Goal: Task Accomplishment & Management: Manage account settings

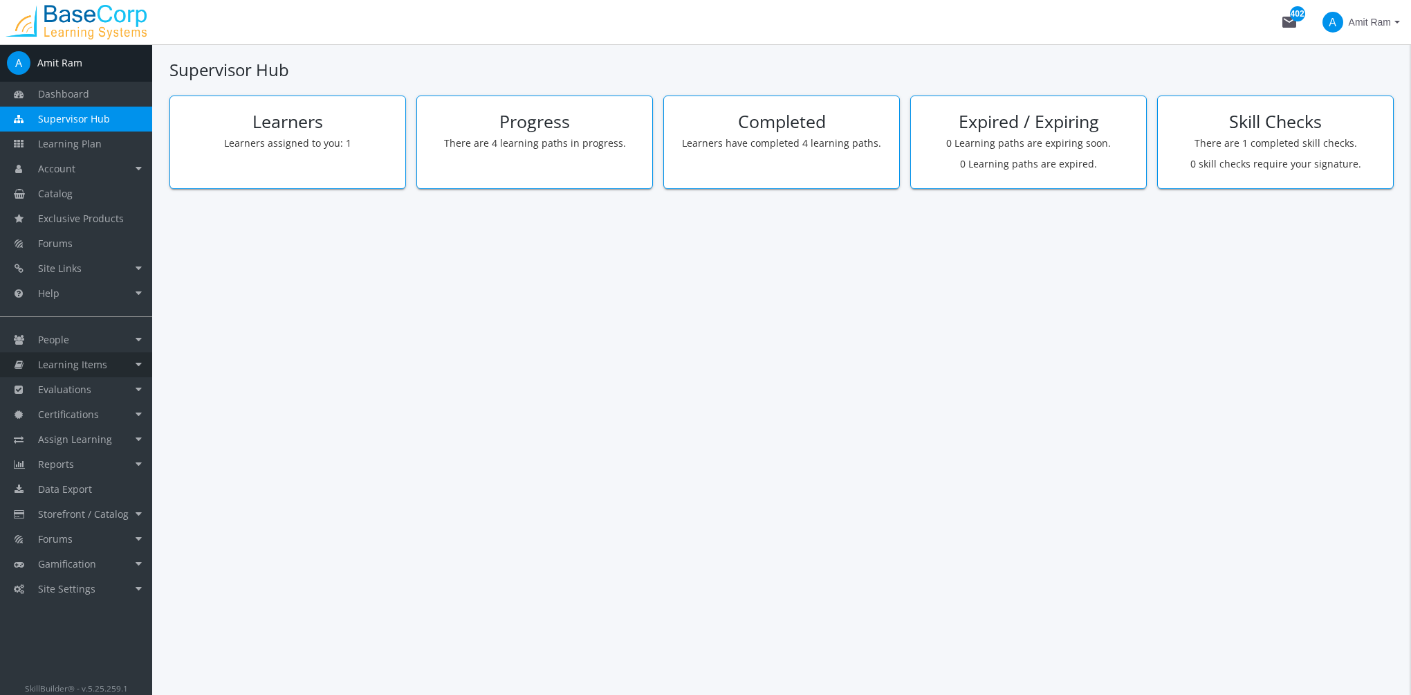
click at [102, 365] on span "Learning Items" at bounding box center [72, 364] width 69 height 13
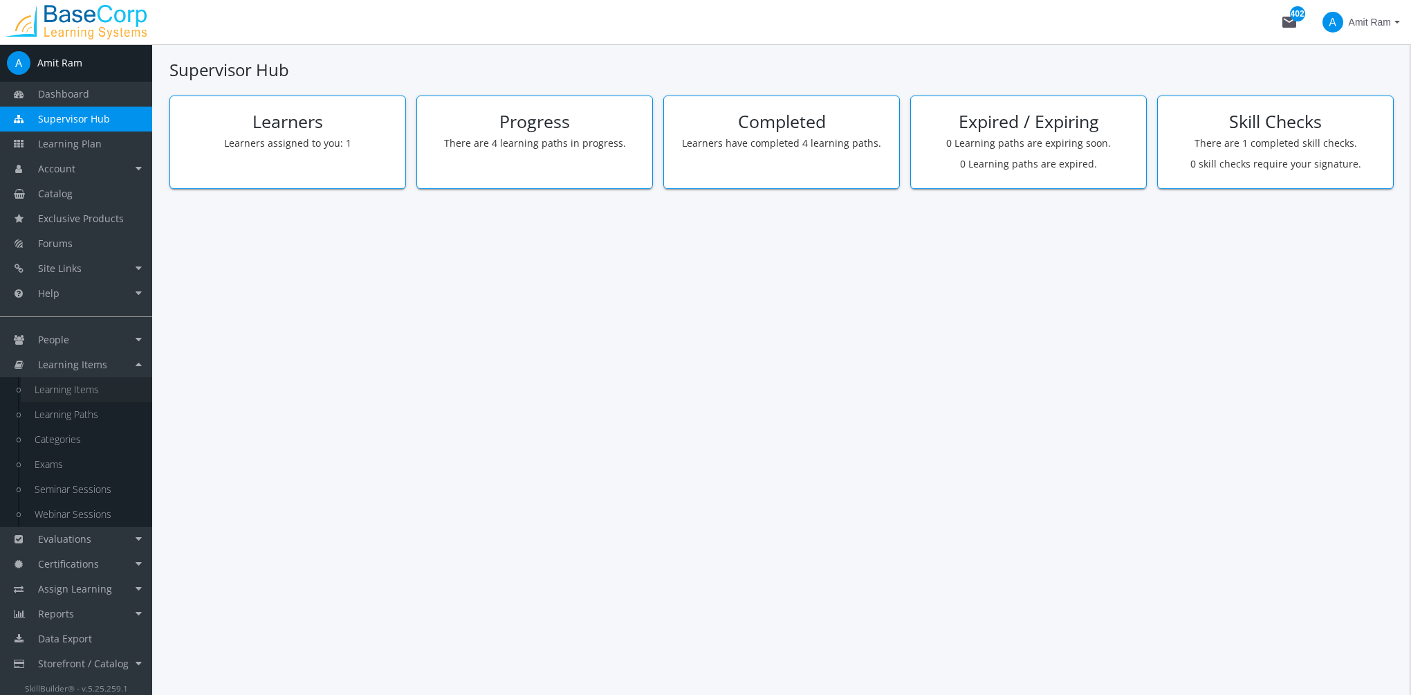
click at [88, 390] on link "Learning Items" at bounding box center [86, 389] width 131 height 25
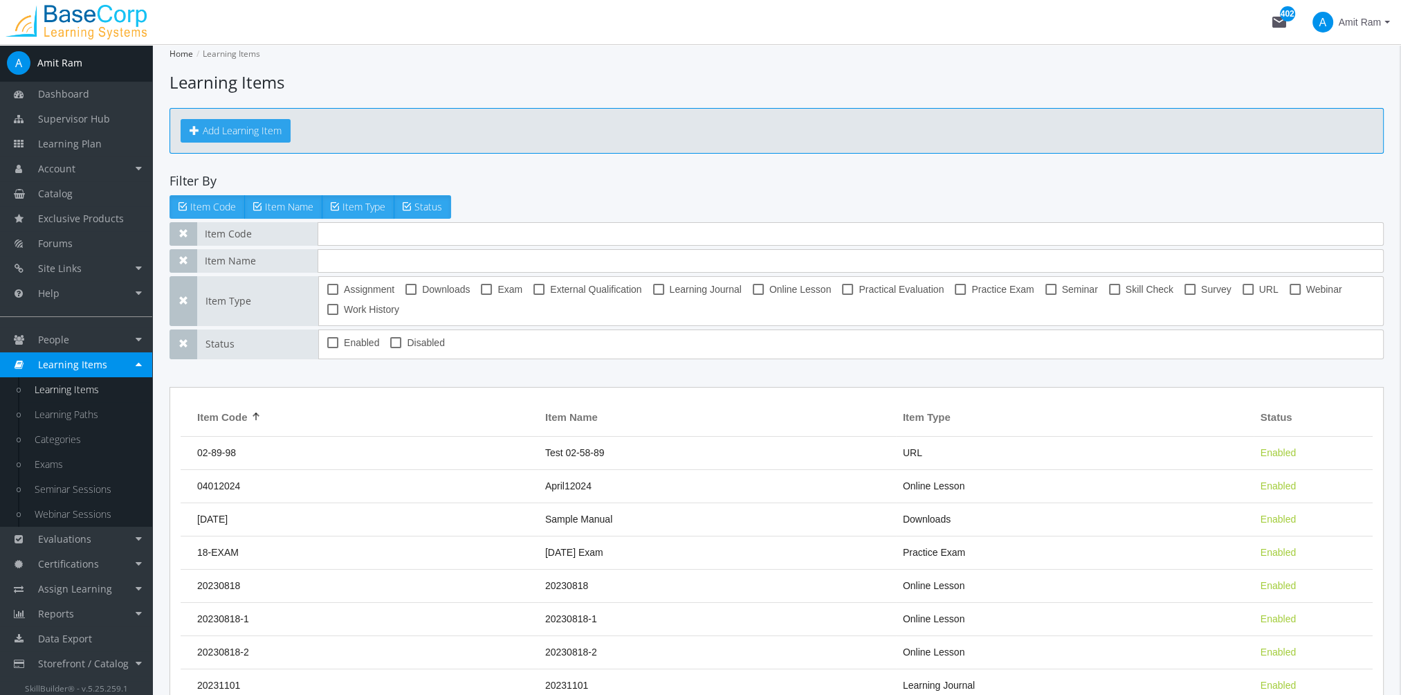
click at [244, 131] on button "Add Learning Item" at bounding box center [236, 131] width 110 height 24
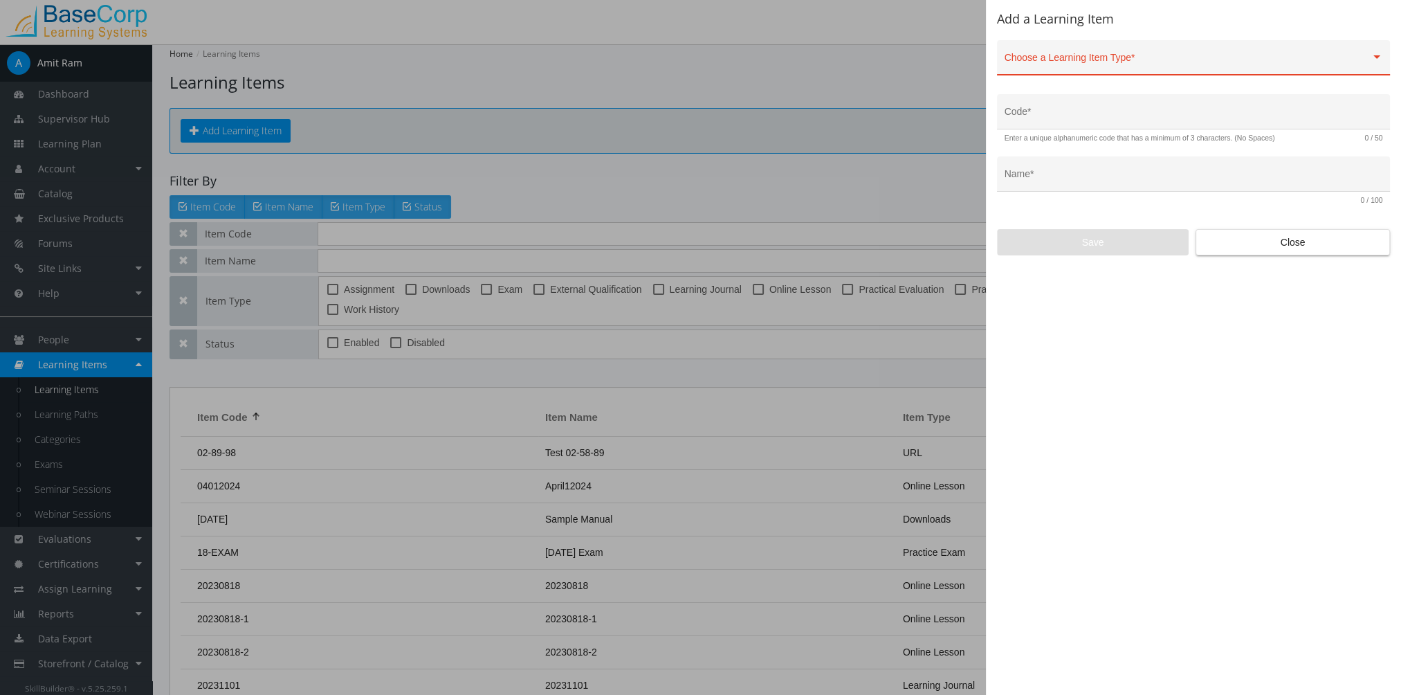
click at [1099, 56] on div "Choose a Learning Item Type *" at bounding box center [1193, 61] width 378 height 28
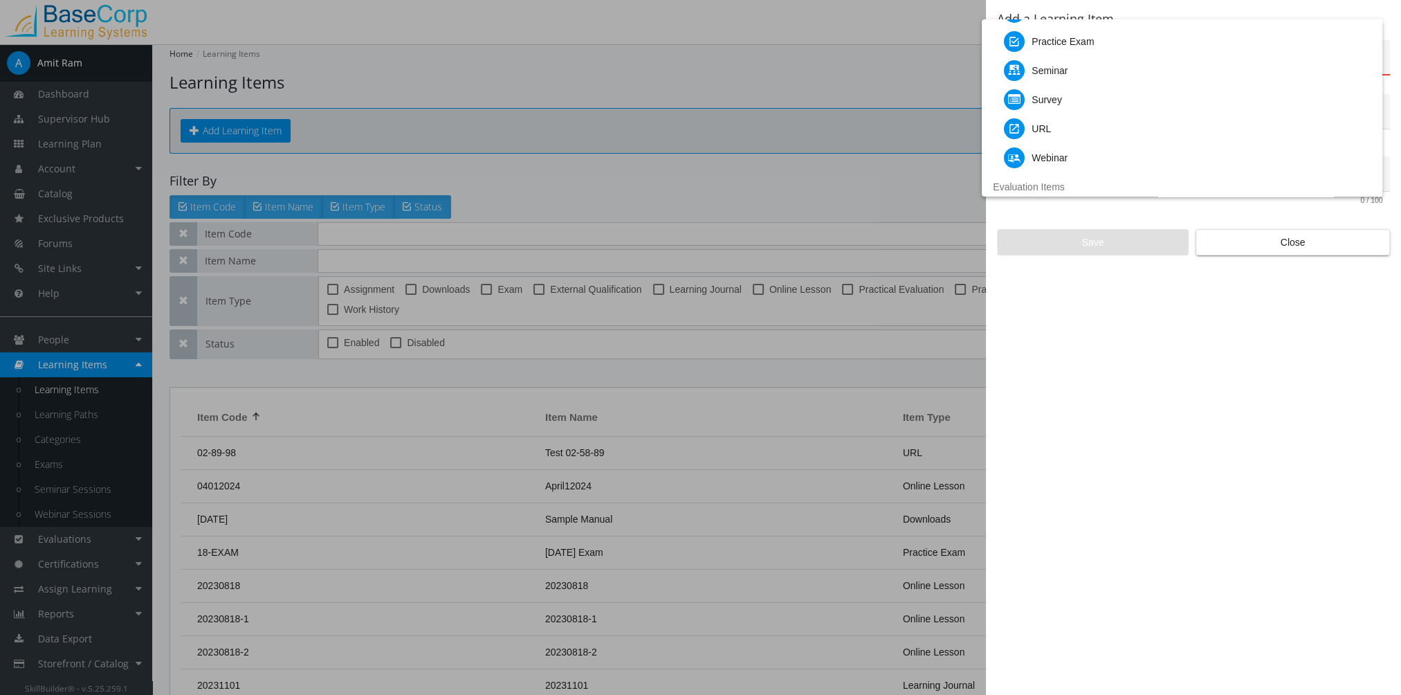
scroll to position [288, 0]
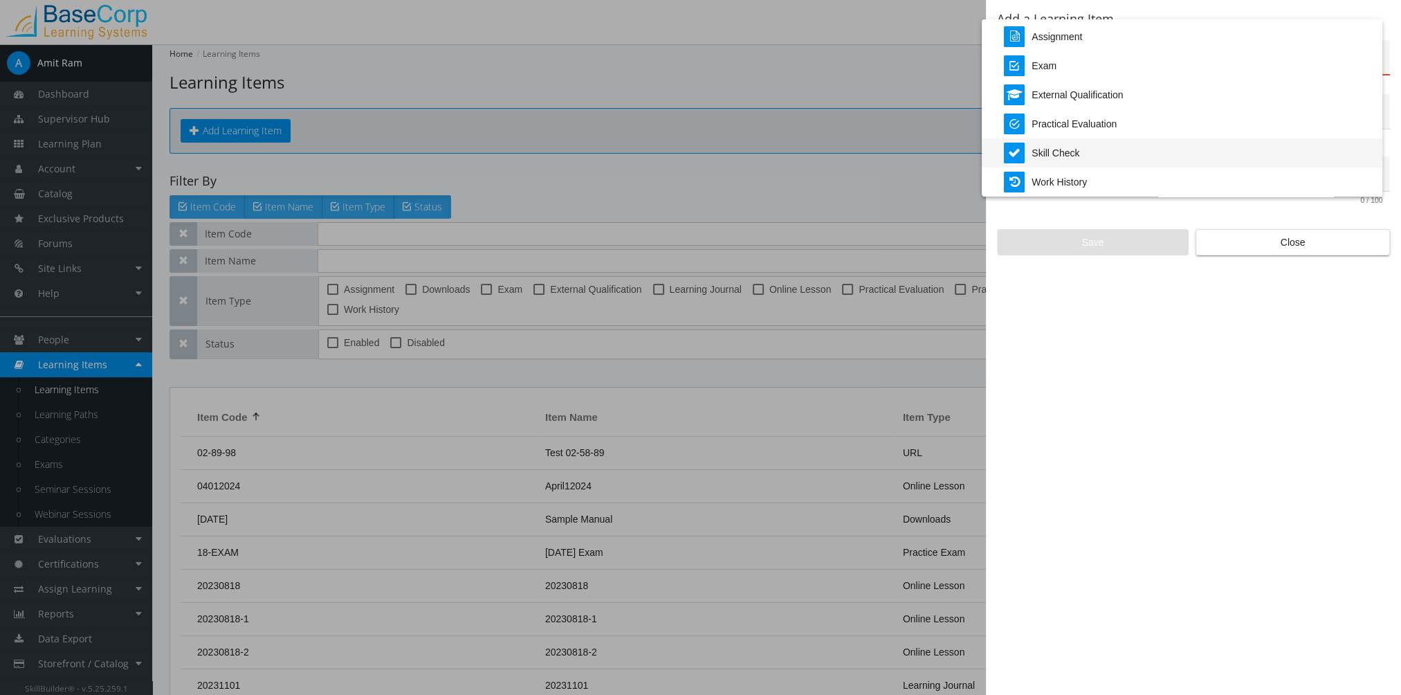
click at [1076, 152] on div "Skill Check" at bounding box center [1055, 152] width 48 height 29
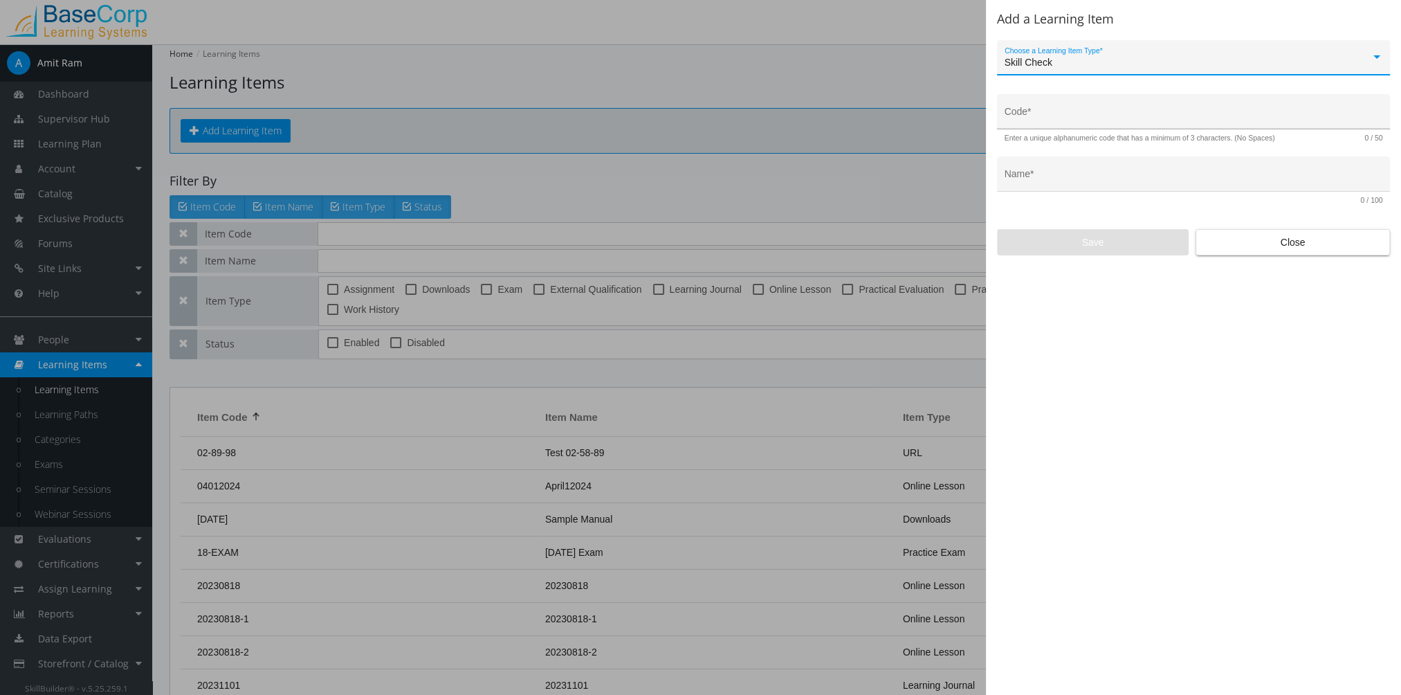
click at [1063, 109] on div "Code *" at bounding box center [1193, 116] width 378 height 28
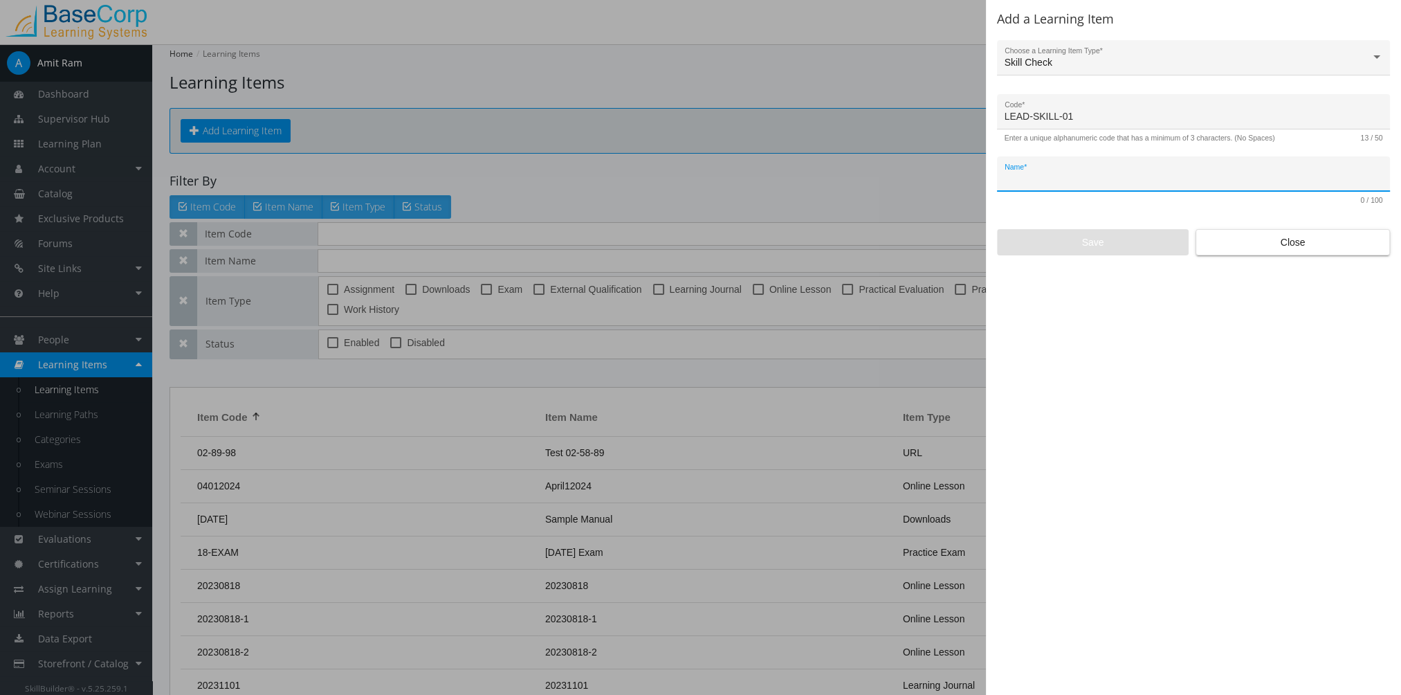
click at [1049, 178] on input "Name *" at bounding box center [1193, 179] width 378 height 11
click at [1076, 120] on input "LEAD-SKILL-01" at bounding box center [1193, 116] width 378 height 11
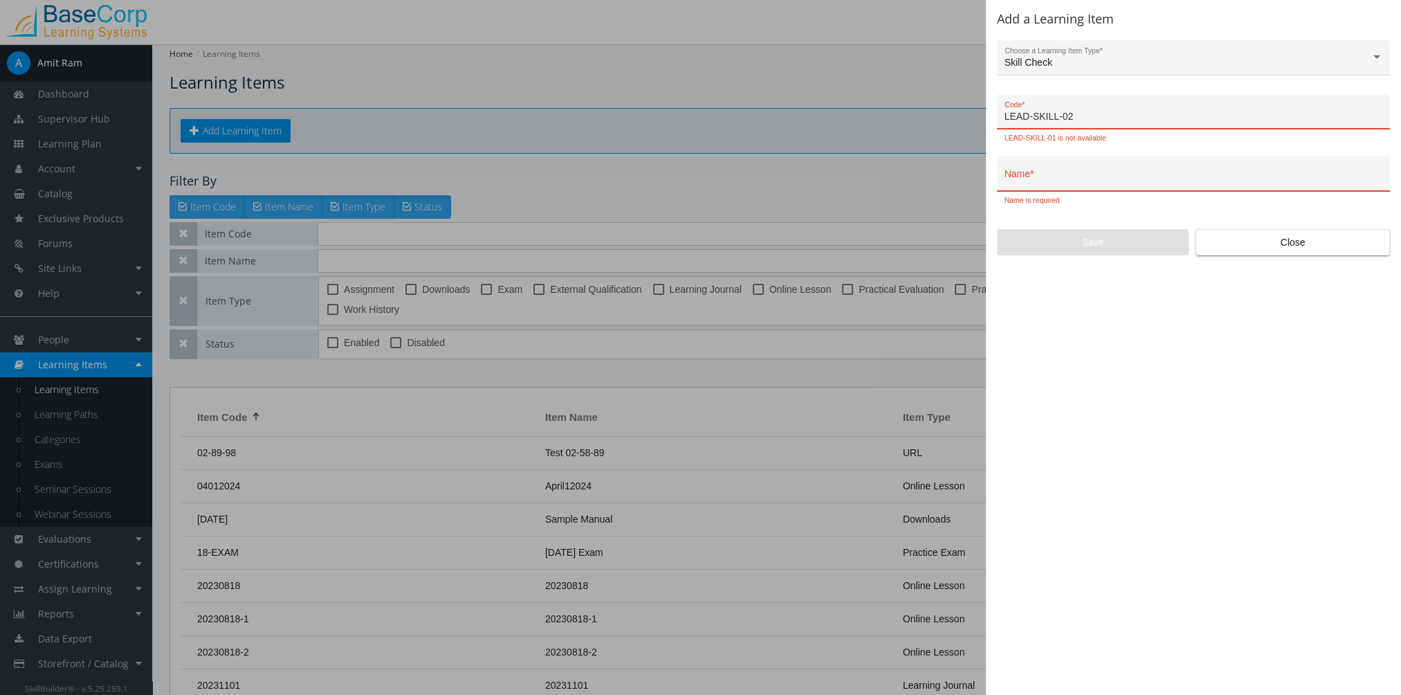
type input "LEAD-SKILL-02"
click at [1078, 170] on div "Name *" at bounding box center [1193, 178] width 378 height 28
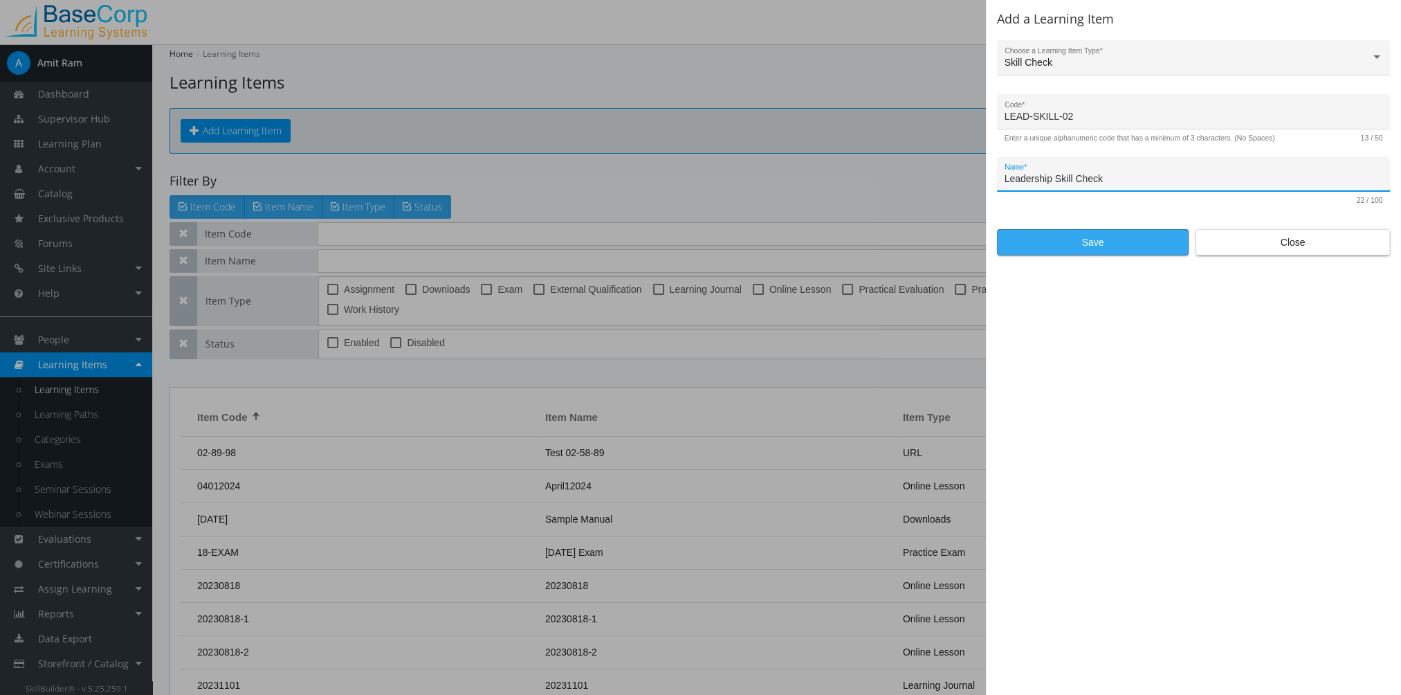
type input "Leadership Skill Check"
click at [1089, 254] on span "Save" at bounding box center [1093, 242] width 168 height 25
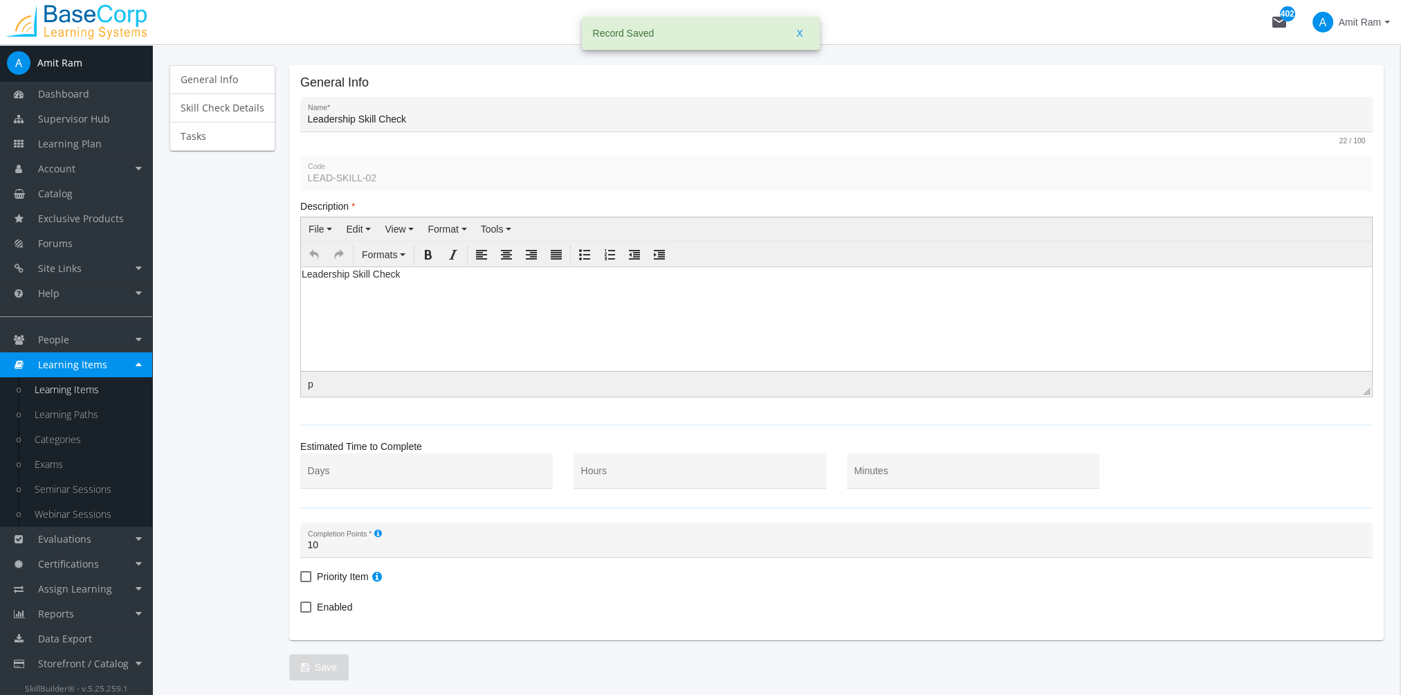
scroll to position [191, 0]
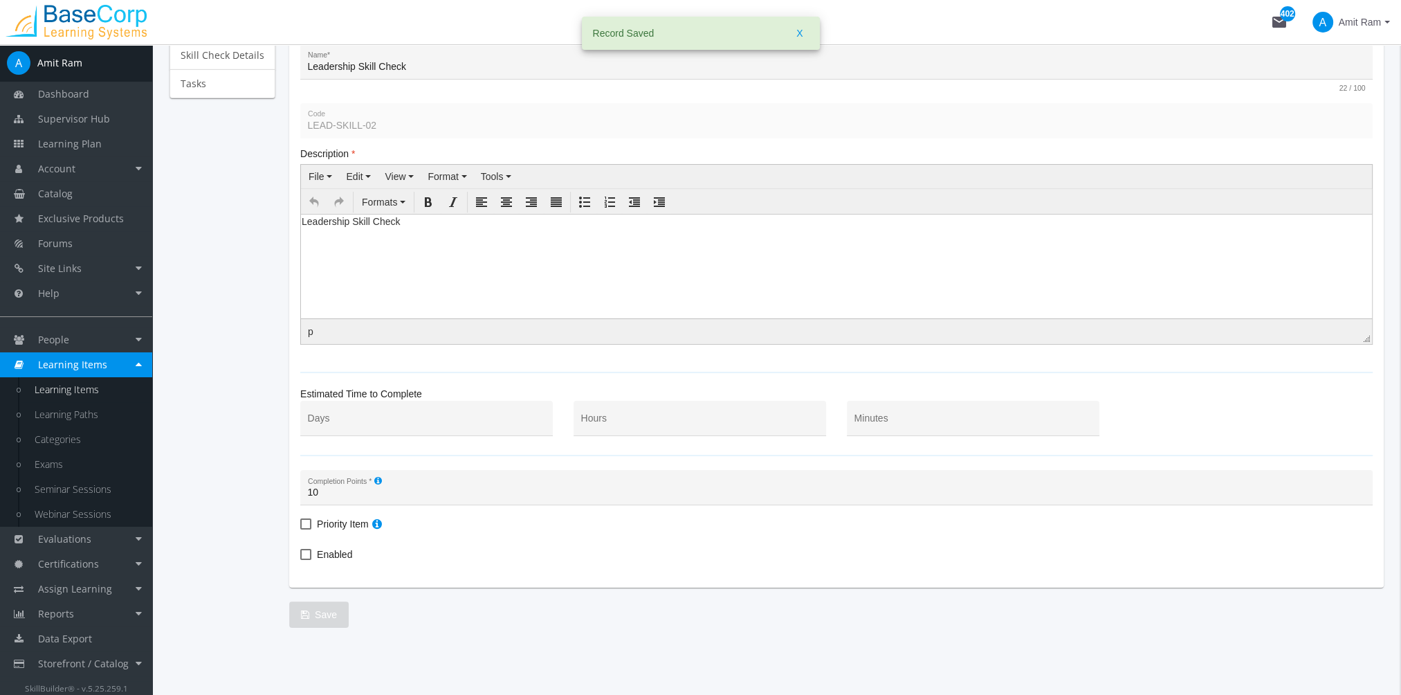
click at [322, 551] on span "Enabled" at bounding box center [334, 554] width 35 height 17
click at [301, 559] on input "Enabled" at bounding box center [300, 559] width 1 height 1
checkbox input "true"
click at [329, 605] on span "Save" at bounding box center [319, 614] width 36 height 25
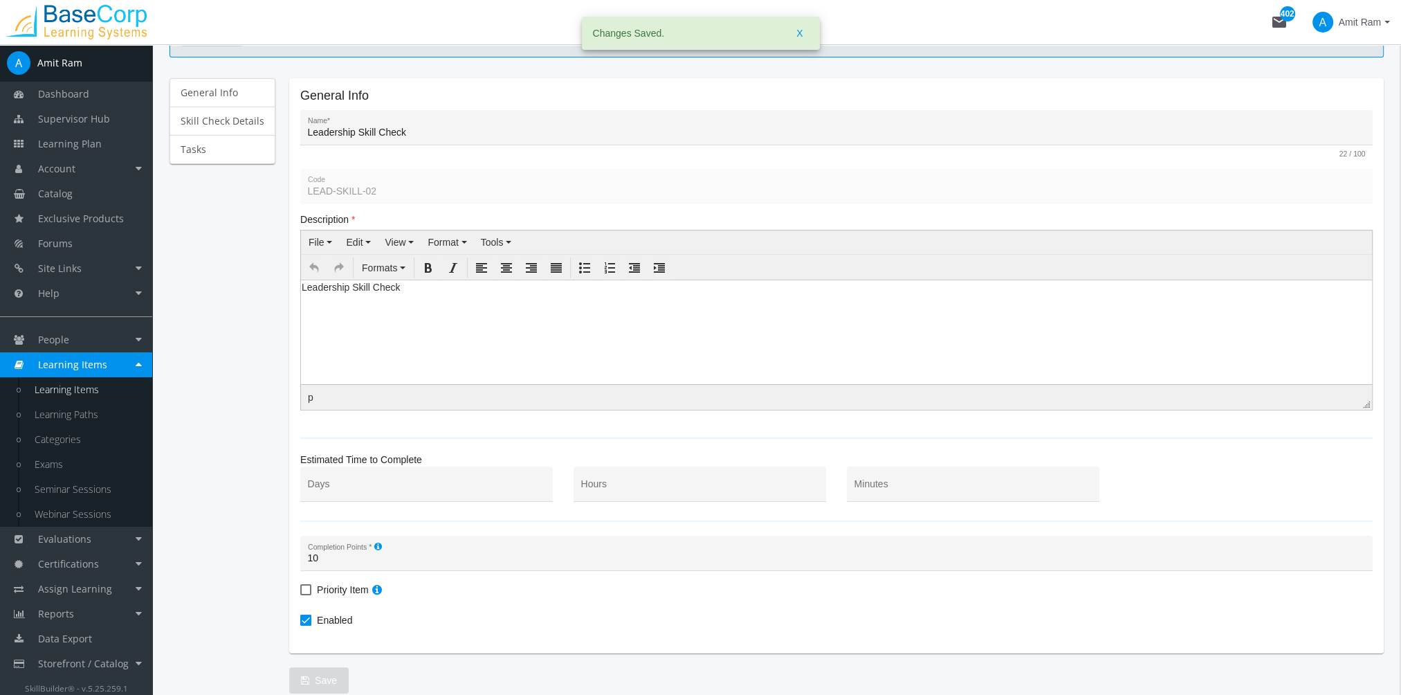
scroll to position [0, 0]
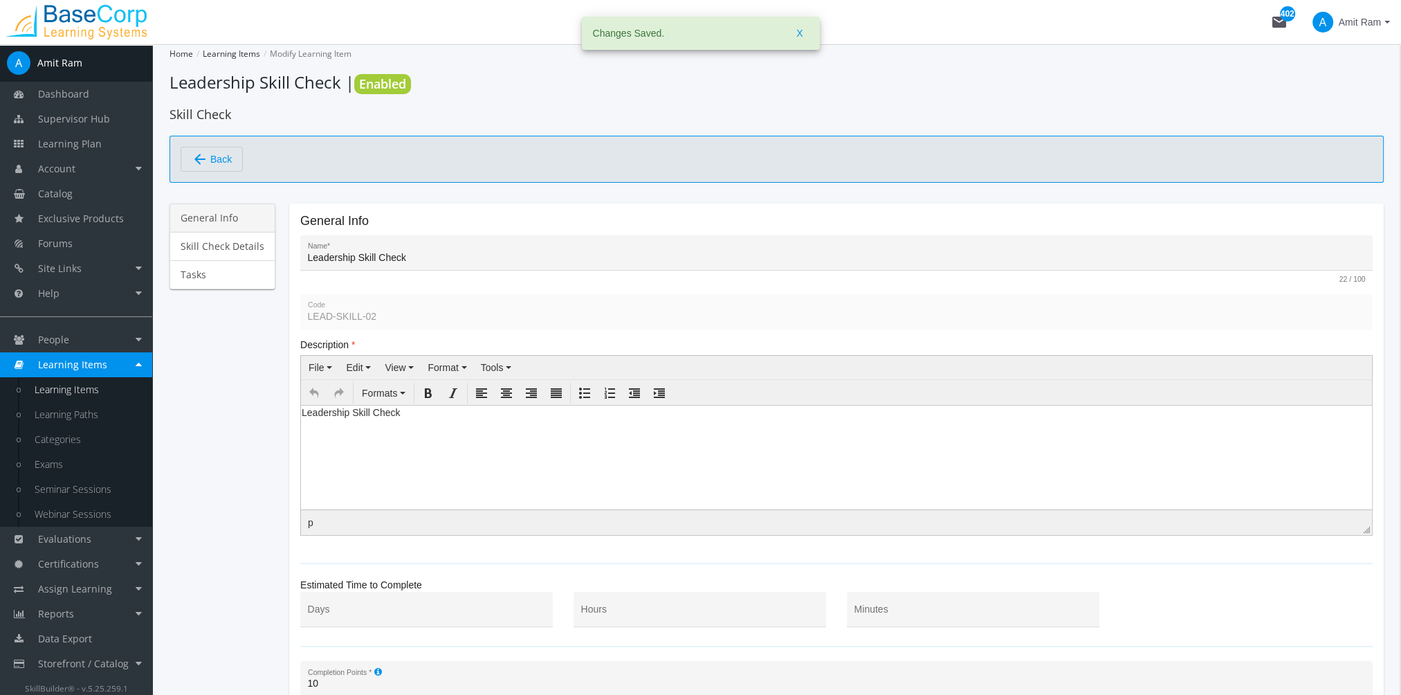
click at [231, 217] on link "General Info" at bounding box center [222, 217] width 106 height 29
click at [230, 216] on link "General Info" at bounding box center [222, 217] width 106 height 29
click at [245, 217] on link "General Info" at bounding box center [222, 217] width 106 height 29
click at [248, 248] on link "Skill Check Details" at bounding box center [222, 246] width 106 height 29
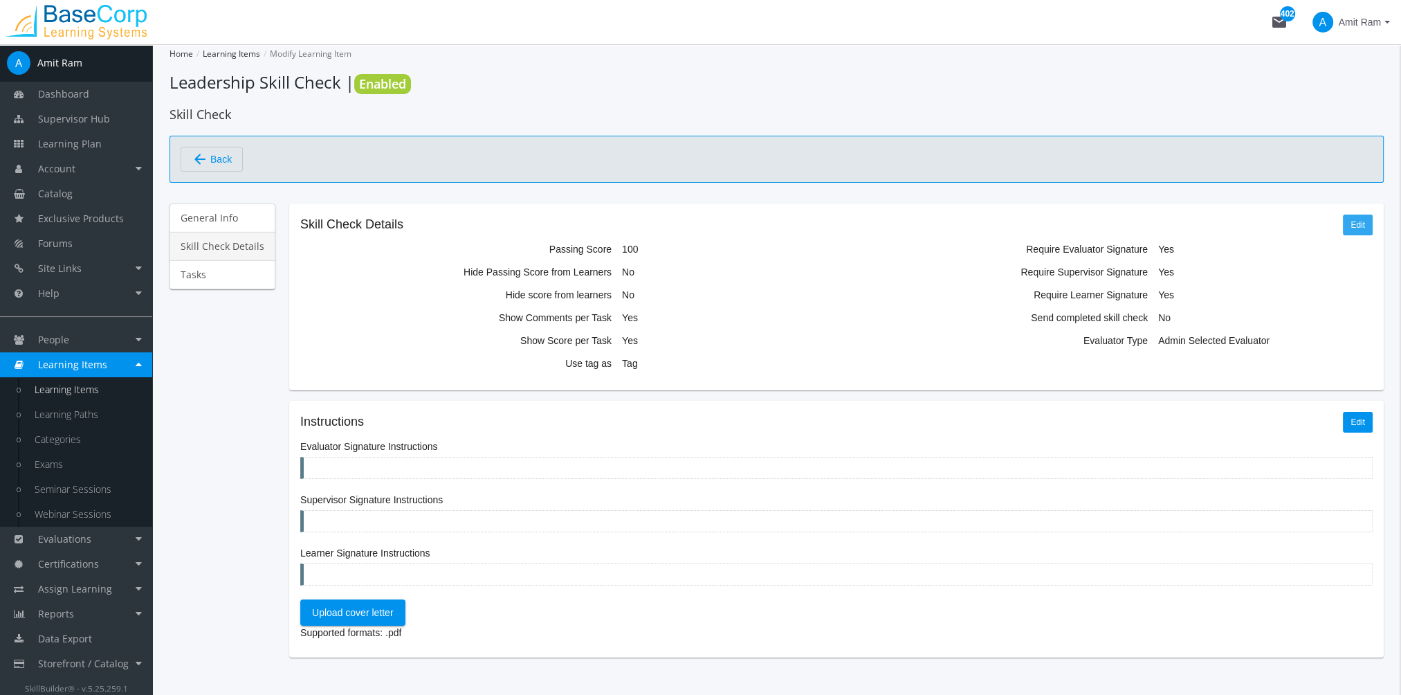
click at [1361, 221] on link "Edit" at bounding box center [1358, 224] width 30 height 21
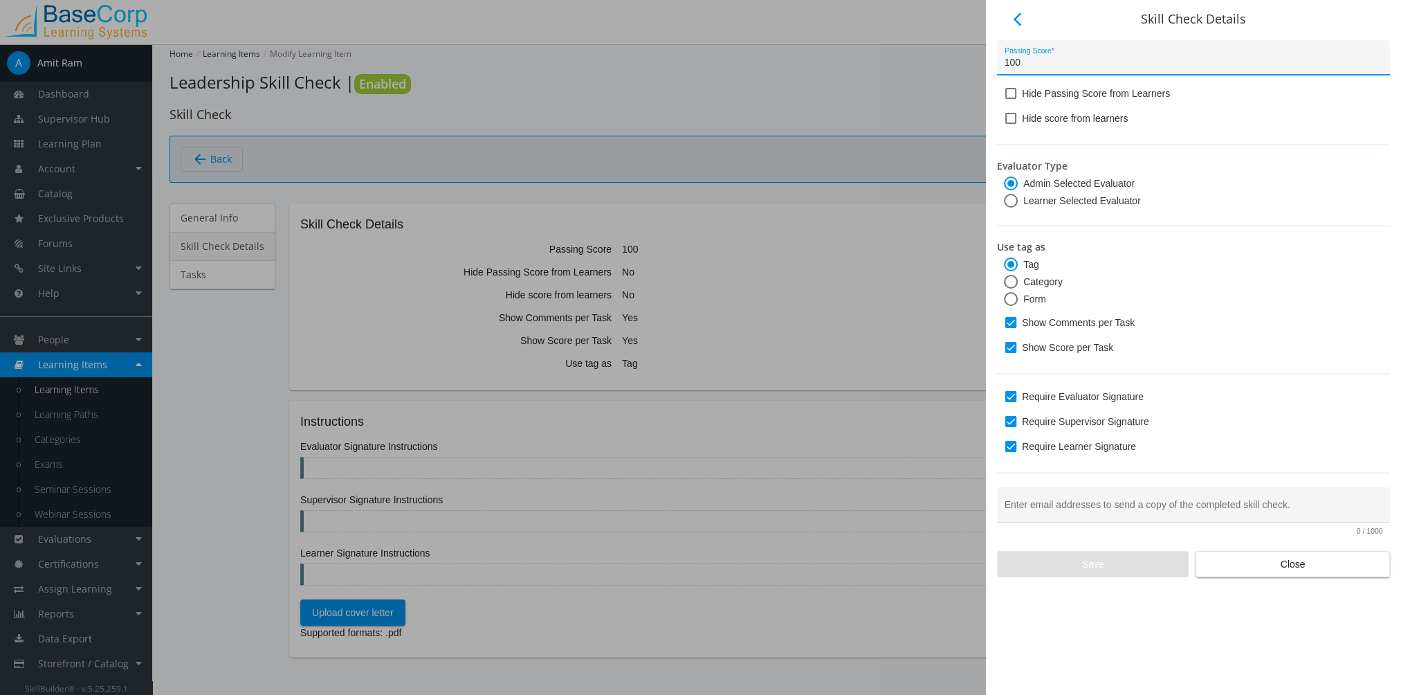
click at [1061, 202] on span "Learner Selected Evaluator" at bounding box center [1079, 201] width 123 height 14
click at [1018, 202] on input "Learner Selected Evaluator" at bounding box center [1011, 203] width 14 height 14
radio input "true"
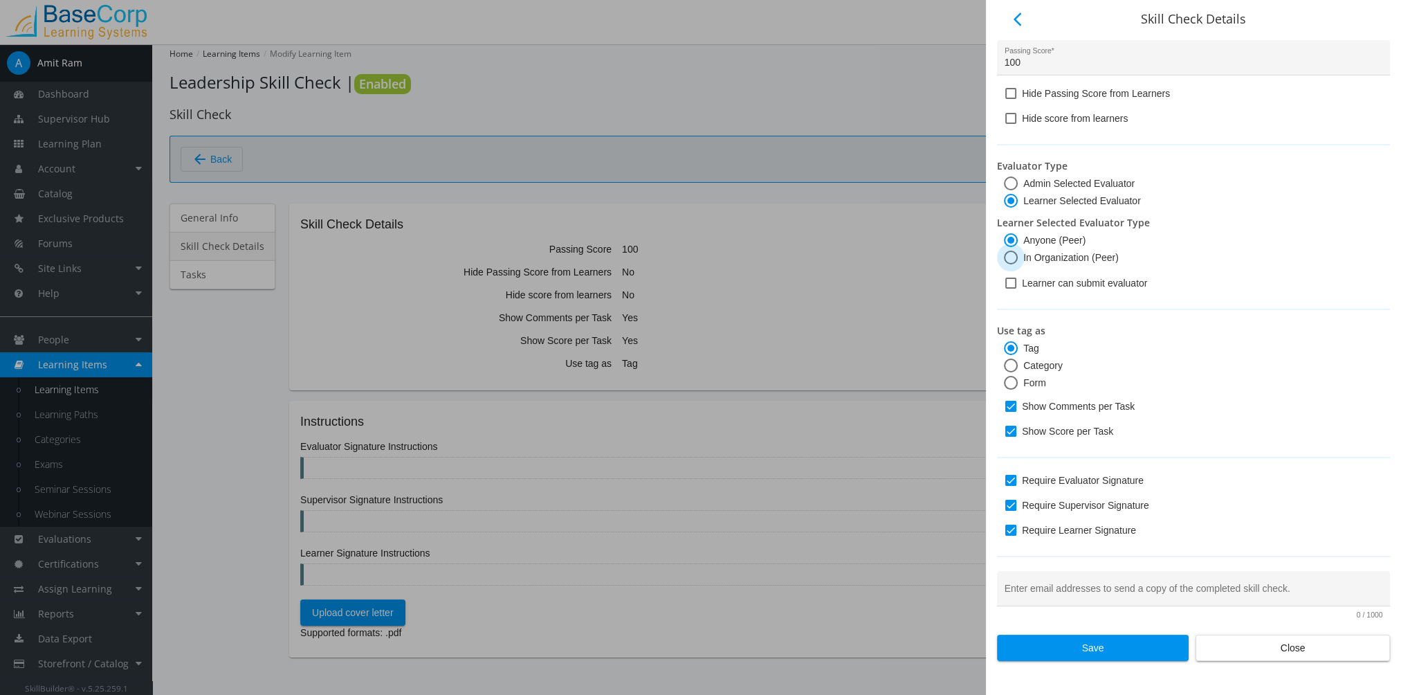
click at [1049, 256] on span "In Organization (Peer)" at bounding box center [1068, 257] width 101 height 14
click at [1018, 256] on input "In Organization (Peer)" at bounding box center [1011, 260] width 14 height 14
radio input "true"
click at [1027, 285] on span "Learner can submit evaluator" at bounding box center [1084, 283] width 125 height 17
click at [1006, 288] on input "Learner can submit evaluator" at bounding box center [1005, 288] width 1 height 1
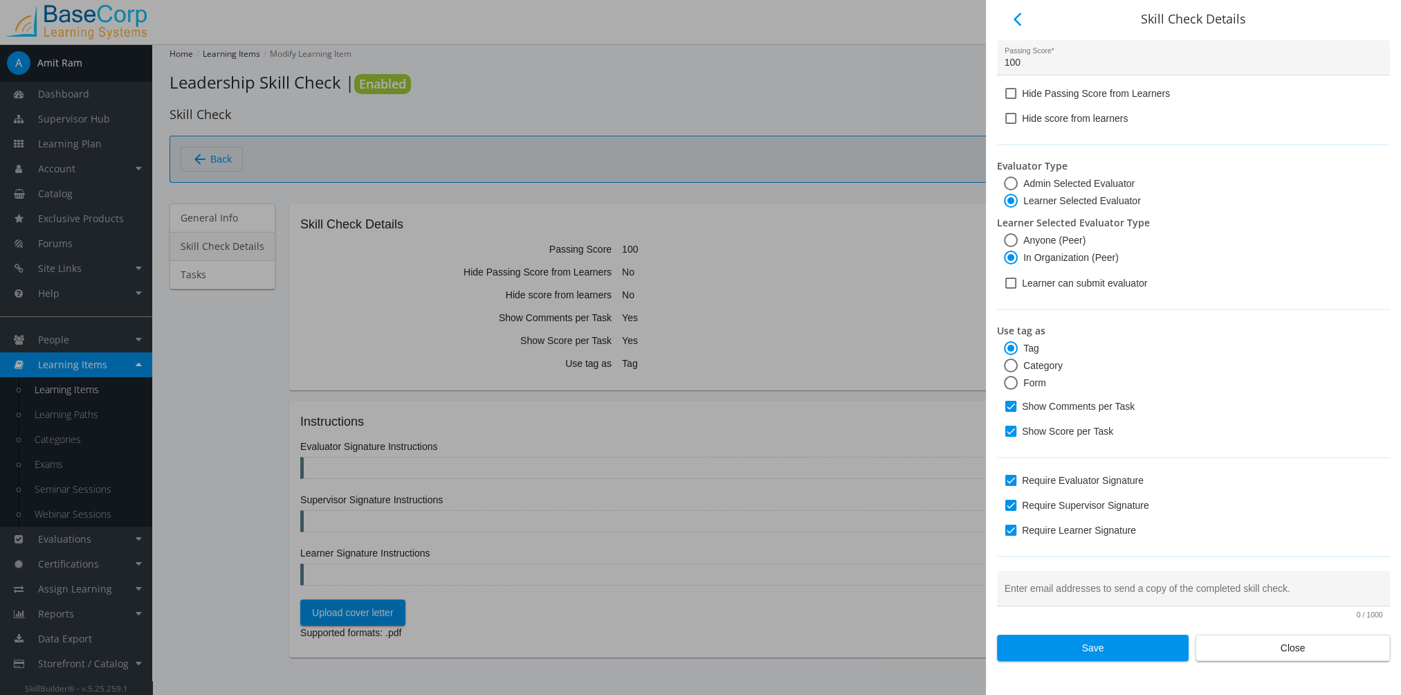
checkbox input "true"
click at [1074, 593] on input "Enter email addresses to send a copy of the completed skill check." at bounding box center [1193, 593] width 378 height 11
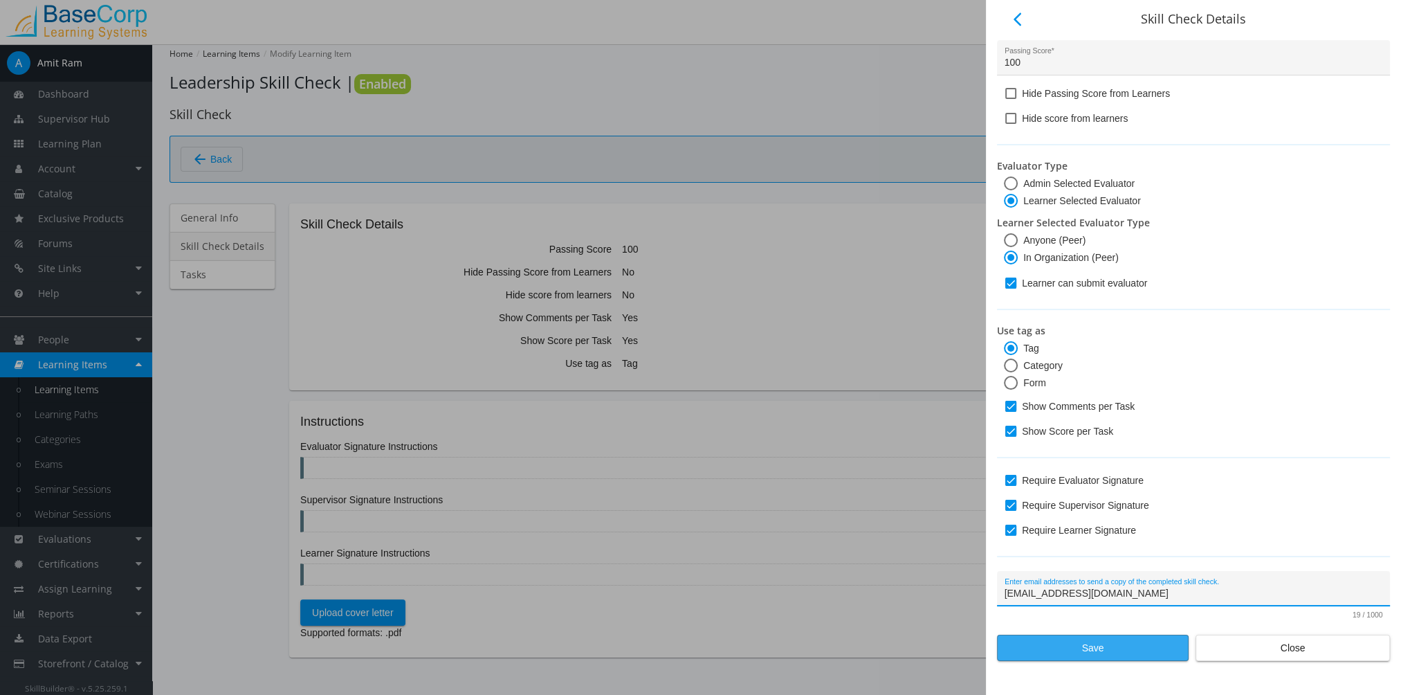
type input "[EMAIL_ADDRESS][DOMAIN_NAME]"
click at [1112, 648] on span "Save" at bounding box center [1093, 647] width 168 height 25
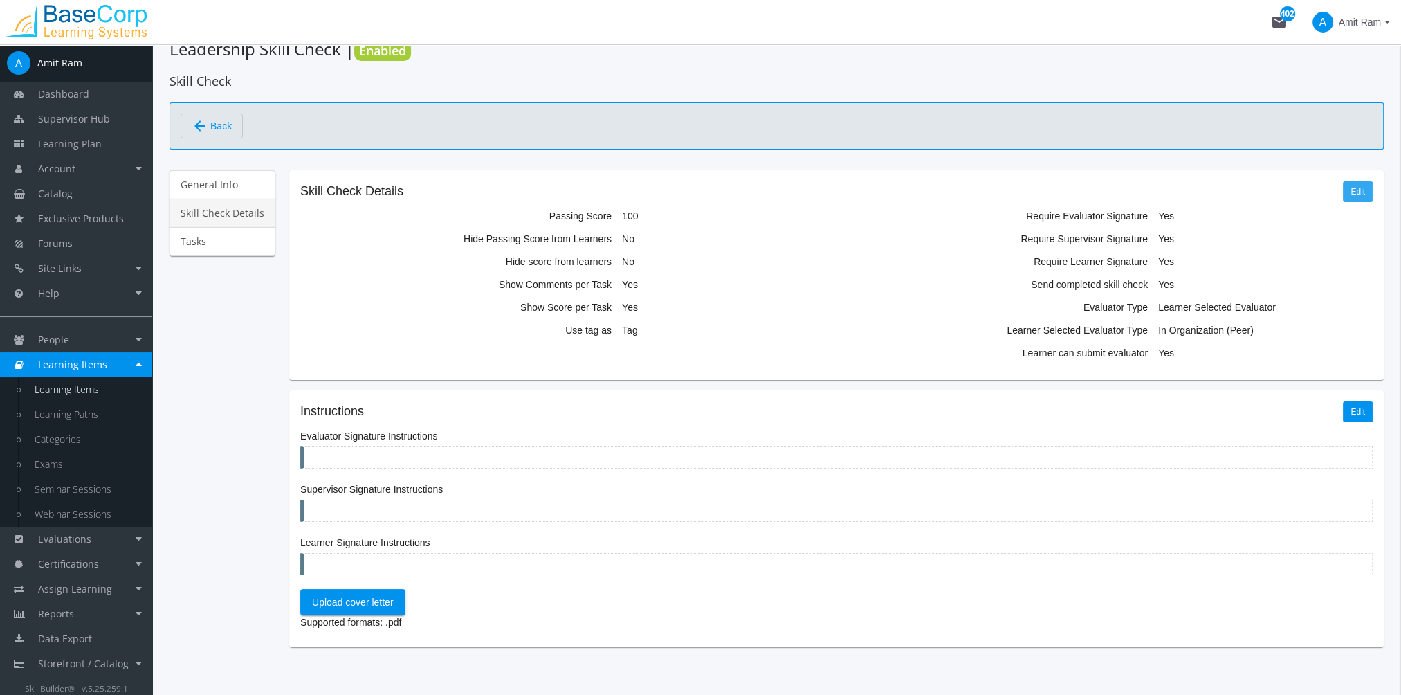
scroll to position [53, 0]
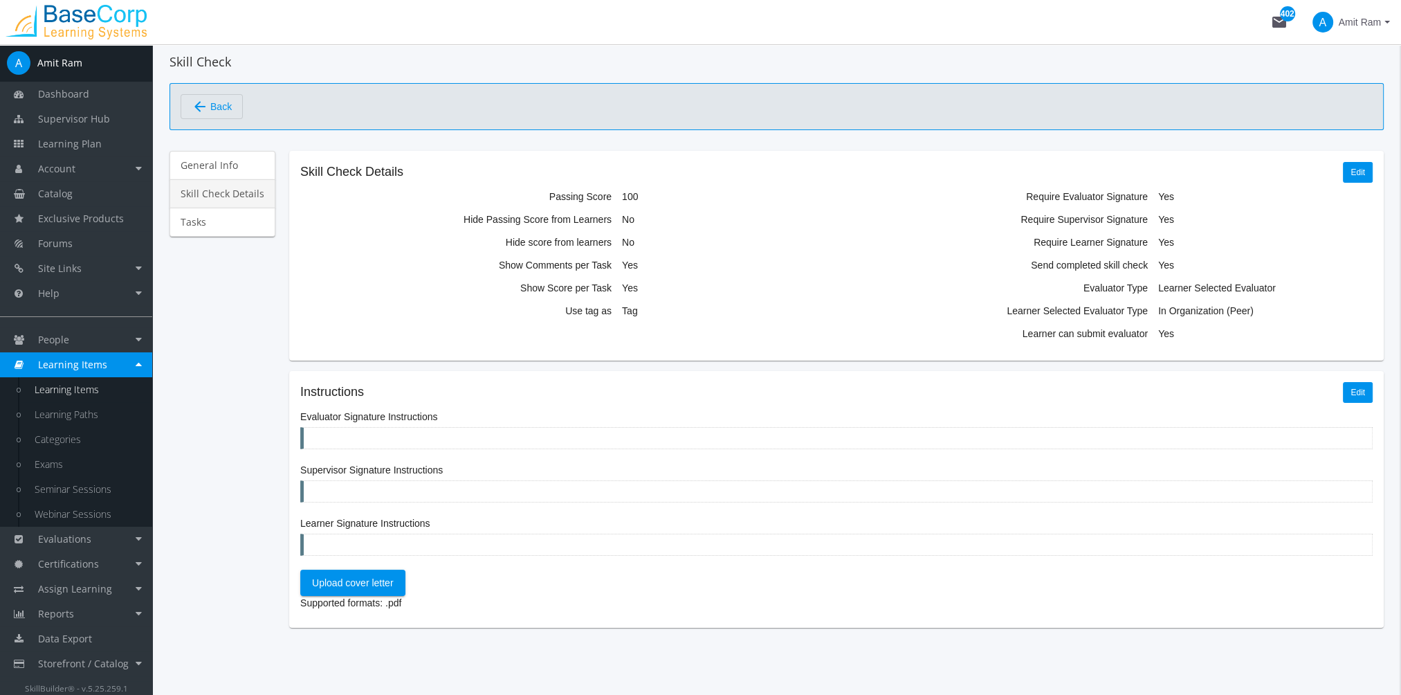
click at [343, 434] on div at bounding box center [836, 438] width 1072 height 22
click at [1350, 389] on link "Edit" at bounding box center [1358, 392] width 30 height 21
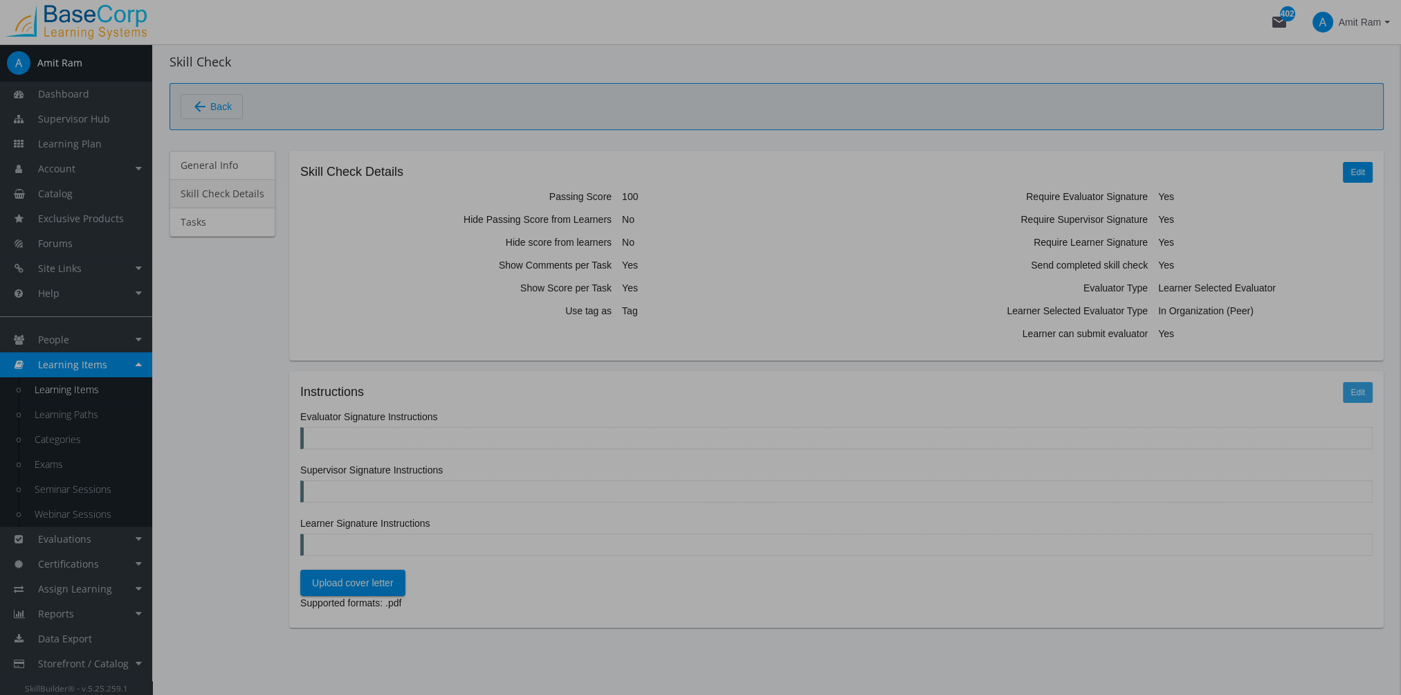
scroll to position [0, 0]
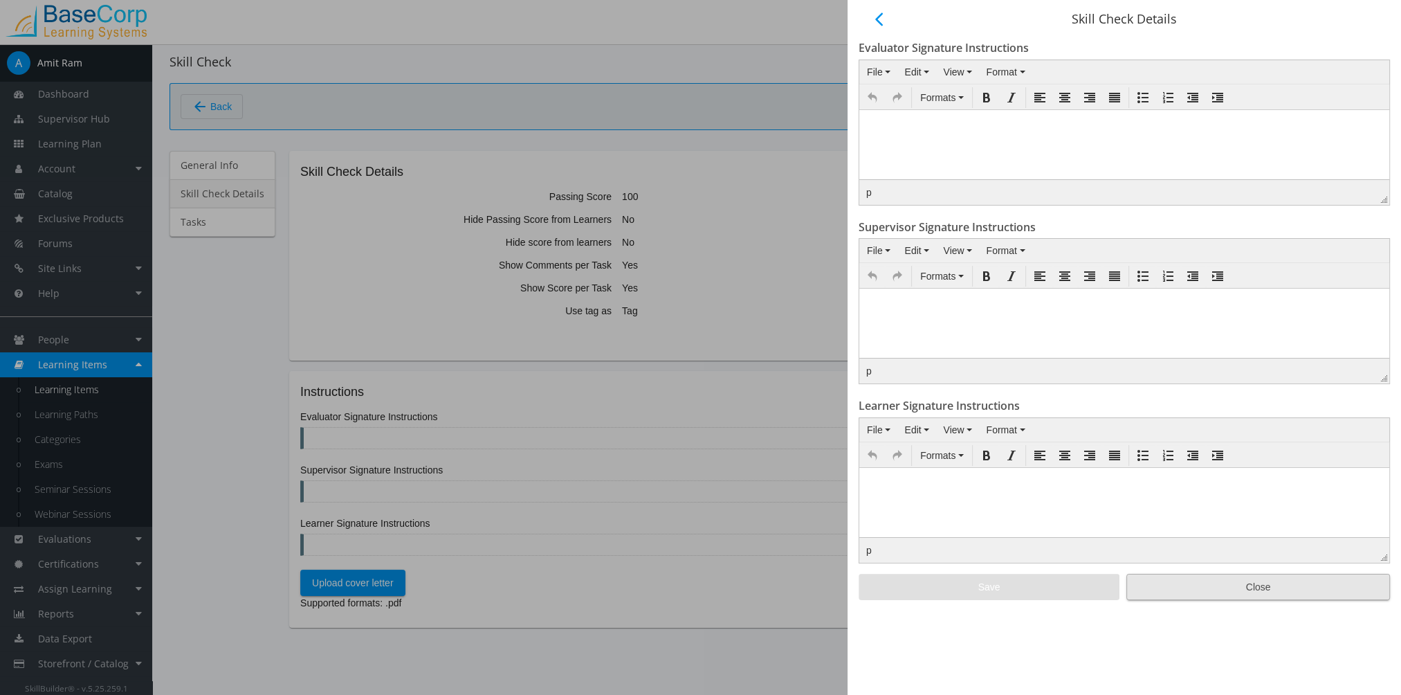
click at [1255, 589] on span "Close" at bounding box center [1258, 586] width 240 height 25
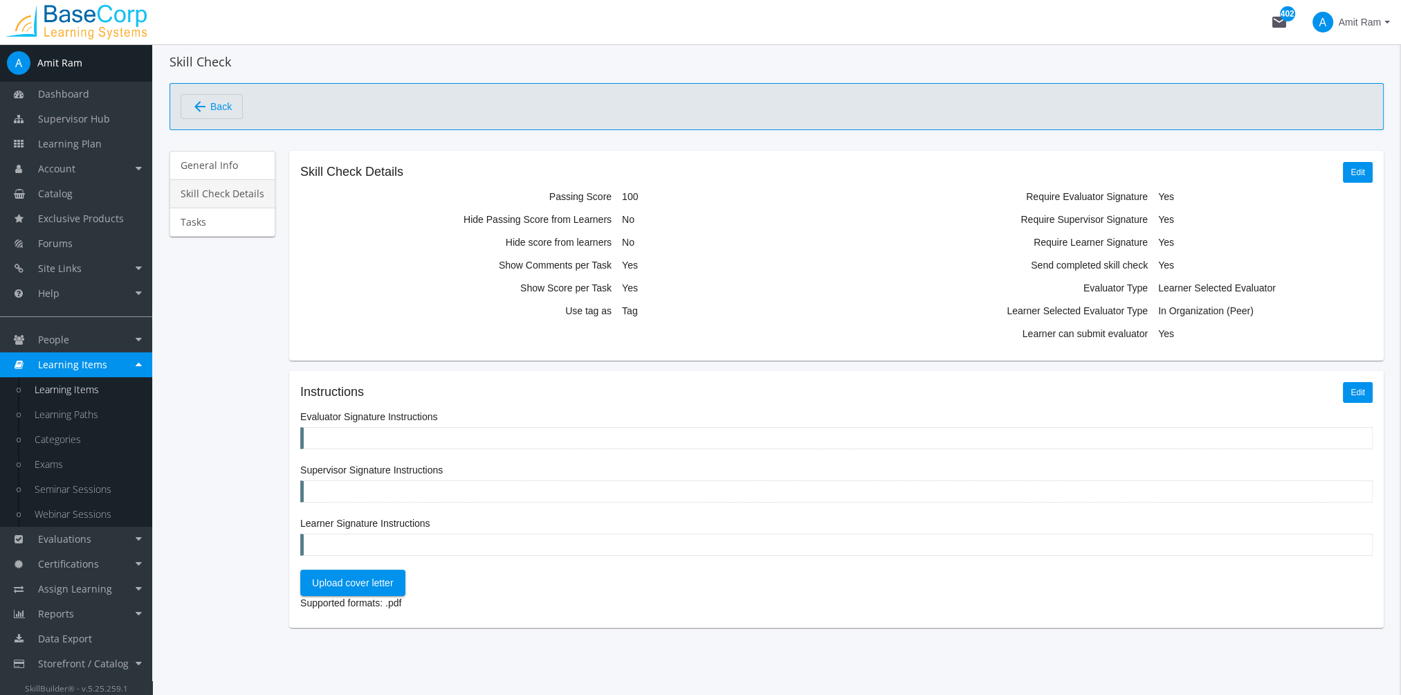
scroll to position [53, 0]
click at [212, 219] on link "Tasks" at bounding box center [222, 222] width 106 height 29
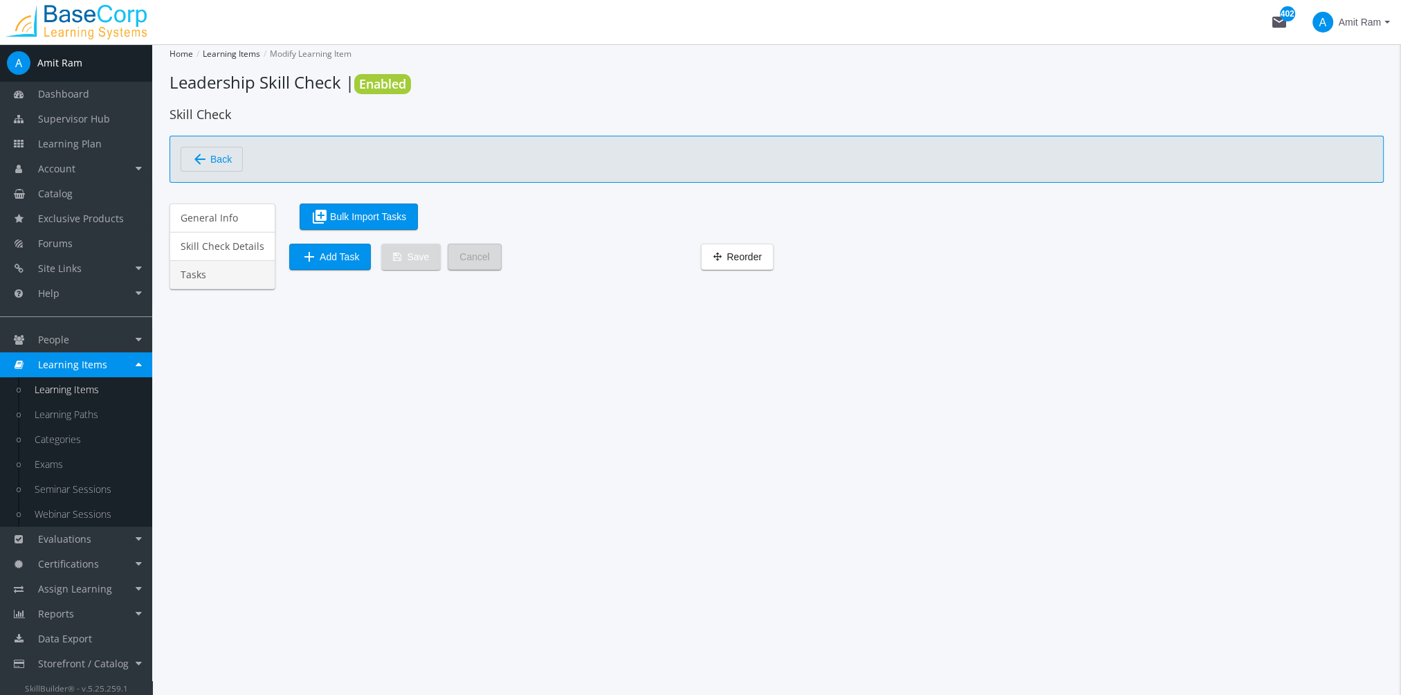
scroll to position [0, 0]
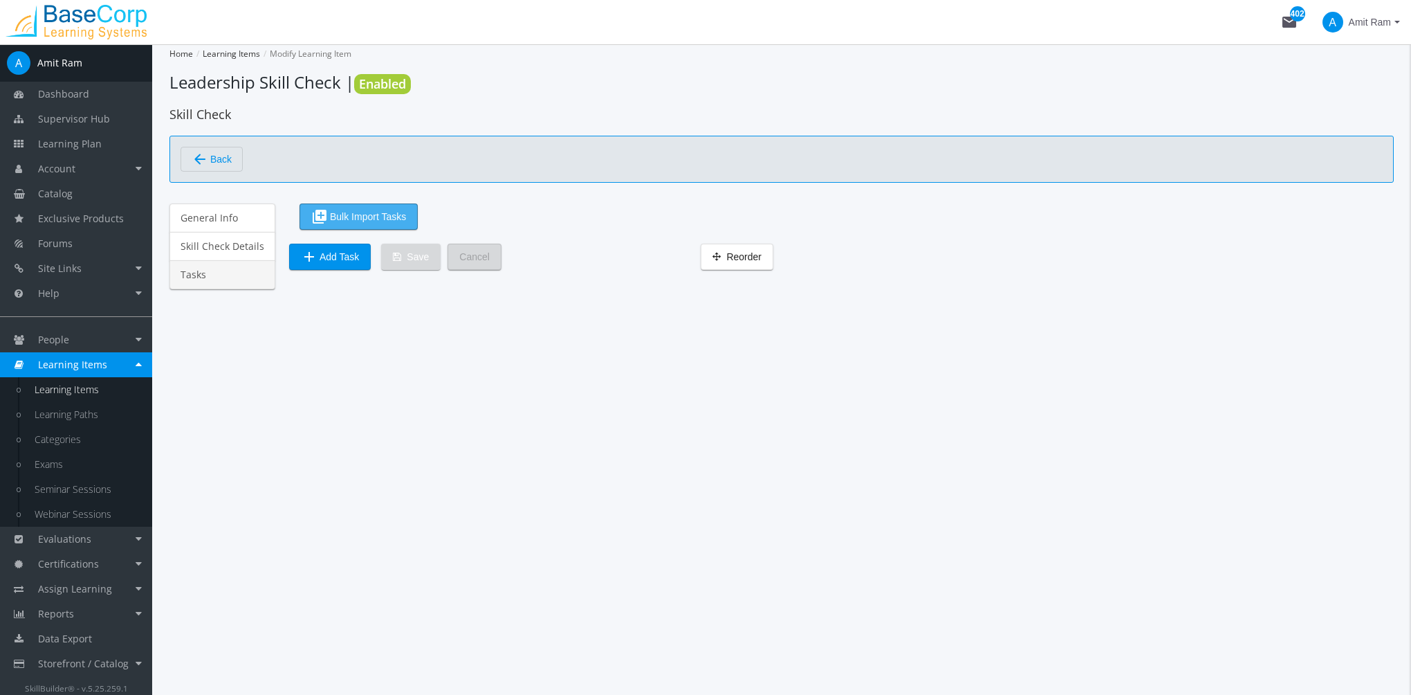
click at [401, 217] on span "library_add Bulk Import Tasks" at bounding box center [358, 216] width 95 height 25
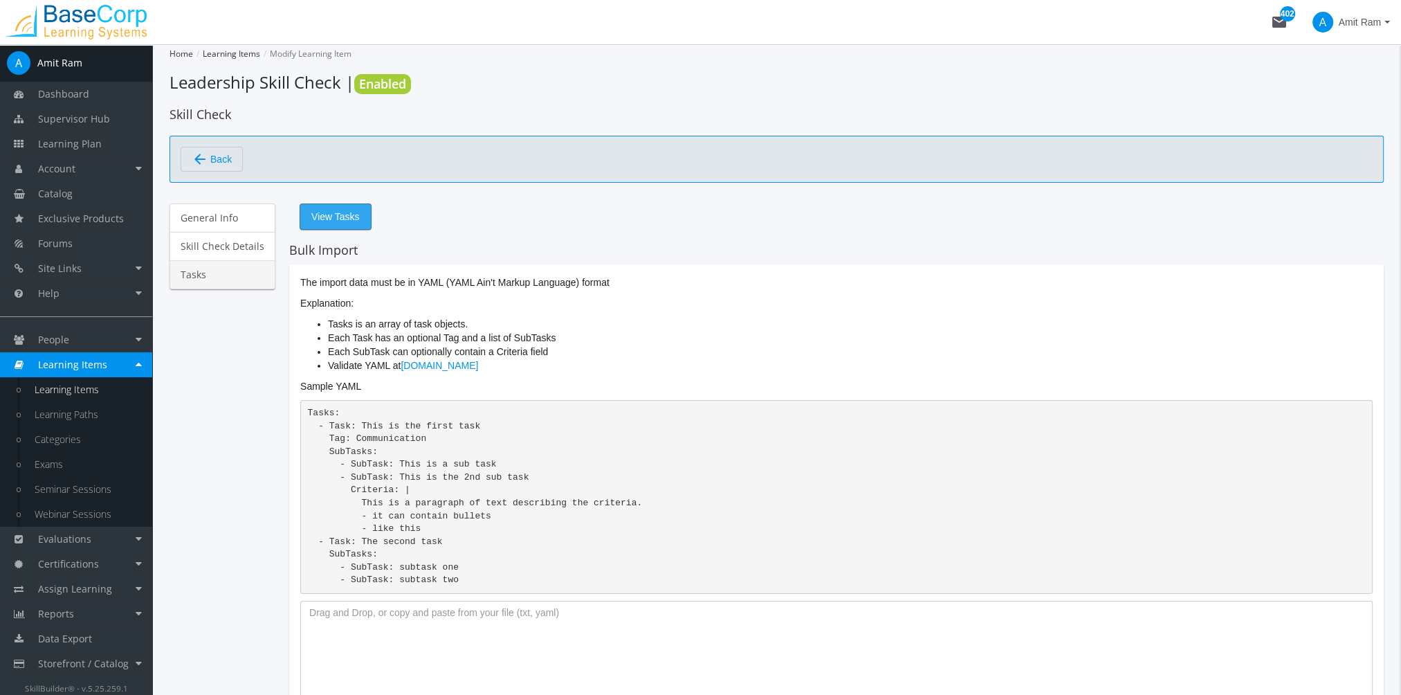
click at [318, 221] on span "View Tasks" at bounding box center [335, 216] width 48 height 25
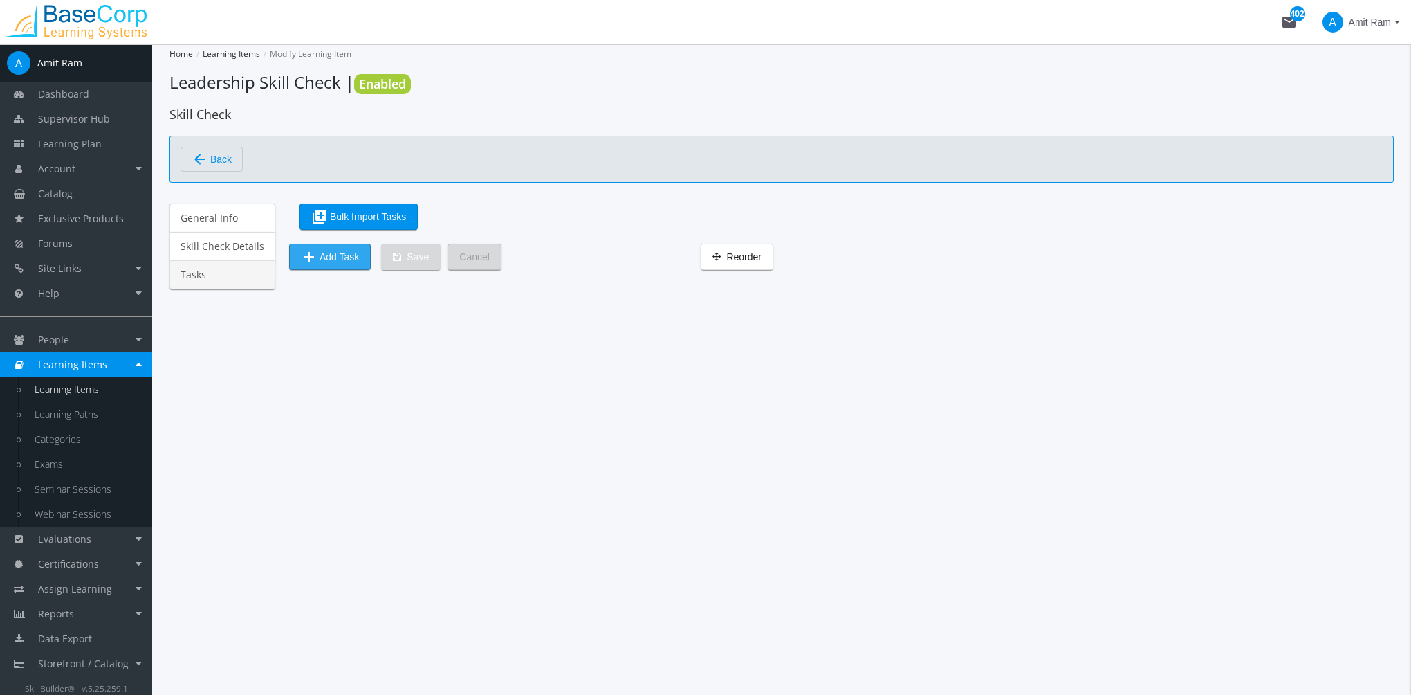
click at [337, 255] on span "add Add Task" at bounding box center [330, 256] width 58 height 25
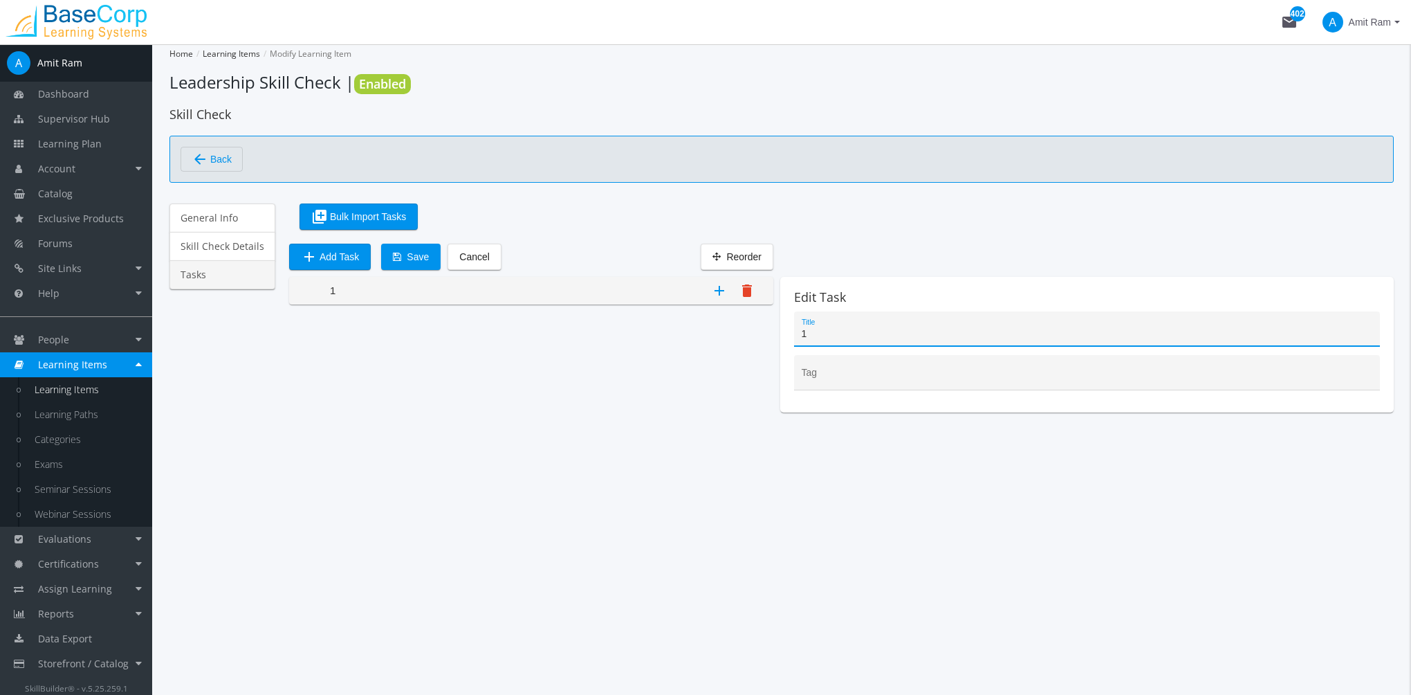
click at [838, 329] on input "1" at bounding box center [1087, 334] width 571 height 11
click at [824, 331] on input "1" at bounding box center [1087, 334] width 571 height 11
drag, startPoint x: 826, startPoint y: 331, endPoint x: 792, endPoint y: 331, distance: 33.9
click at [794, 331] on div "1 Title" at bounding box center [1087, 328] width 586 height 35
paste input "Personal Protective Equipment and Other Equipment"
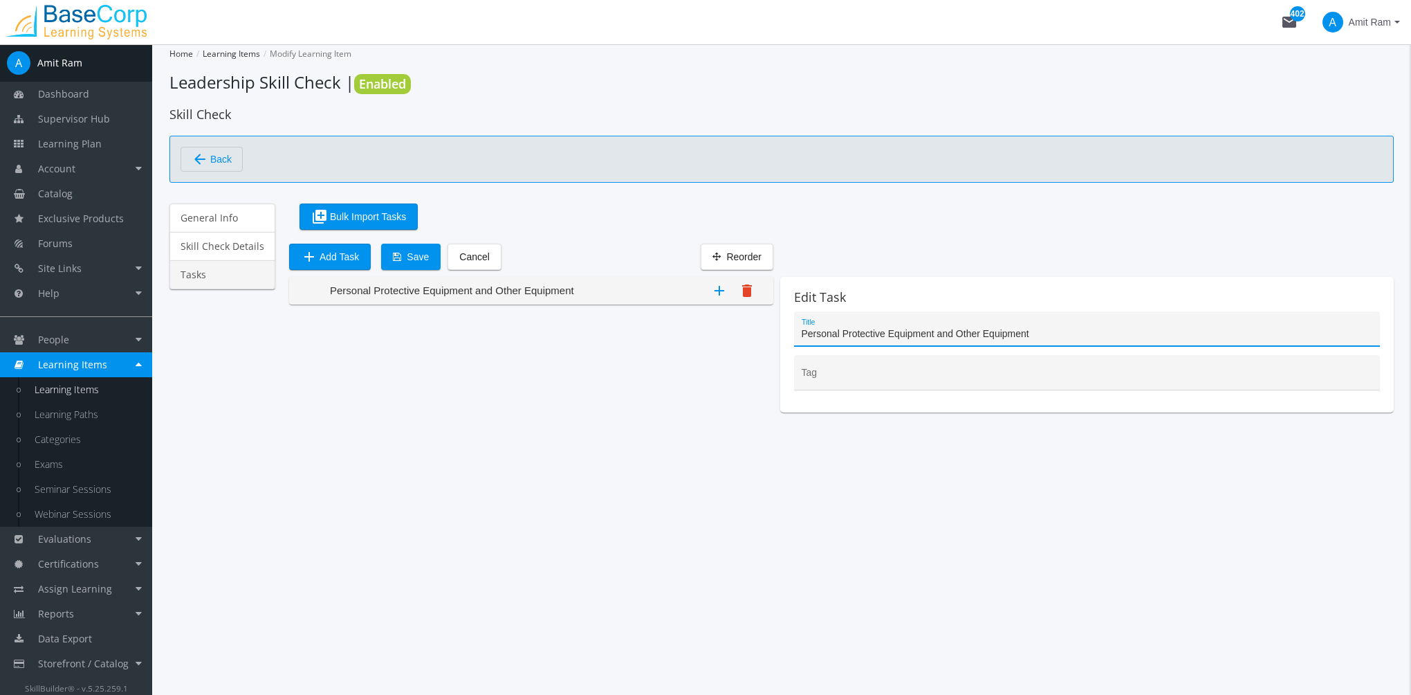
type input "Personal Protective Equipment and Other Equipment"
click at [806, 501] on div "Home Learning Items Modify Learning Item Leadership Skill Check | Enabled Skill…" at bounding box center [781, 369] width 1259 height 650
click at [865, 376] on input "Tag" at bounding box center [1087, 377] width 571 height 11
click at [822, 531] on div "Home Learning Items Modify Learning Item Leadership Skill Check | Enabled Skill…" at bounding box center [781, 369] width 1259 height 650
click at [414, 255] on span "Save" at bounding box center [411, 256] width 36 height 25
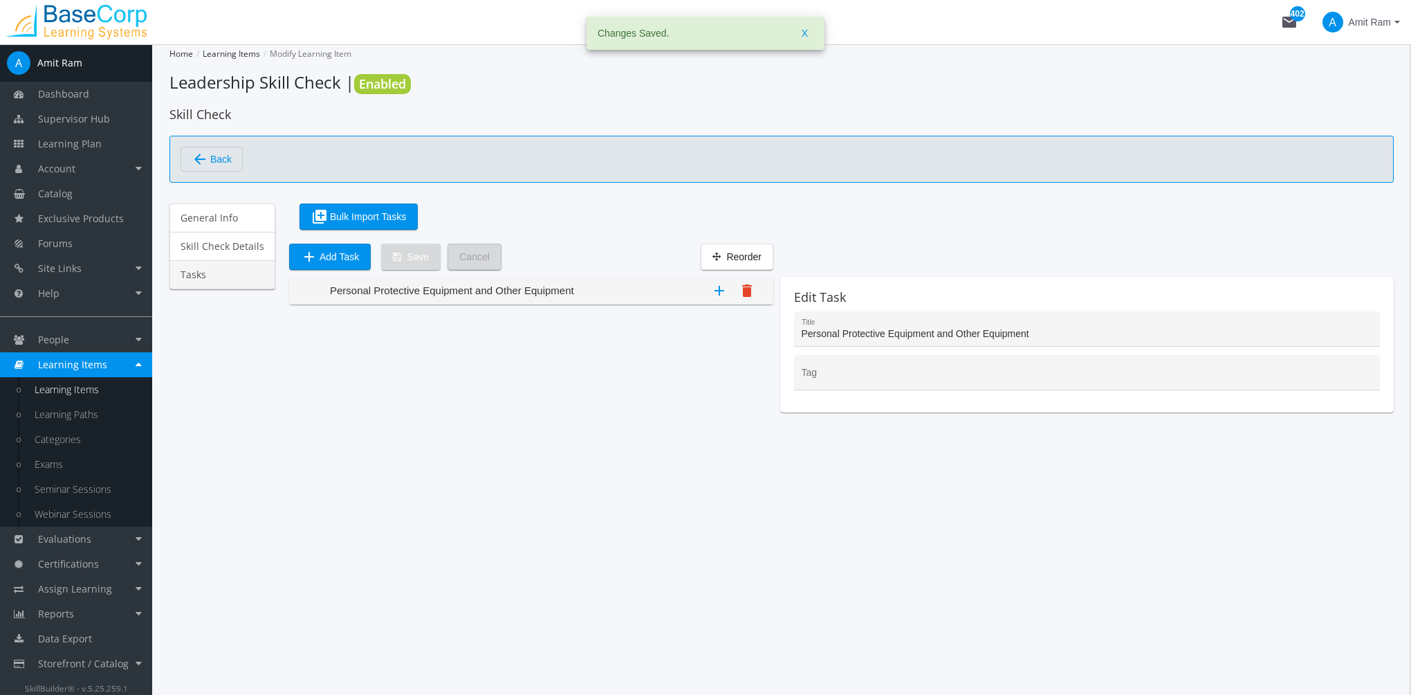
click at [504, 283] on div "Personal Protective Equipment and Other Equipment" at bounding box center [452, 290] width 244 height 15
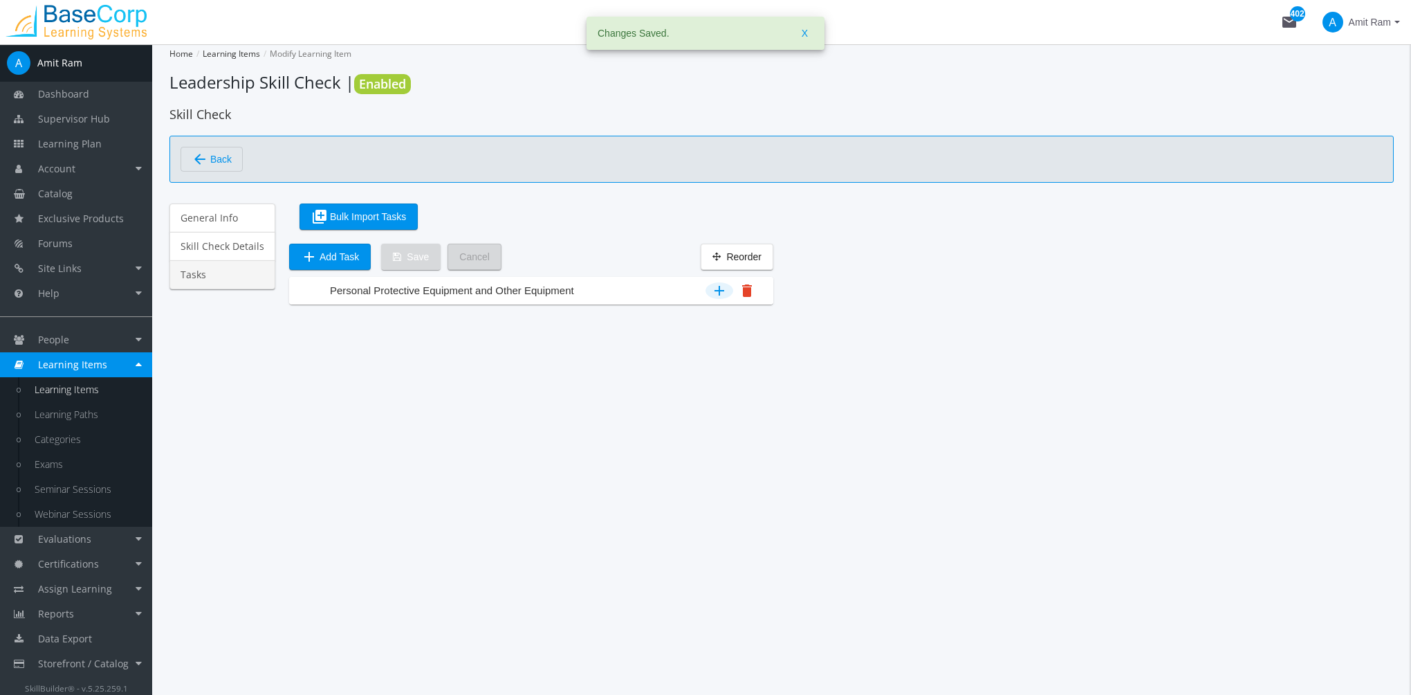
click at [717, 288] on mat-icon "add" at bounding box center [719, 290] width 17 height 17
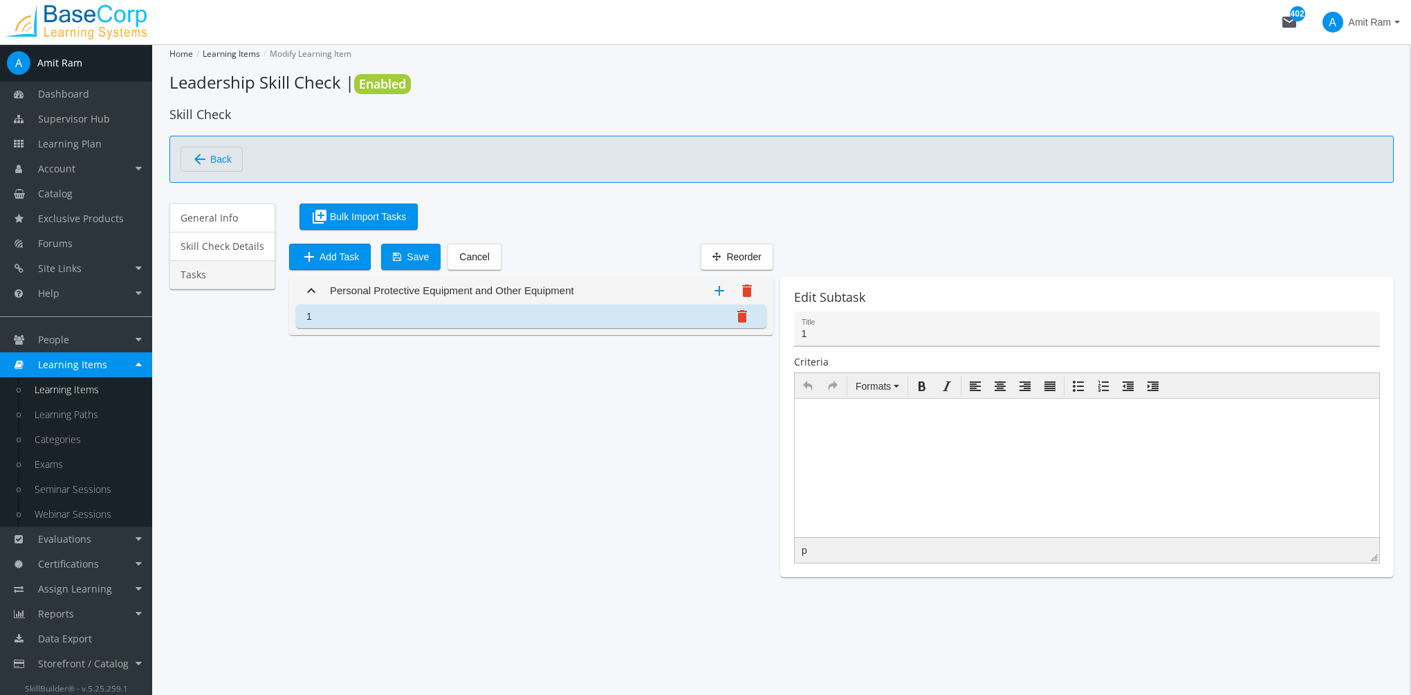
drag, startPoint x: 834, startPoint y: 340, endPoint x: 841, endPoint y: 339, distance: 7.0
click at [834, 340] on div "1 Title" at bounding box center [1087, 332] width 571 height 28
drag, startPoint x: 797, startPoint y: 333, endPoint x: 764, endPoint y: 333, distance: 33.2
click at [766, 333] on div "expand_less Personal Protective Equipment and Other Equipment add delete 1 dele…" at bounding box center [841, 427] width 1105 height 300
type input "Harness"
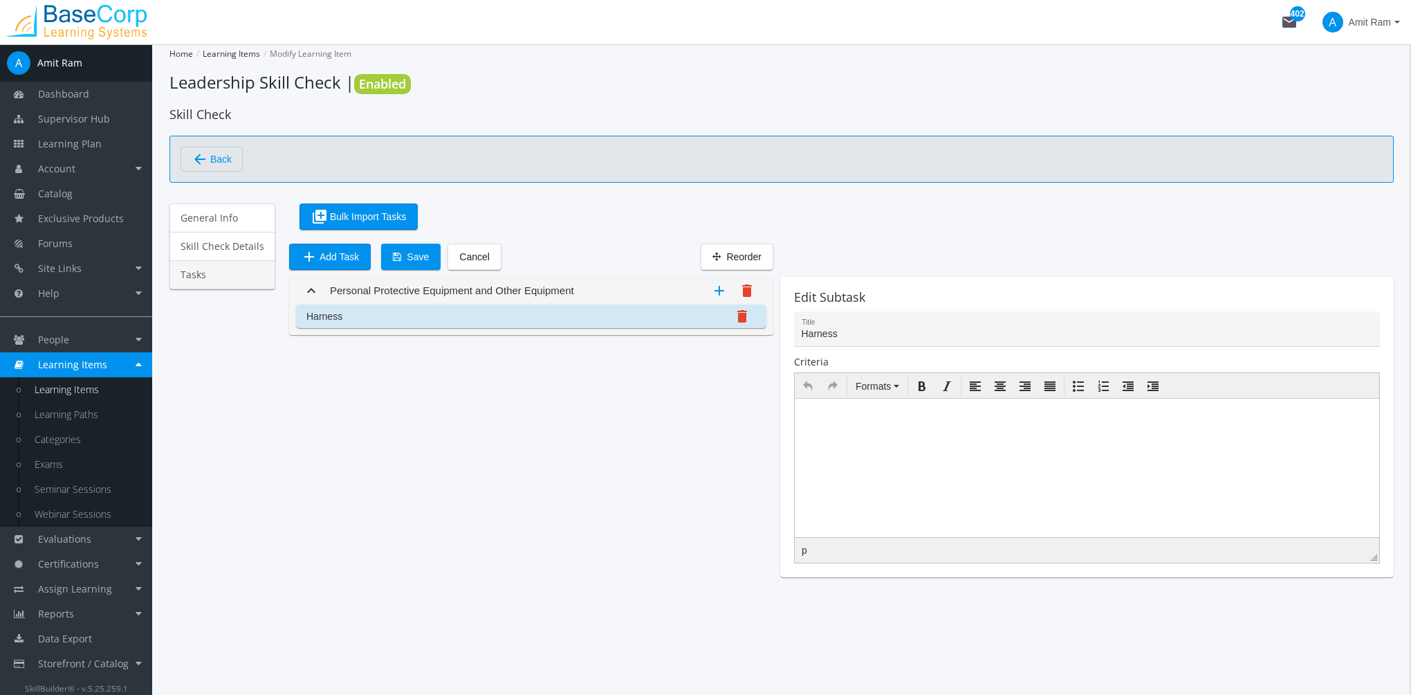
click at [964, 419] on html at bounding box center [1087, 408] width 585 height 21
click at [410, 258] on span "Save" at bounding box center [411, 256] width 36 height 25
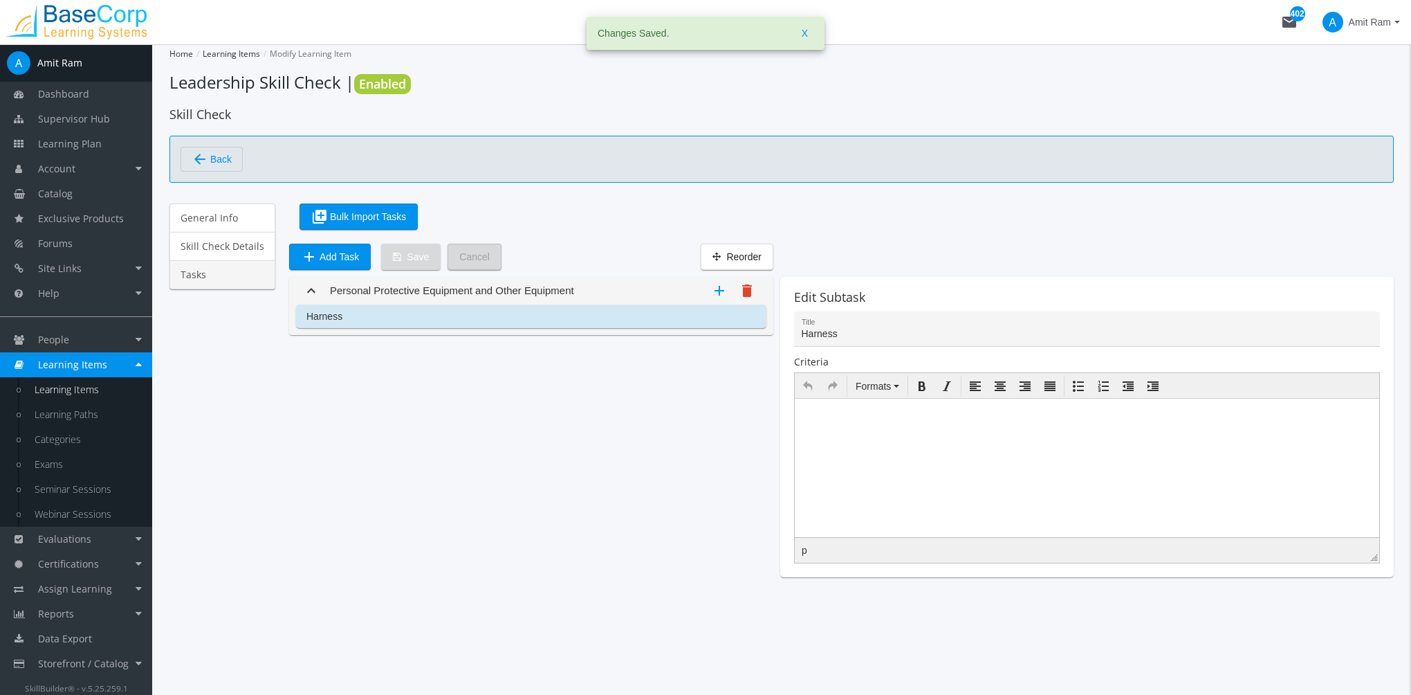
click at [307, 287] on mat-icon "expand_less" at bounding box center [311, 290] width 17 height 17
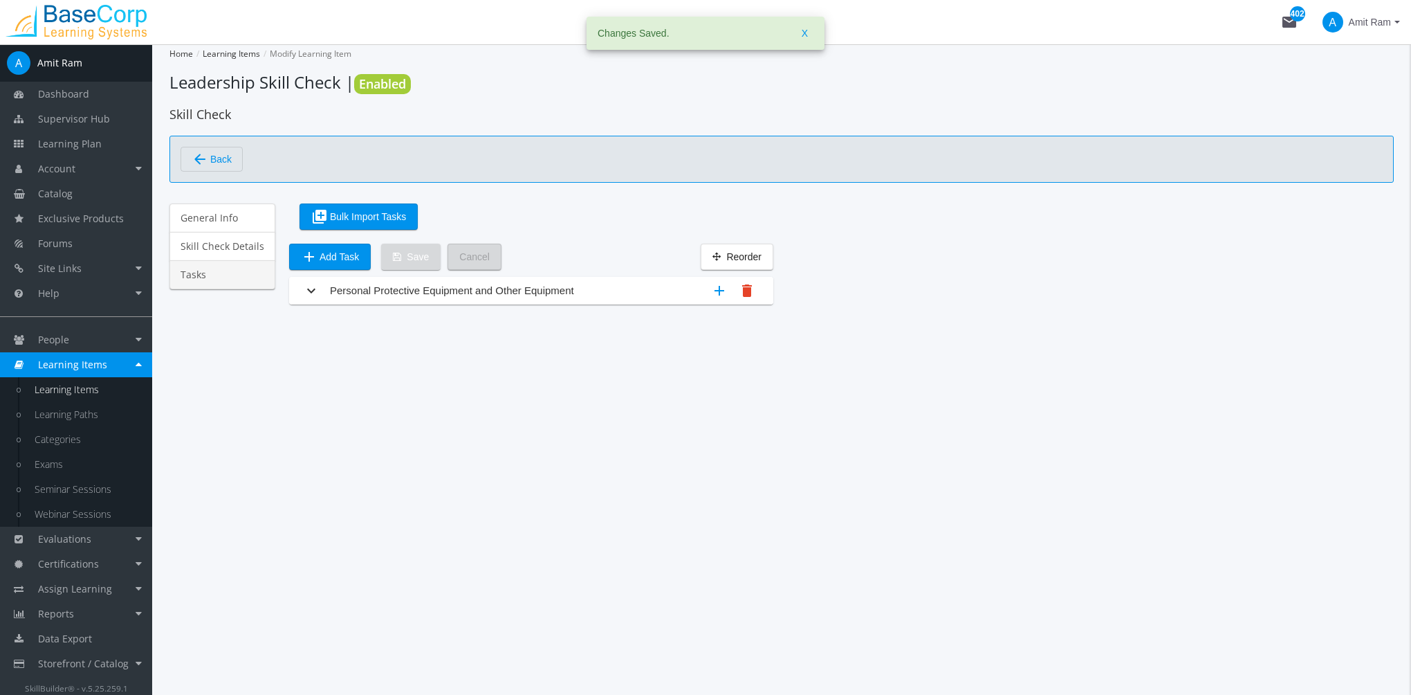
click at [307, 286] on mat-icon "expand_more" at bounding box center [311, 290] width 17 height 17
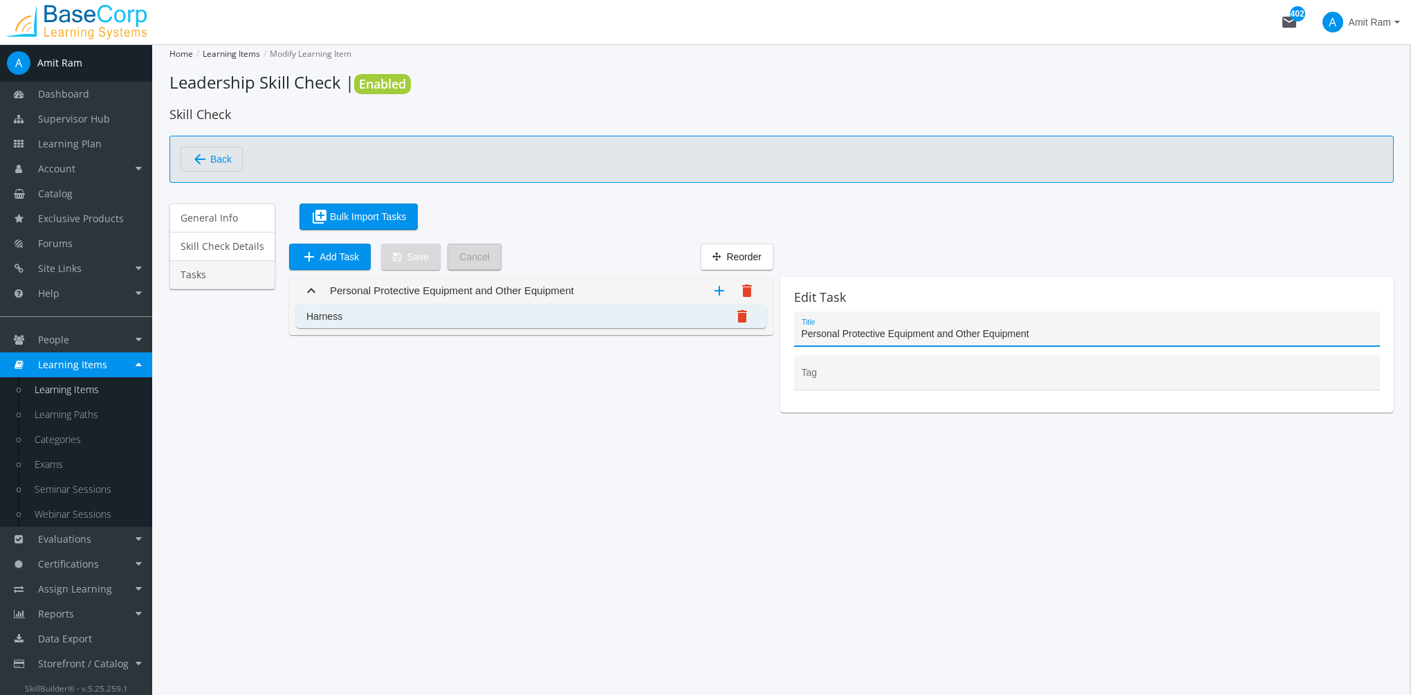
click at [382, 315] on mat-list-item "Harness delete" at bounding box center [531, 316] width 470 height 24
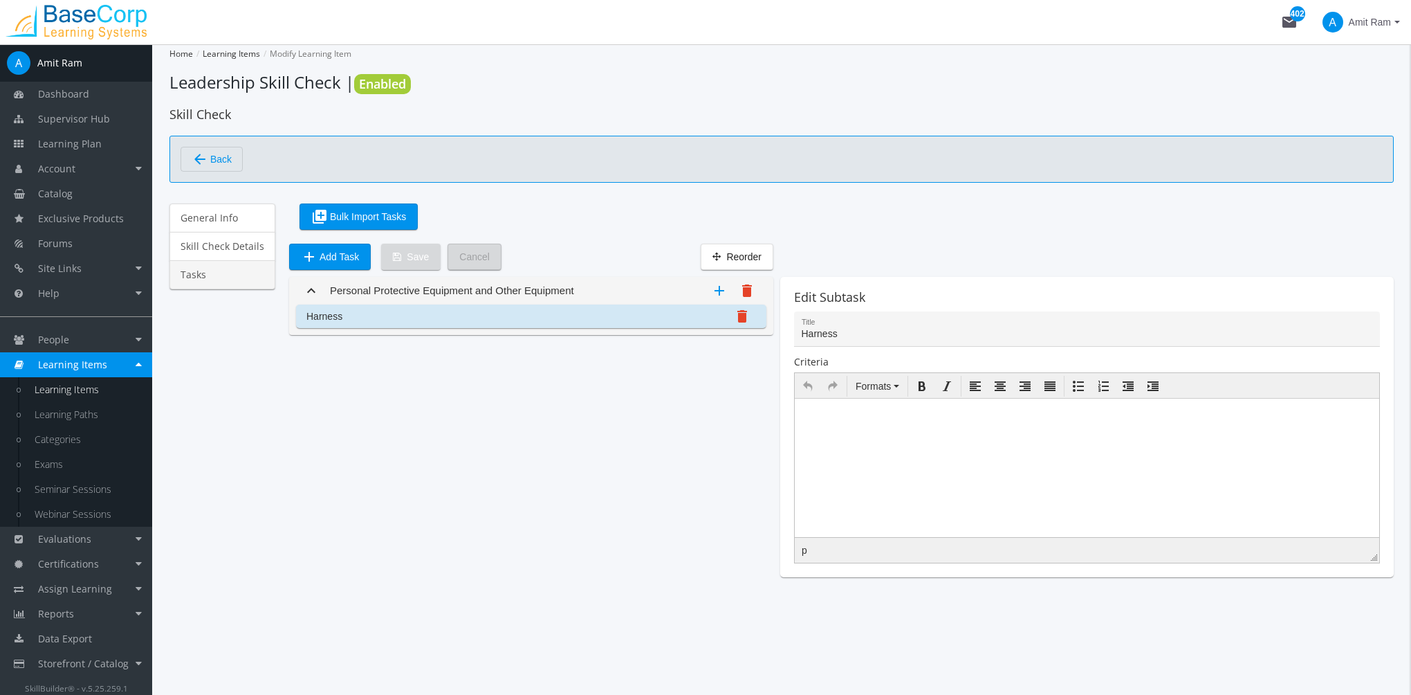
click at [968, 419] on html at bounding box center [1087, 408] width 585 height 21
click at [924, 419] on html at bounding box center [1087, 408] width 585 height 21
click at [409, 259] on span "Save" at bounding box center [411, 256] width 36 height 25
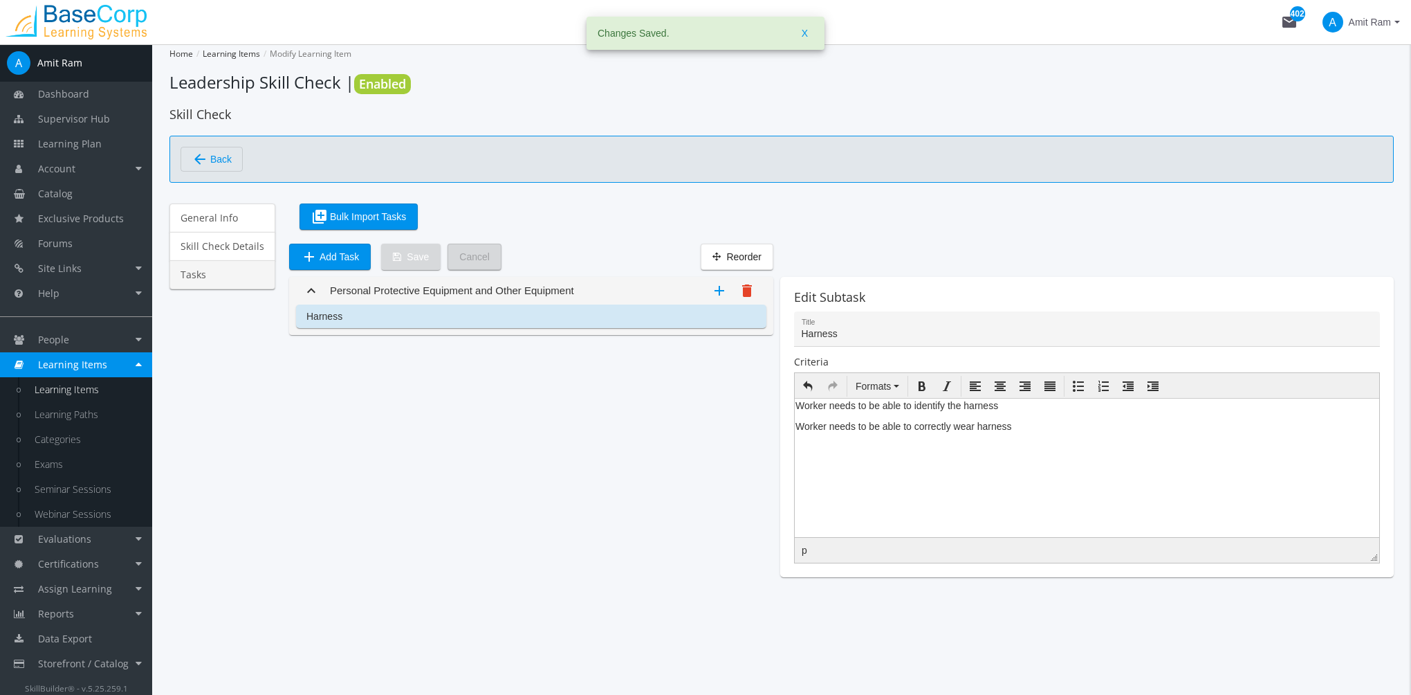
click at [303, 291] on mat-icon "expand_less" at bounding box center [311, 290] width 17 height 17
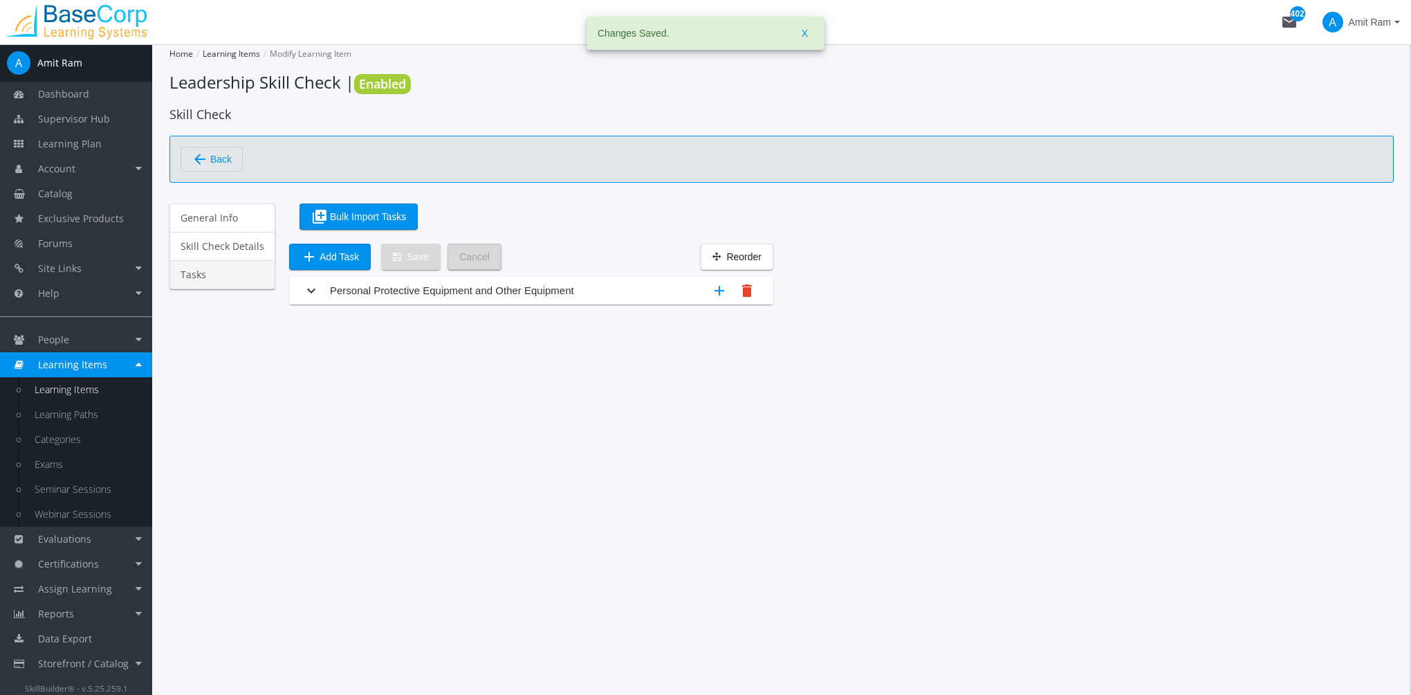
click at [303, 290] on mat-icon "expand_more" at bounding box center [311, 290] width 17 height 17
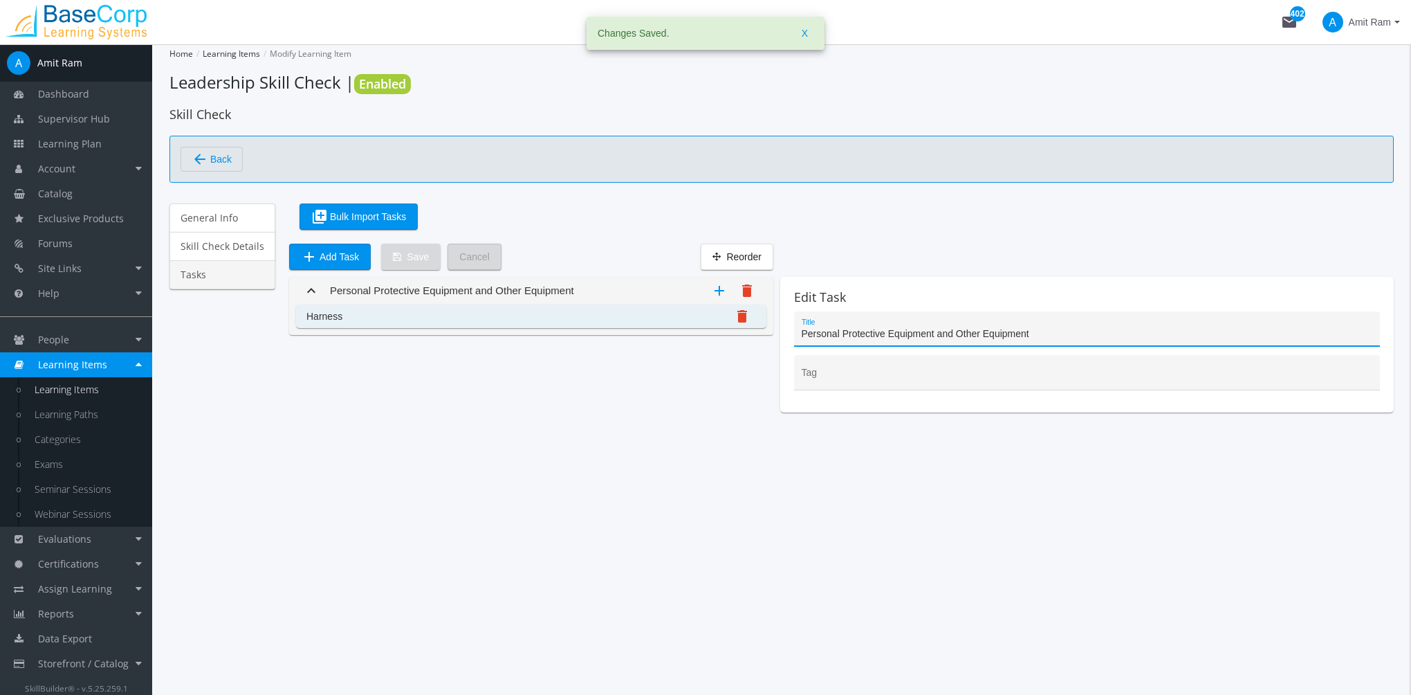
click at [340, 314] on mat-list-item "Harness delete" at bounding box center [531, 316] width 470 height 24
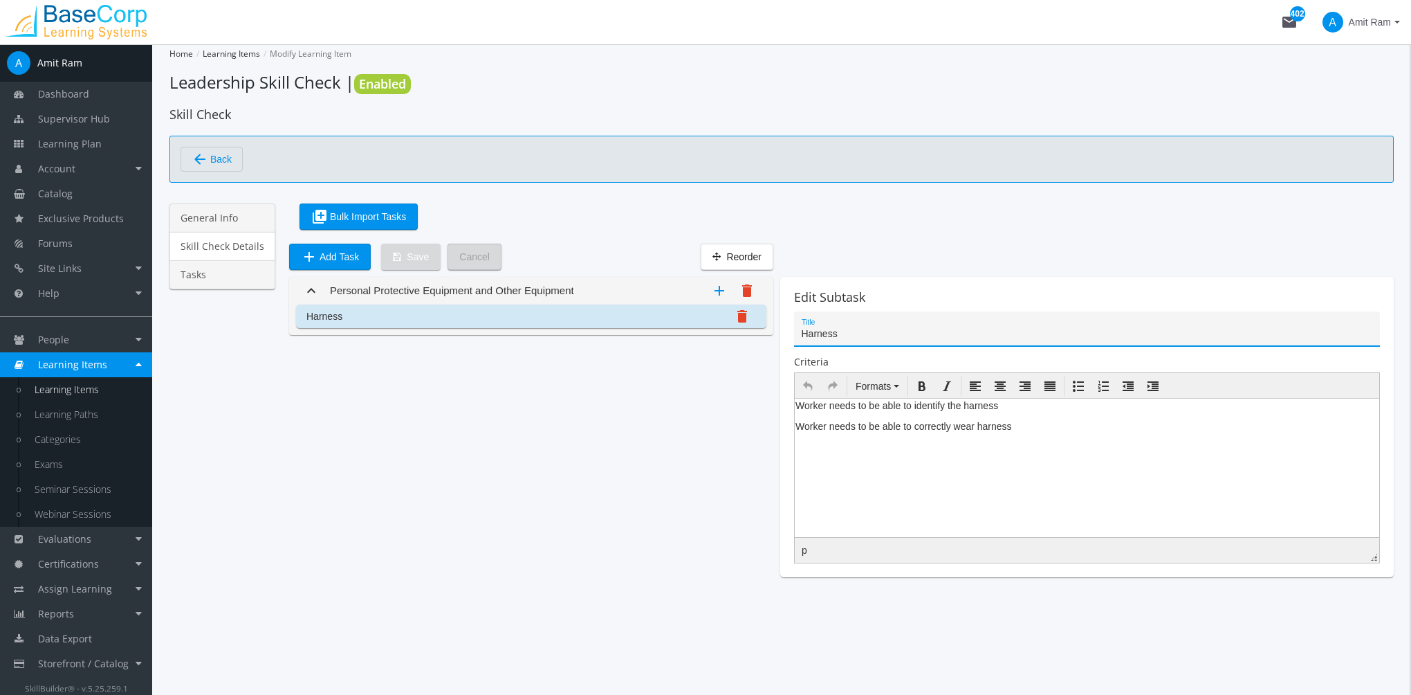
click at [232, 219] on link "General Info" at bounding box center [222, 217] width 106 height 29
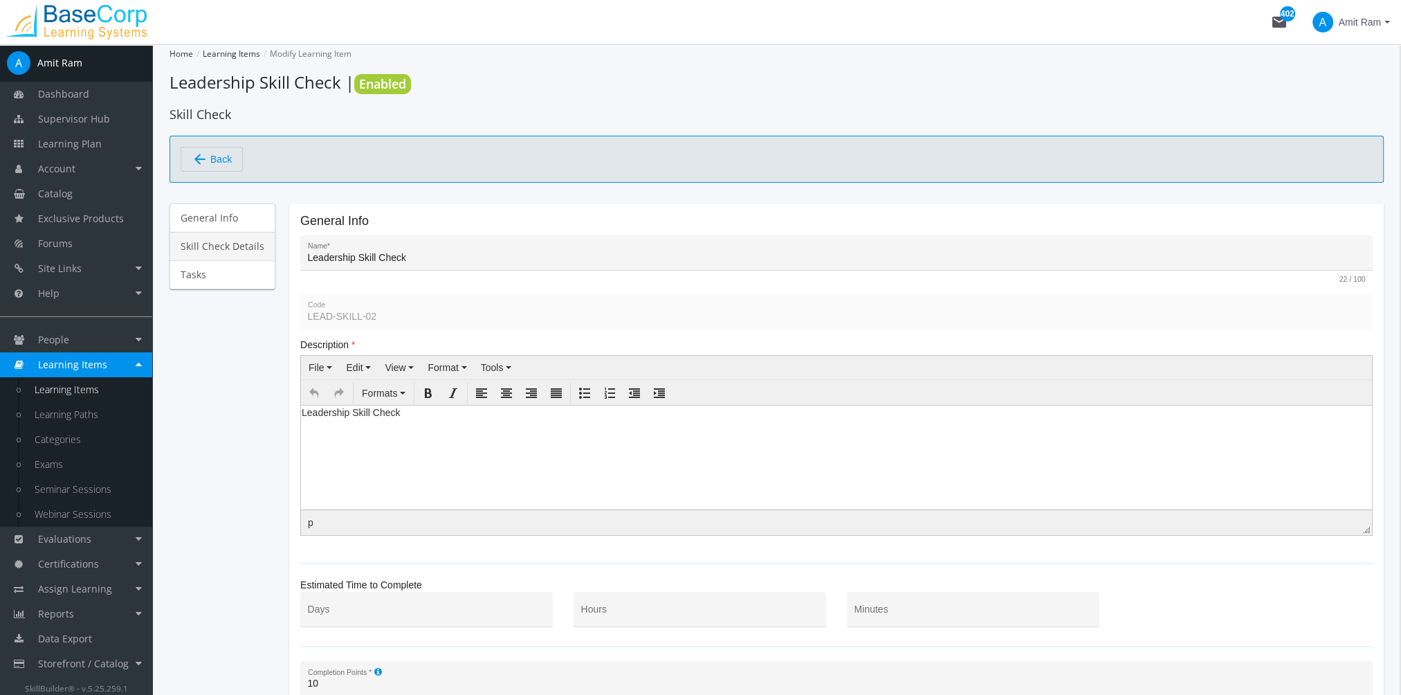
click at [213, 246] on link "Skill Check Details" at bounding box center [222, 246] width 106 height 29
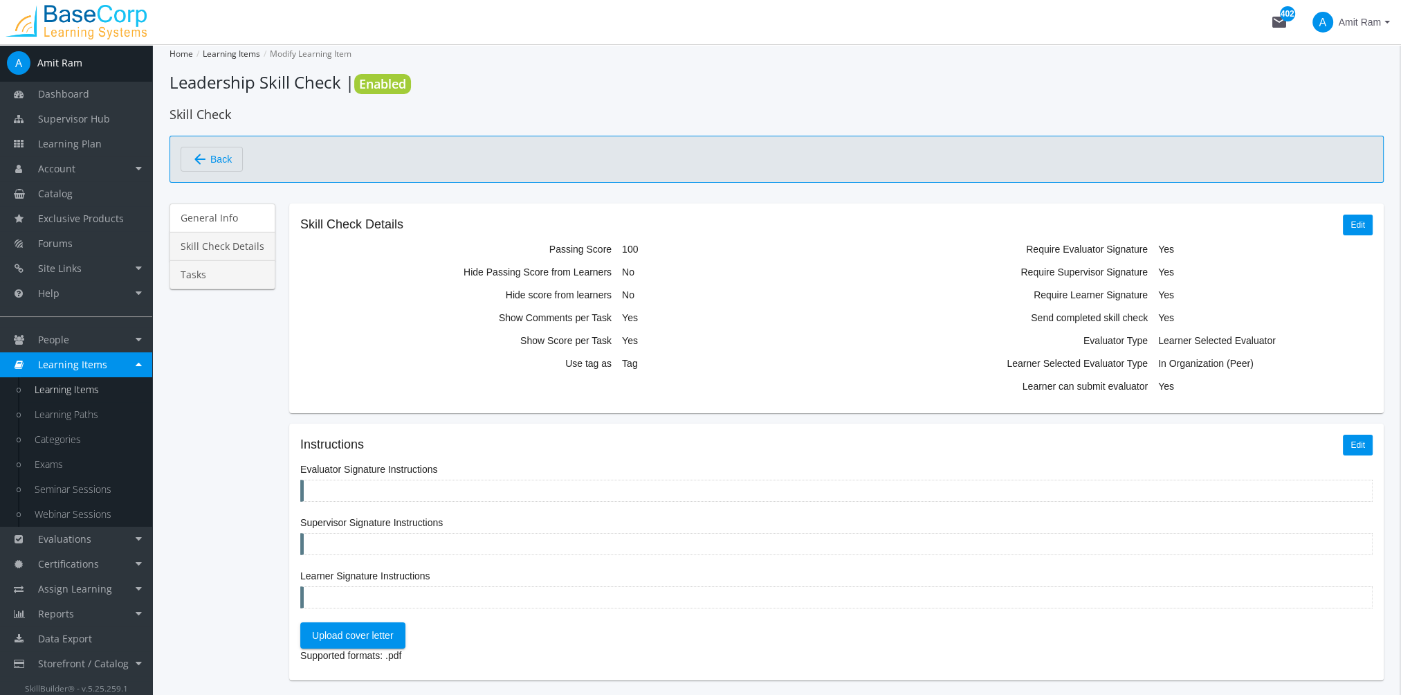
click at [224, 279] on link "Tasks" at bounding box center [222, 274] width 106 height 29
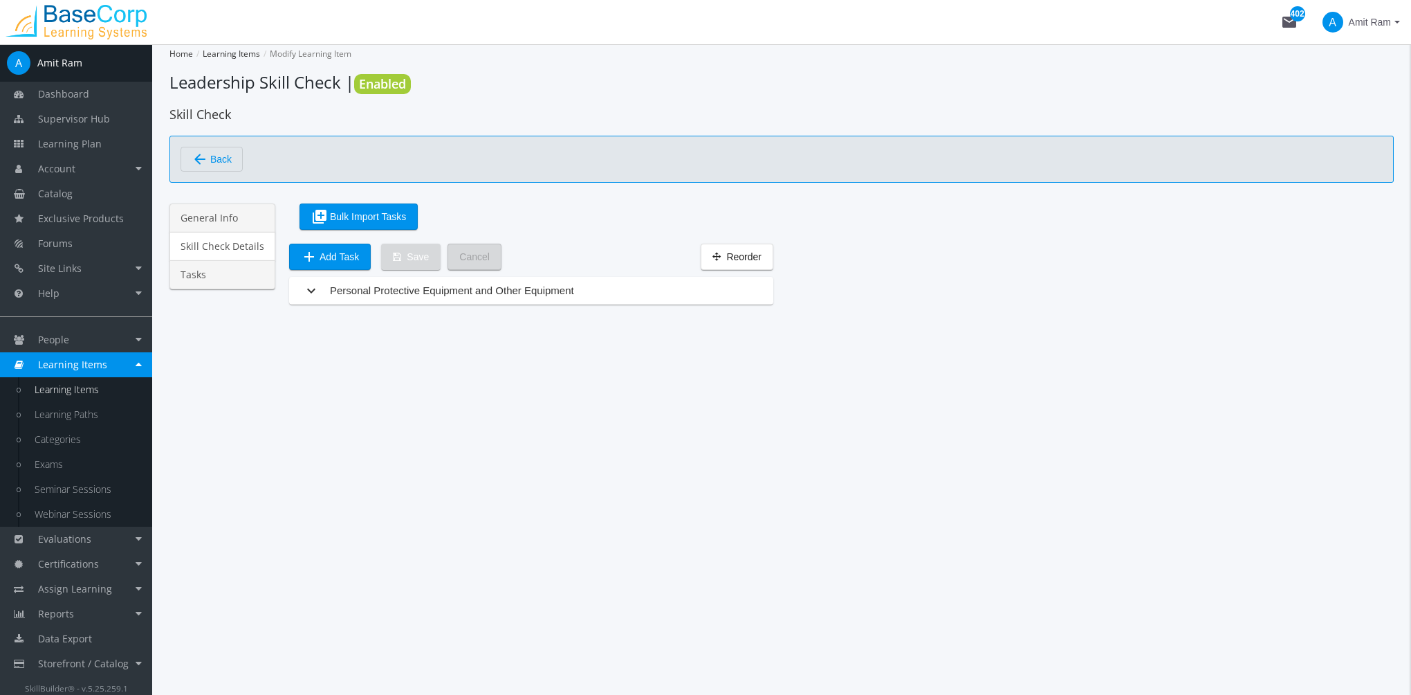
click at [202, 221] on link "General Info" at bounding box center [222, 217] width 106 height 29
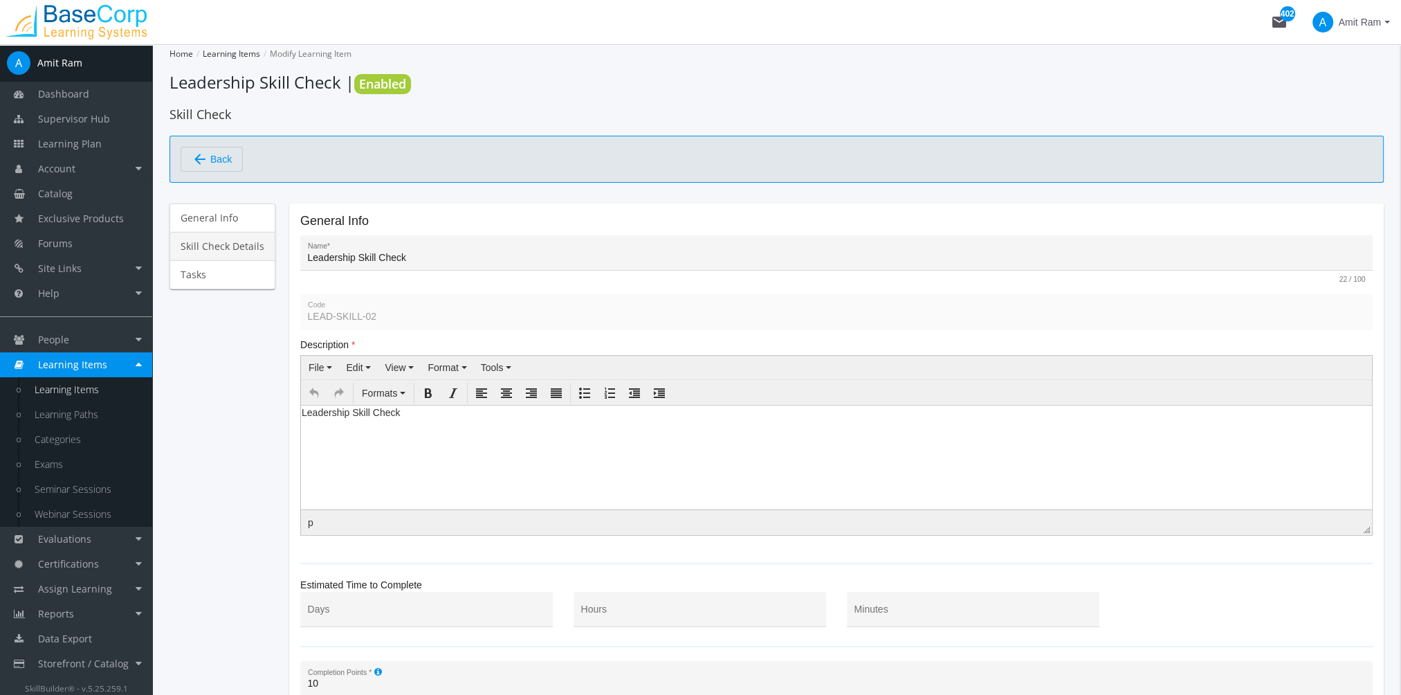
click at [222, 246] on link "Skill Check Details" at bounding box center [222, 246] width 106 height 29
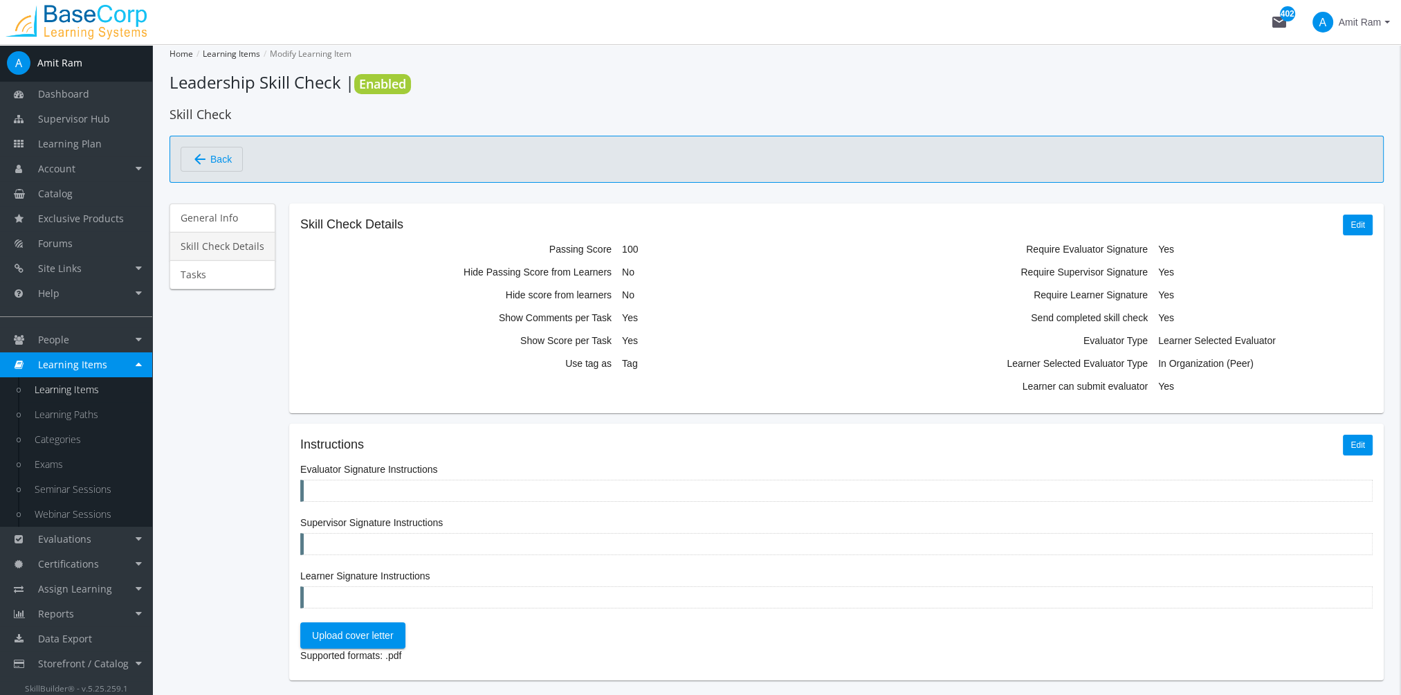
scroll to position [53, 0]
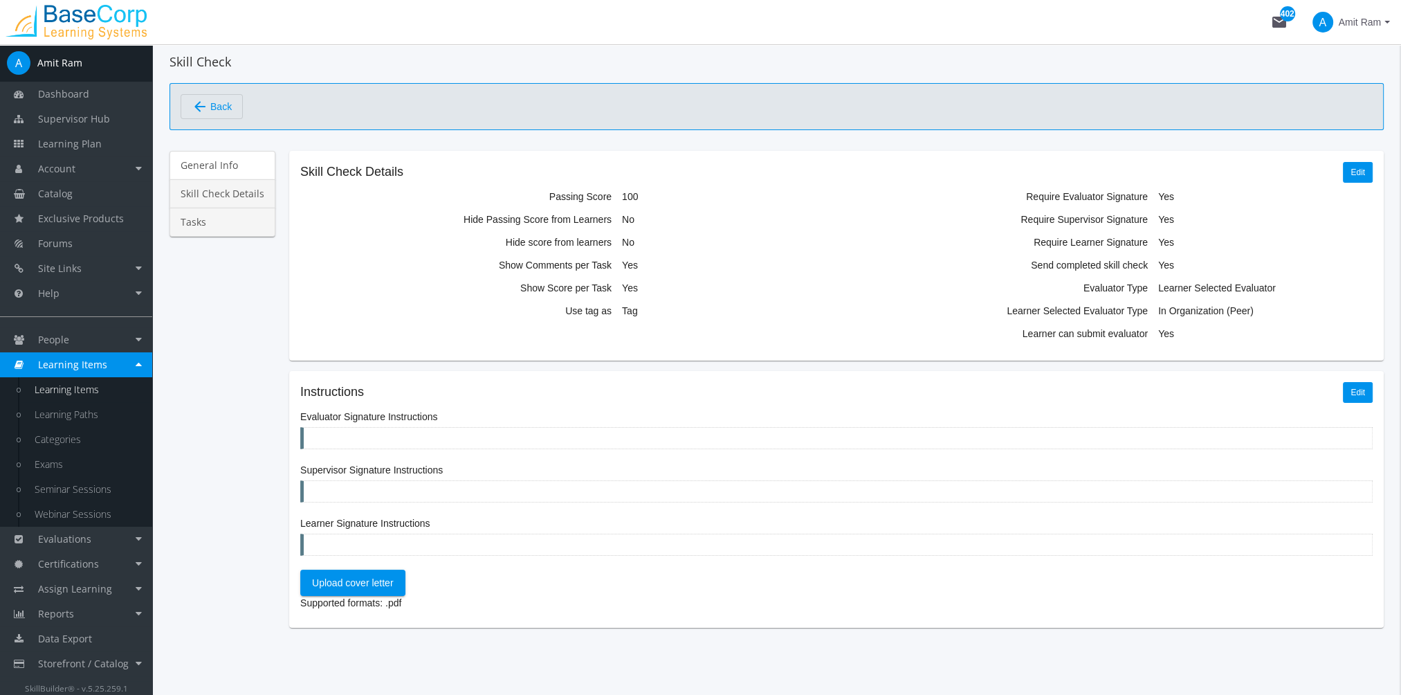
click at [214, 224] on link "Tasks" at bounding box center [222, 222] width 106 height 29
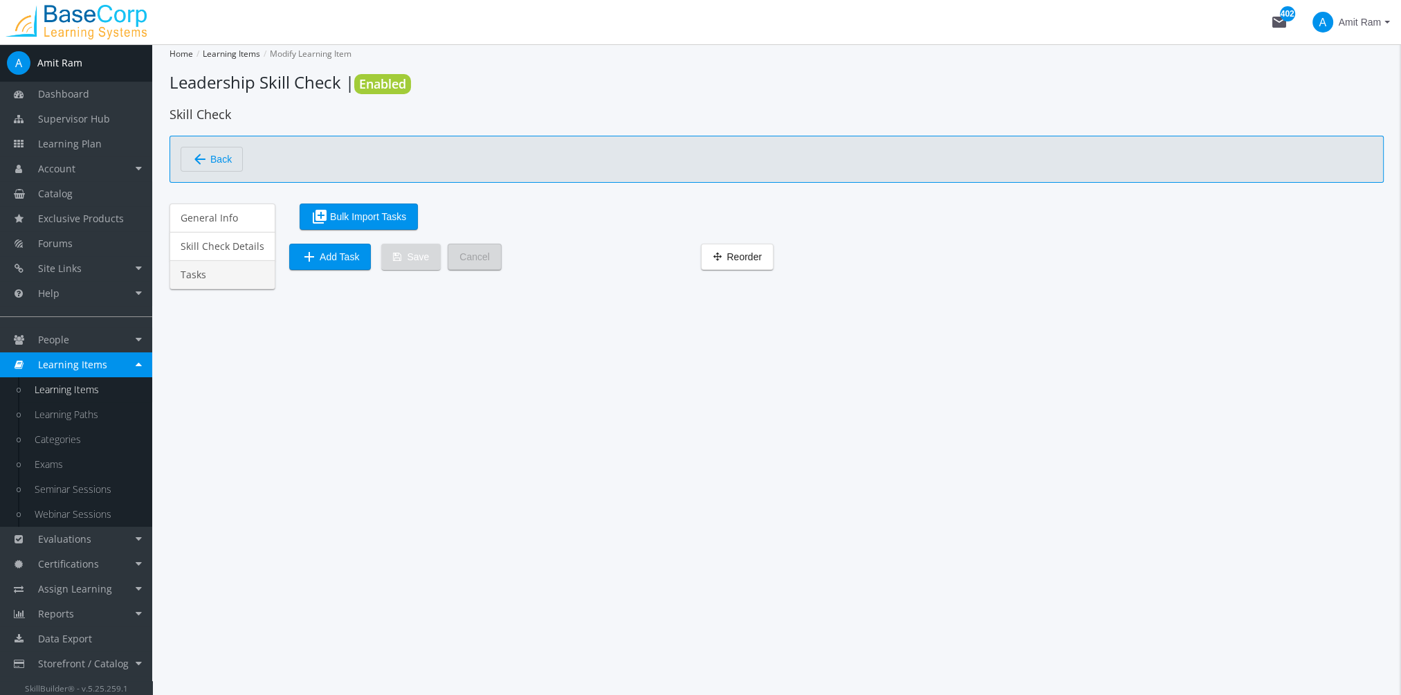
scroll to position [0, 0]
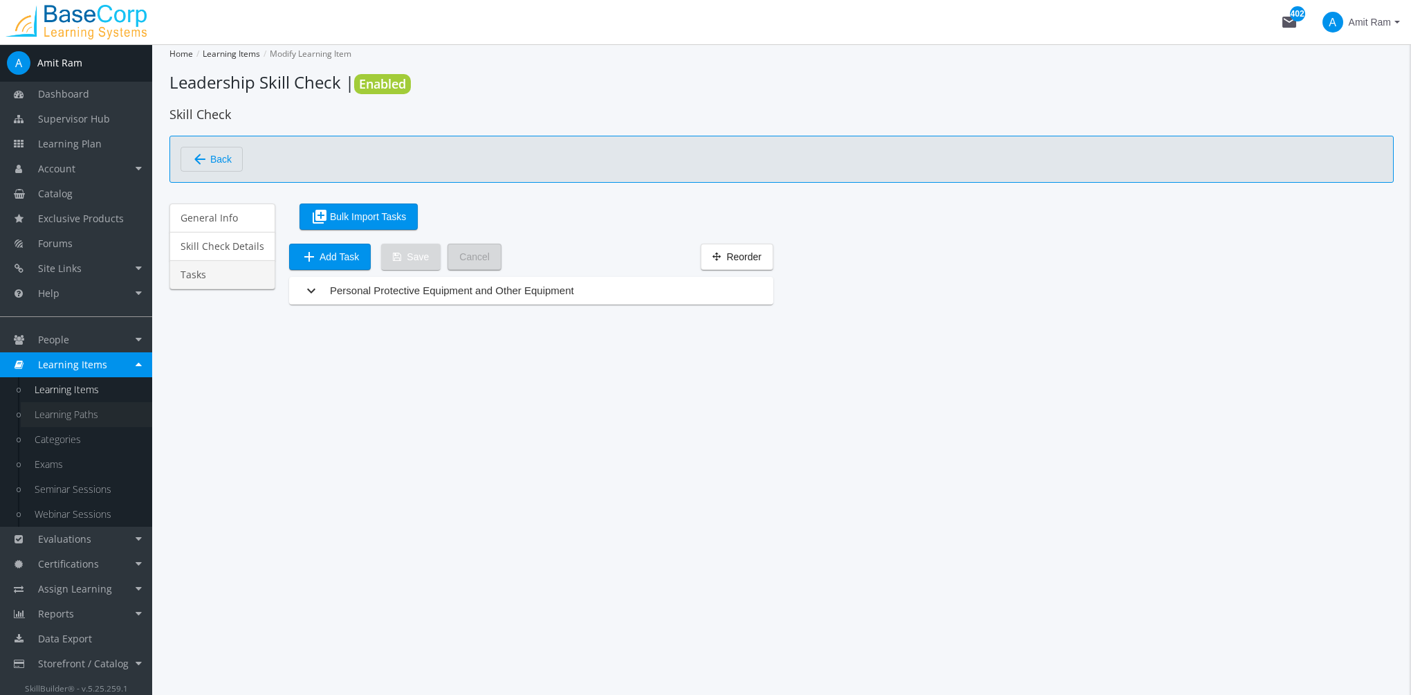
click at [109, 413] on link "Learning Paths" at bounding box center [86, 414] width 131 height 25
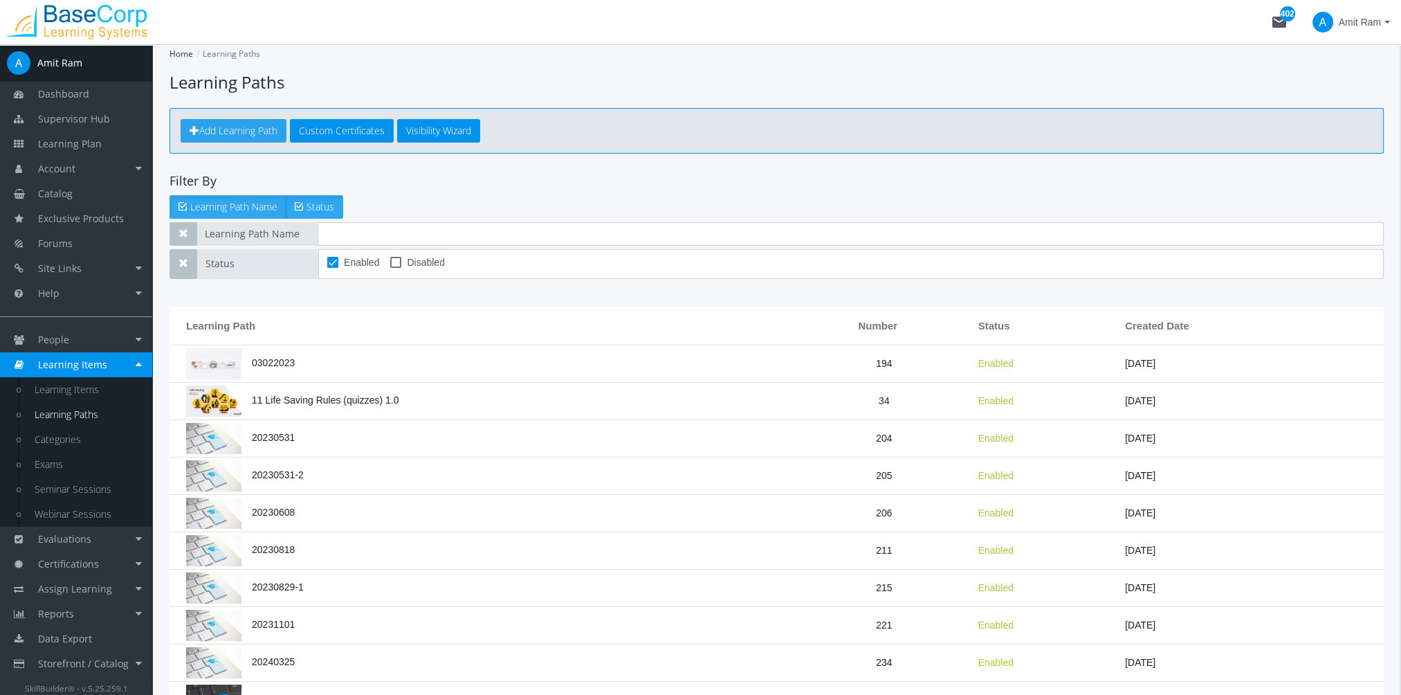
click at [235, 124] on span "Add Learning Path" at bounding box center [238, 130] width 78 height 13
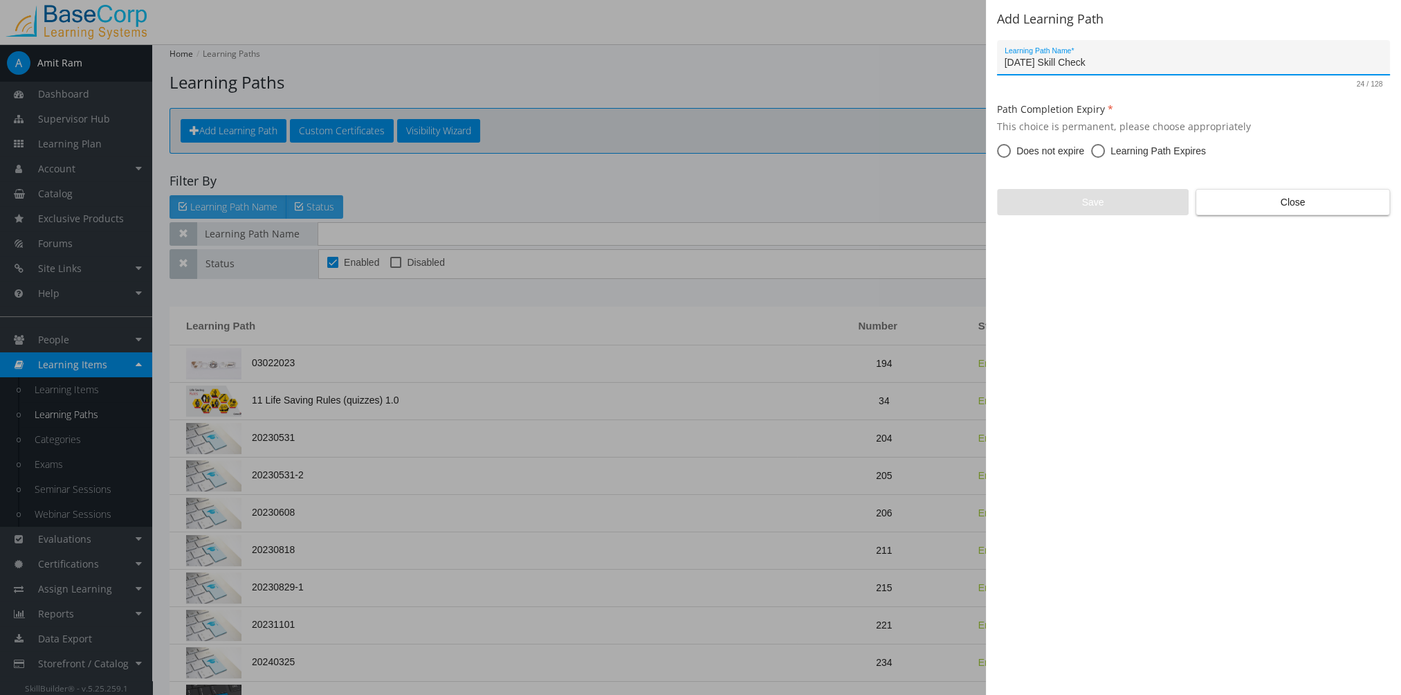
type input "[DATE] Skill Check"
click at [1045, 153] on span "Does not expire" at bounding box center [1047, 151] width 73 height 14
click at [1011, 153] on input "Does not expire" at bounding box center [1004, 154] width 14 height 14
radio input "true"
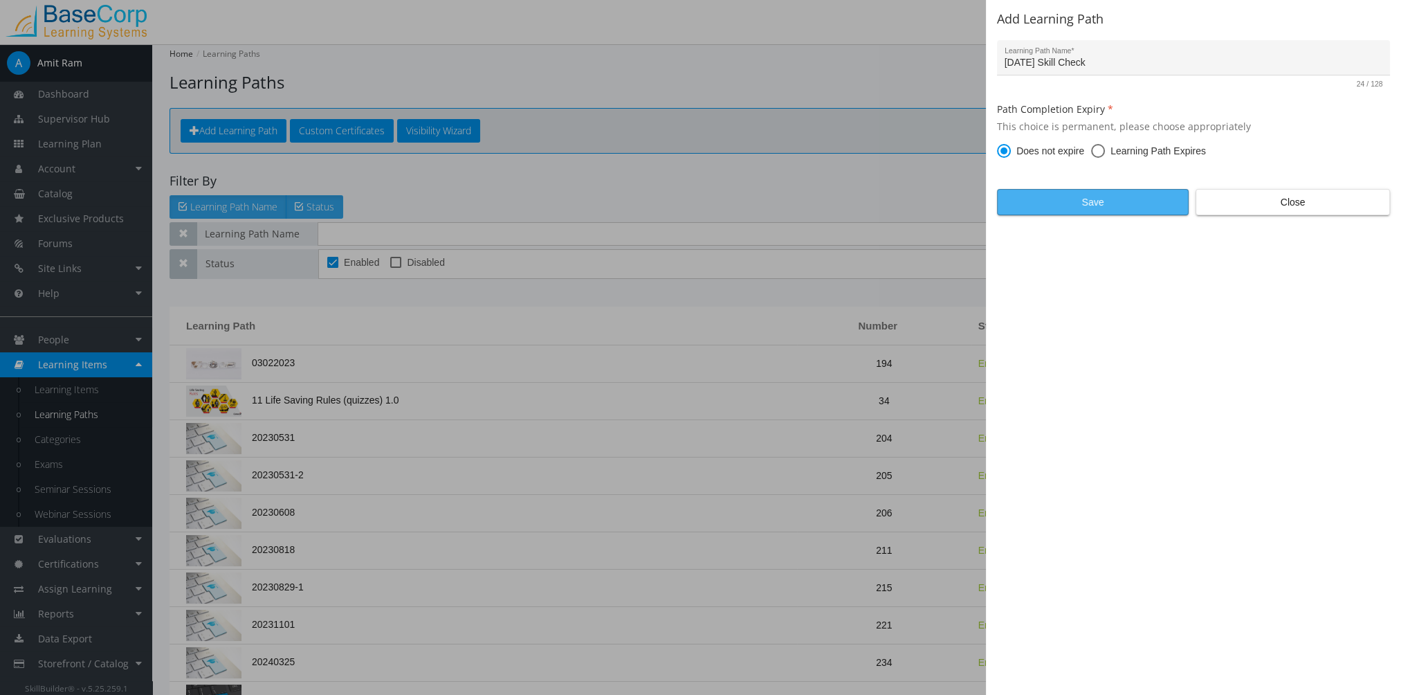
click at [1076, 201] on span "Save" at bounding box center [1093, 202] width 168 height 25
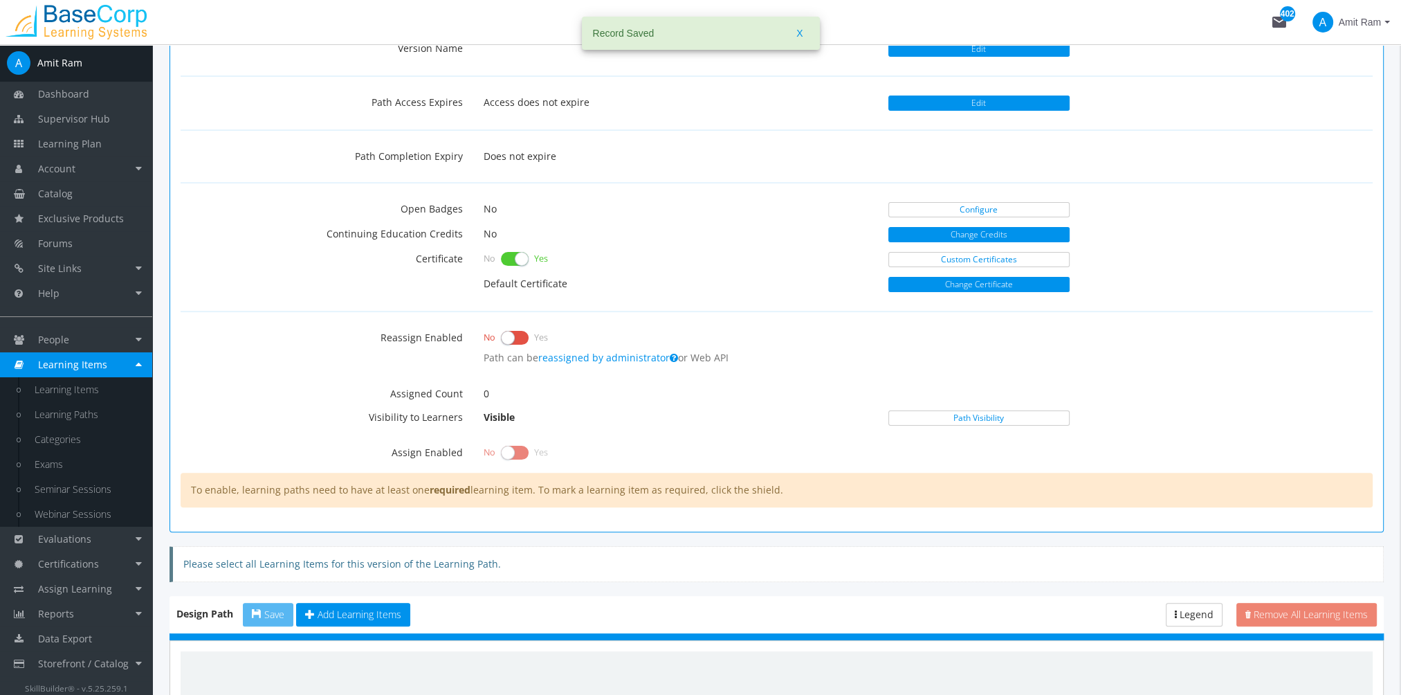
scroll to position [415, 0]
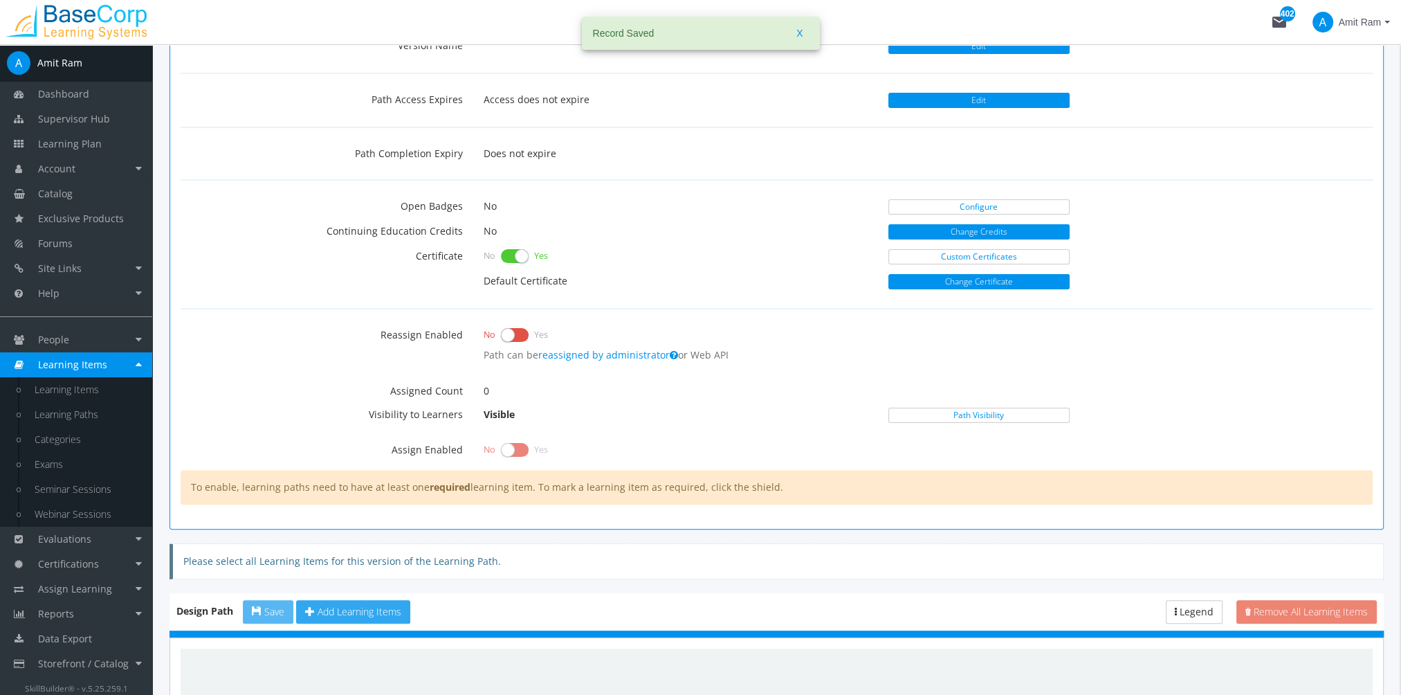
click at [351, 605] on span "Add Learning Items" at bounding box center [360, 611] width 84 height 13
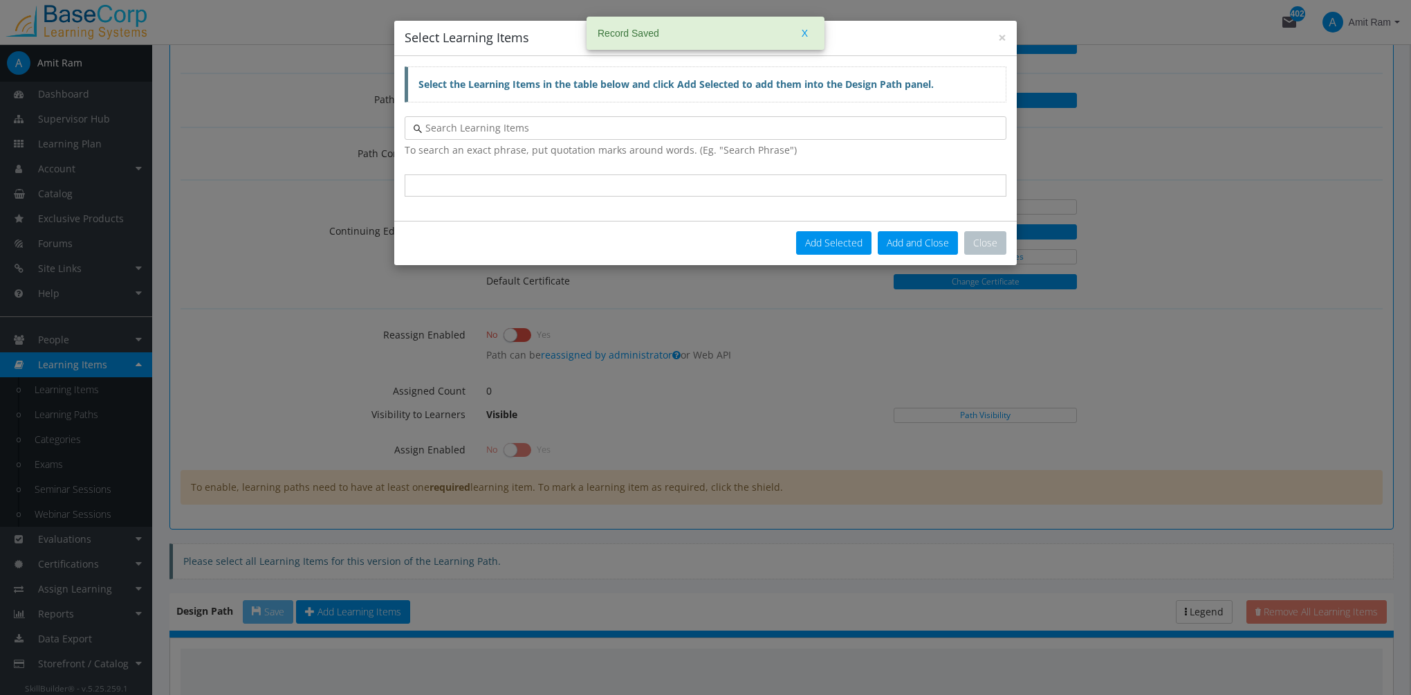
click at [560, 127] on input "text" at bounding box center [710, 128] width 576 height 14
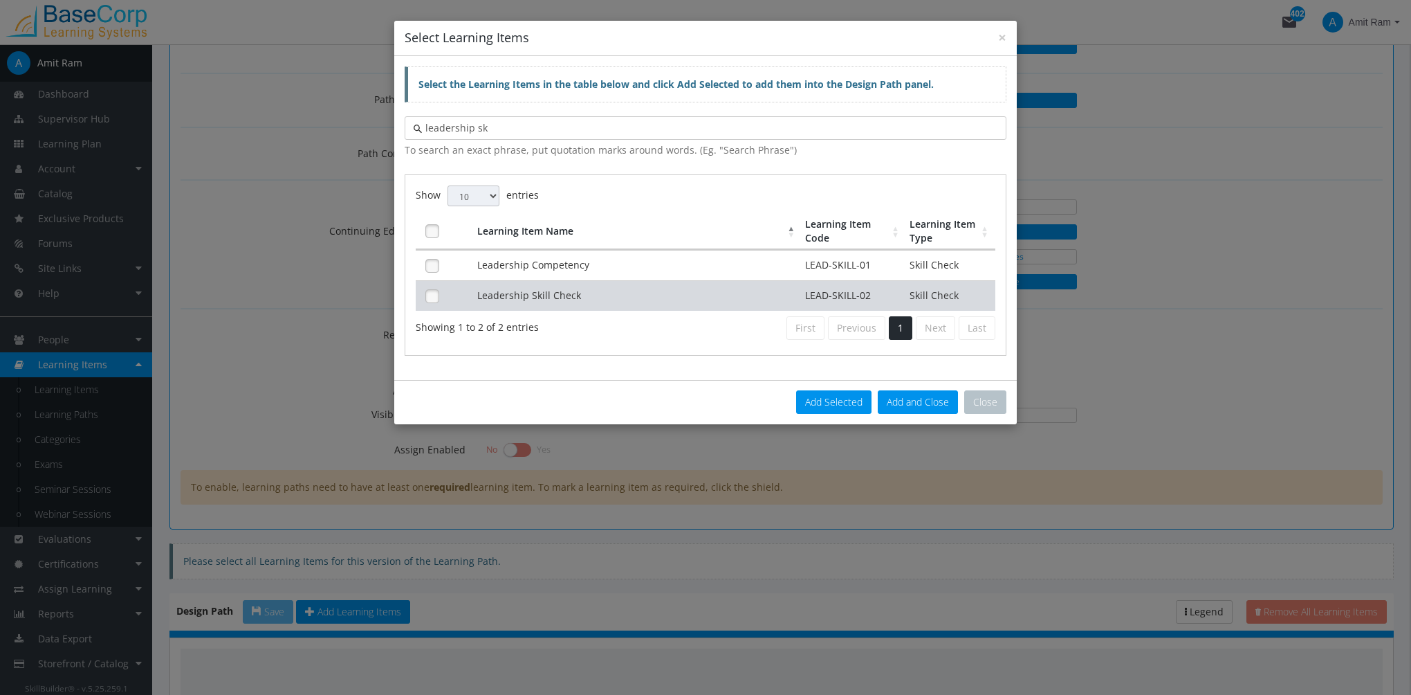
type input "leadership sk"
click at [645, 290] on td "Leadership Skill Check" at bounding box center [638, 295] width 329 height 30
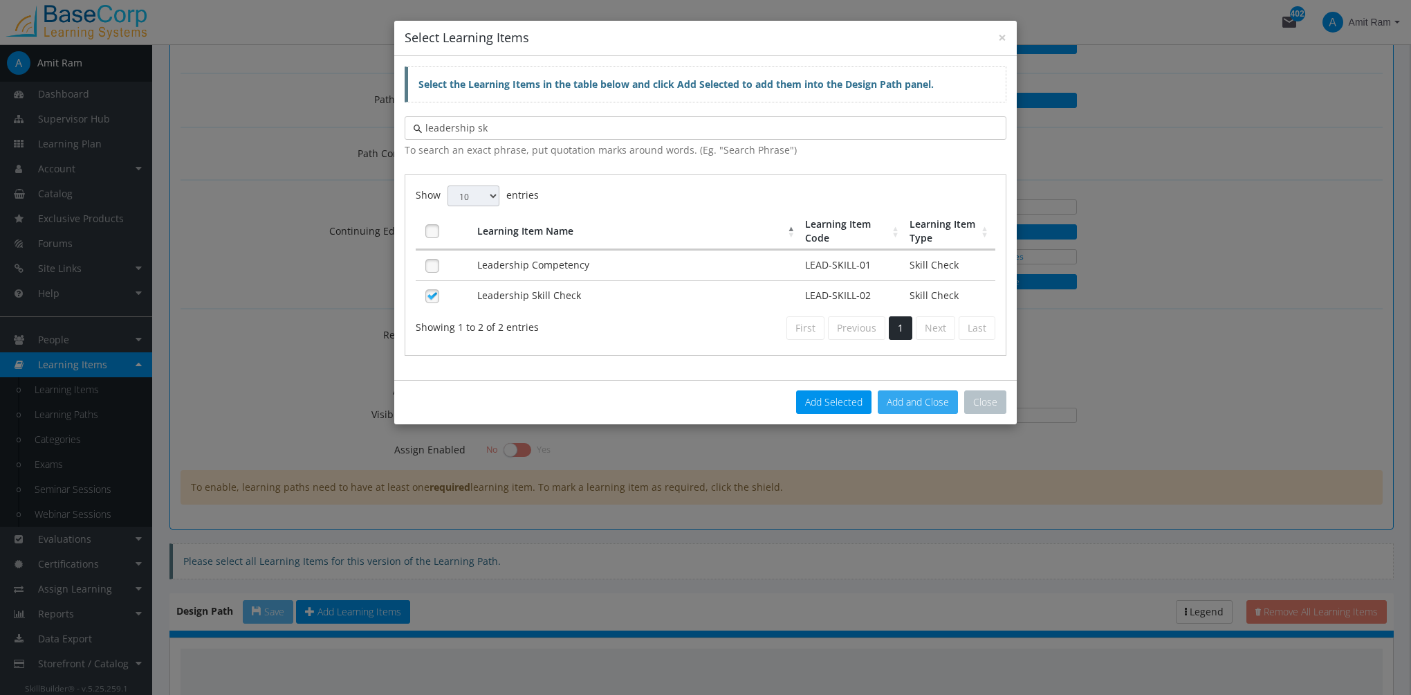
click at [905, 396] on button "Add and Close" at bounding box center [918, 402] width 80 height 24
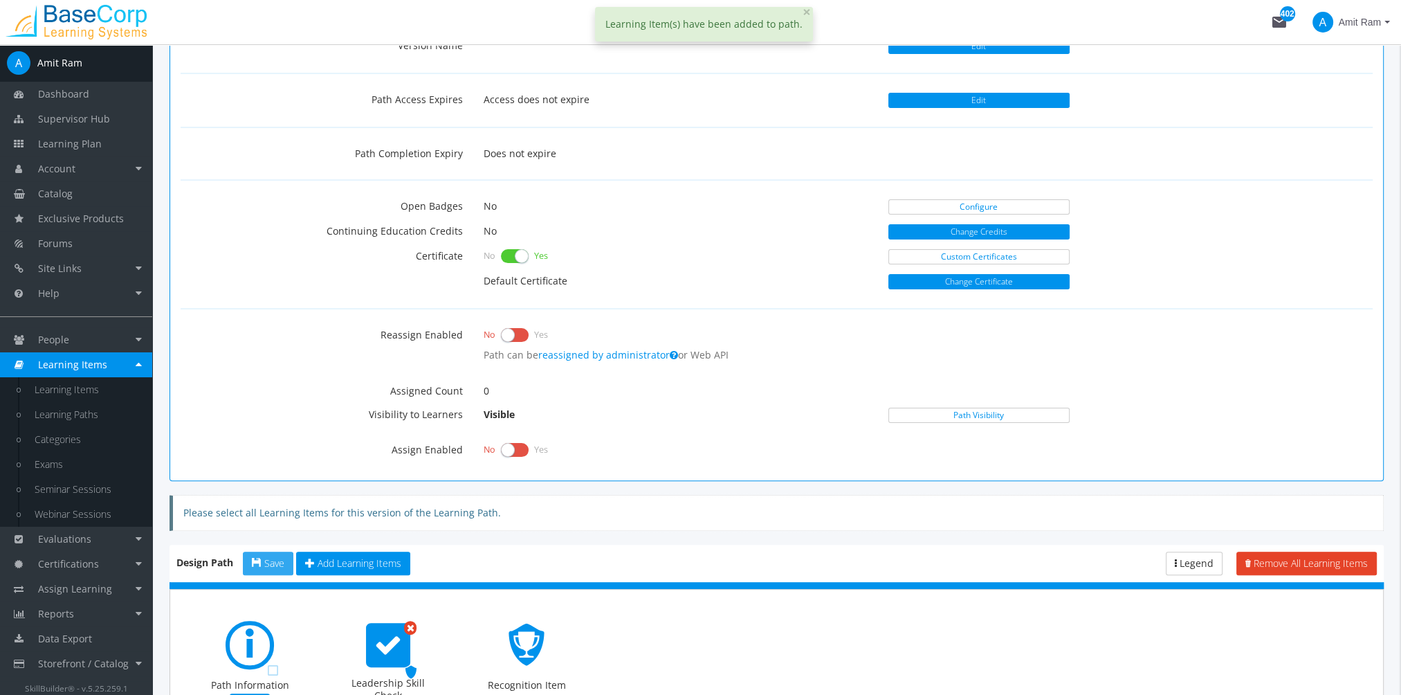
click at [270, 558] on span "Save" at bounding box center [274, 562] width 20 height 13
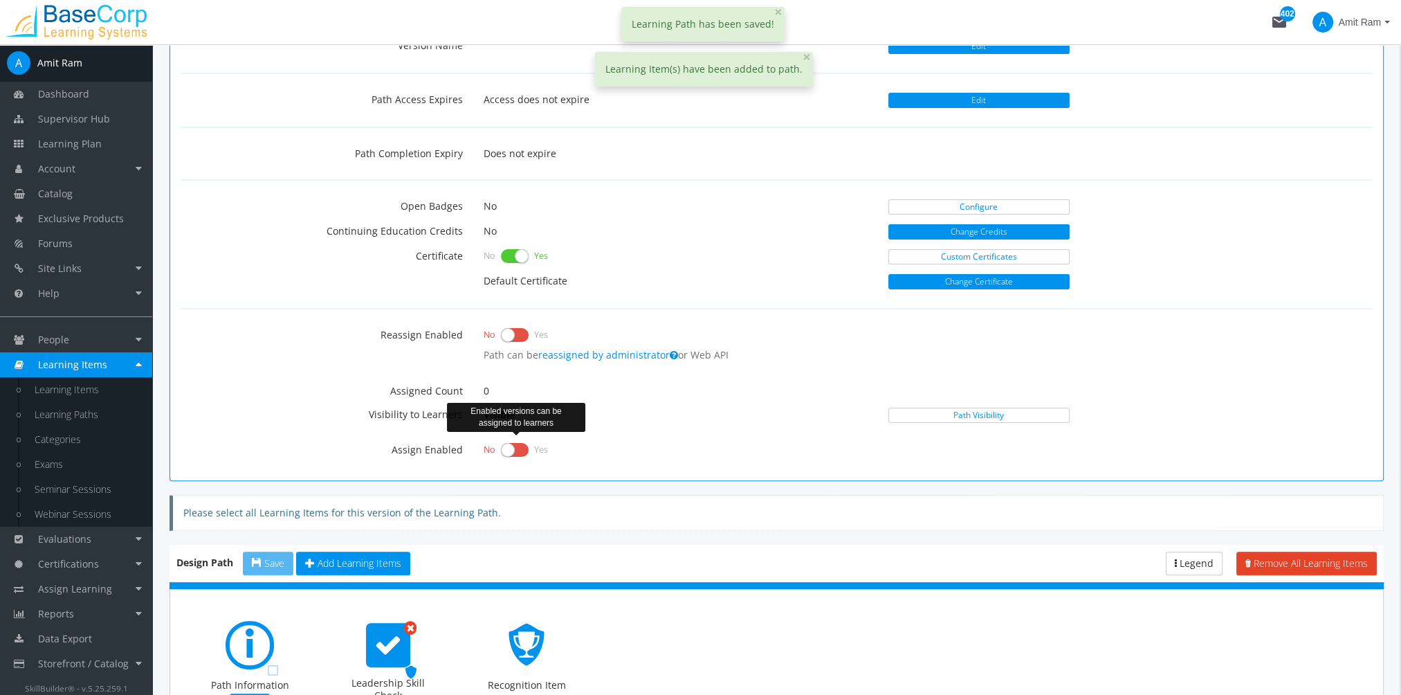
click at [519, 446] on label at bounding box center [515, 449] width 28 height 19
click at [0, 0] on input "checkbox" at bounding box center [0, 0] width 0 height 0
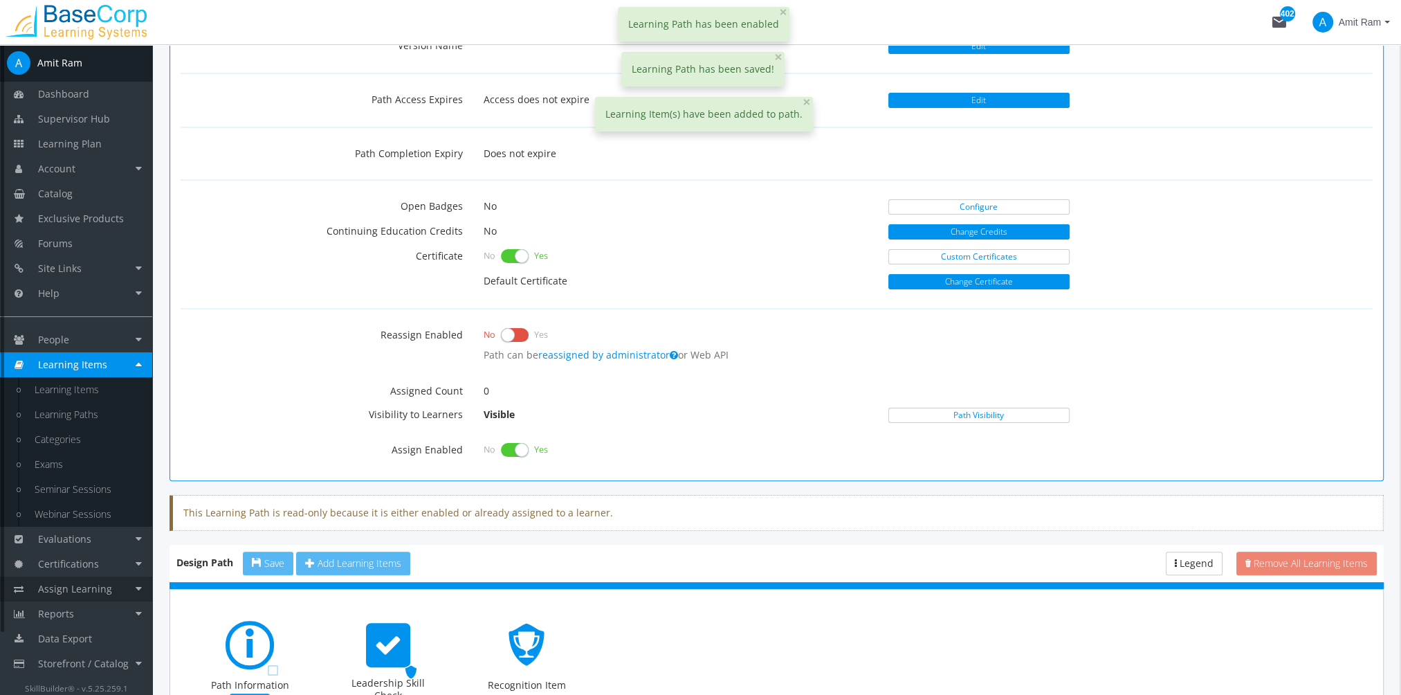
click at [111, 585] on link "Assign Learning" at bounding box center [76, 588] width 152 height 25
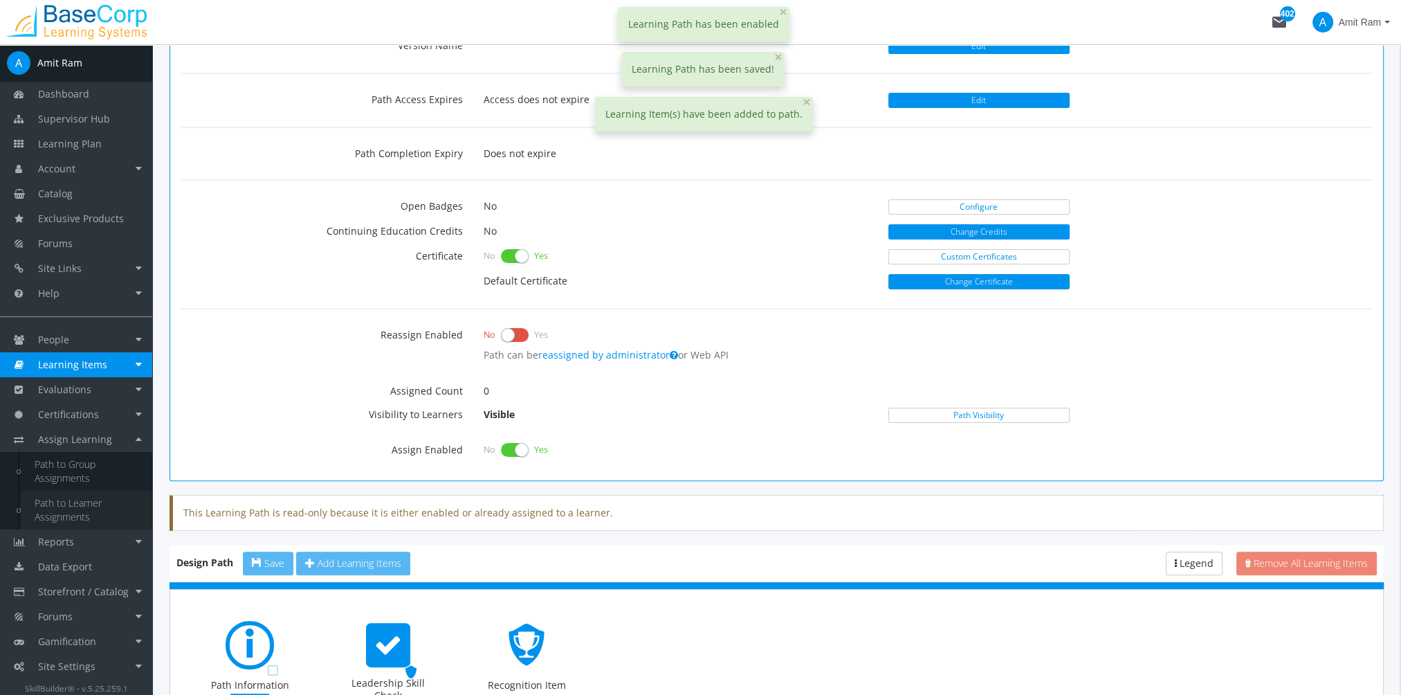
click at [74, 511] on link "Path to Learner Assignments" at bounding box center [86, 509] width 131 height 39
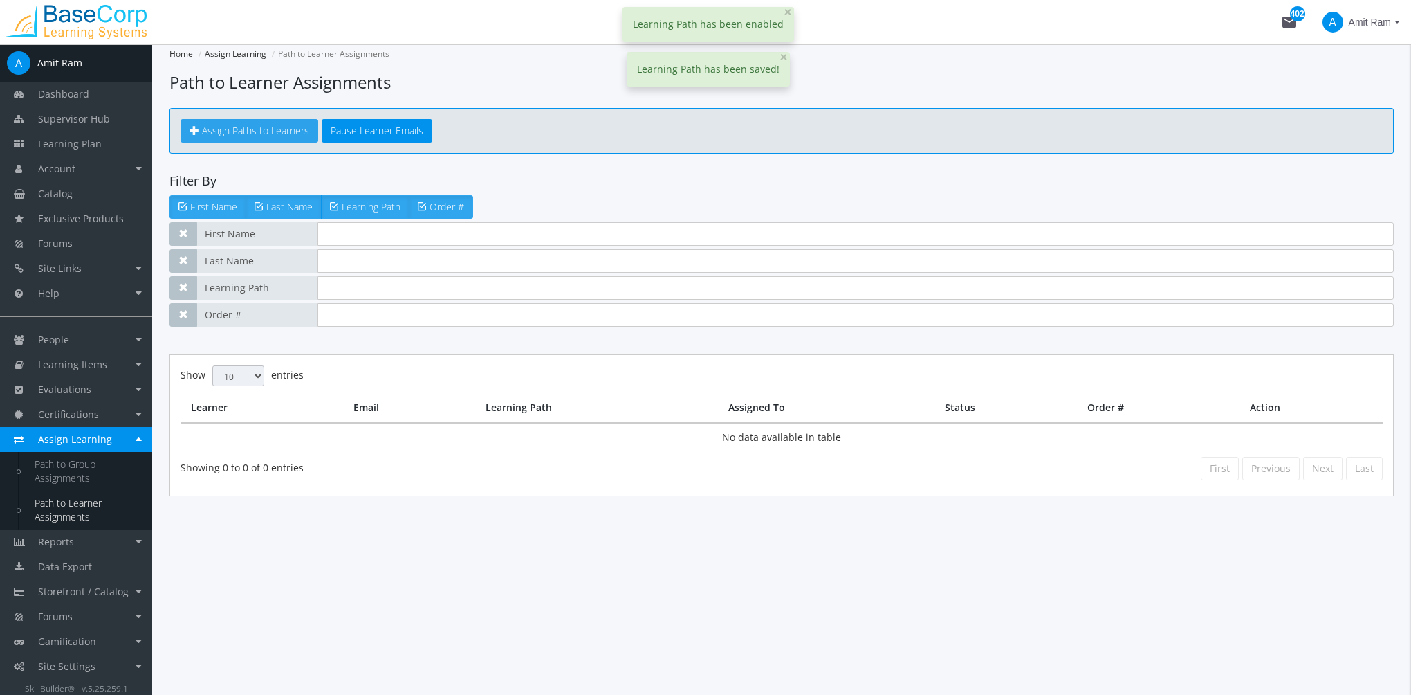
click at [226, 133] on span "Assign Paths to Learners" at bounding box center [255, 130] width 107 height 13
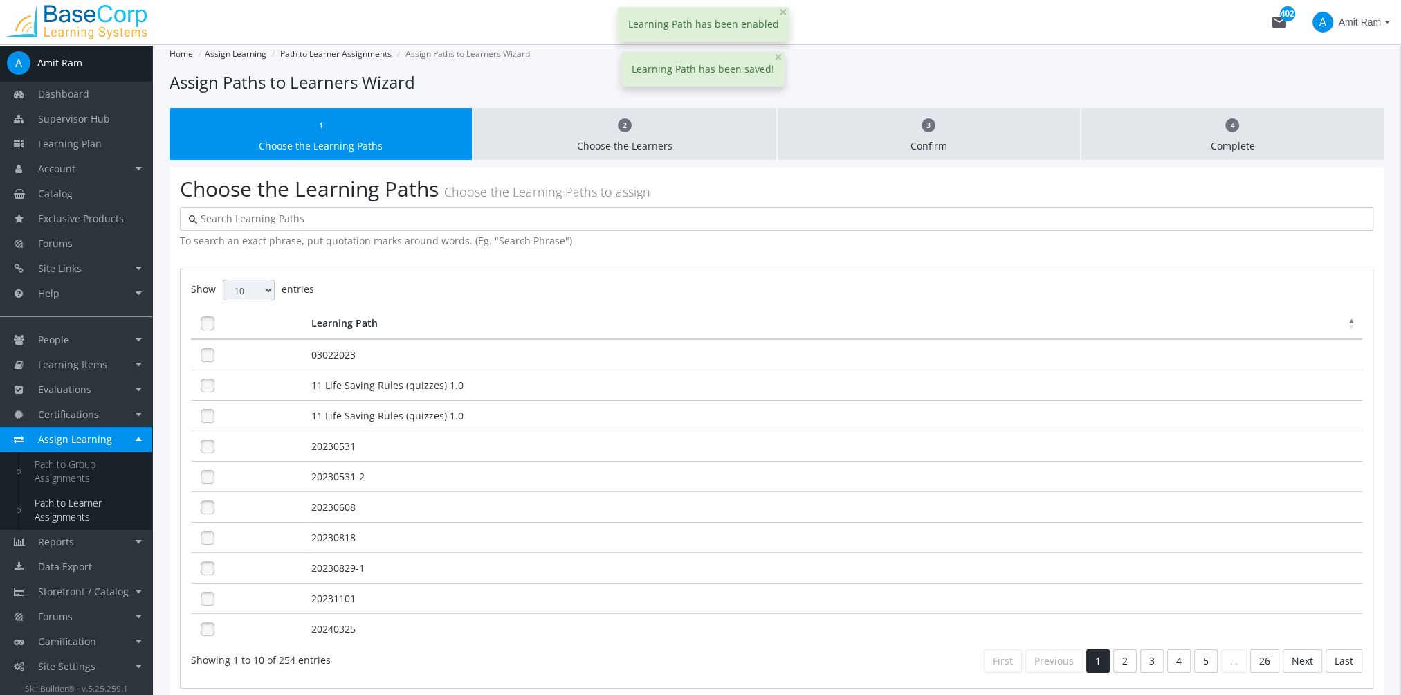
click at [322, 222] on input "text" at bounding box center [780, 219] width 1167 height 14
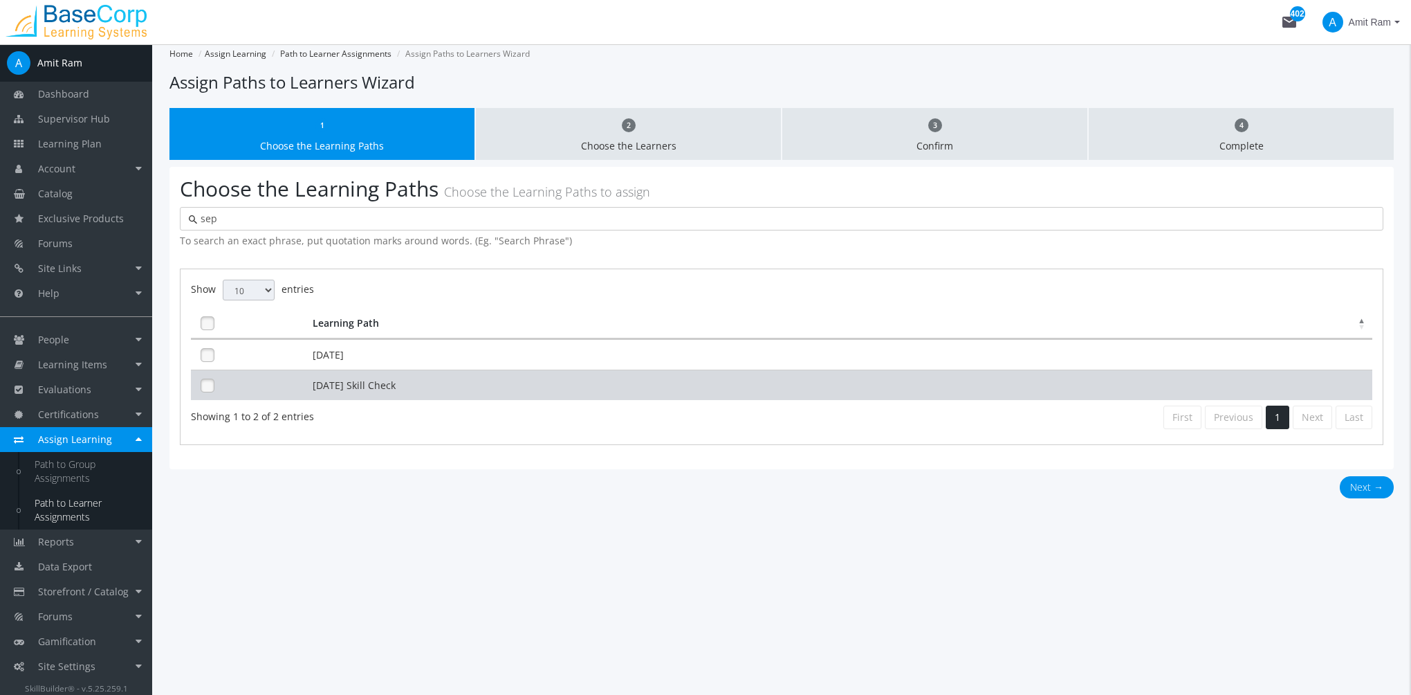
type input "sep"
click at [454, 378] on td "[DATE] Skill Check" at bounding box center [840, 384] width 1063 height 30
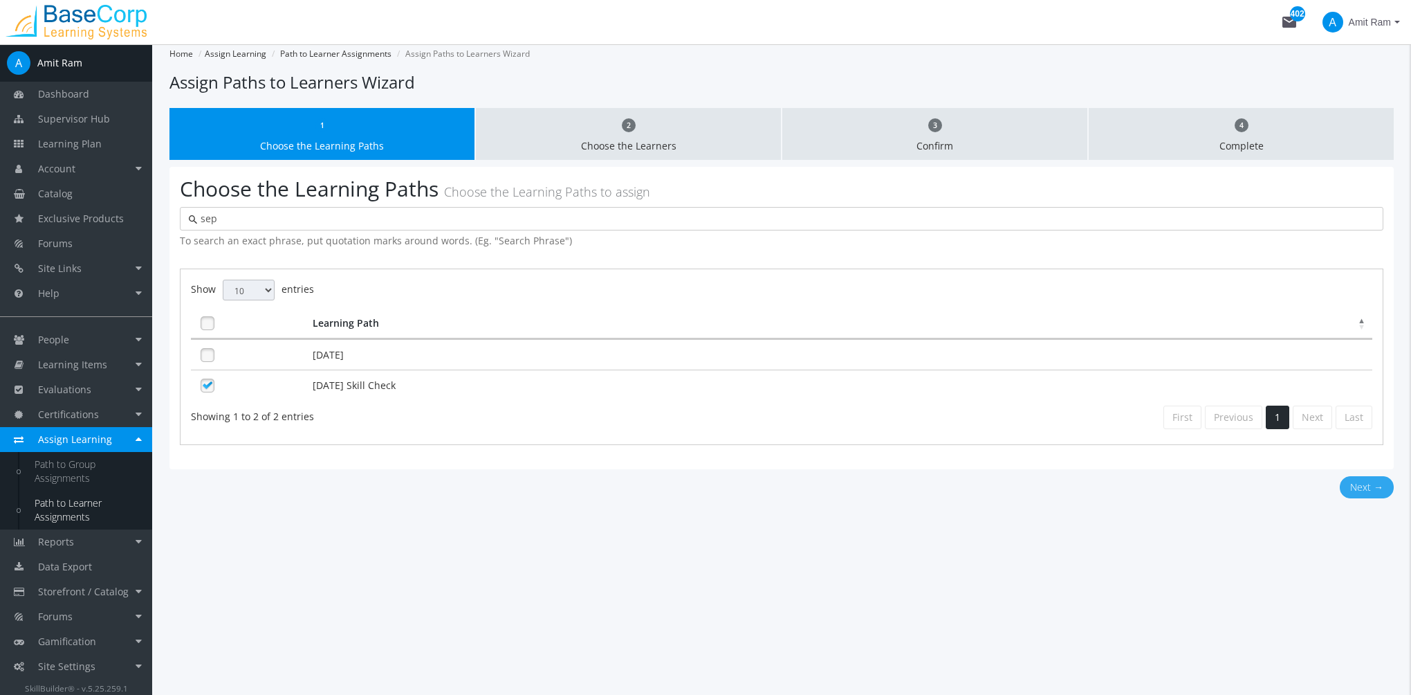
click at [1361, 489] on button "Next →" at bounding box center [1367, 487] width 54 height 22
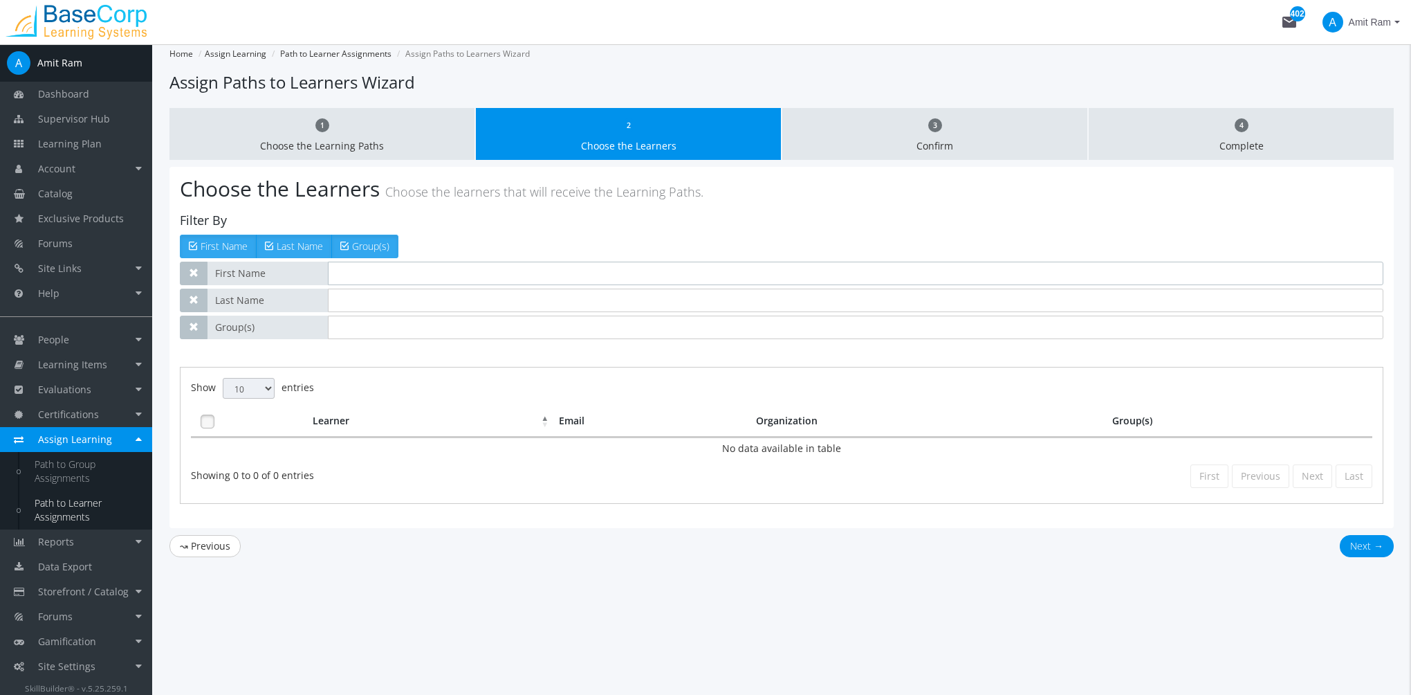
click at [420, 274] on input "text" at bounding box center [856, 273] width 1056 height 24
type input "[PERSON_NAME]"
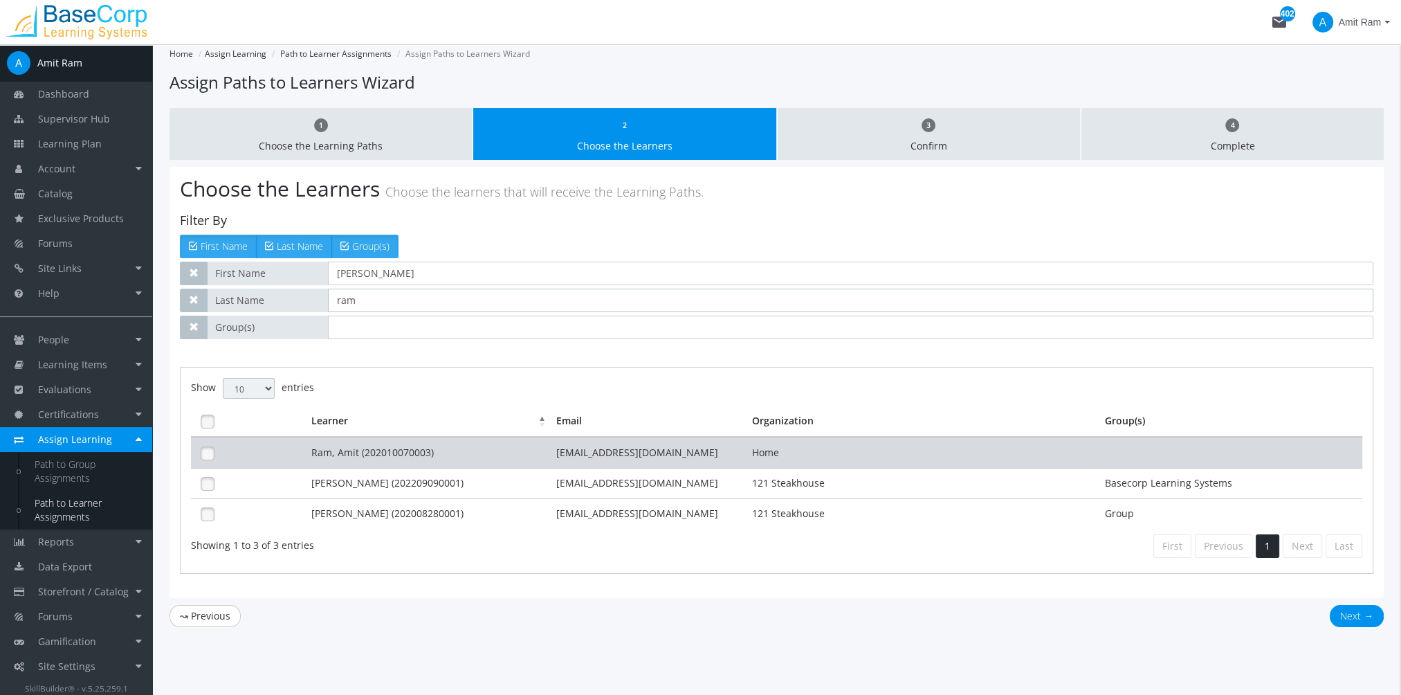
type input "ram"
click at [768, 453] on td "Home" at bounding box center [925, 452] width 353 height 30
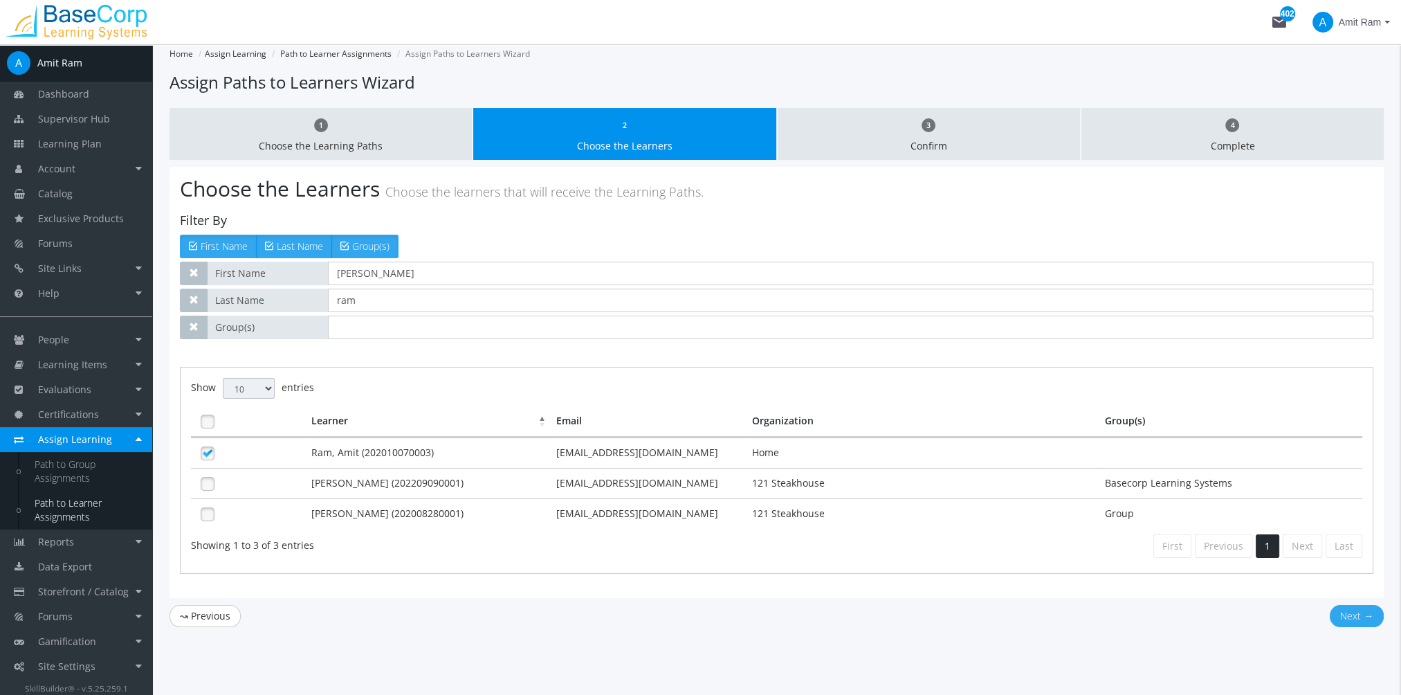
click at [1354, 606] on button "Next →" at bounding box center [1357, 616] width 54 height 22
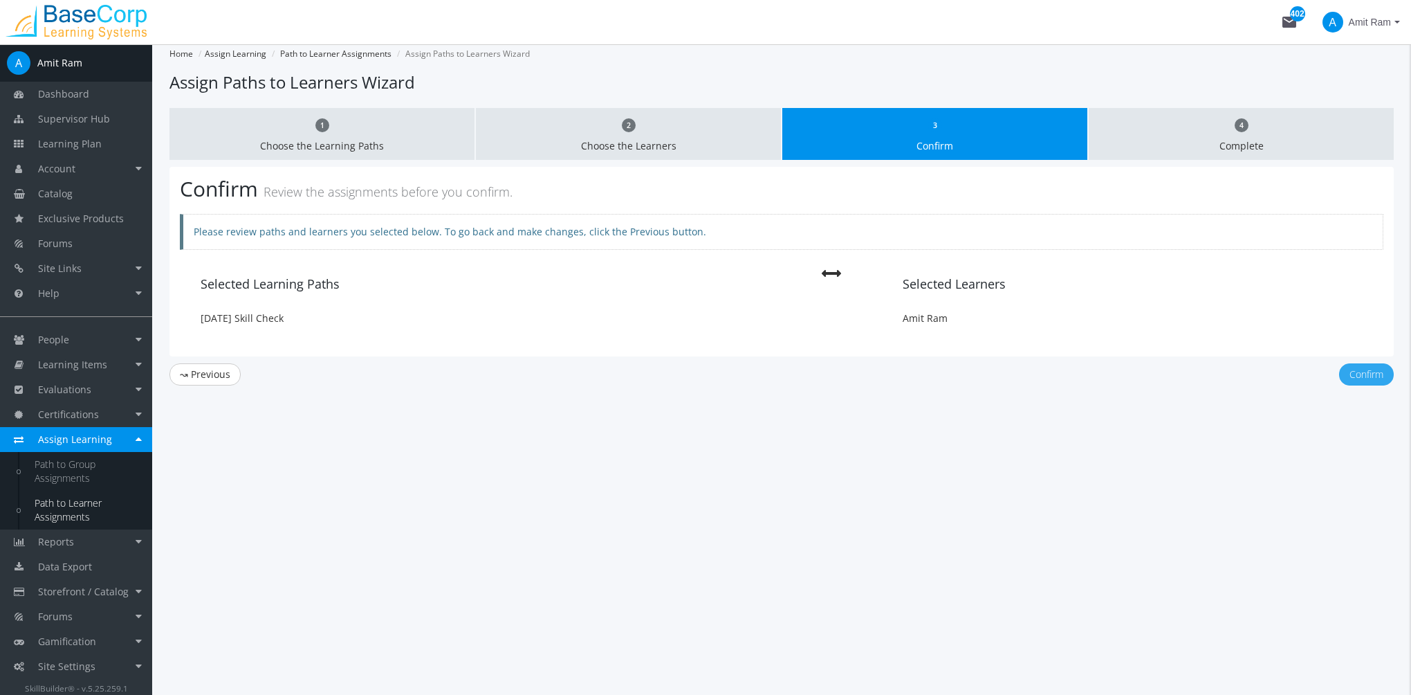
click at [1375, 376] on button "Confirm" at bounding box center [1366, 374] width 55 height 22
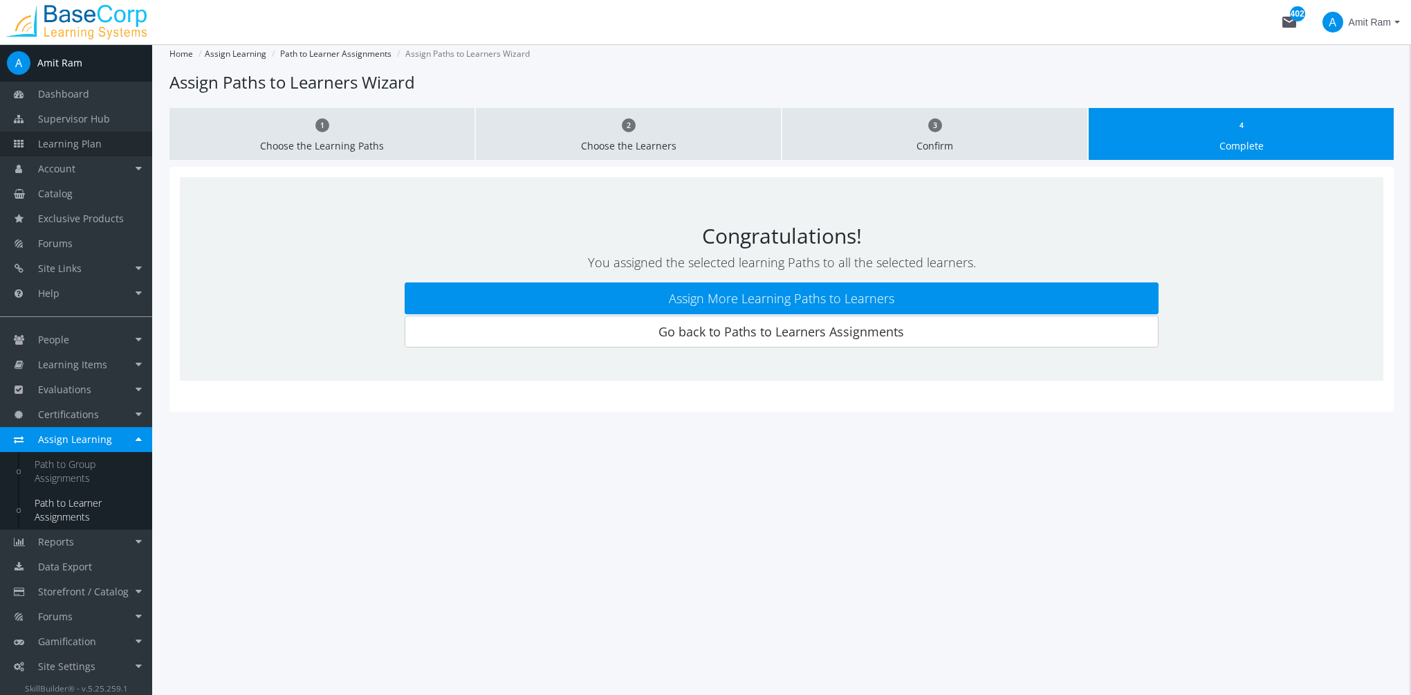
click at [102, 143] on link "Learning Plan" at bounding box center [76, 143] width 152 height 25
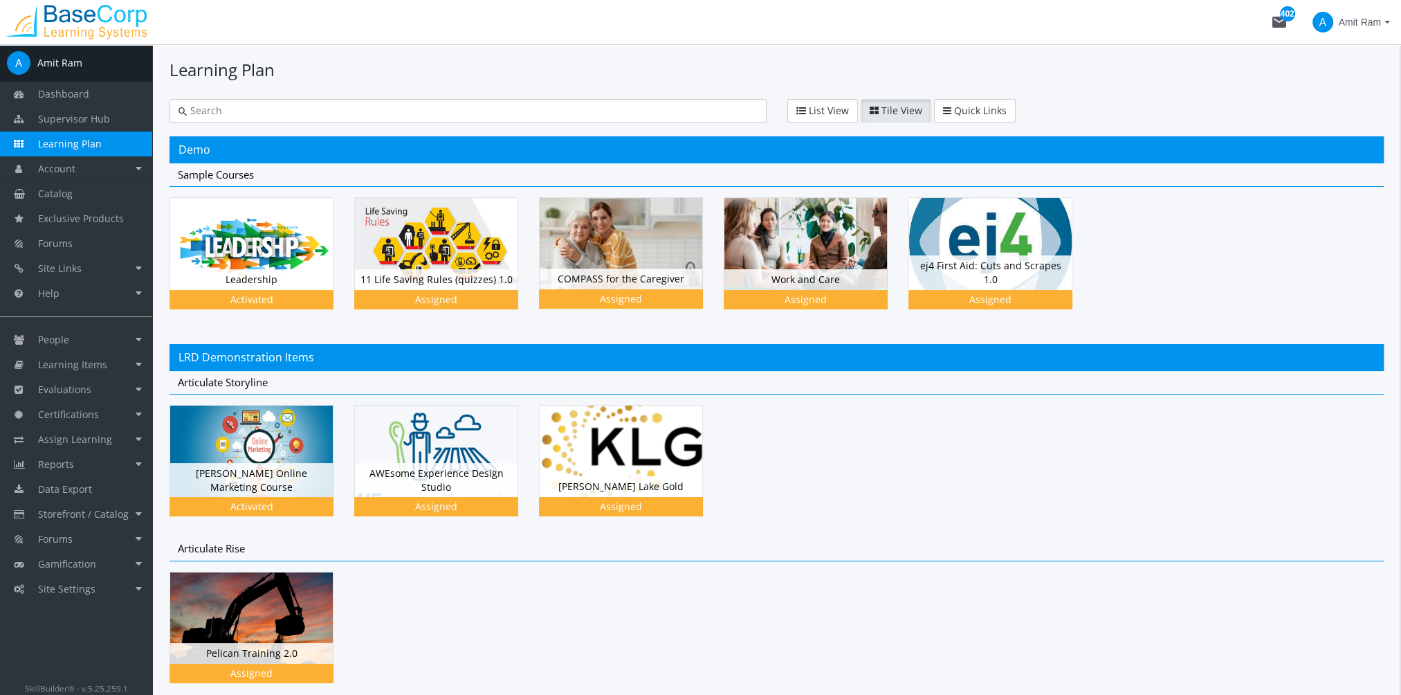
click at [251, 111] on input "text" at bounding box center [472, 111] width 571 height 14
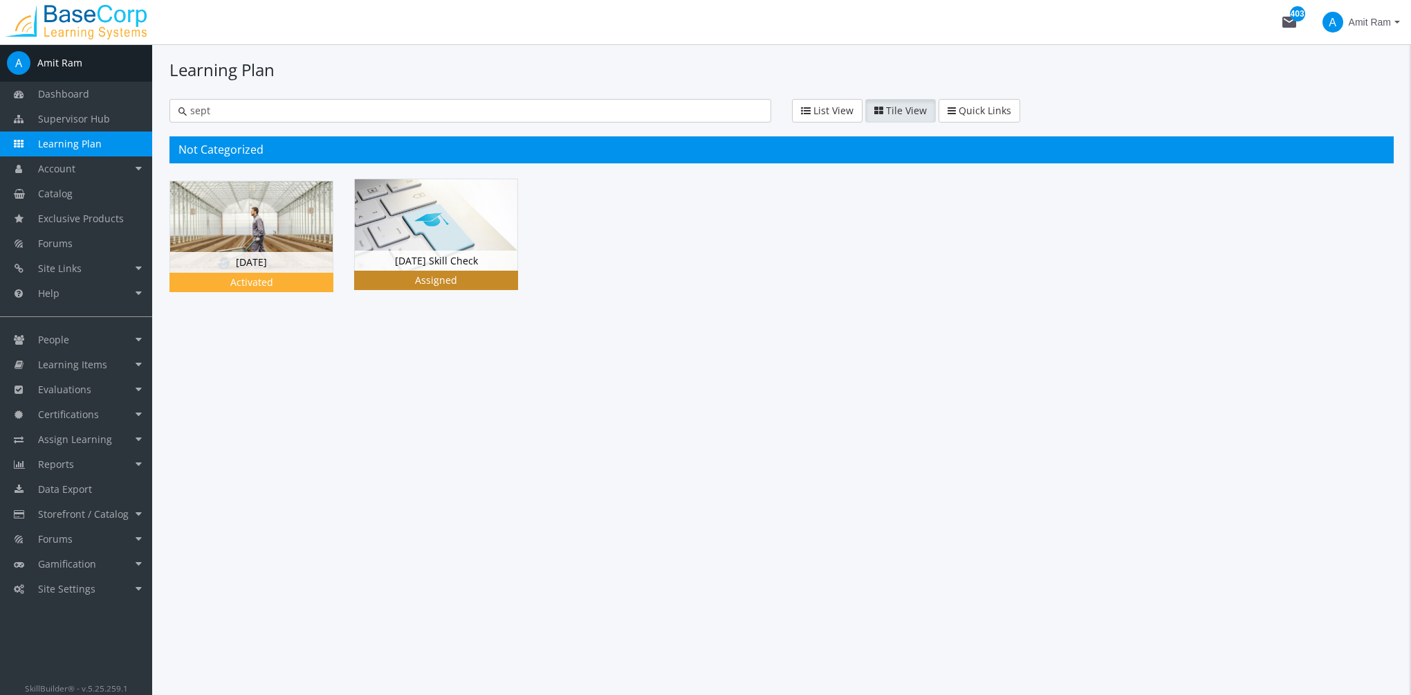
type input "sept"
click at [459, 250] on div "[DATE] Skill Check Status Assigned" at bounding box center [436, 260] width 163 height 21
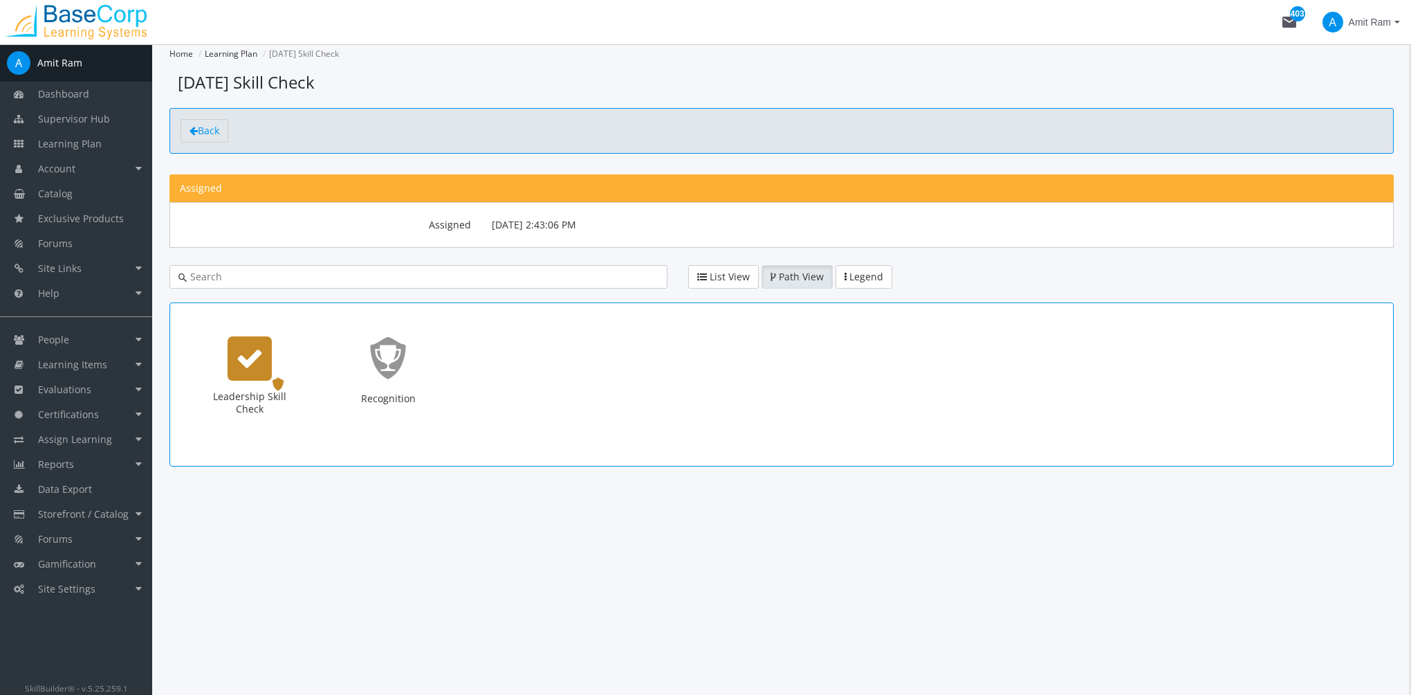
click at [263, 375] on div "Leadership Skill Check" at bounding box center [250, 358] width 44 height 44
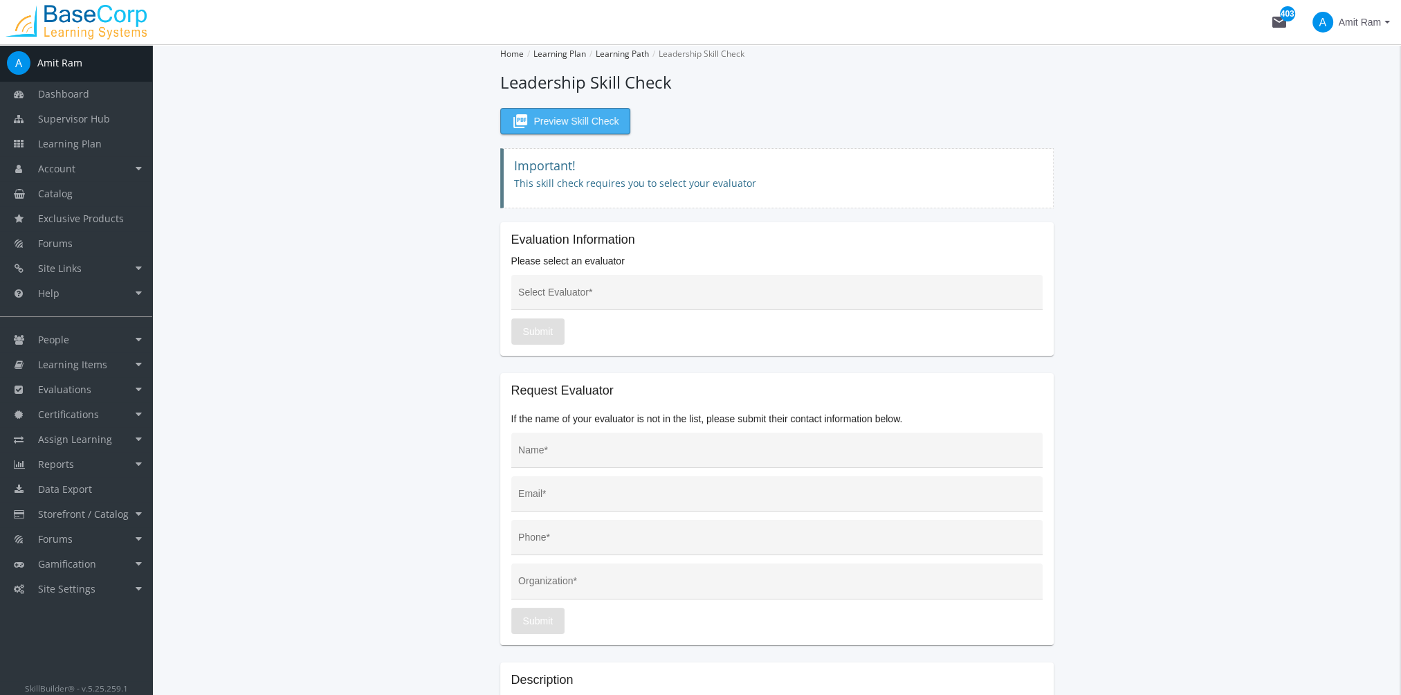
click at [600, 122] on span "picture_as_pdf Preview Skill Check" at bounding box center [565, 121] width 107 height 25
click at [578, 282] on div "Select Evaluator *" at bounding box center [776, 296] width 517 height 28
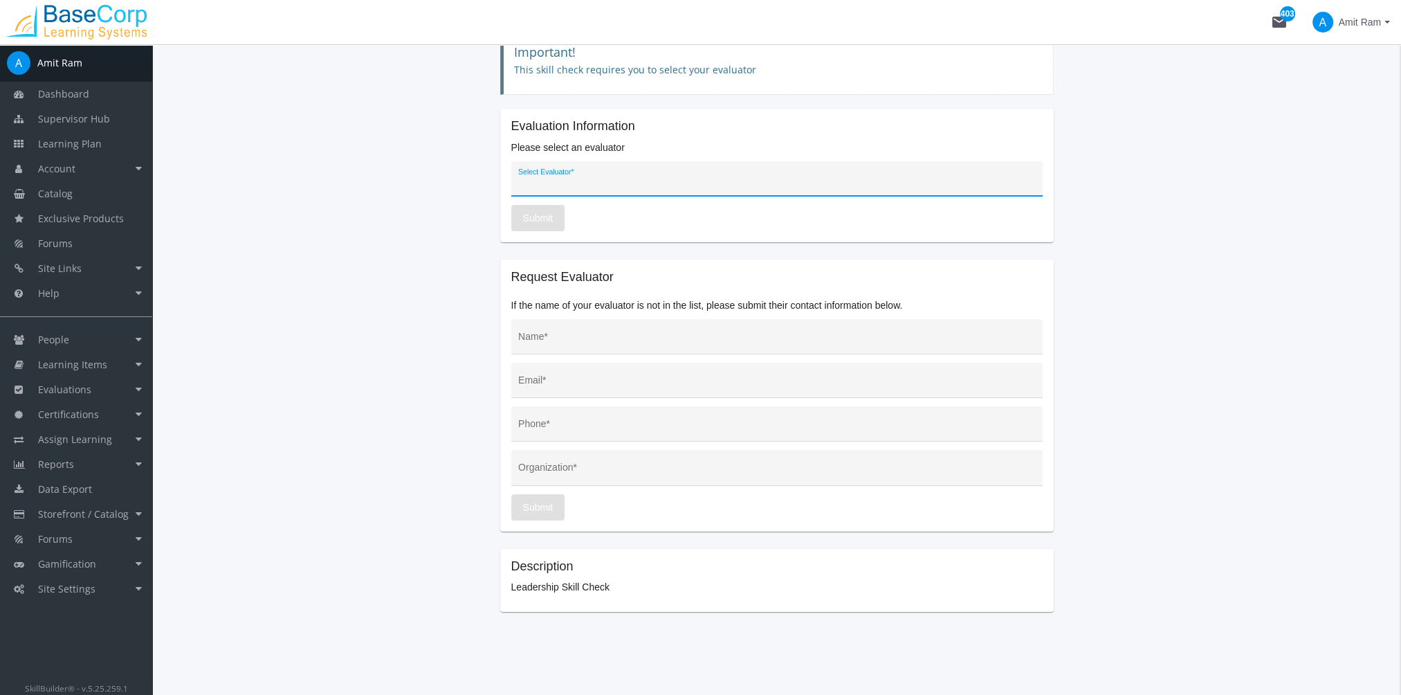
scroll to position [116, 0]
click at [576, 177] on input "Select Evaluator *" at bounding box center [776, 181] width 517 height 11
click at [579, 177] on input "Select Evaluator *" at bounding box center [776, 181] width 517 height 11
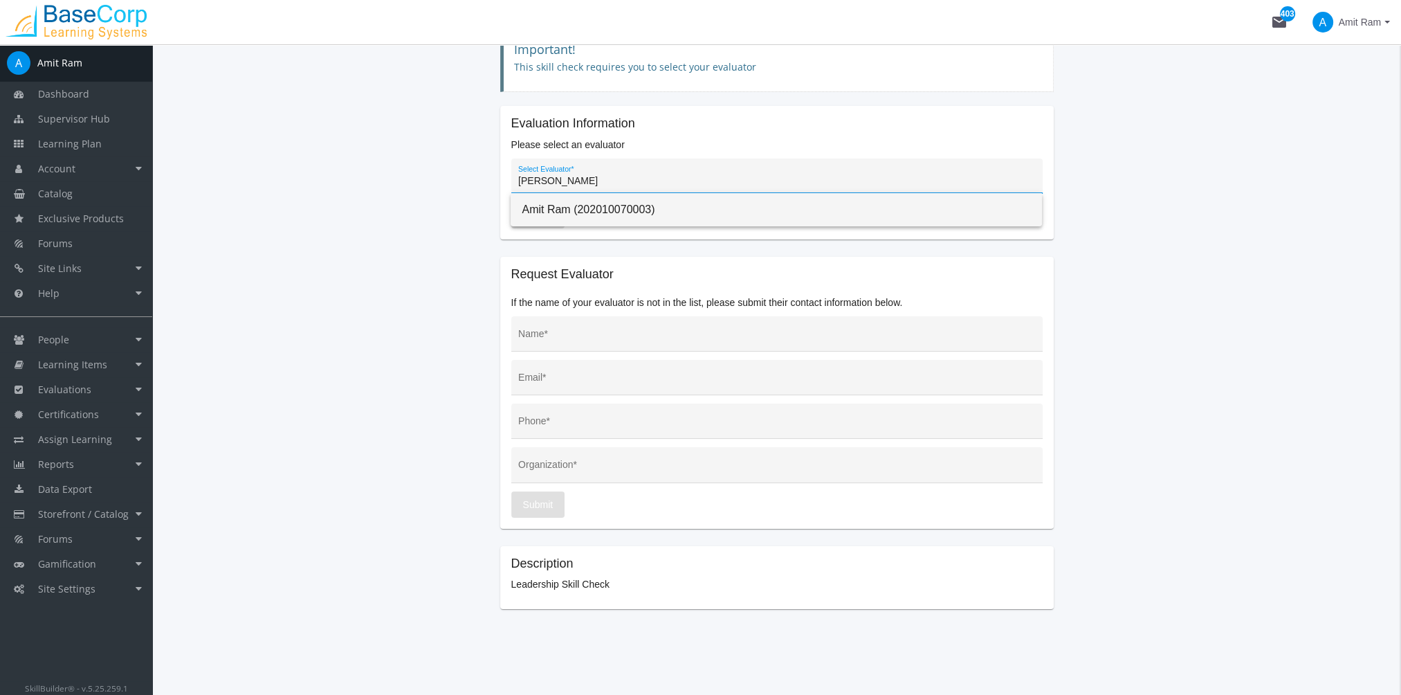
click at [590, 212] on span "Amit Ram (202010070003)" at bounding box center [776, 209] width 509 height 33
type input "Amit Ram (202010070003)"
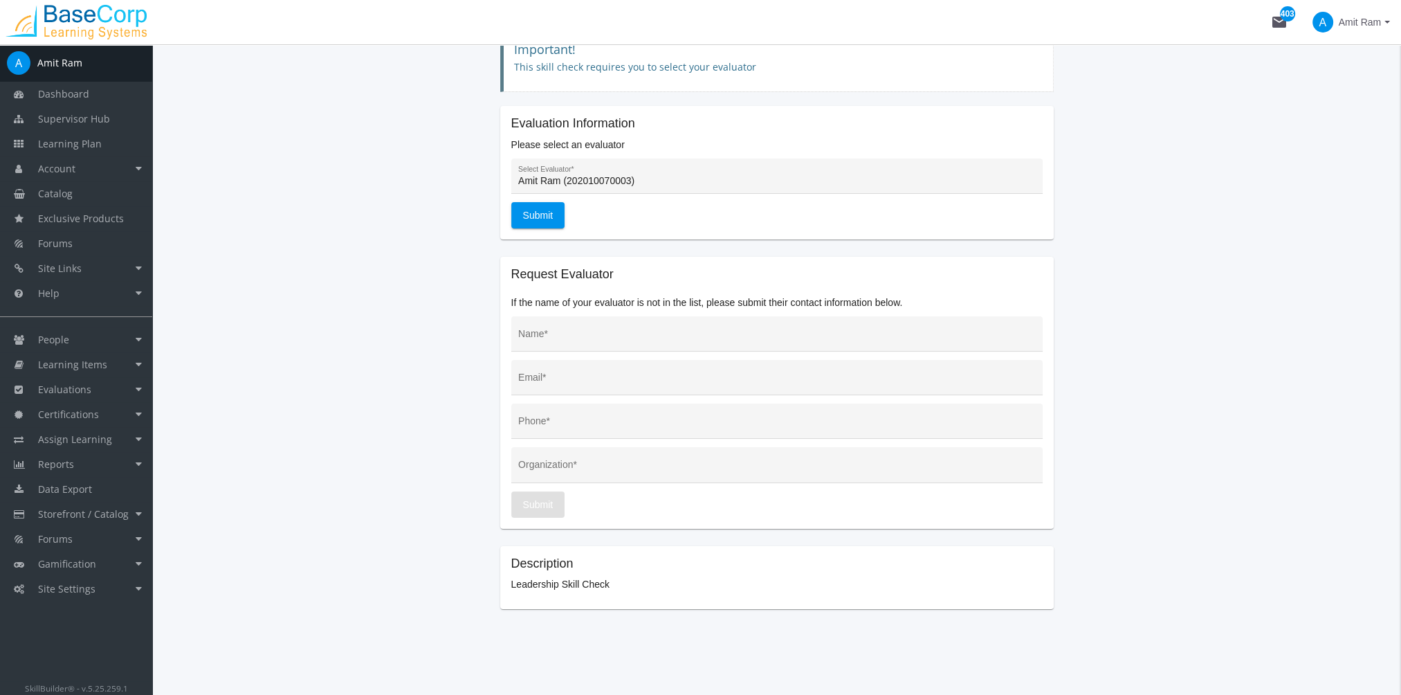
click at [661, 502] on div "Submit" at bounding box center [776, 504] width 531 height 26
click at [584, 462] on div "Organization *" at bounding box center [776, 468] width 517 height 28
click at [558, 341] on input "Name *" at bounding box center [776, 338] width 517 height 11
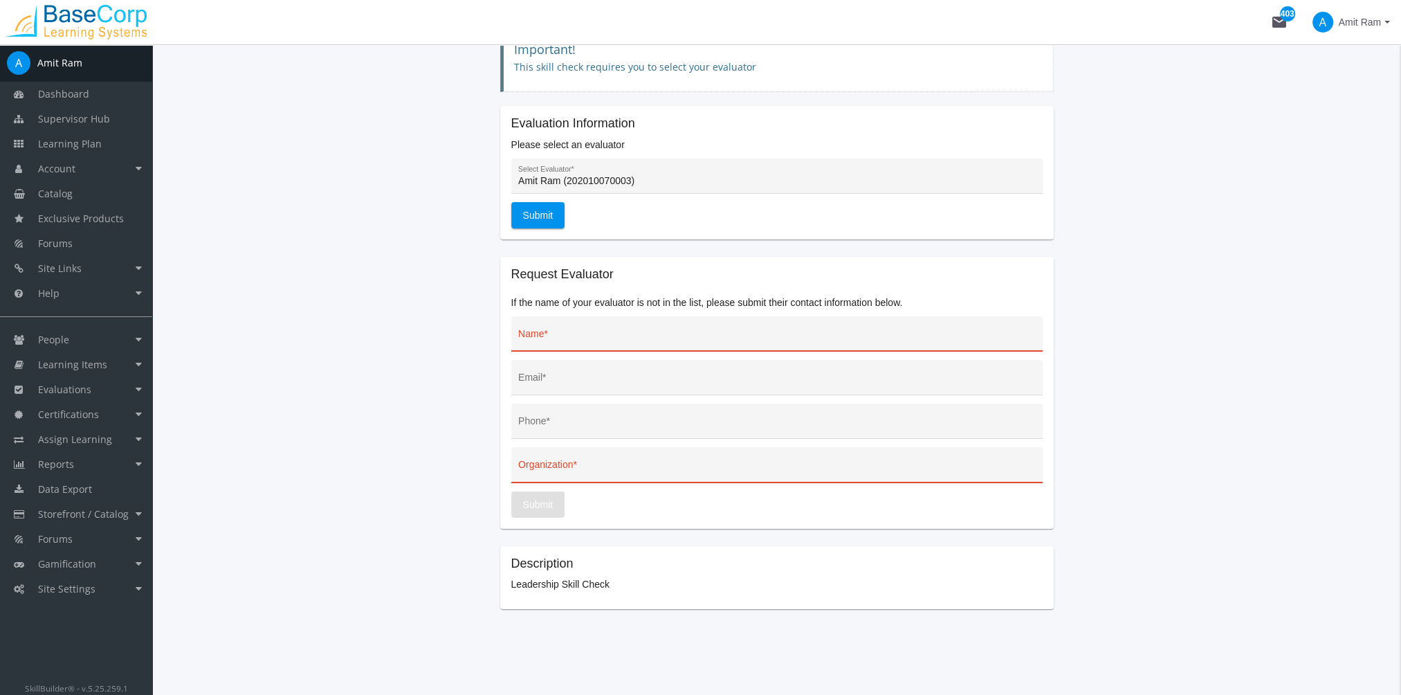
drag, startPoint x: 688, startPoint y: 608, endPoint x: 692, endPoint y: 601, distance: 8.4
click at [689, 608] on app-root "Home Learning Plan Learning Path Leadership Skill Check Leadership Skill Check …" at bounding box center [776, 277] width 1214 height 698
click at [515, 205] on button "Submit" at bounding box center [538, 215] width 54 height 26
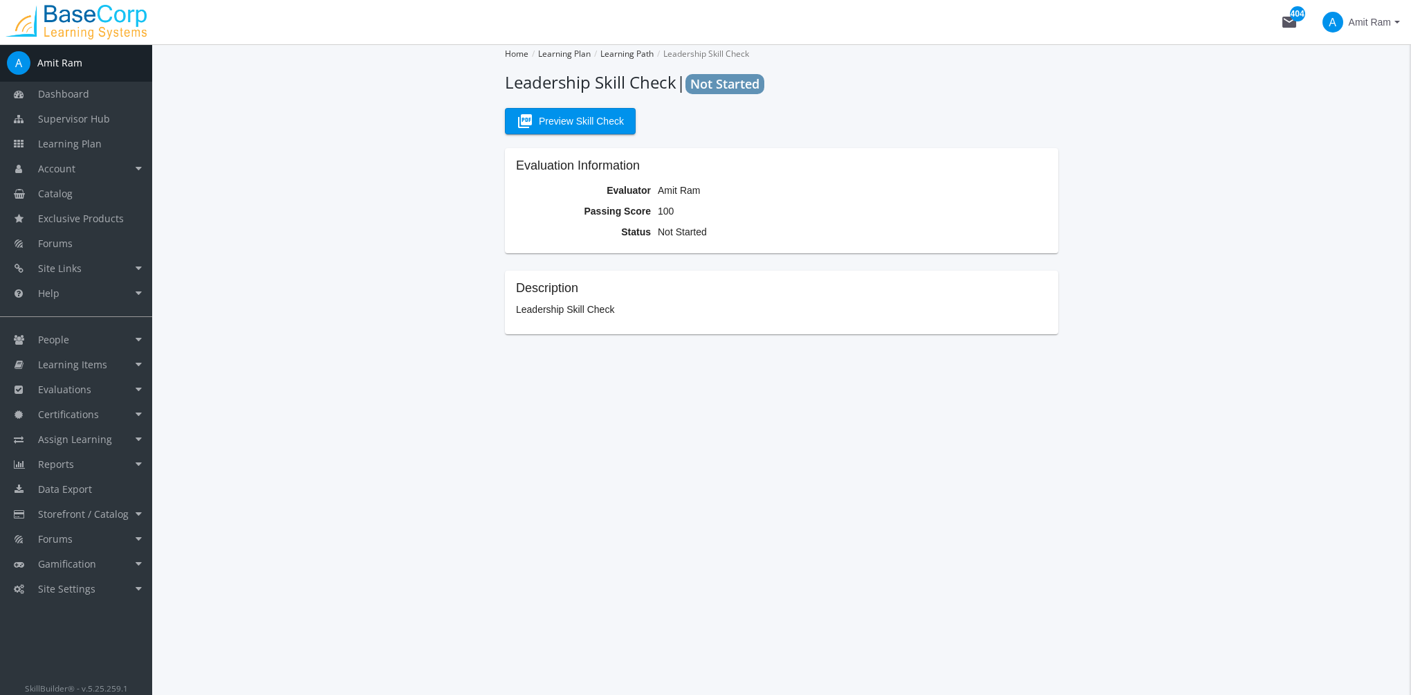
click at [1289, 19] on mat-icon "mail 404" at bounding box center [1289, 22] width 17 height 17
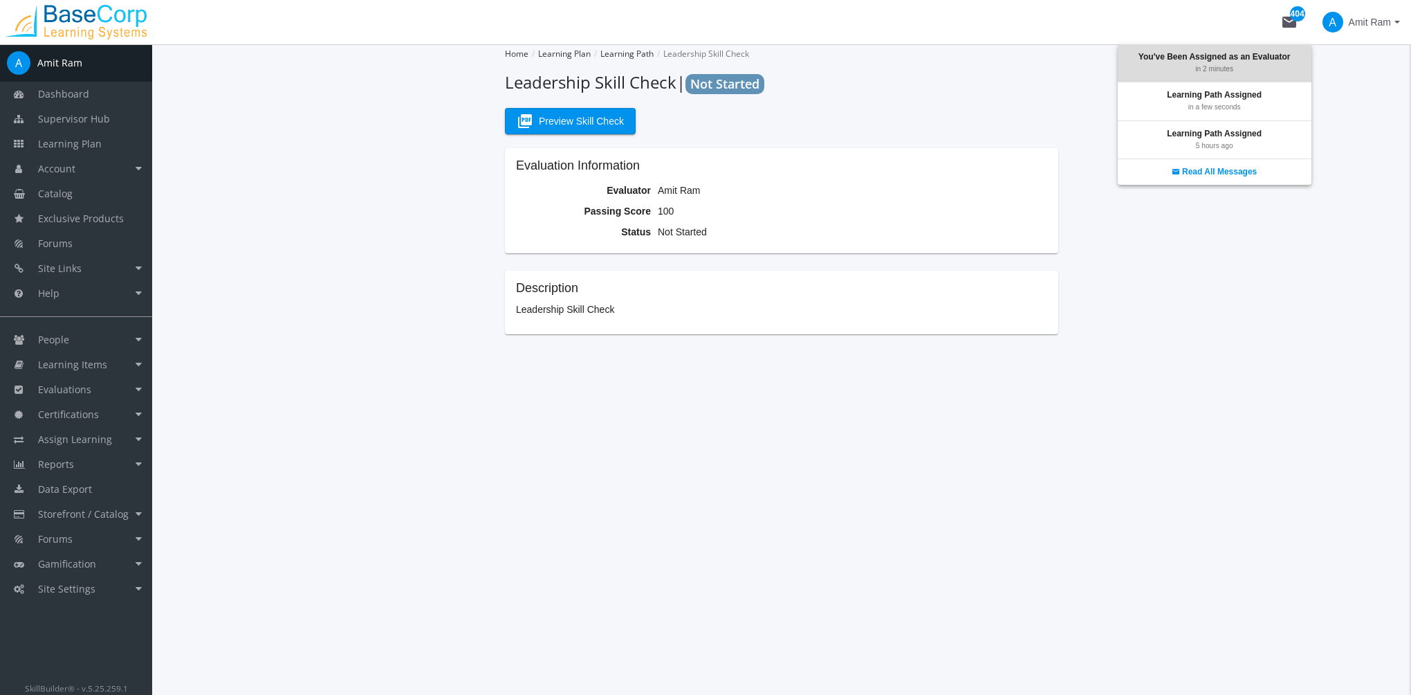
click at [1285, 58] on div "You've Been Assigned as an Evaluator in 2 minutes" at bounding box center [1215, 62] width 194 height 37
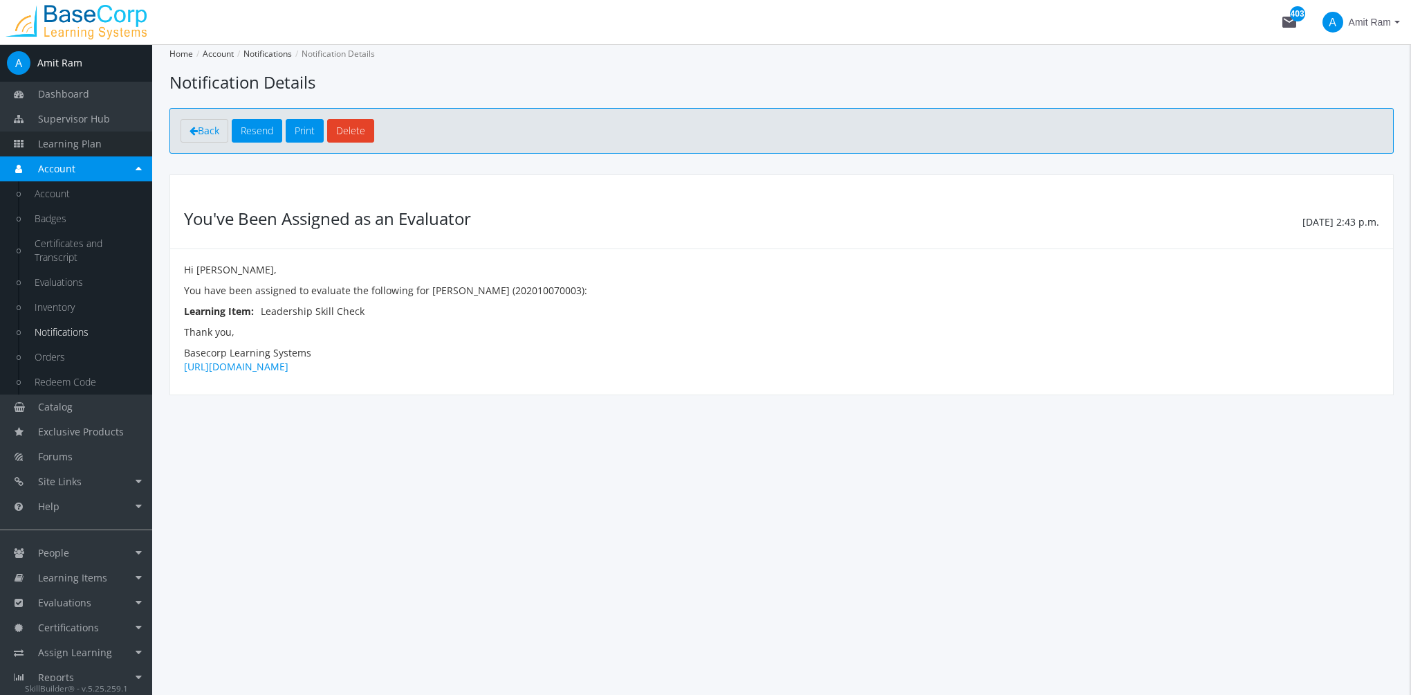
click at [77, 143] on span "Learning Plan" at bounding box center [70, 143] width 64 height 13
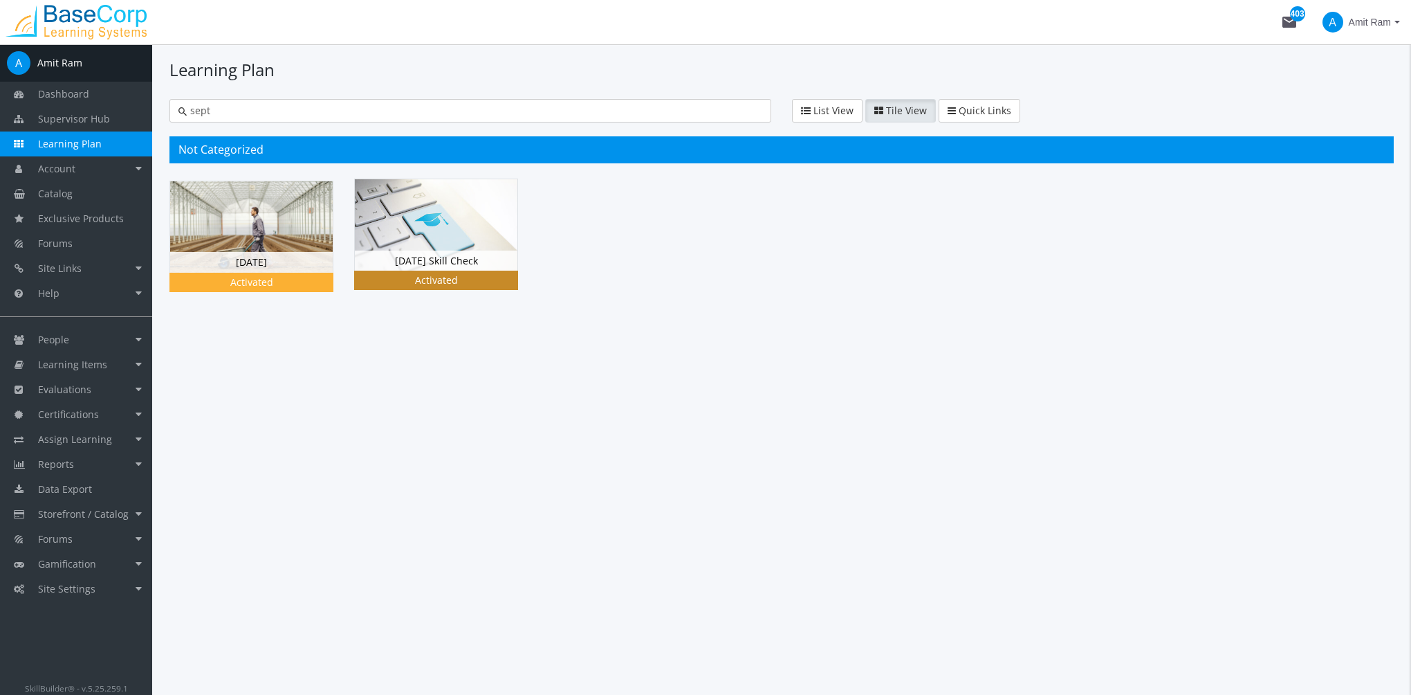
click at [422, 233] on img at bounding box center [436, 224] width 163 height 91
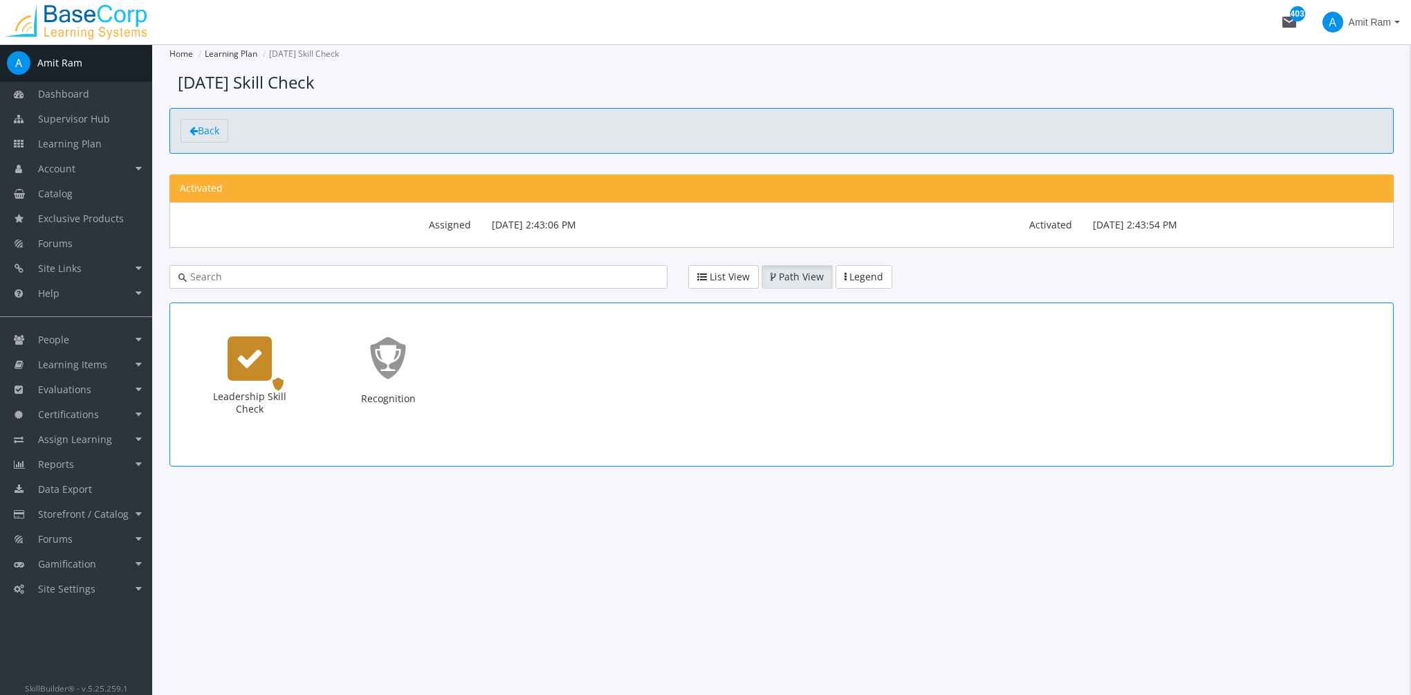
click at [260, 360] on icon "Leadership Skill Check" at bounding box center [250, 359] width 28 height 28
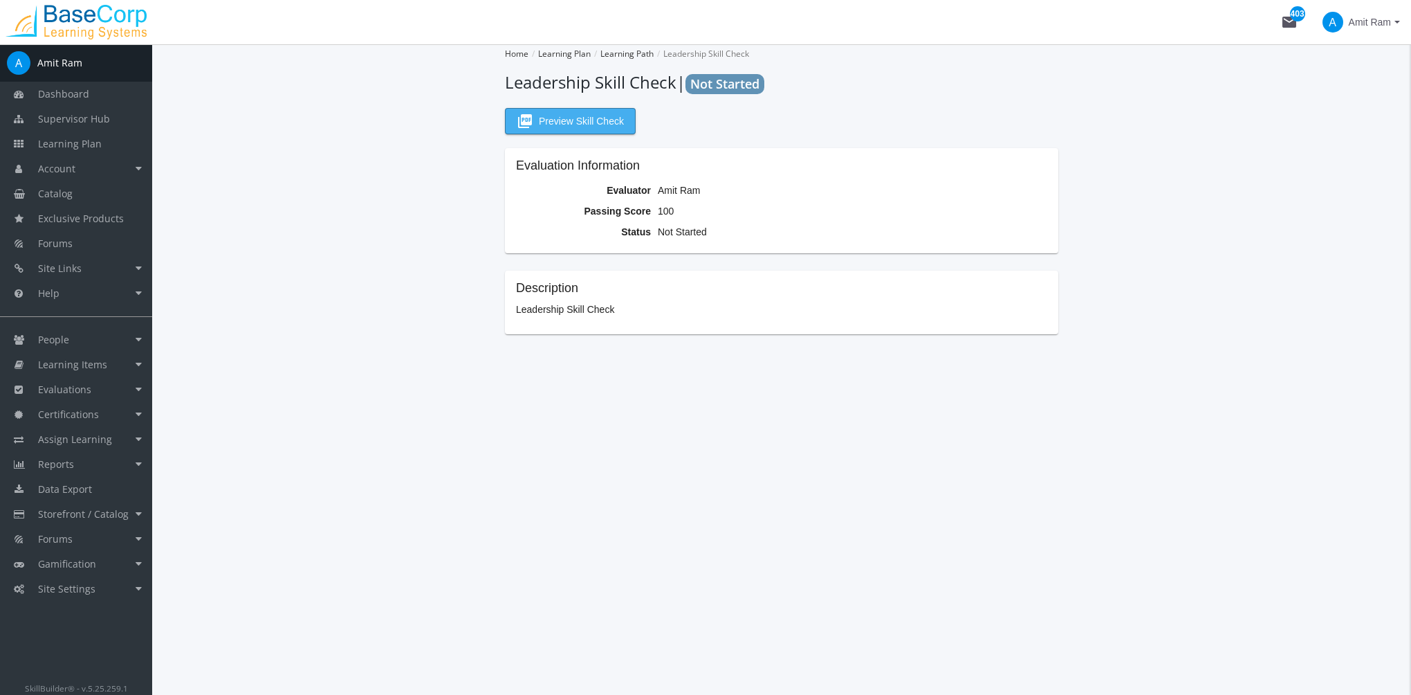
click at [576, 131] on span "picture_as_pdf Preview Skill Check" at bounding box center [570, 121] width 107 height 25
click at [1337, 237] on app-skill-check "Home Learning Plan Learning Path Leadership Skill Check Leadership Skill Check …" at bounding box center [781, 189] width 1224 height 290
click at [106, 389] on link "Evaluations" at bounding box center [76, 389] width 152 height 25
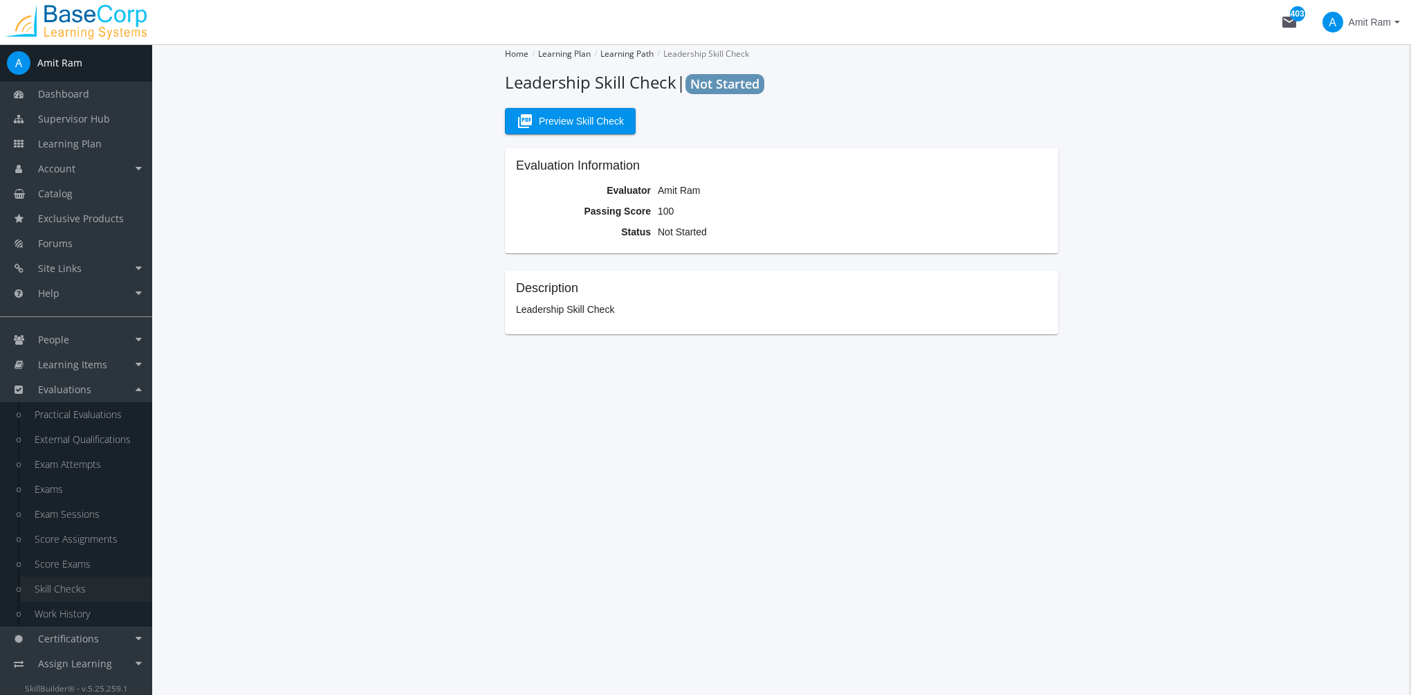
click at [70, 589] on link "Skill Checks" at bounding box center [86, 588] width 131 height 25
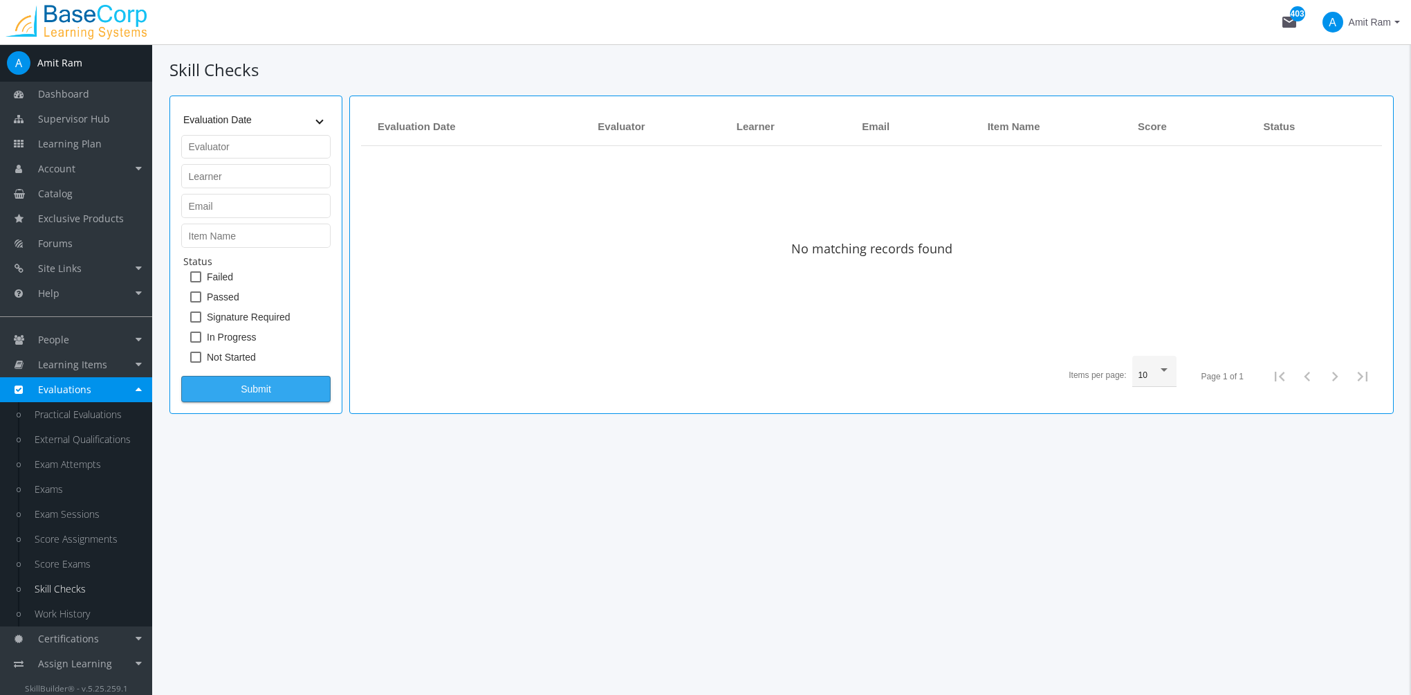
click at [246, 376] on span "Submit" at bounding box center [256, 388] width 126 height 25
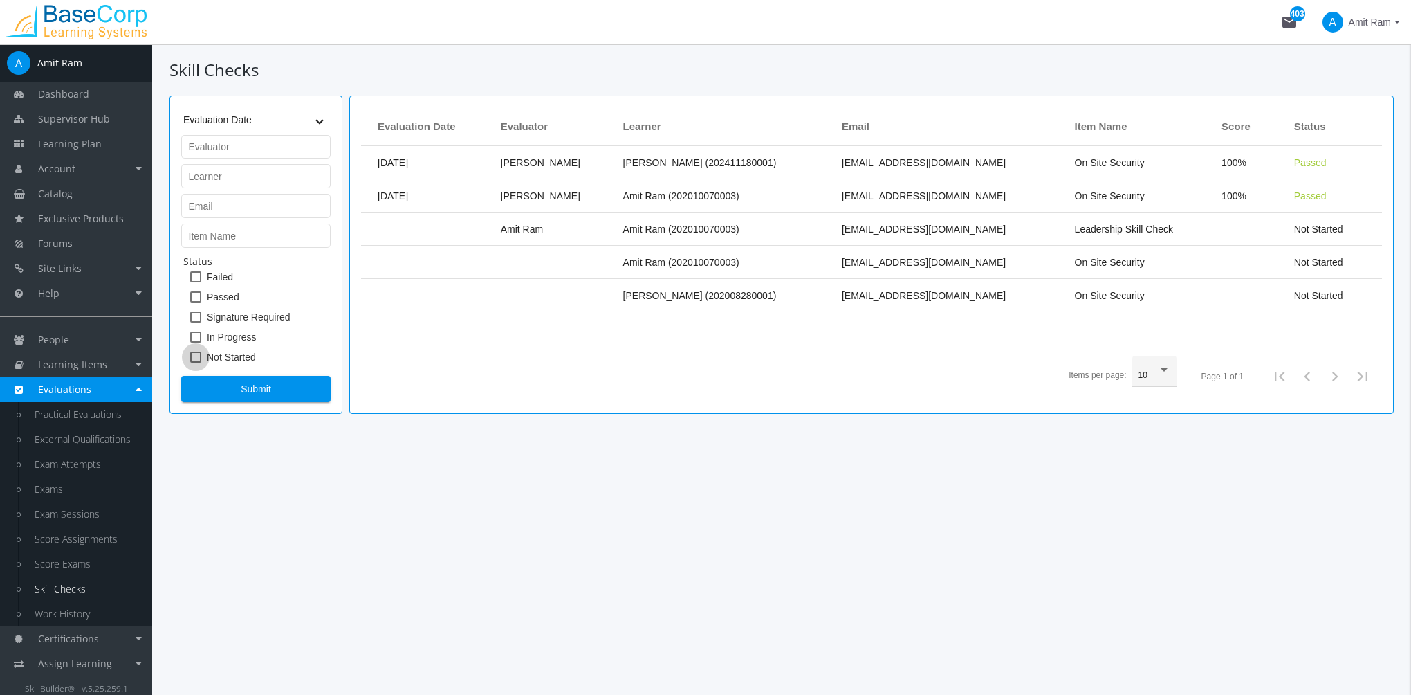
click at [237, 354] on span "Not Started" at bounding box center [231, 357] width 49 height 17
click at [191, 362] on input "Not Started" at bounding box center [190, 362] width 1 height 1
checkbox input "true"
click at [266, 389] on span "Submit" at bounding box center [256, 388] width 126 height 25
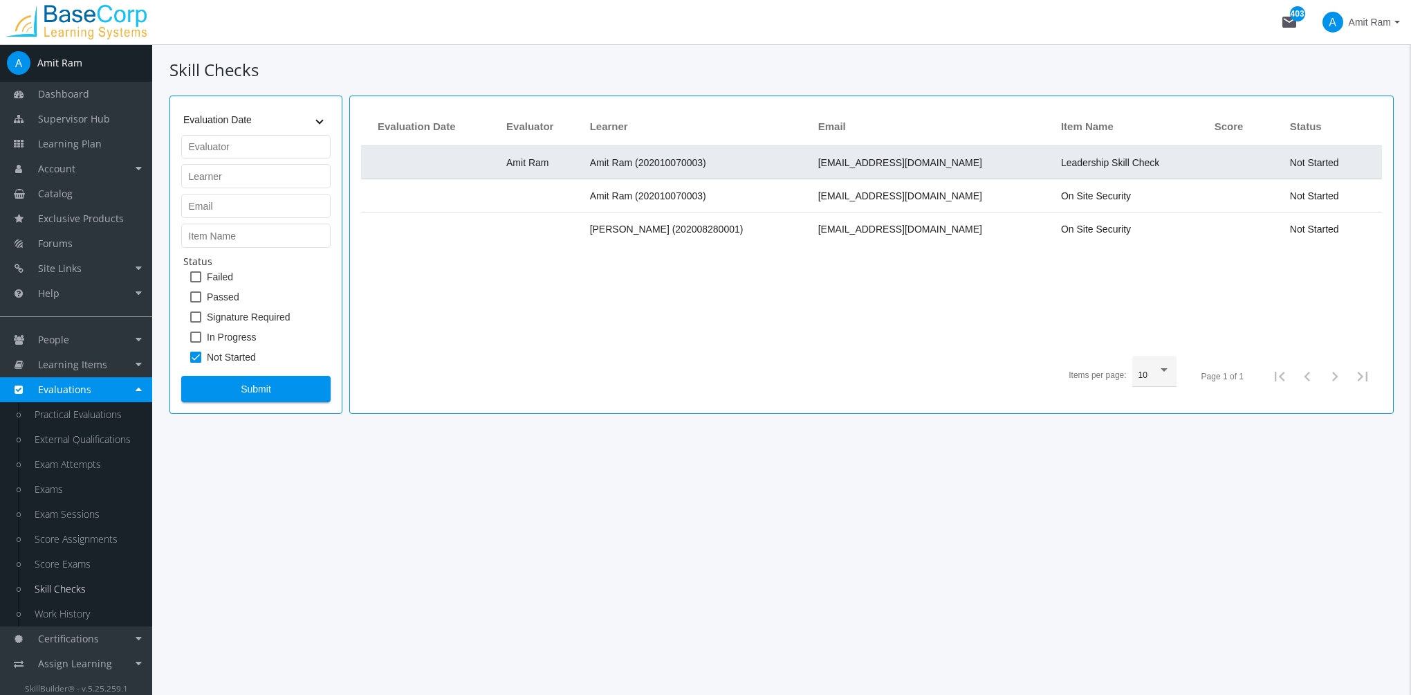
click at [679, 163] on span "Amit Ram (202010070003)" at bounding box center [648, 162] width 116 height 11
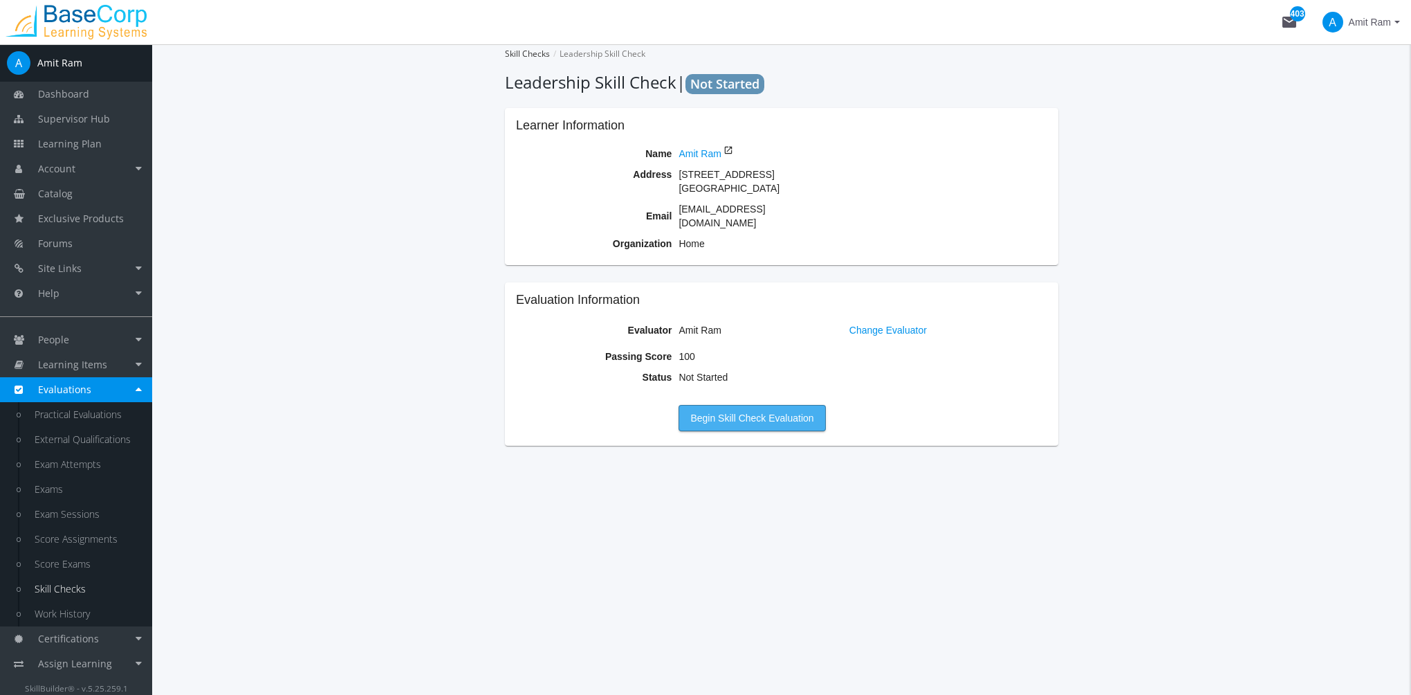
click at [761, 406] on span "Begin Skill Check Evaluation" at bounding box center [751, 417] width 123 height 25
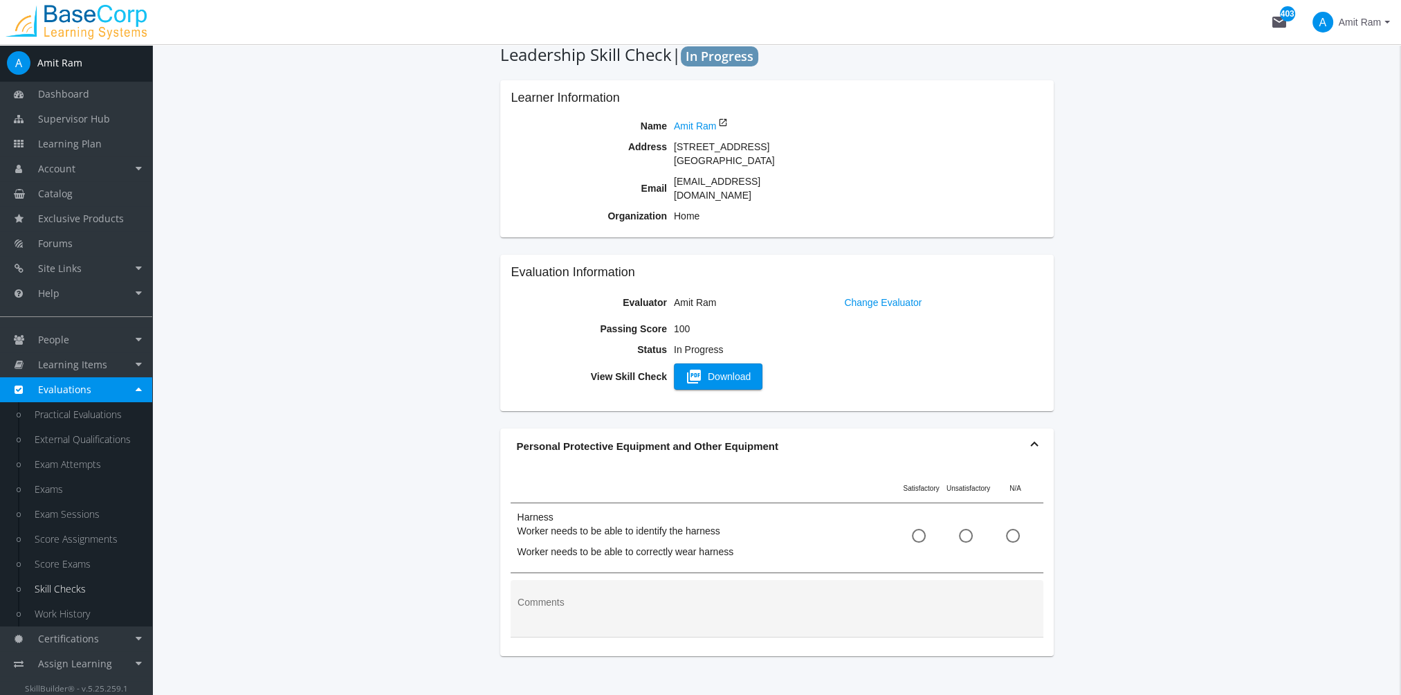
scroll to position [44, 0]
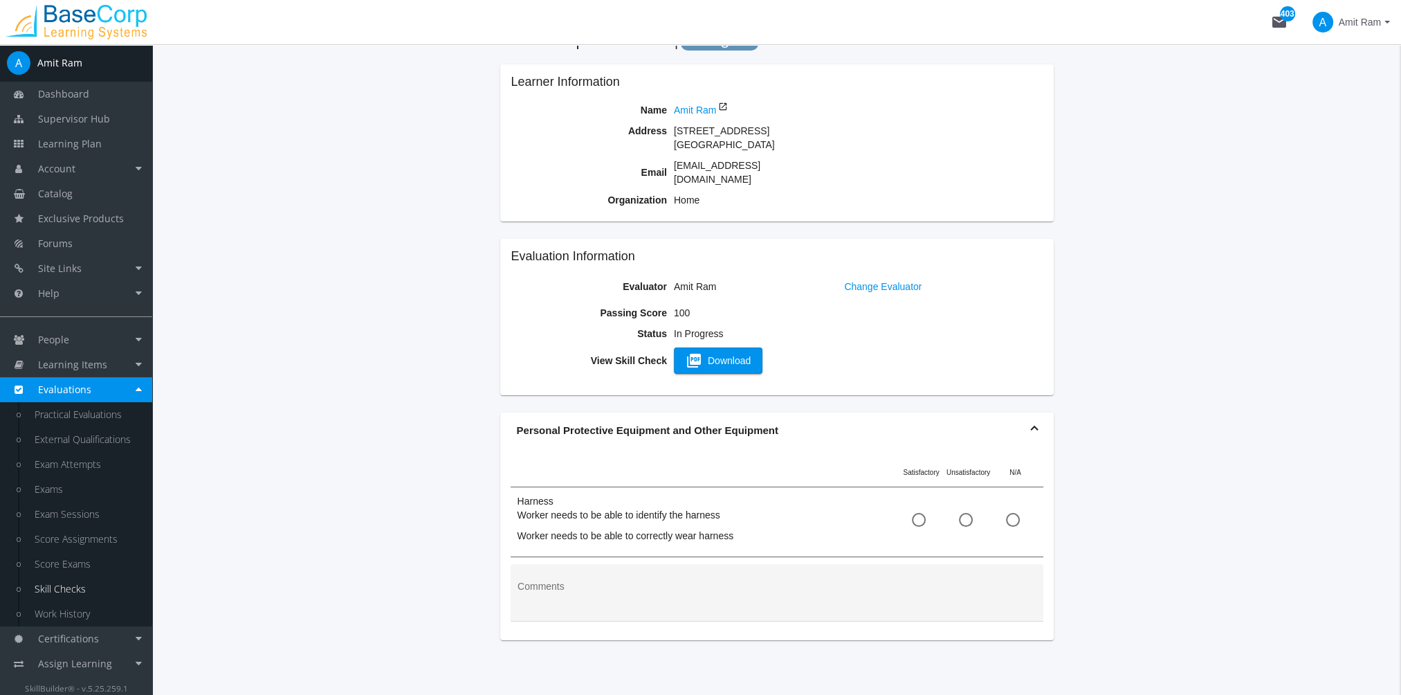
click at [919, 513] on span at bounding box center [919, 520] width 14 height 14
click at [919, 515] on input "radio" at bounding box center [919, 522] width 14 height 14
radio input "true"
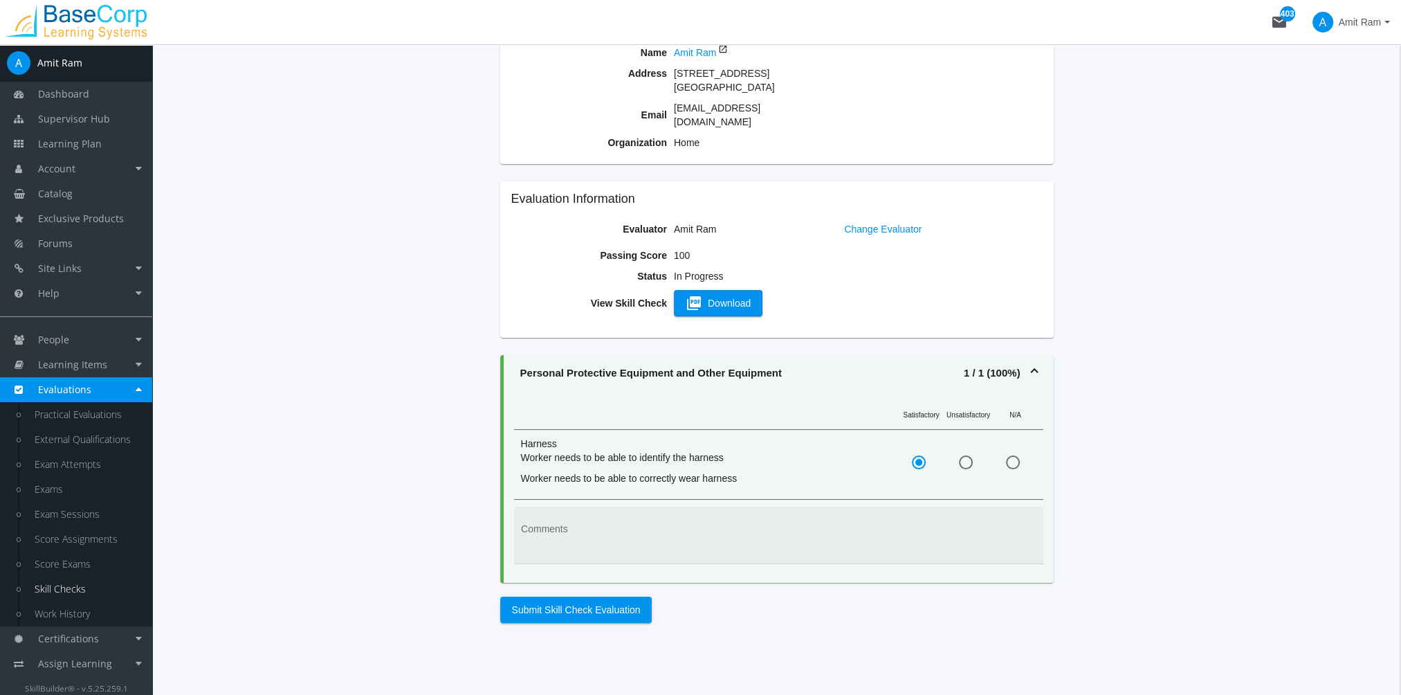
scroll to position [138, 0]
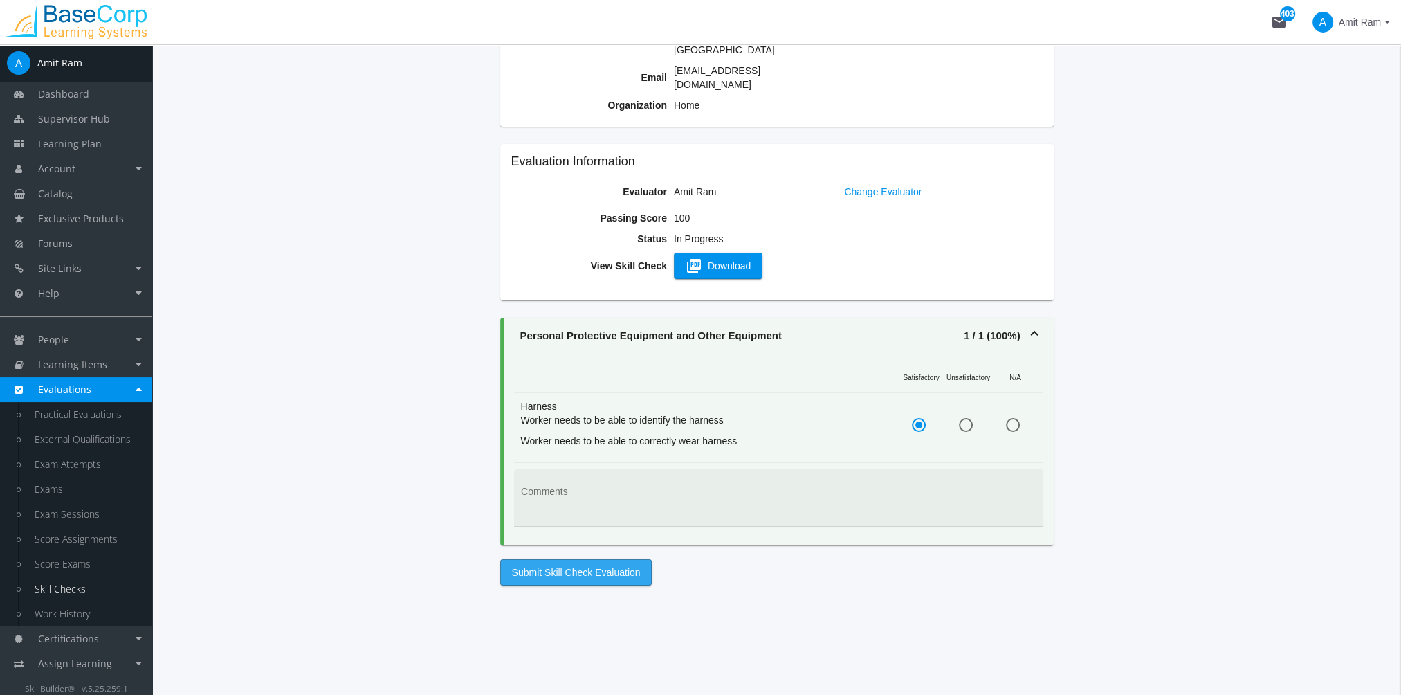
click at [607, 560] on span "Submit Skill Check Evaluation" at bounding box center [576, 572] width 129 height 25
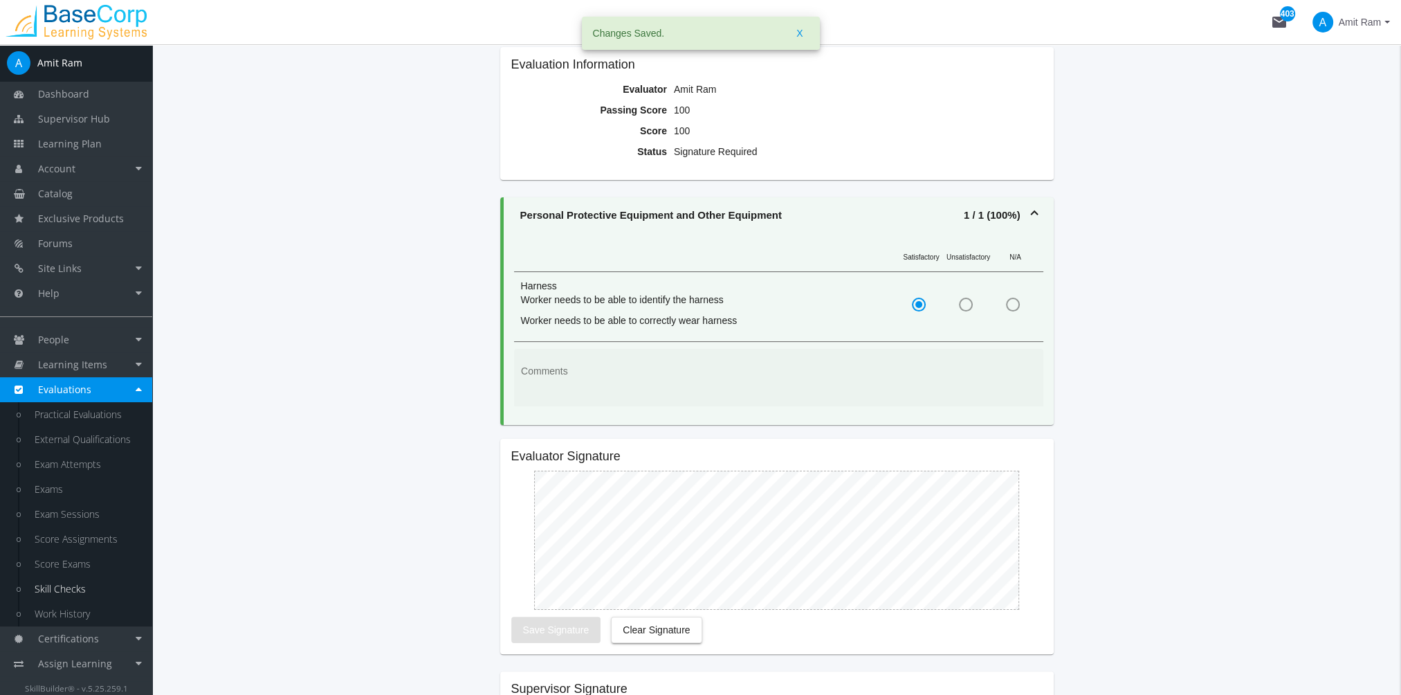
scroll to position [415, 0]
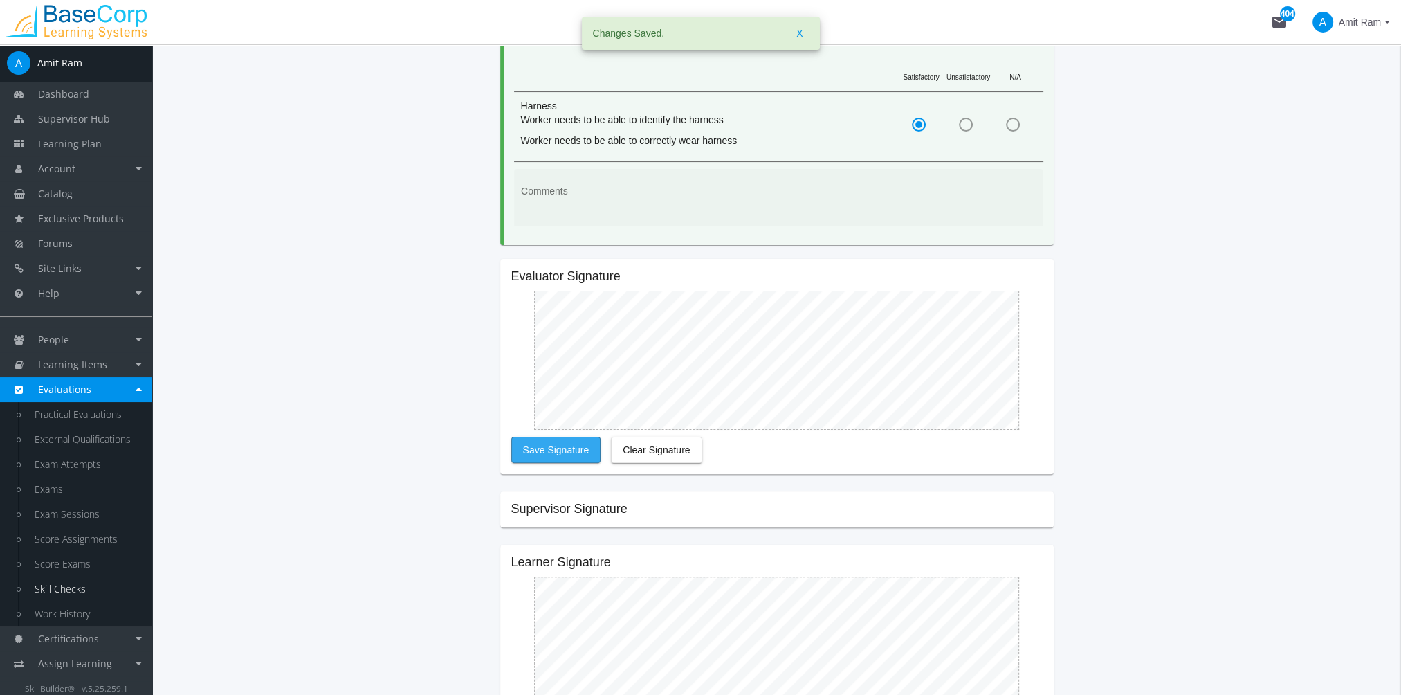
click at [569, 437] on span "Save Signature" at bounding box center [556, 449] width 66 height 25
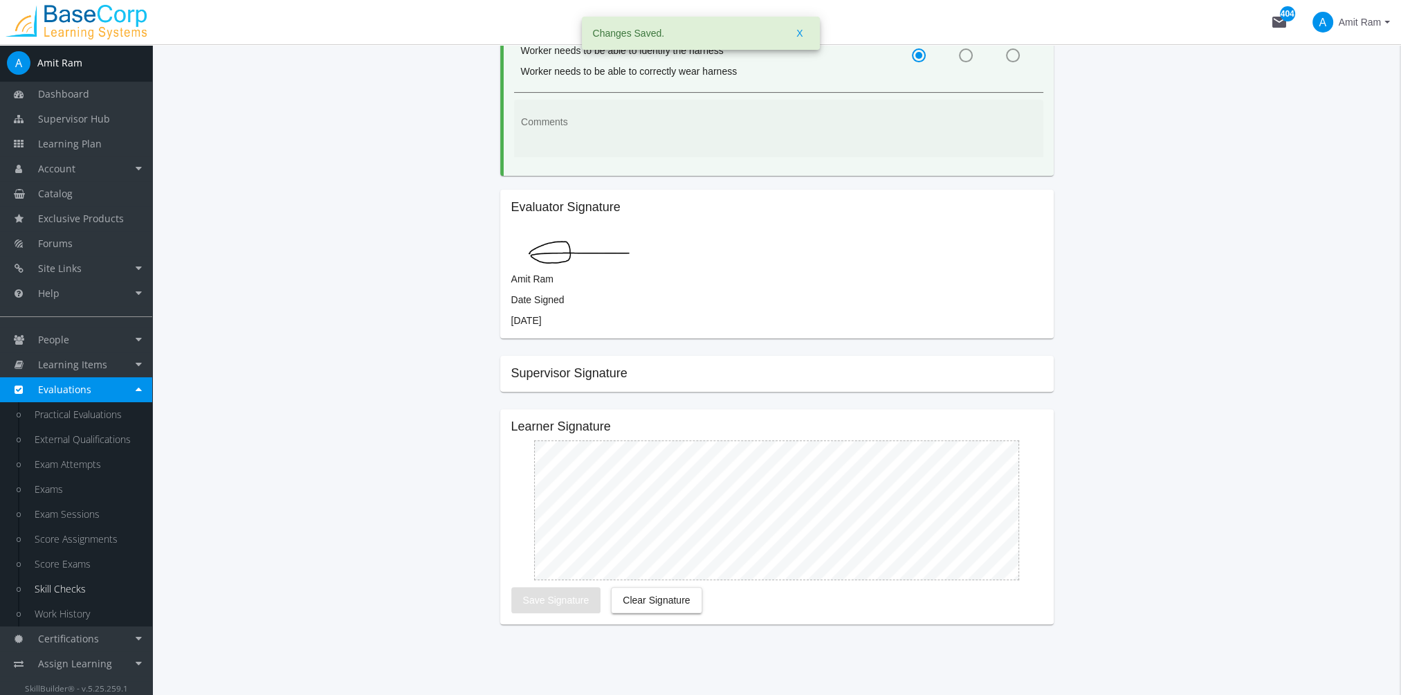
scroll to position [485, 0]
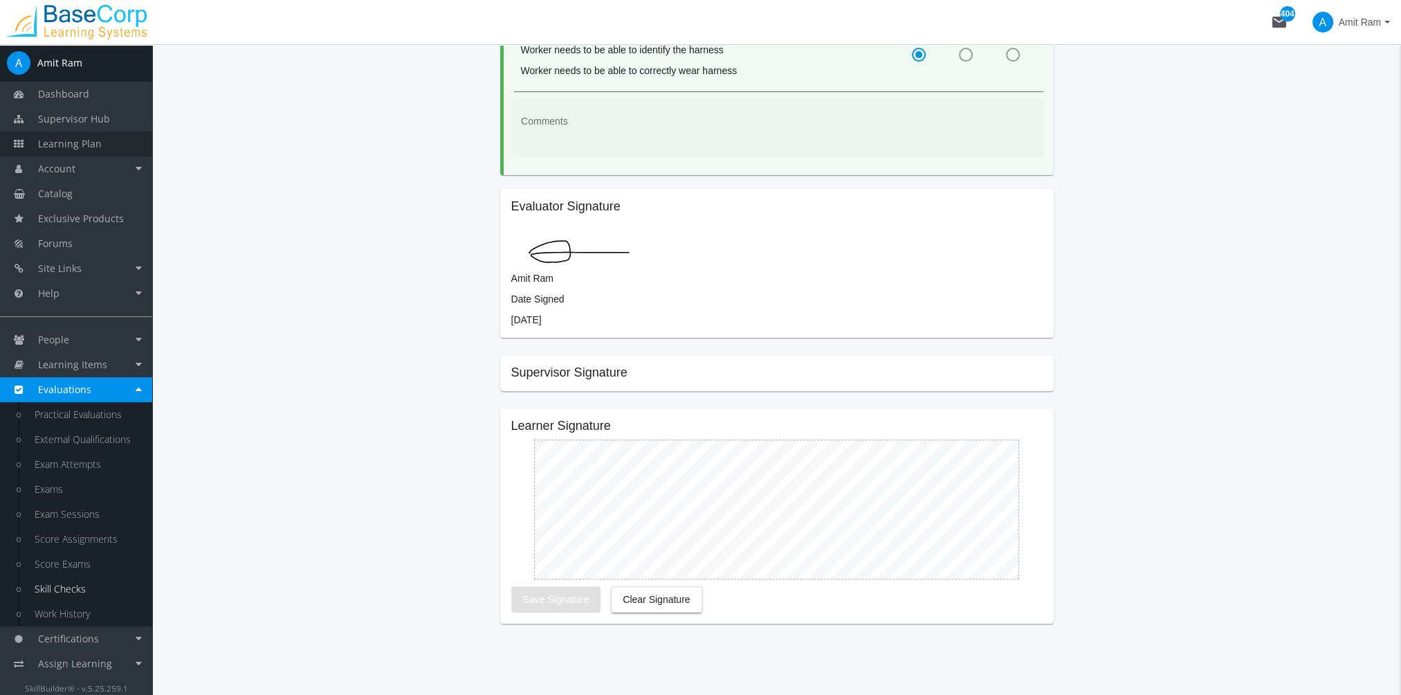
click at [102, 145] on link "Learning Plan" at bounding box center [76, 143] width 152 height 25
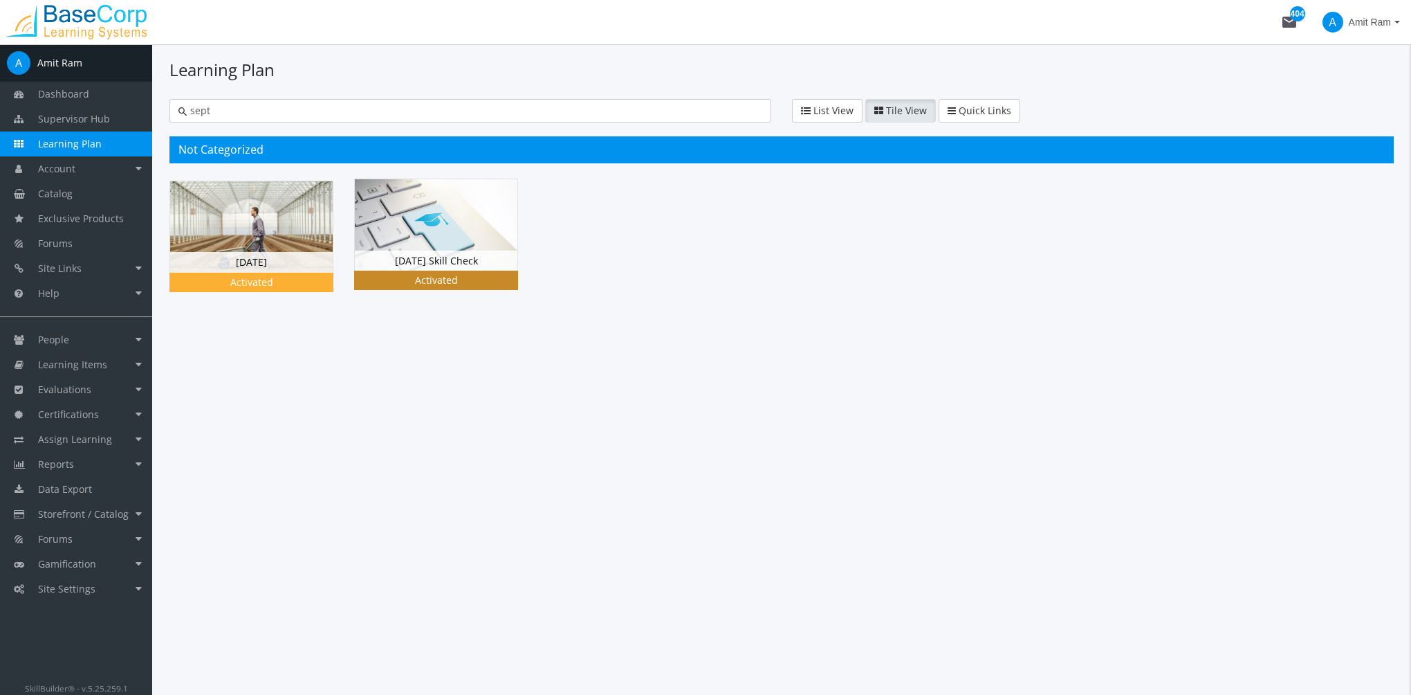
click at [423, 231] on img at bounding box center [436, 224] width 163 height 91
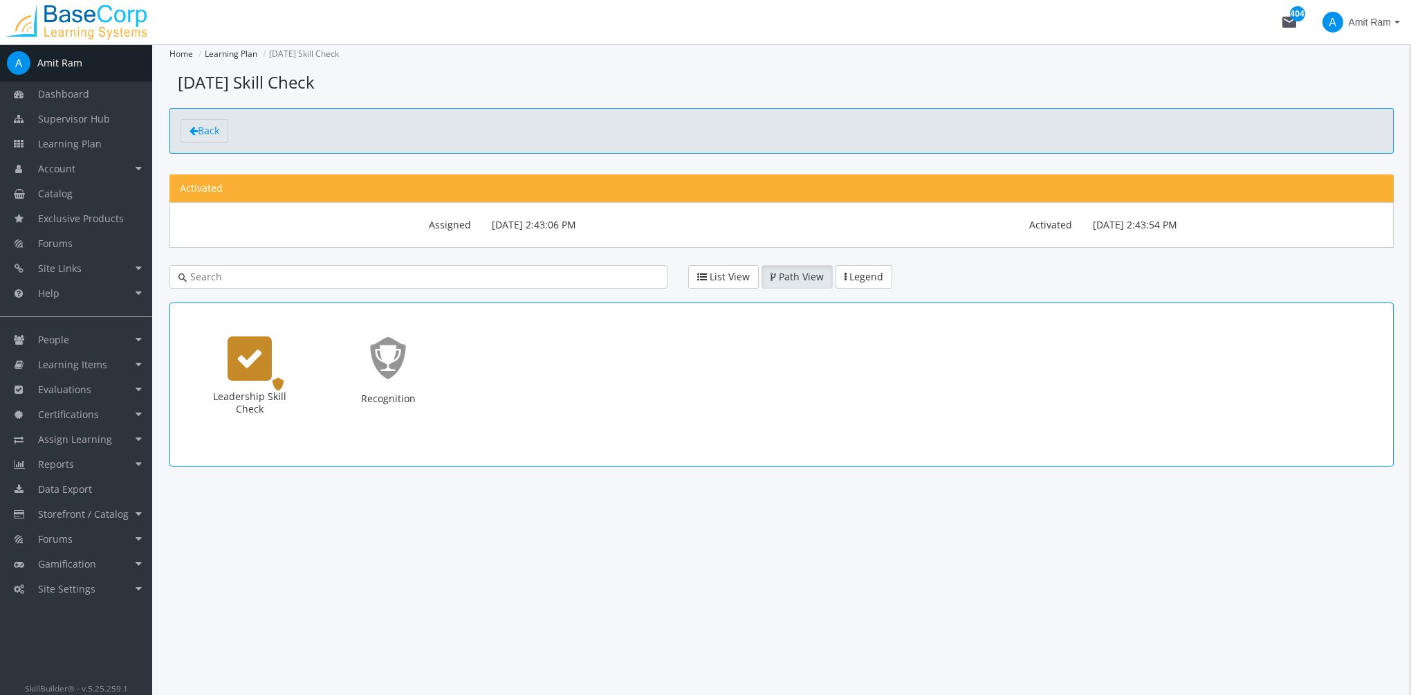
click at [255, 368] on icon "Leadership Skill Check" at bounding box center [250, 359] width 28 height 28
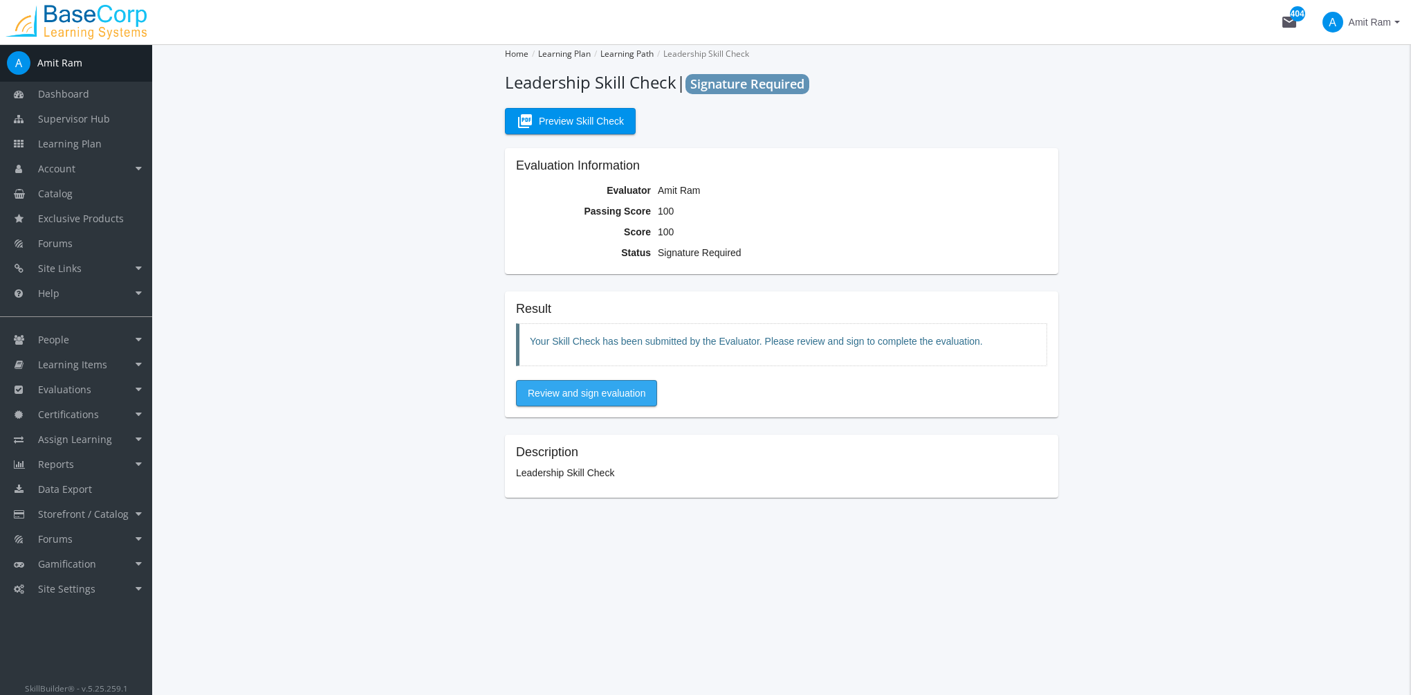
click at [584, 392] on span "Review and sign evaluation" at bounding box center [587, 392] width 118 height 25
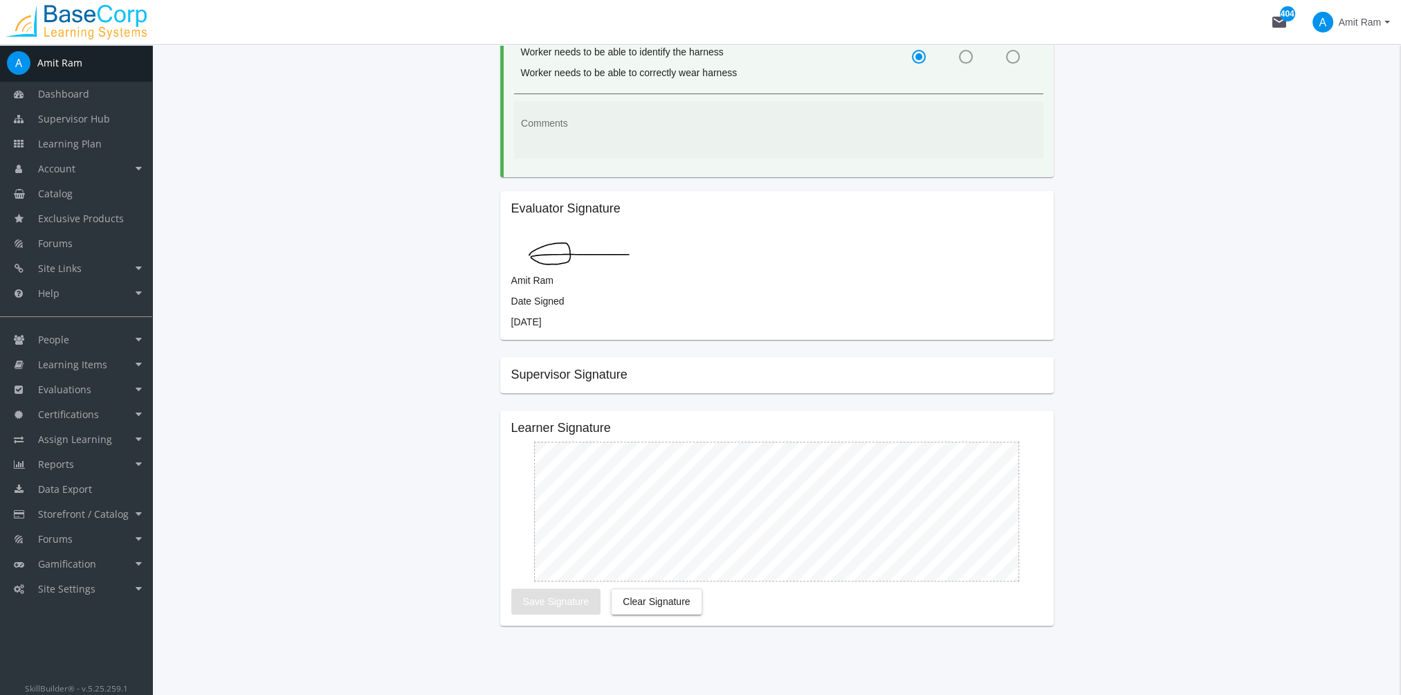
scroll to position [485, 0]
click at [576, 587] on span "Save Signature" at bounding box center [556, 599] width 66 height 25
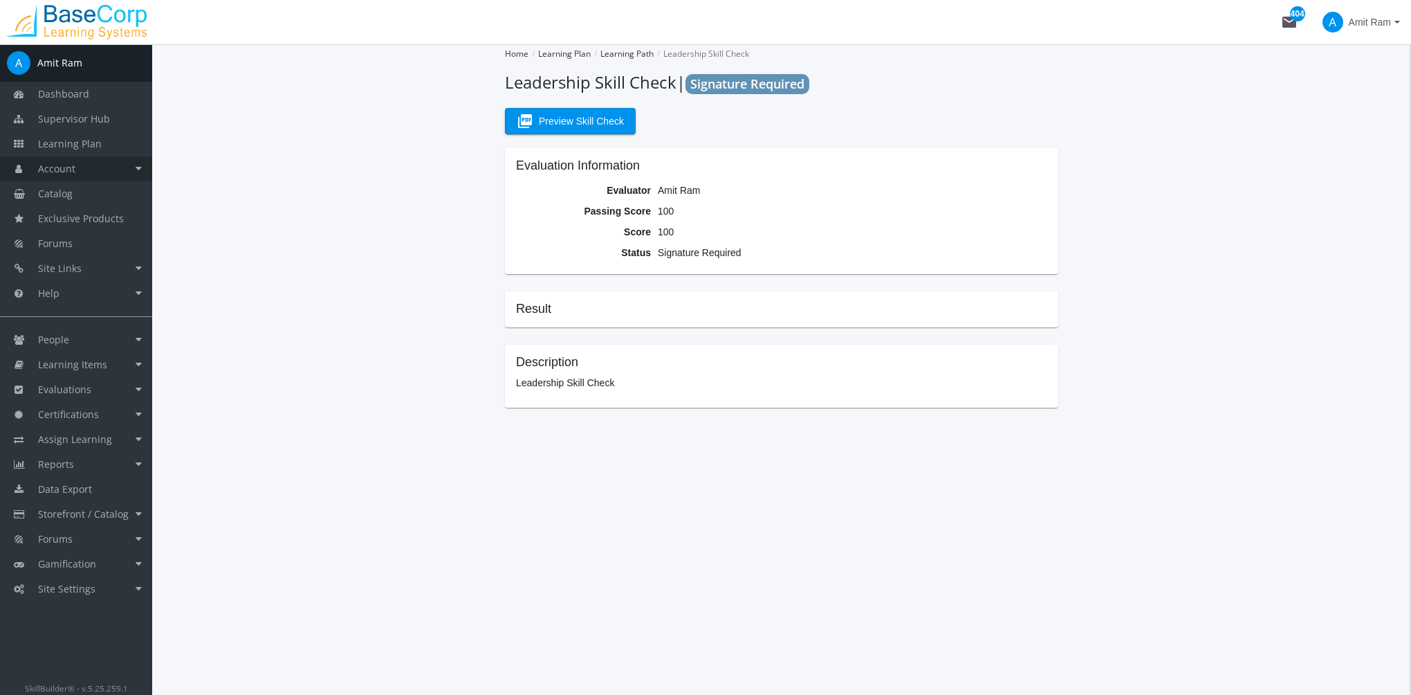
click at [118, 174] on link "Account" at bounding box center [76, 168] width 152 height 25
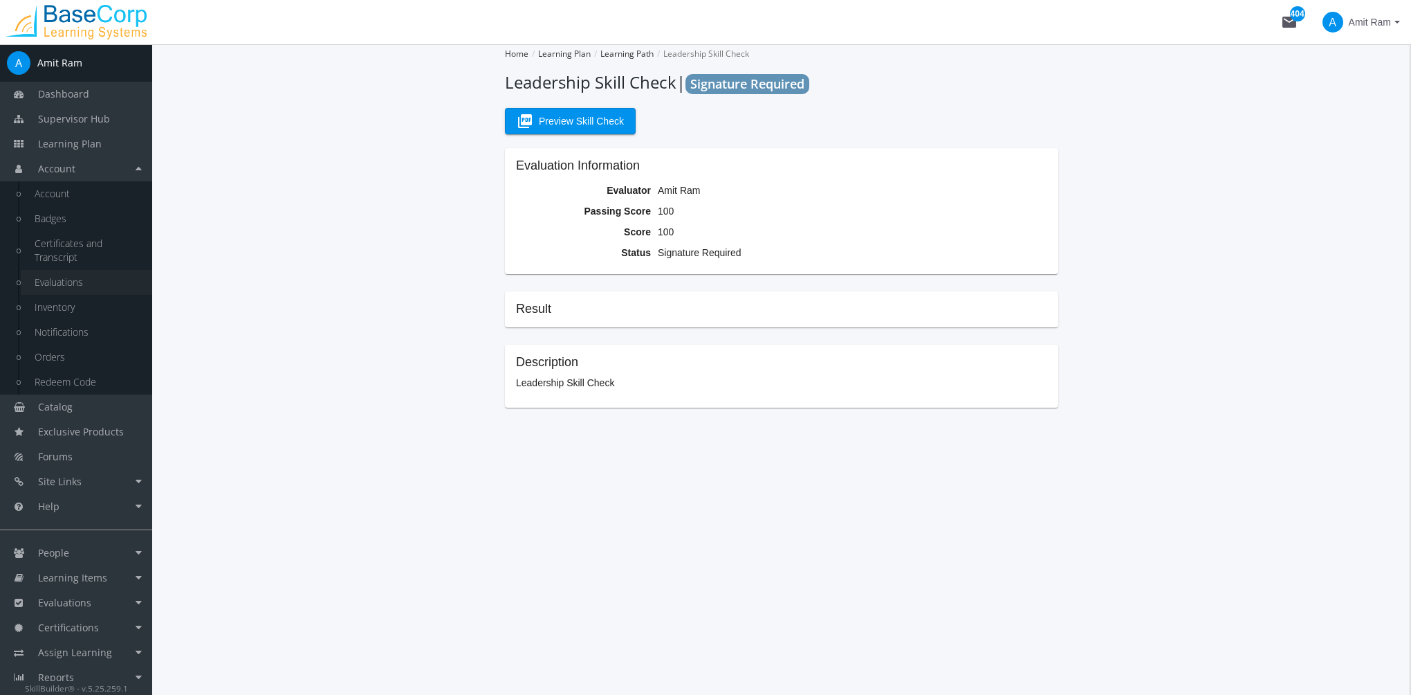
click at [91, 286] on link "Evaluations" at bounding box center [86, 282] width 131 height 25
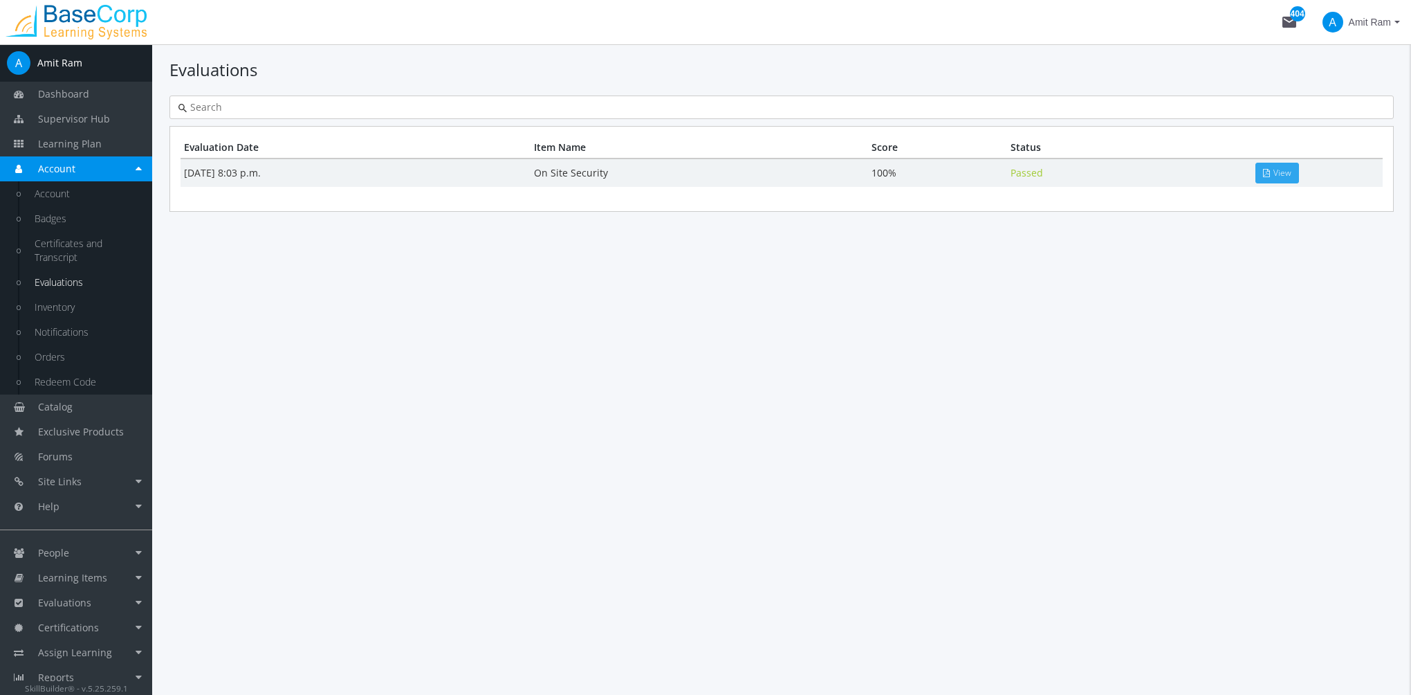
click at [1274, 180] on link "View" at bounding box center [1278, 173] width 44 height 21
click at [1123, 448] on div "Evaluations Evaluation Date Item Name Score Status [DATE] 8:03 p.m. On Site Sec…" at bounding box center [781, 369] width 1259 height 650
click at [123, 174] on link "Account" at bounding box center [76, 168] width 152 height 25
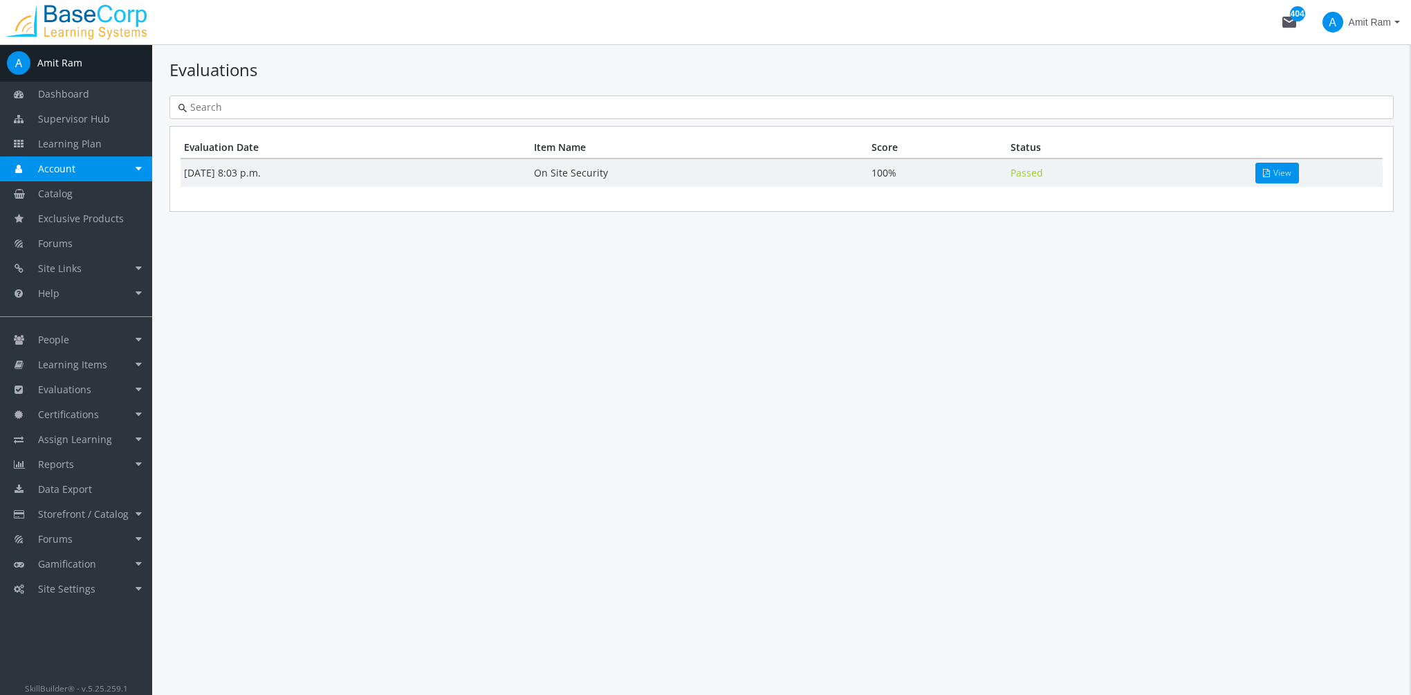
click at [136, 174] on link "Account" at bounding box center [76, 168] width 152 height 25
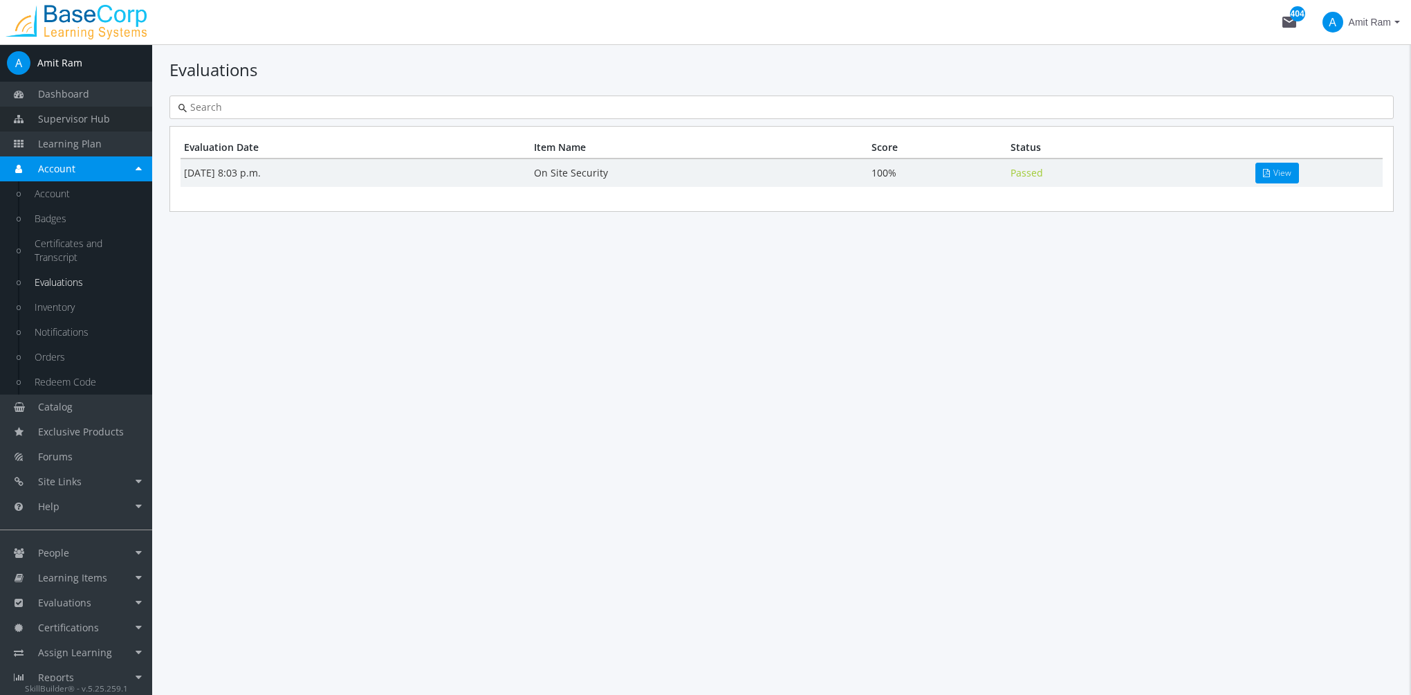
click at [108, 119] on link "Supervisor Hub" at bounding box center [76, 119] width 152 height 25
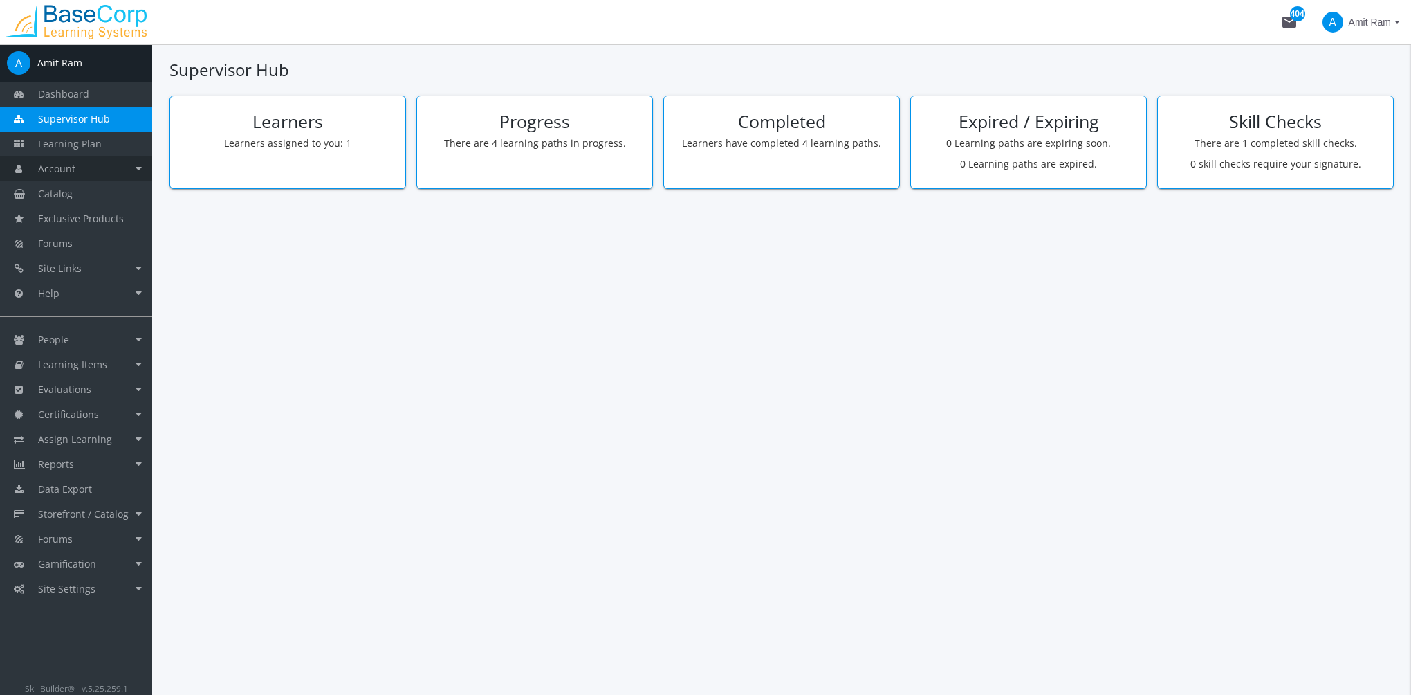
click at [116, 169] on link "Account" at bounding box center [76, 168] width 152 height 25
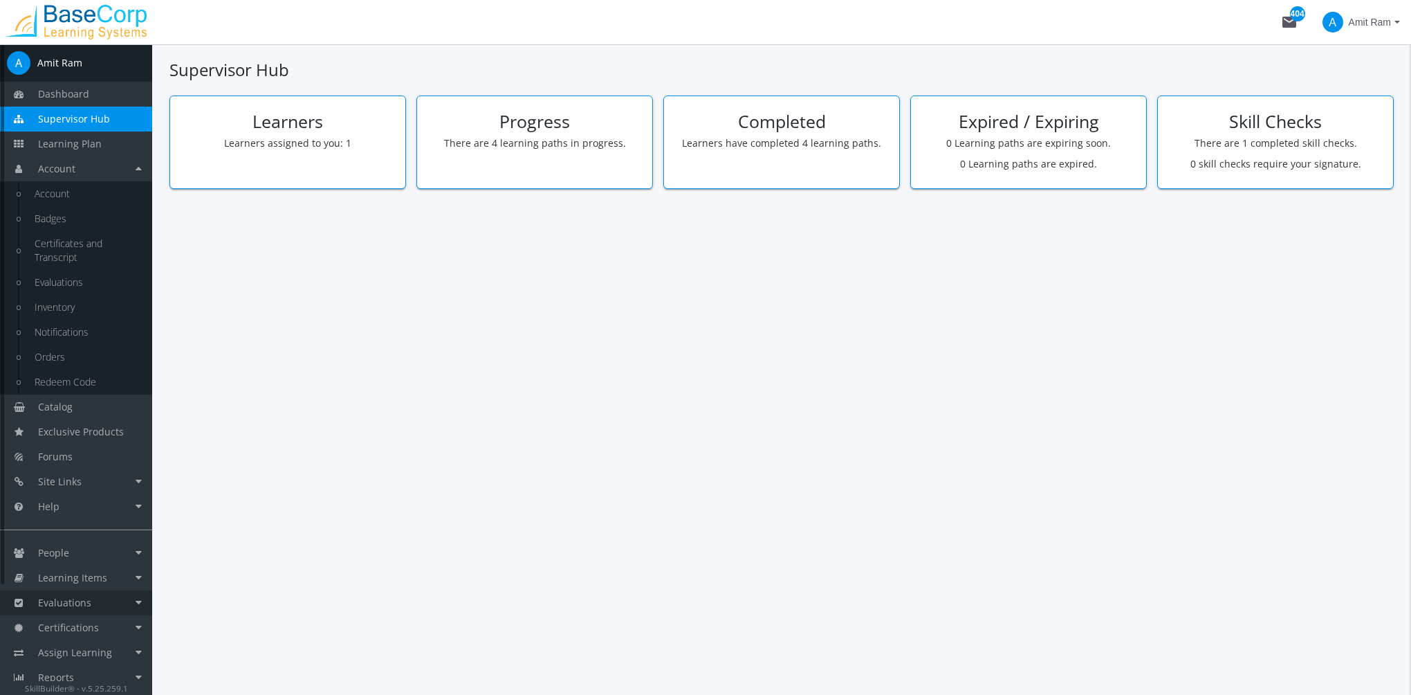
click at [115, 612] on link "Evaluations" at bounding box center [76, 602] width 152 height 25
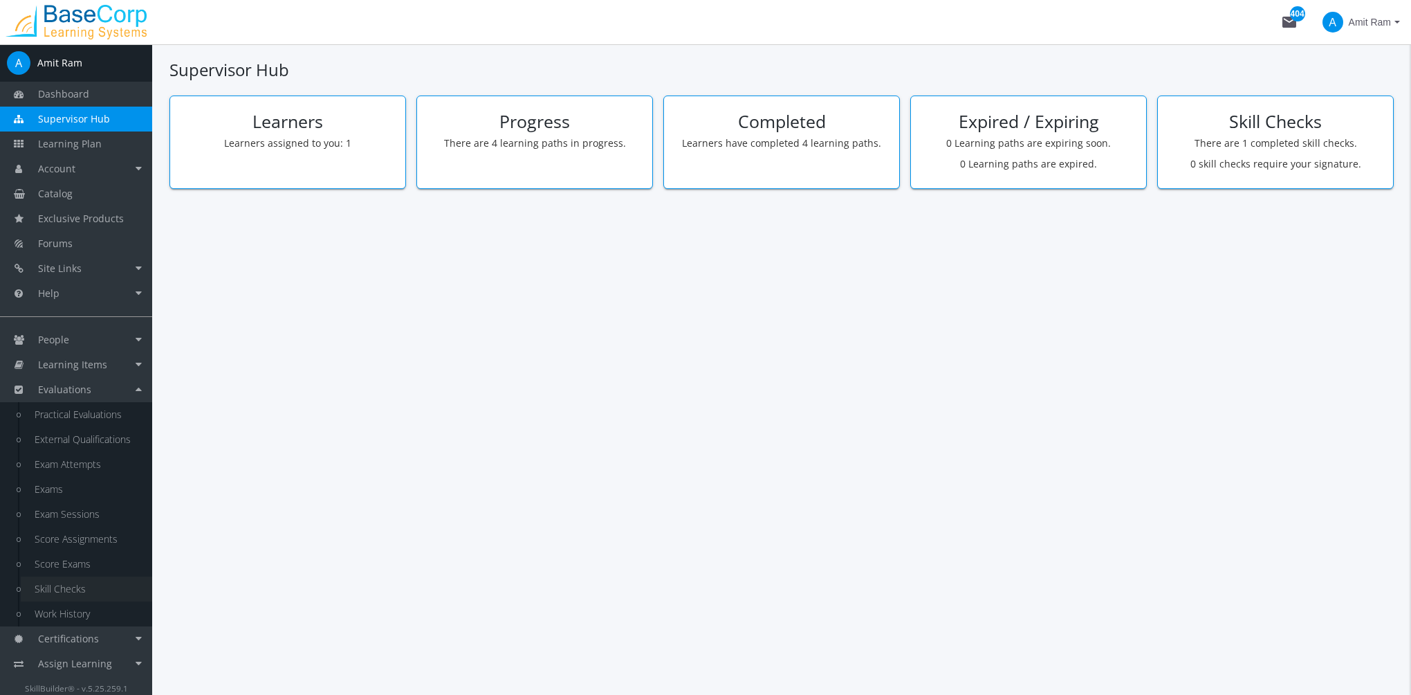
click at [106, 582] on link "Skill Checks" at bounding box center [86, 588] width 131 height 25
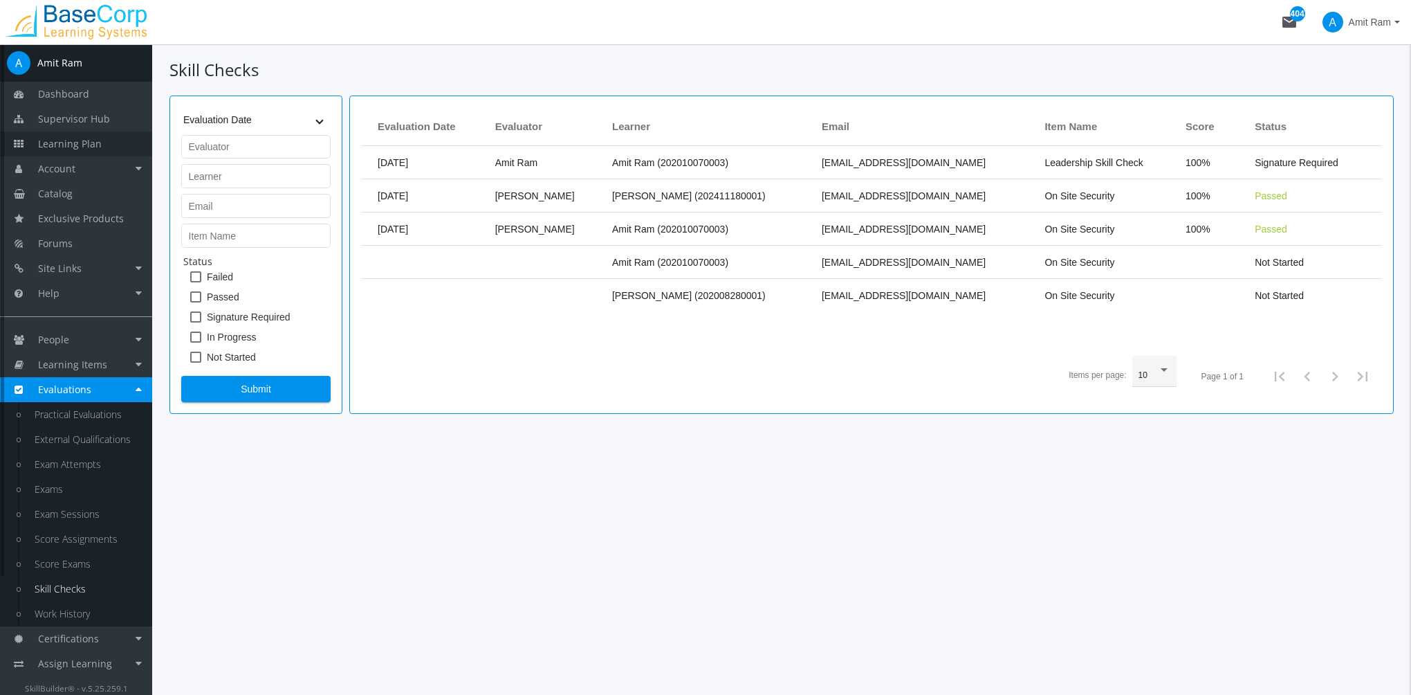
click at [83, 141] on span "Learning Plan" at bounding box center [70, 143] width 64 height 13
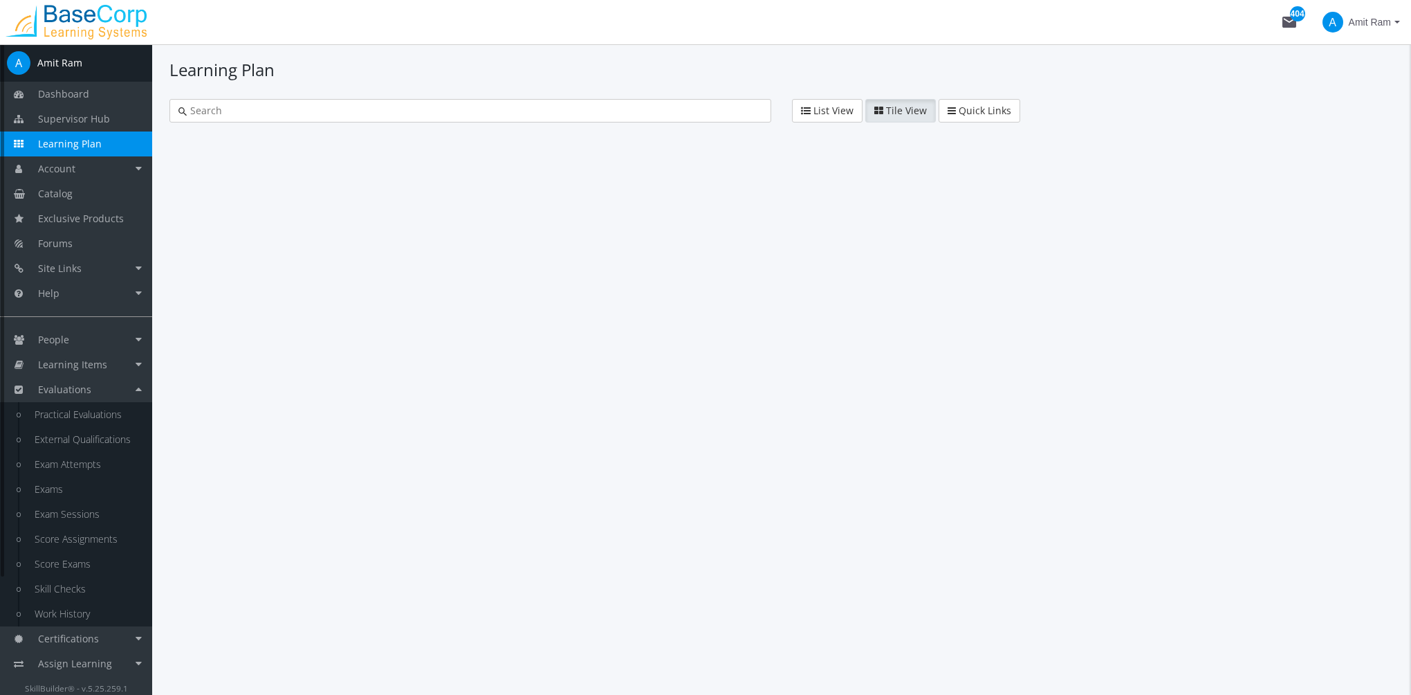
type input "sept"
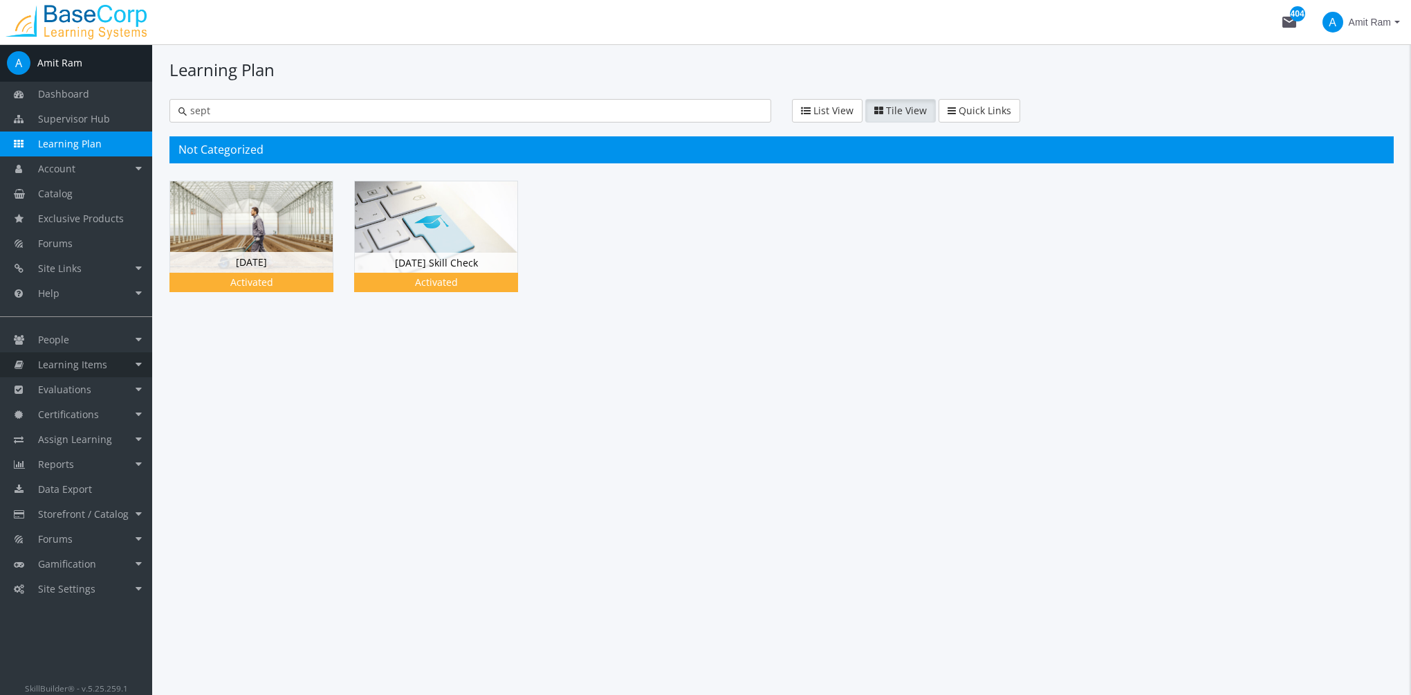
click at [99, 365] on span "Learning Items" at bounding box center [72, 364] width 69 height 13
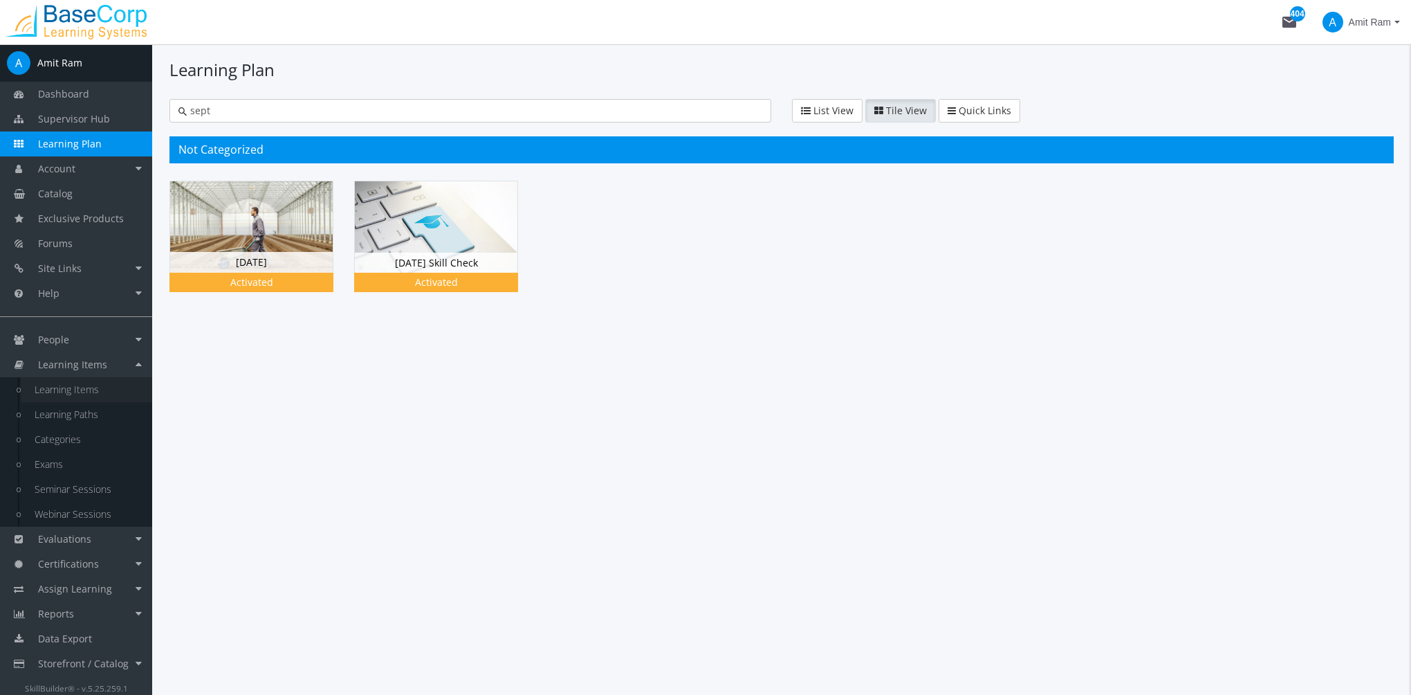
click at [102, 393] on link "Learning Items" at bounding box center [86, 389] width 131 height 25
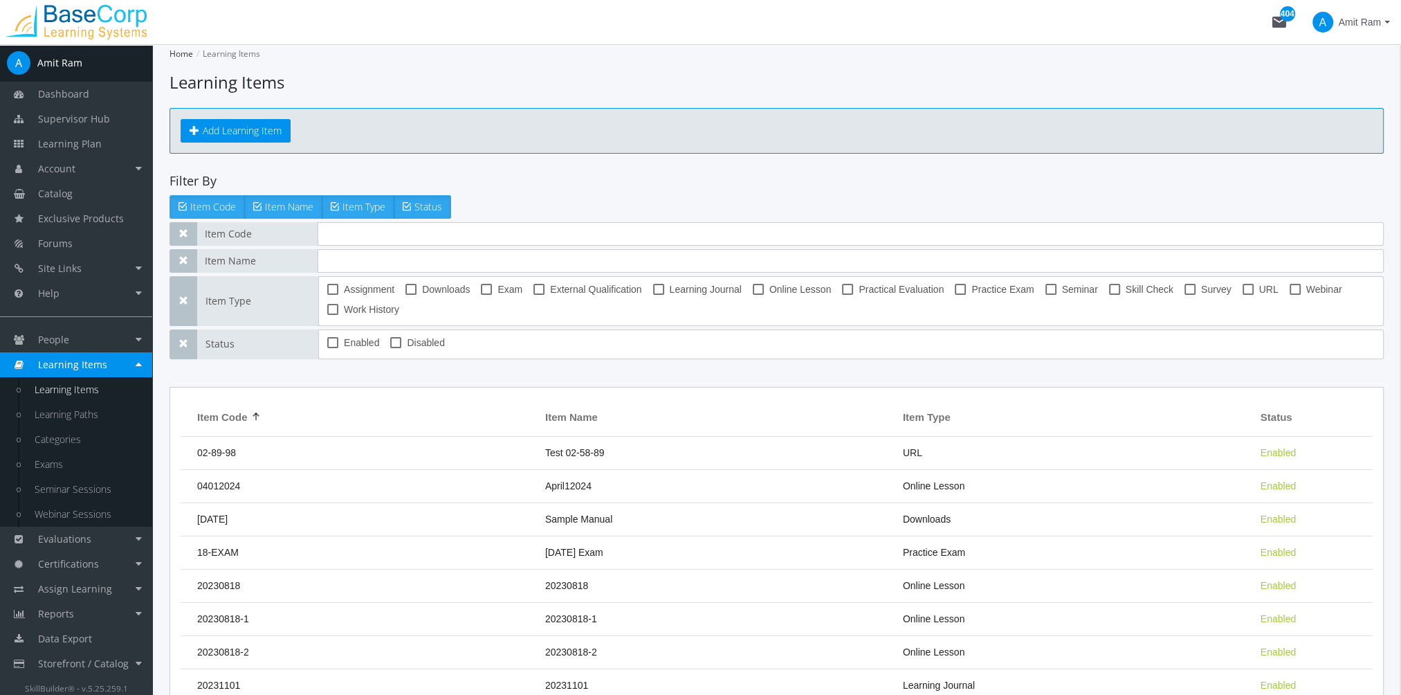
click at [1114, 287] on span at bounding box center [1114, 289] width 11 height 11
click at [1110, 294] on input "Skill Check" at bounding box center [1109, 294] width 1 height 1
checkbox input "true"
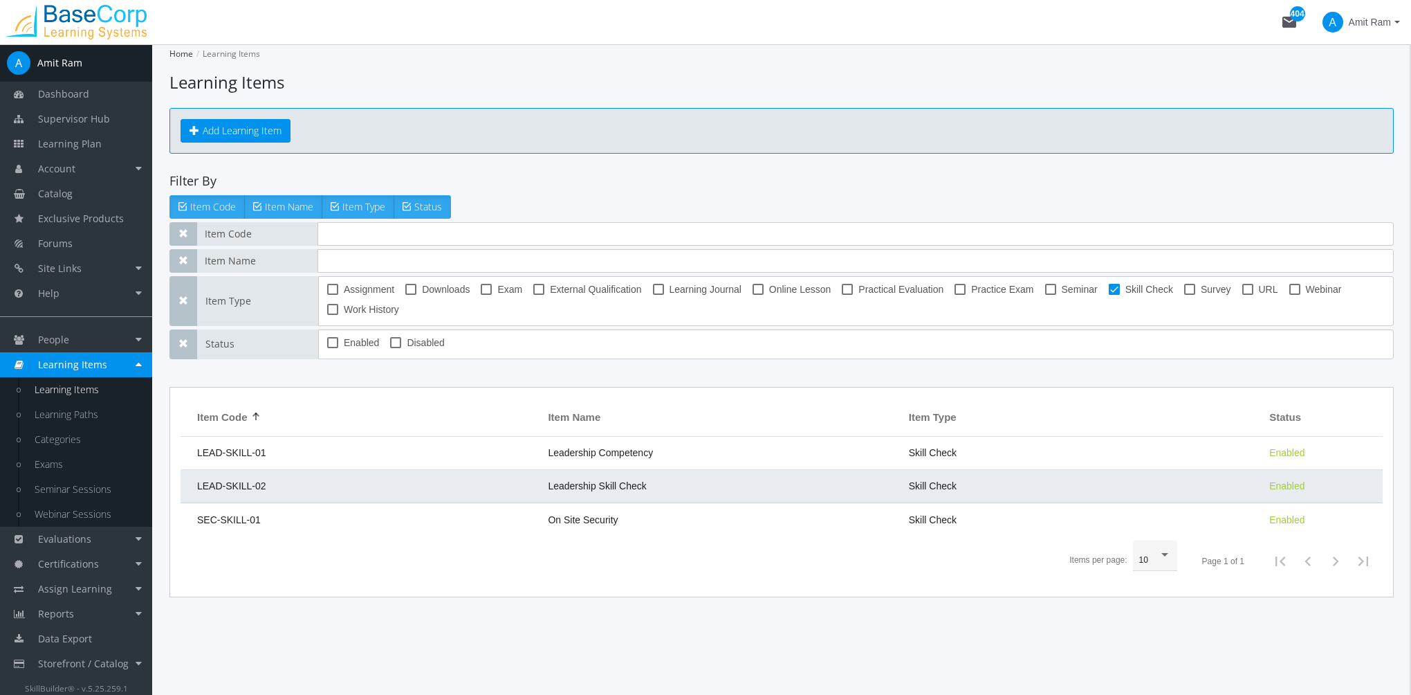
click at [627, 480] on span "Leadership Skill Check" at bounding box center [597, 485] width 98 height 11
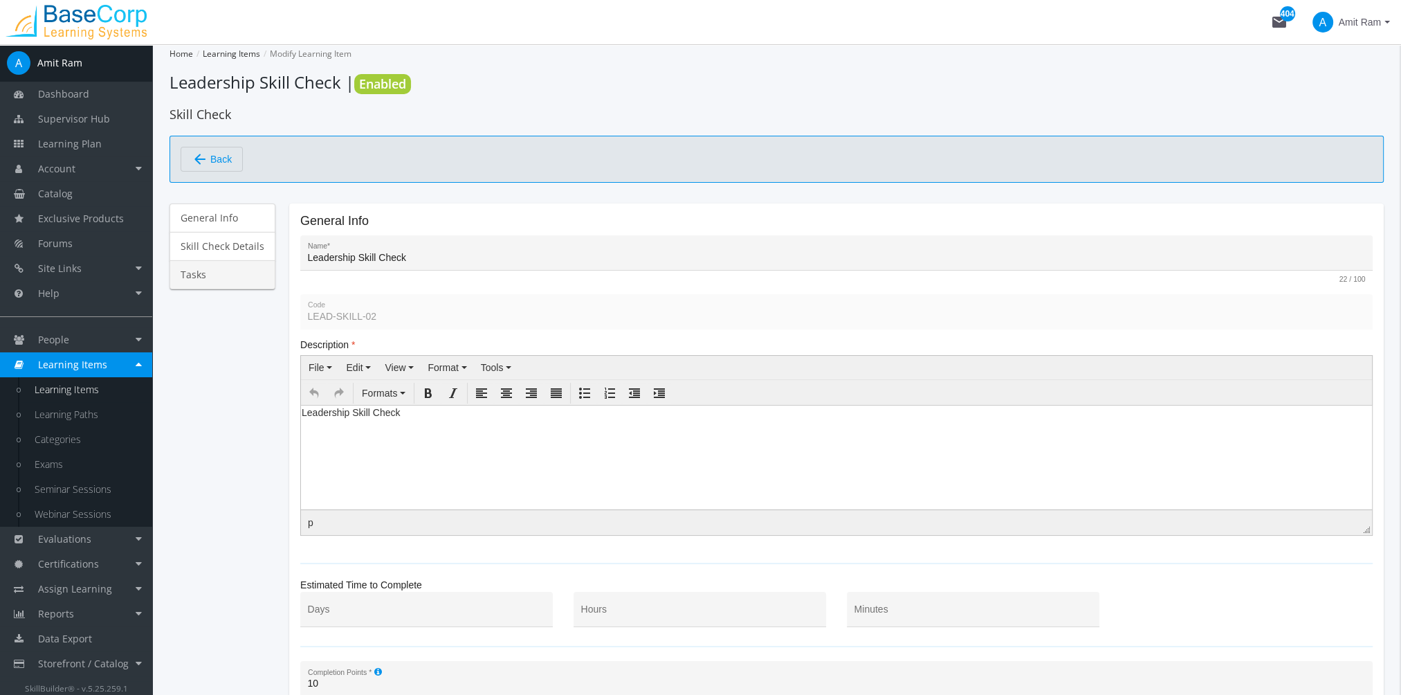
click at [248, 262] on link "Tasks" at bounding box center [222, 274] width 106 height 29
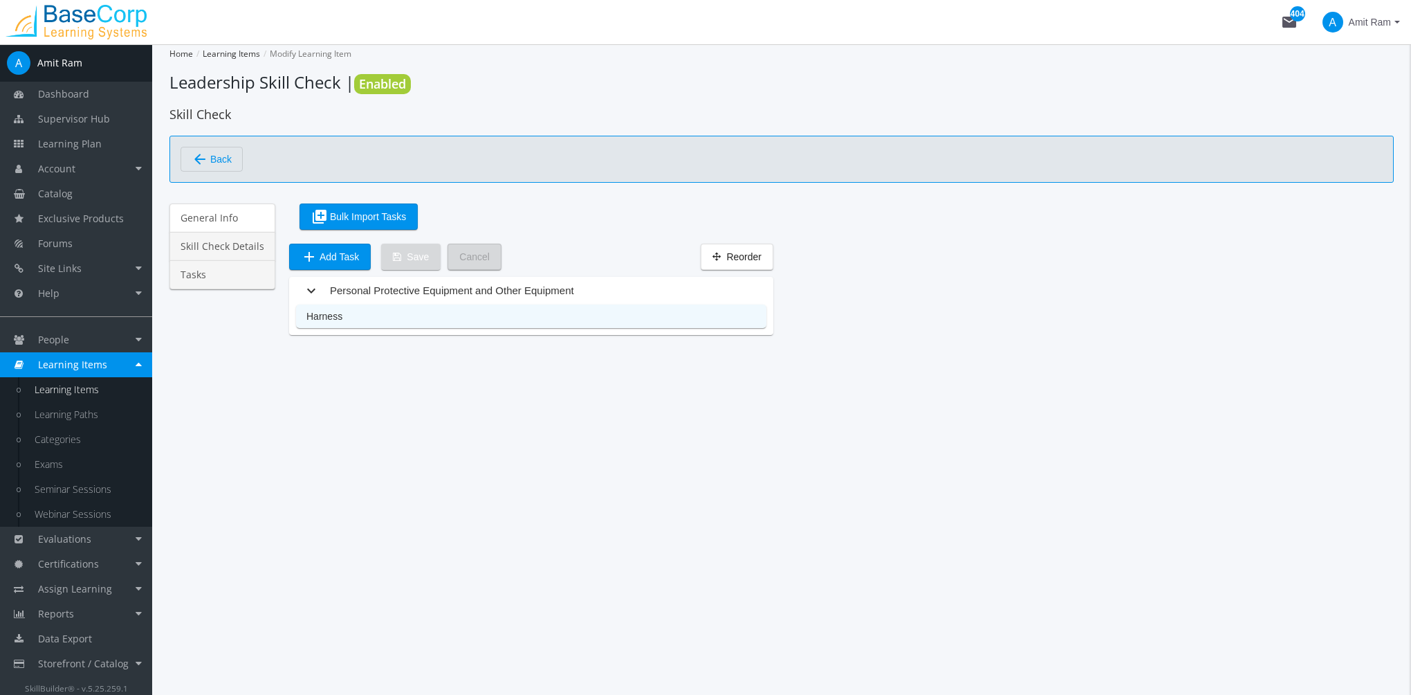
click at [248, 250] on link "Skill Check Details" at bounding box center [222, 246] width 106 height 29
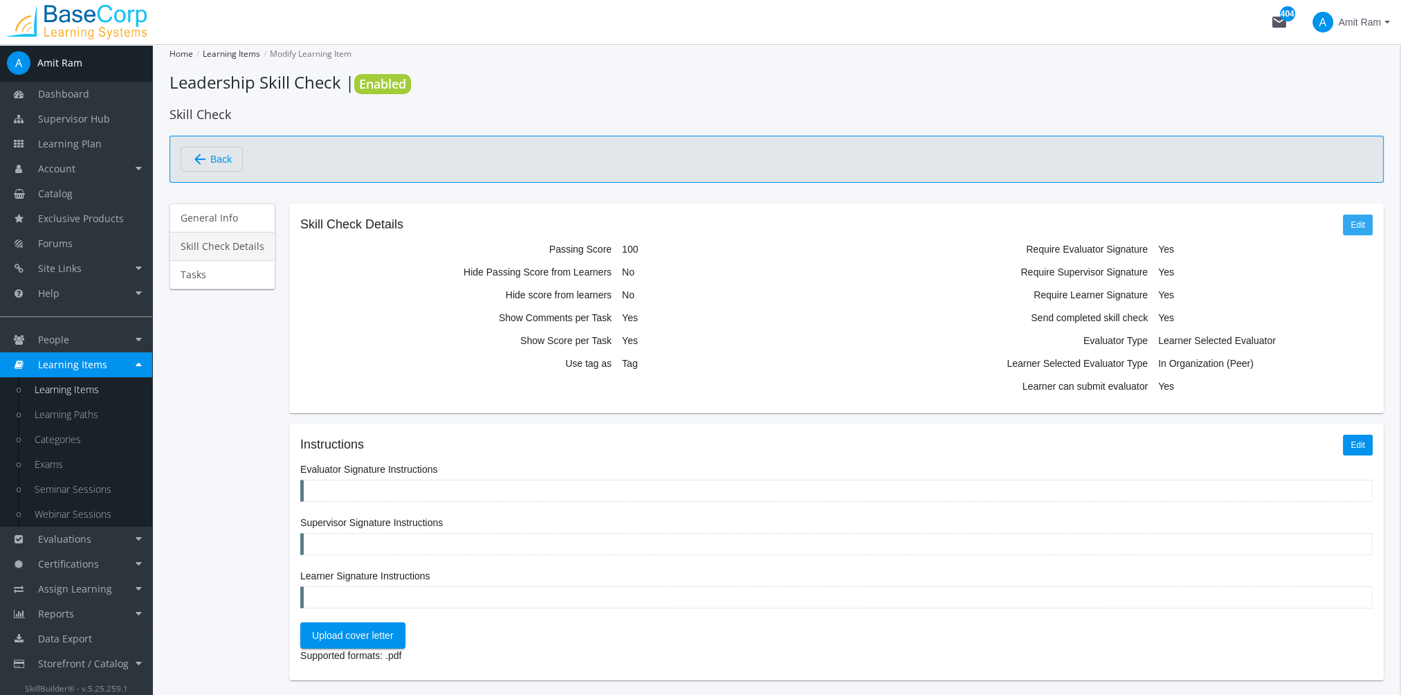
click at [1358, 225] on link "Edit" at bounding box center [1358, 224] width 30 height 21
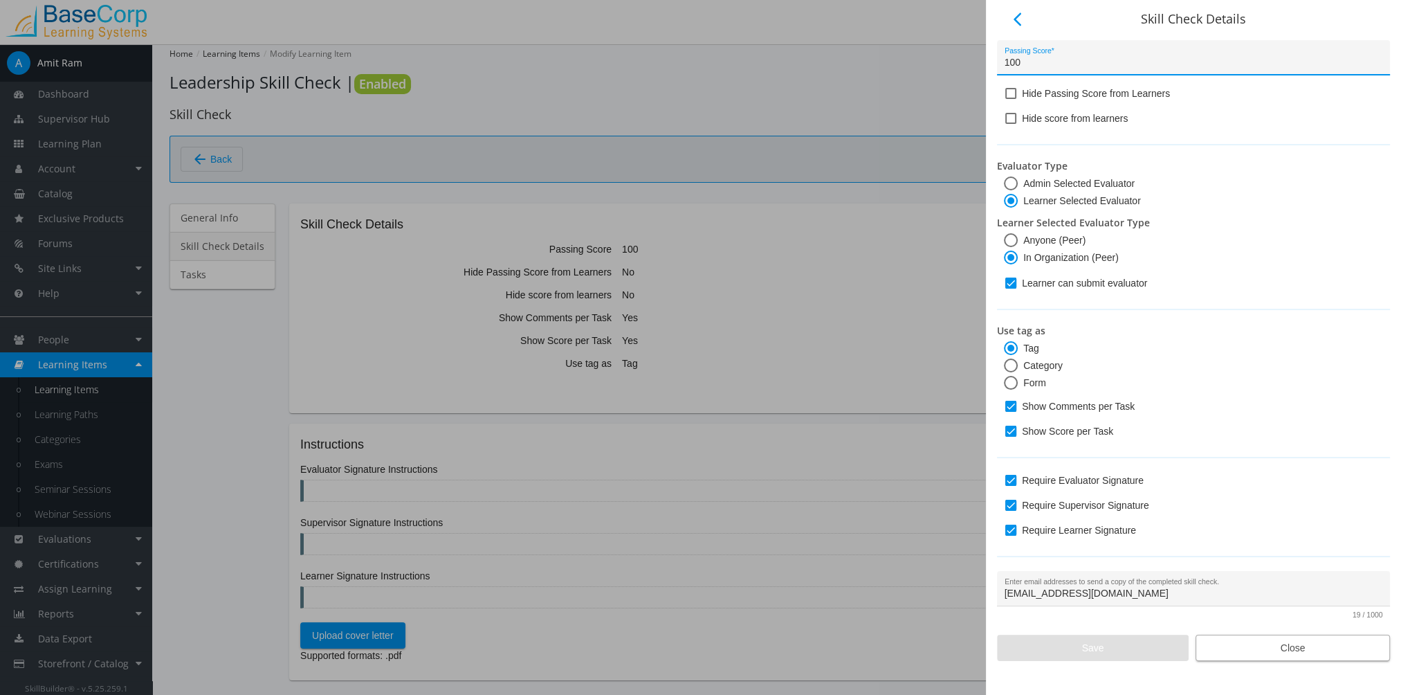
click at [1299, 641] on span "Close" at bounding box center [1292, 647] width 171 height 25
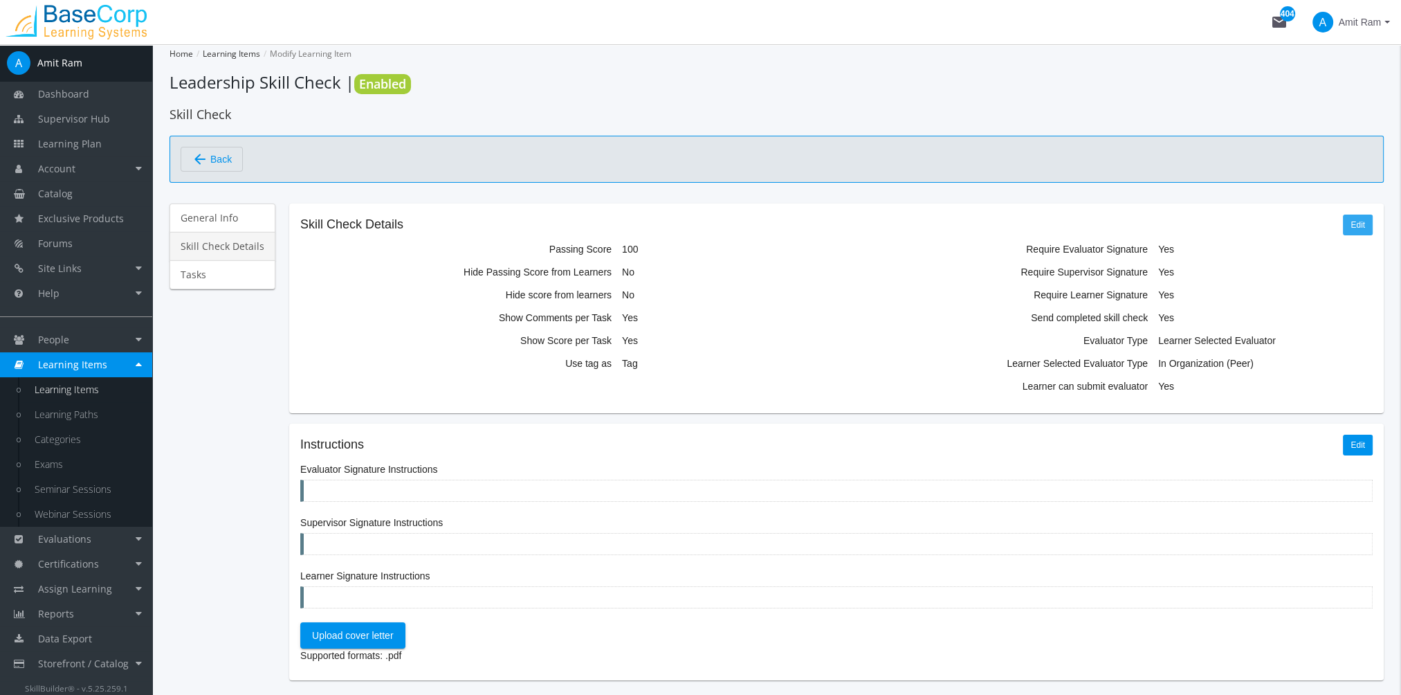
scroll to position [53, 0]
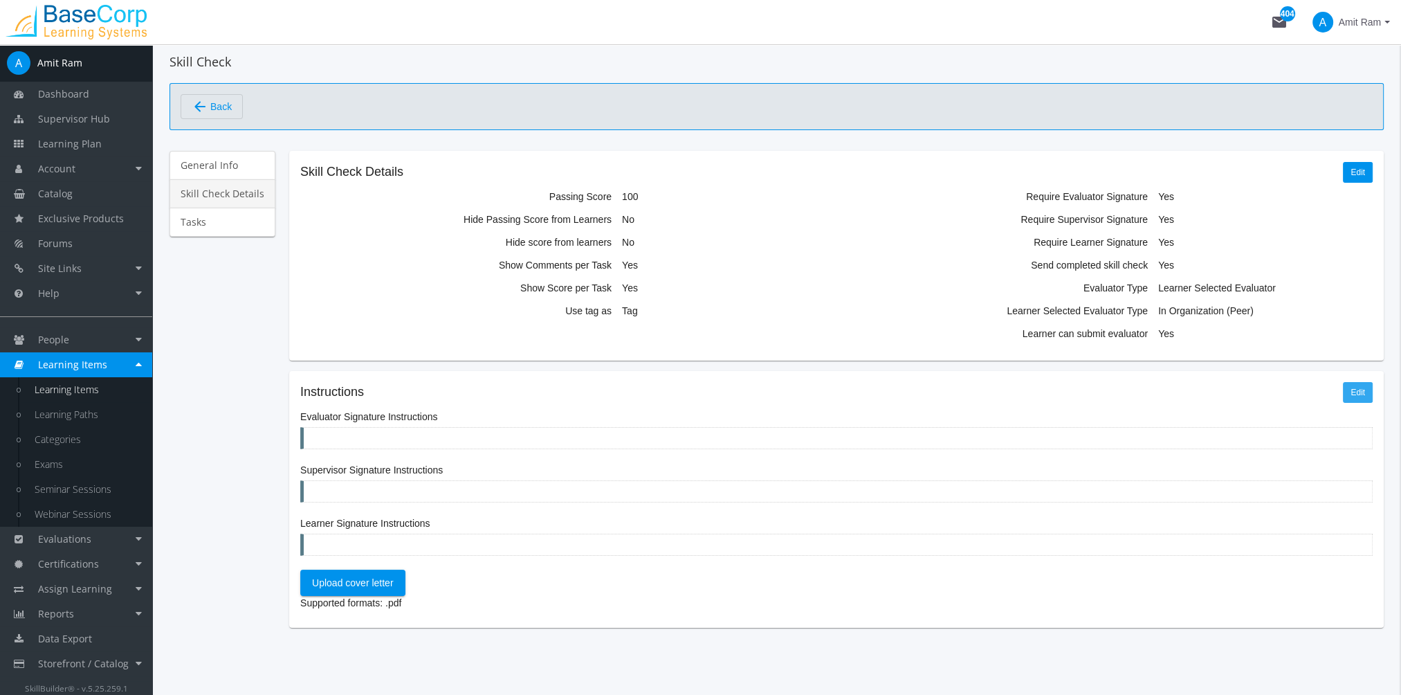
click at [1364, 391] on link "Edit" at bounding box center [1358, 392] width 30 height 21
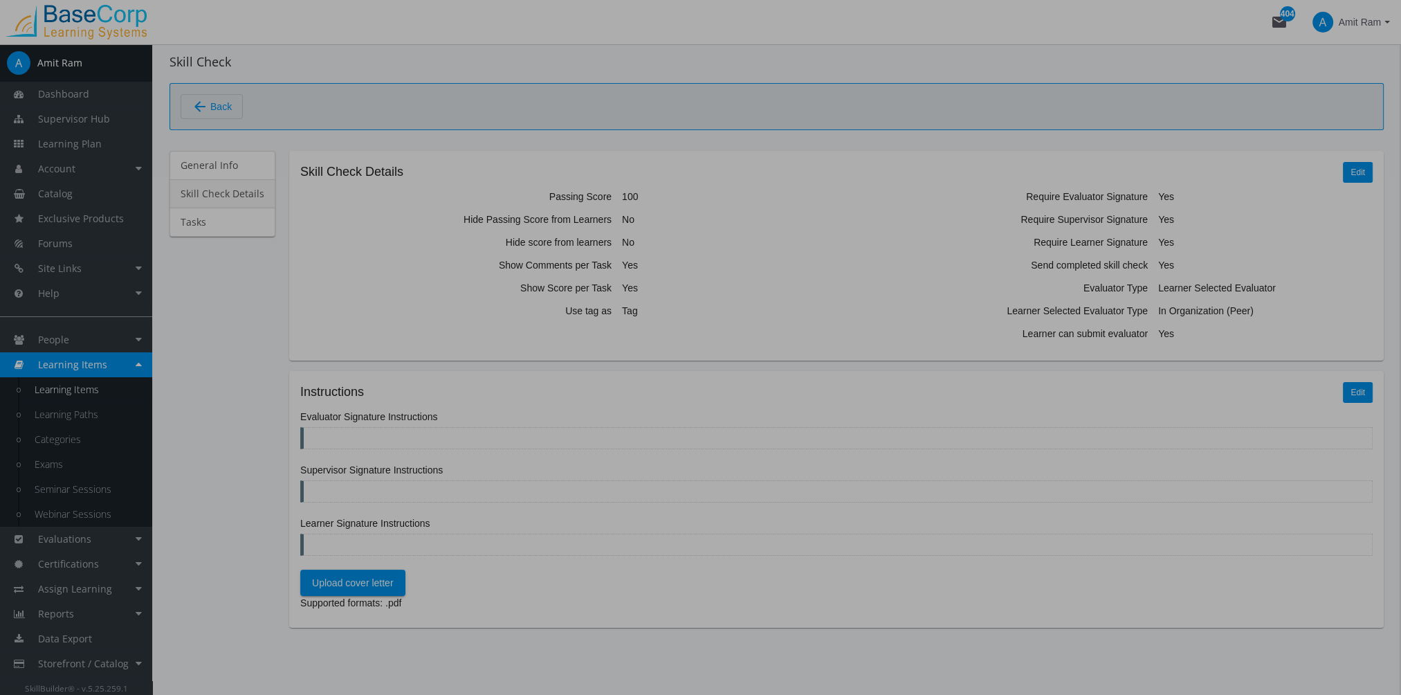
scroll to position [0, 0]
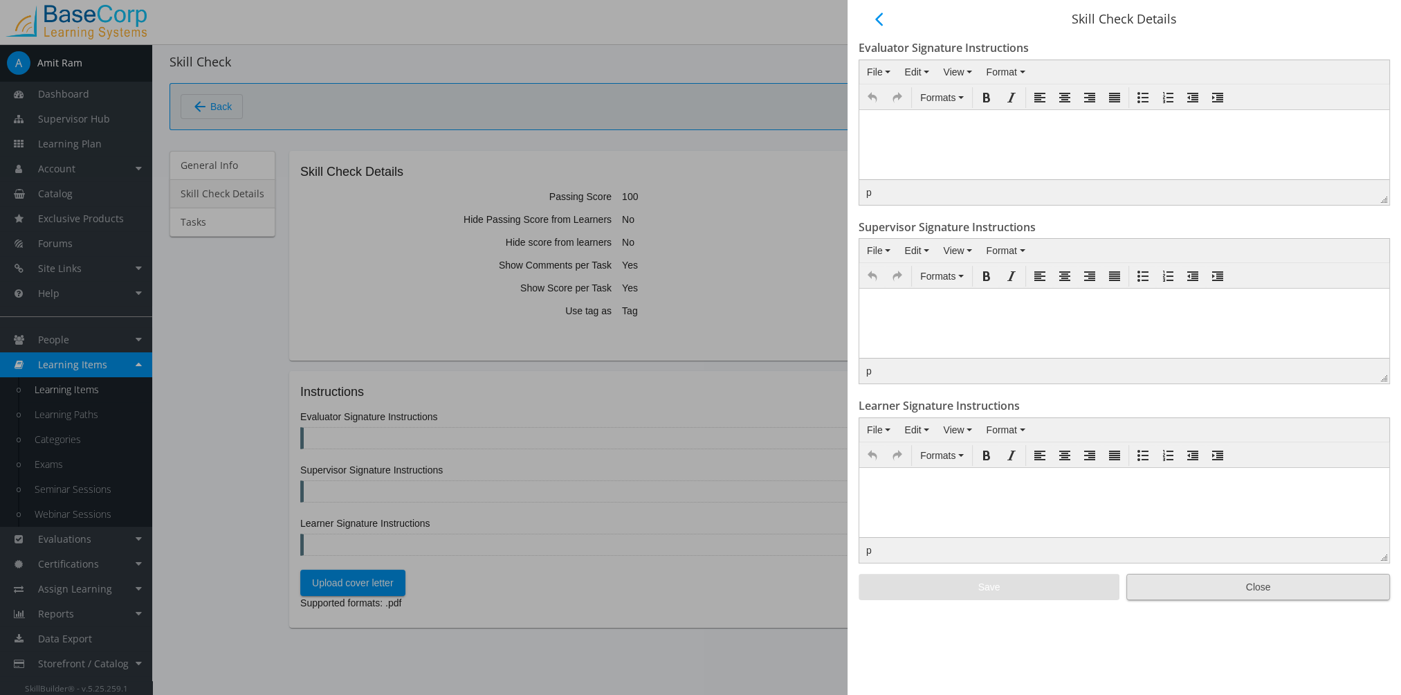
click at [1221, 593] on span "Close" at bounding box center [1258, 586] width 240 height 25
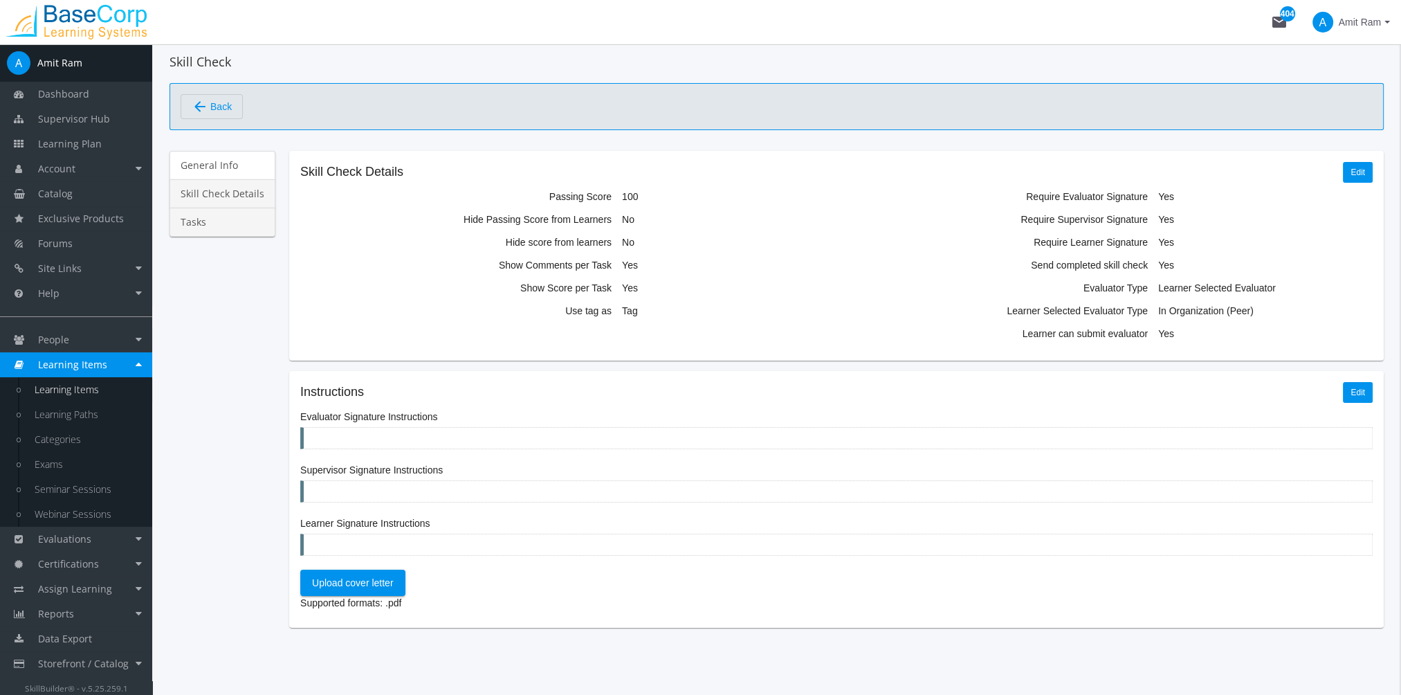
scroll to position [53, 0]
click at [181, 214] on link "Tasks" at bounding box center [222, 222] width 106 height 29
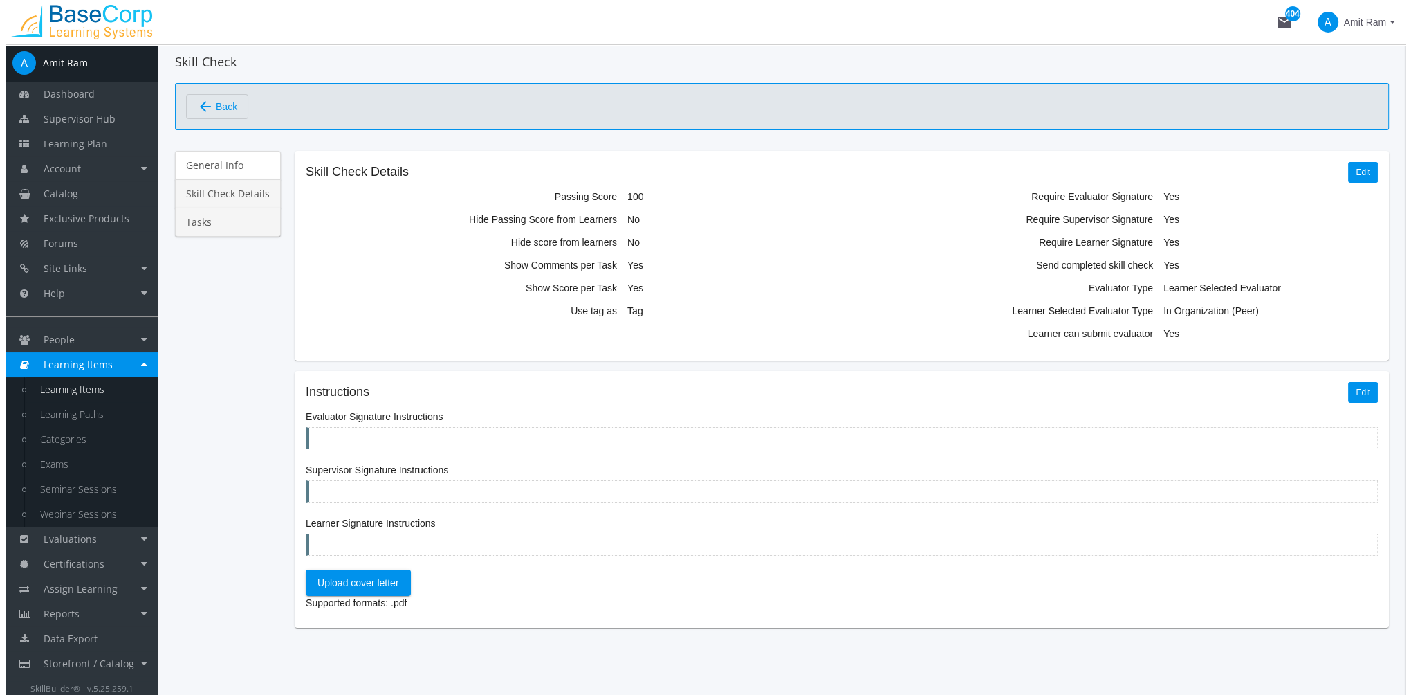
scroll to position [0, 0]
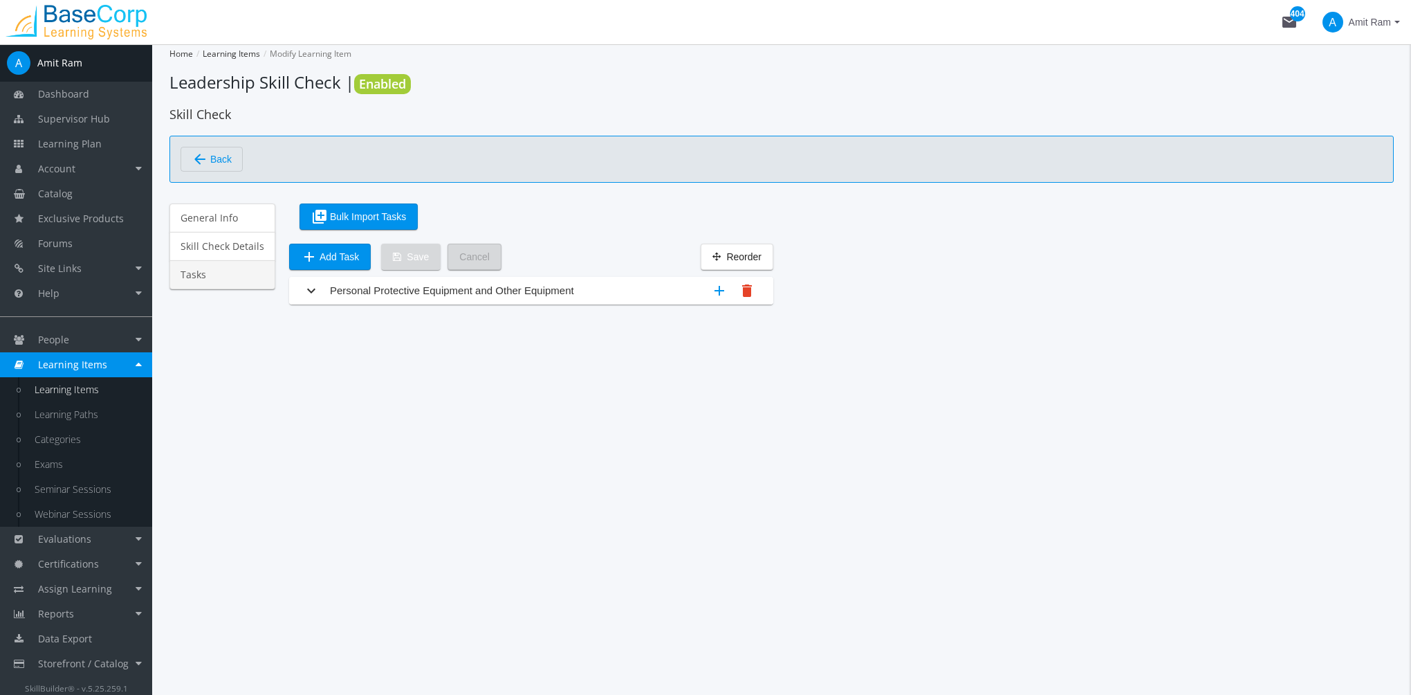
click at [455, 294] on div "Personal Protective Equipment and Other Equipment" at bounding box center [452, 290] width 244 height 15
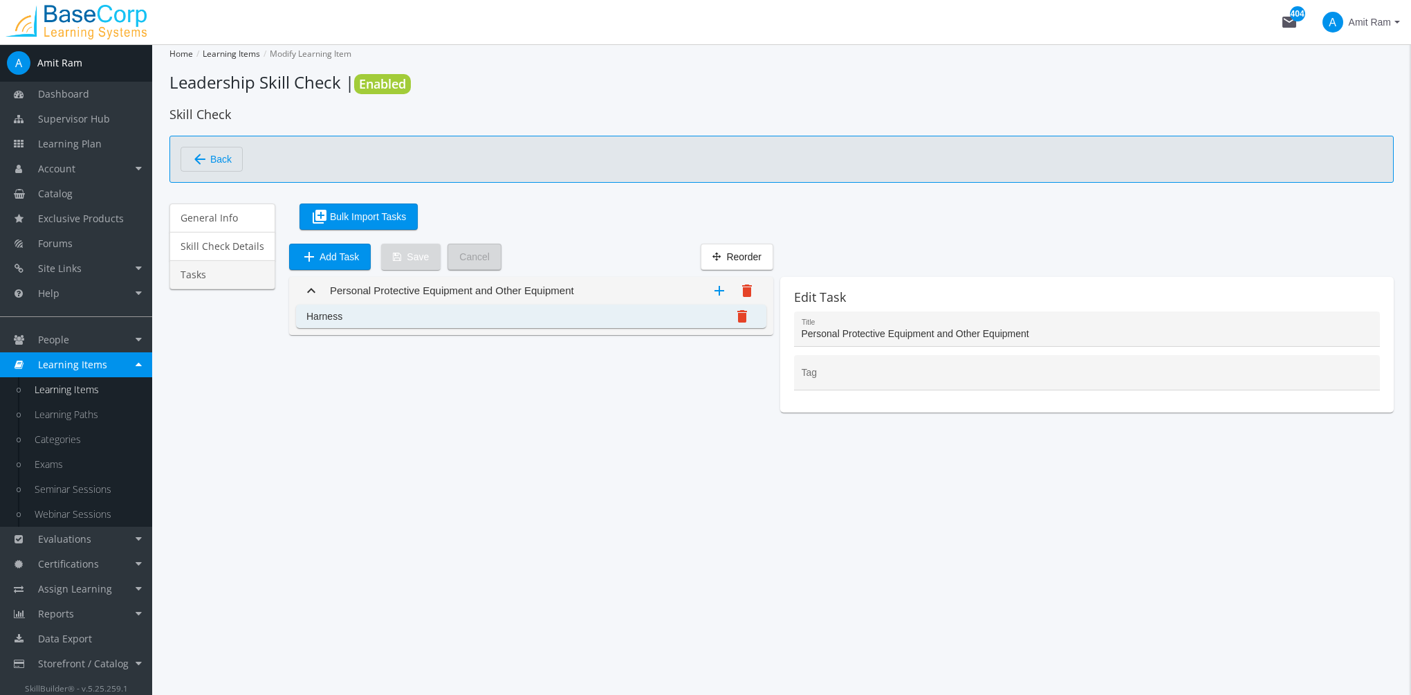
click at [499, 324] on mat-list-item "Harness delete" at bounding box center [531, 316] width 470 height 24
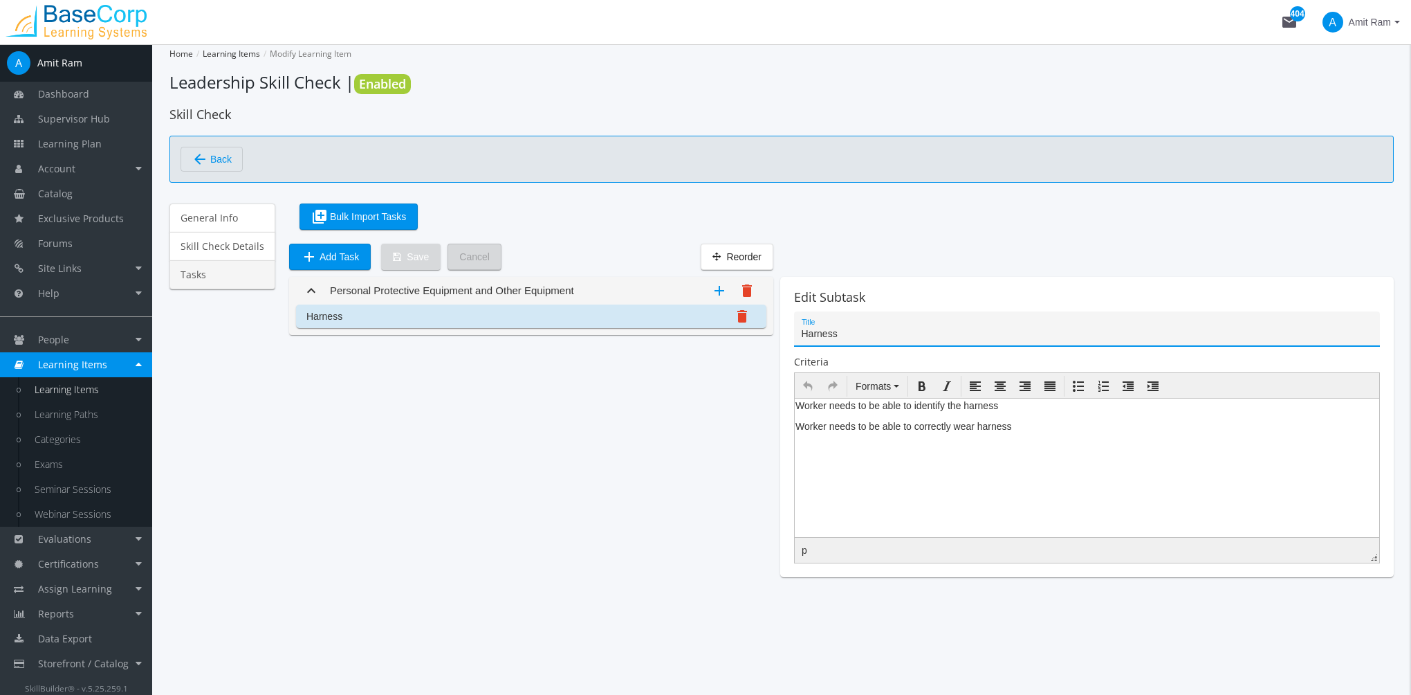
click at [396, 291] on div "Personal Protective Equipment and Other Equipment" at bounding box center [452, 290] width 244 height 15
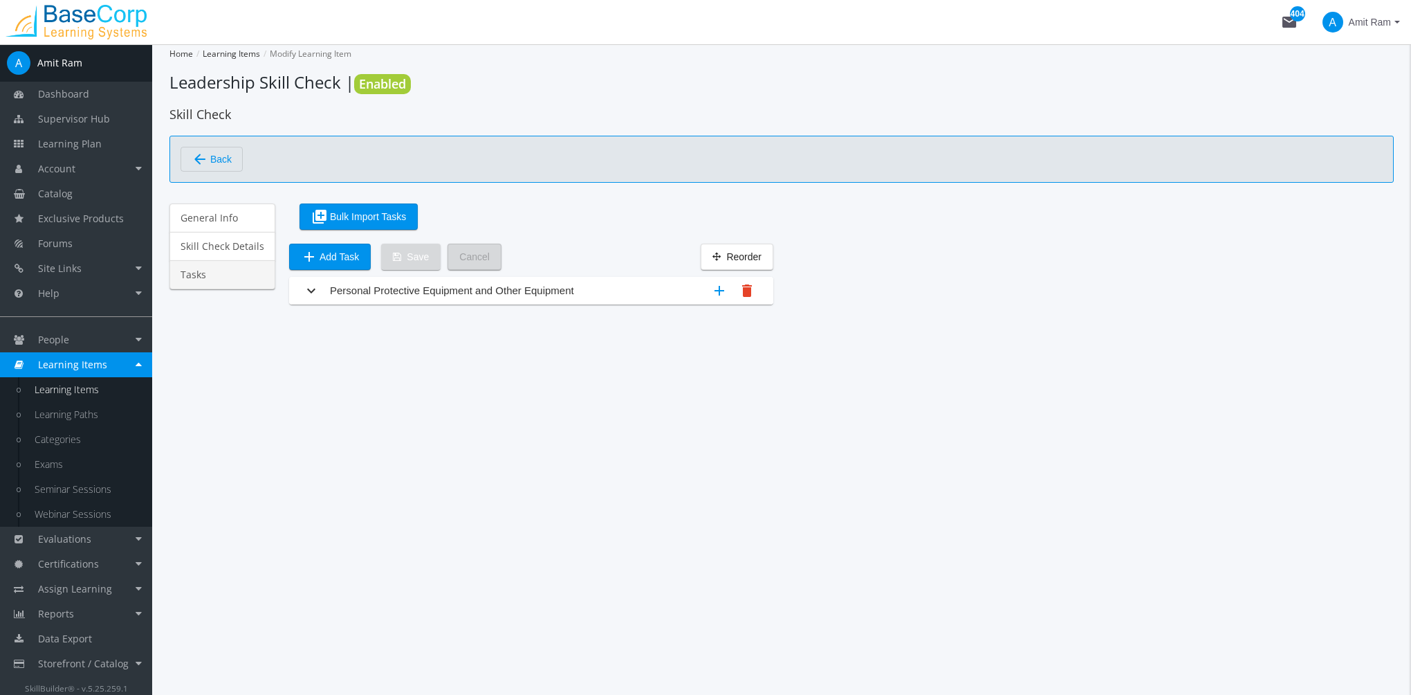
click at [396, 291] on div "Personal Protective Equipment and Other Equipment" at bounding box center [452, 290] width 244 height 15
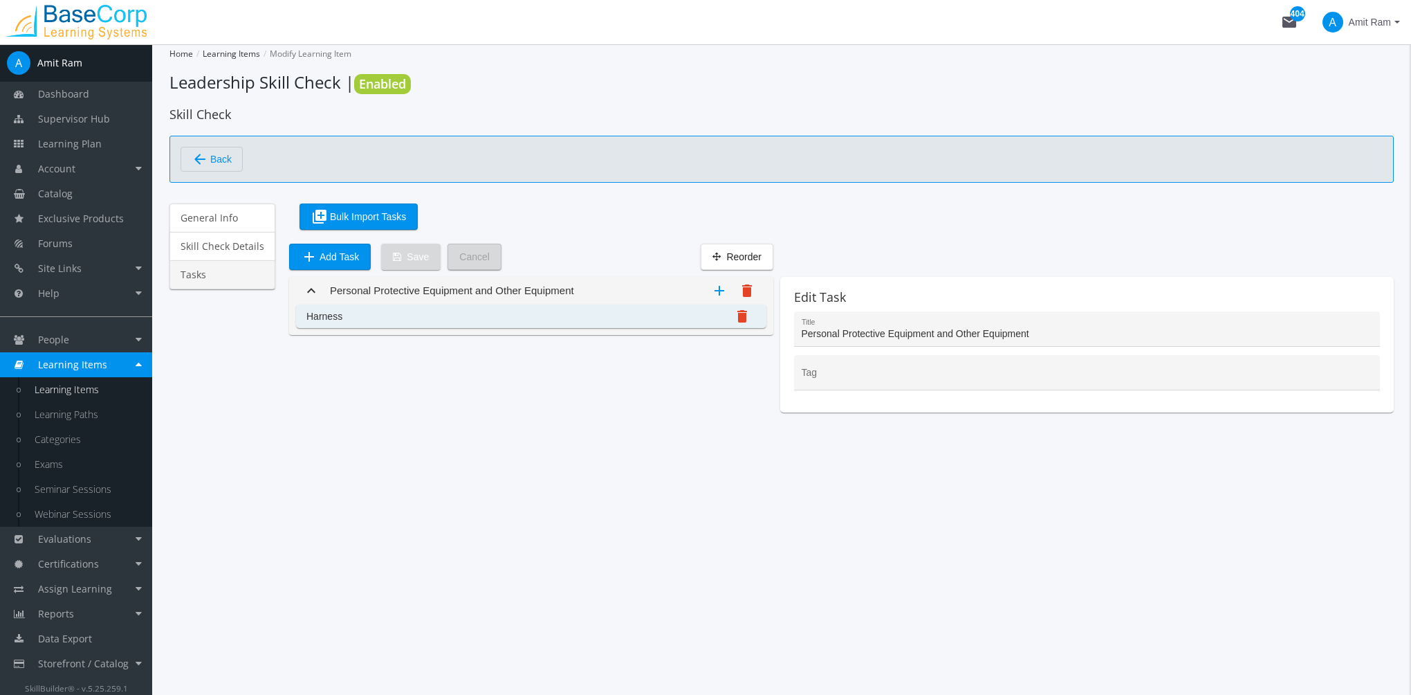
click at [448, 311] on mat-list-item "Harness delete" at bounding box center [531, 316] width 470 height 24
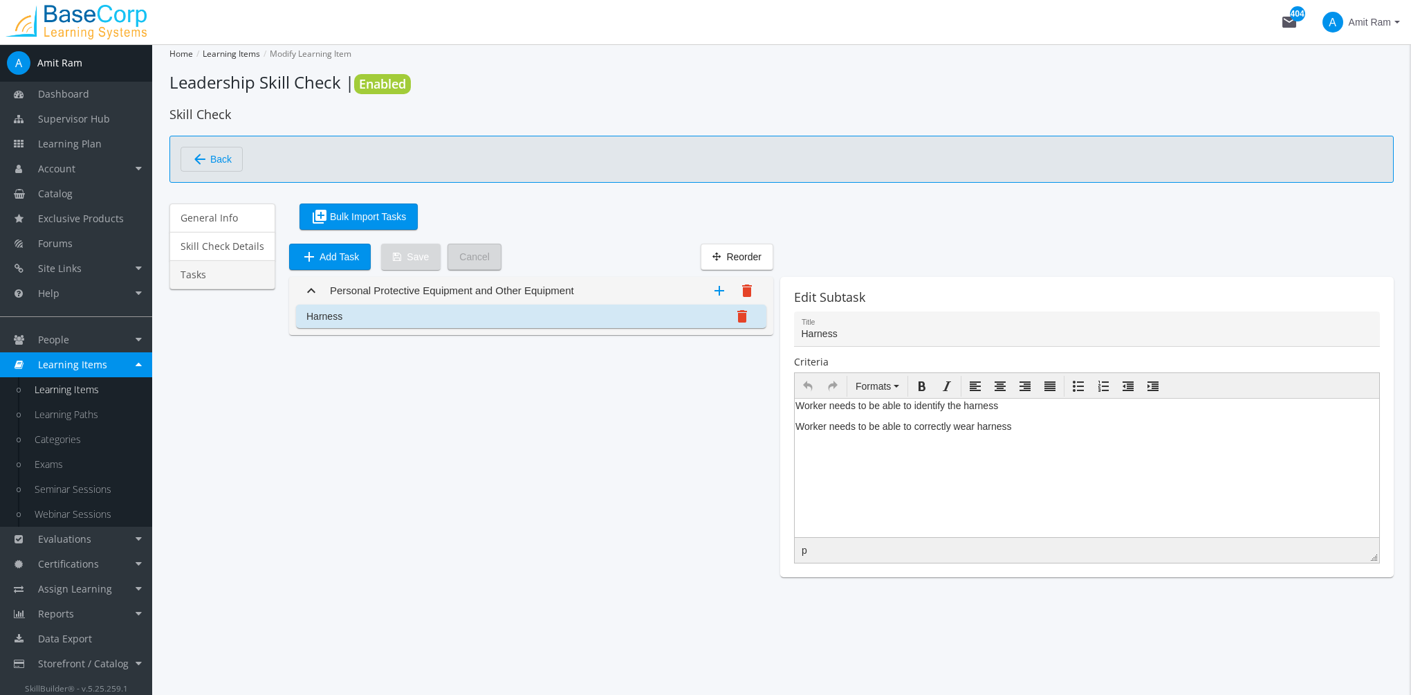
click at [219, 273] on link "Tasks" at bounding box center [222, 274] width 106 height 29
click at [97, 147] on span "Learning Plan" at bounding box center [70, 143] width 64 height 13
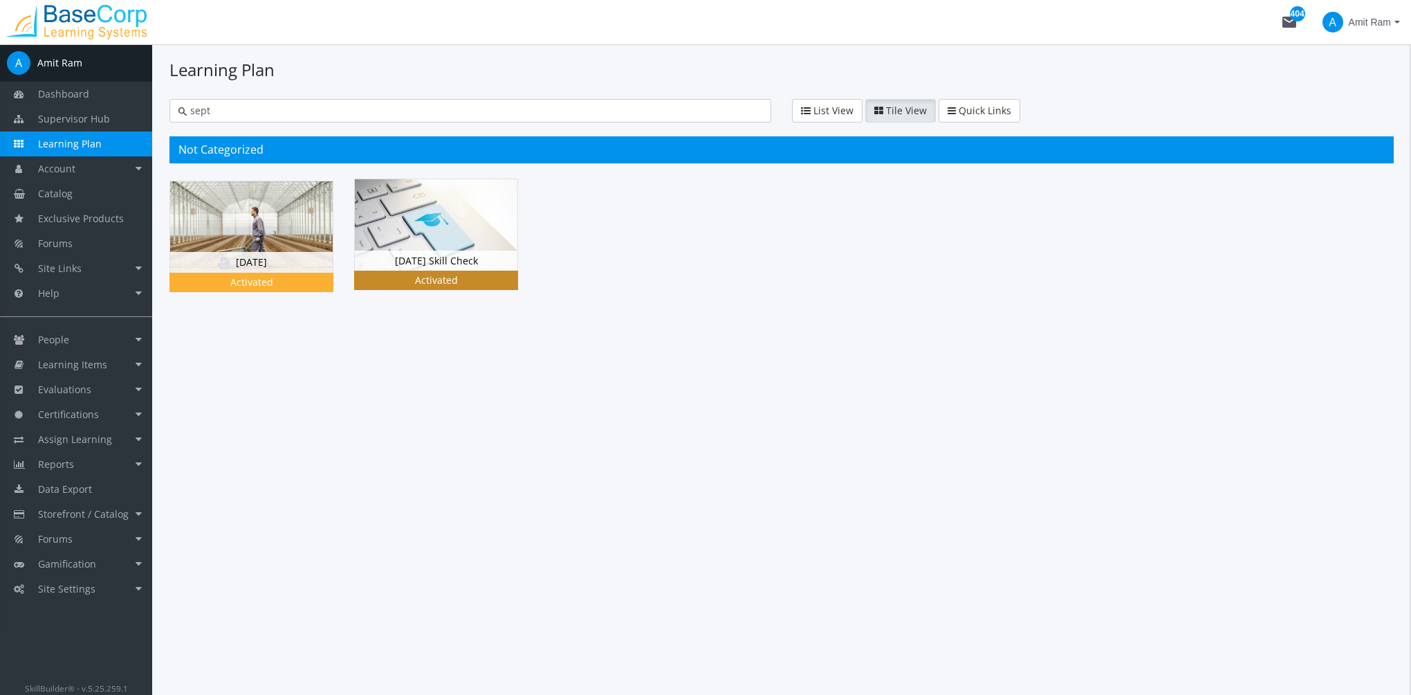
click at [406, 248] on img at bounding box center [436, 224] width 163 height 91
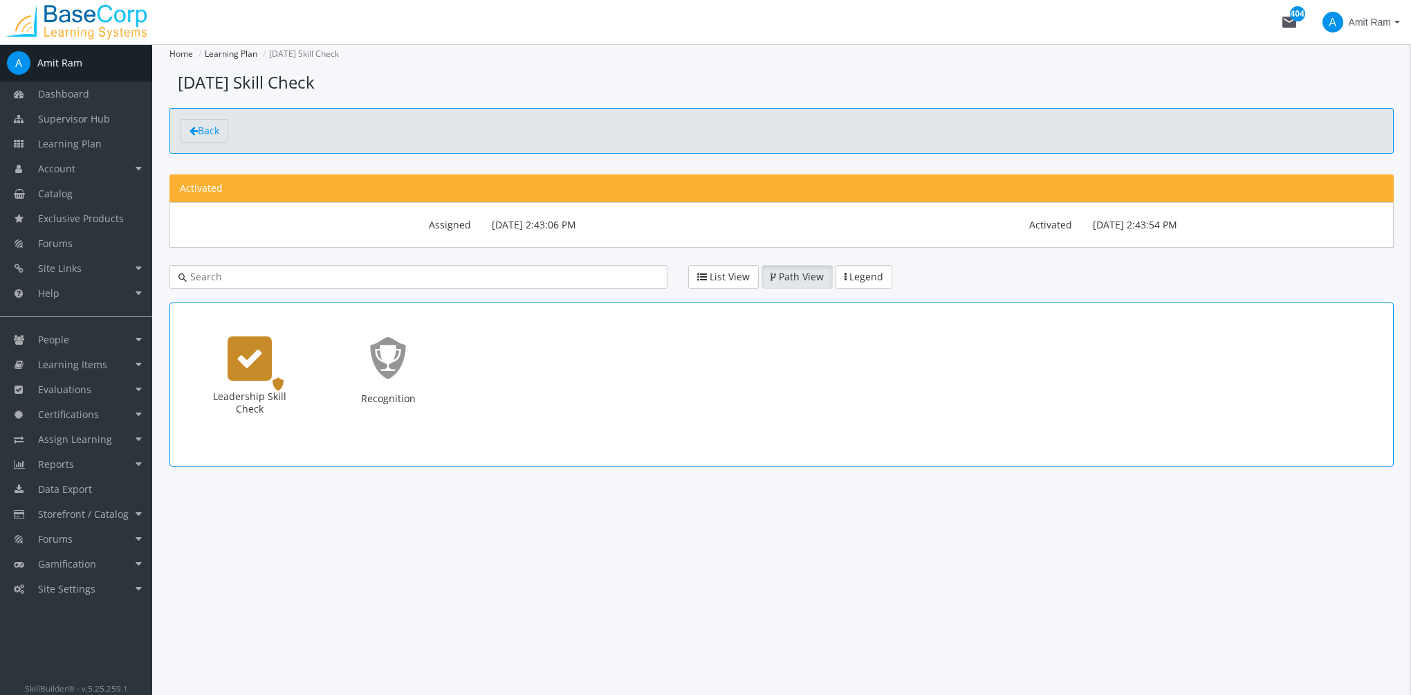
click at [253, 362] on icon "Leadership Skill Check" at bounding box center [250, 359] width 28 height 28
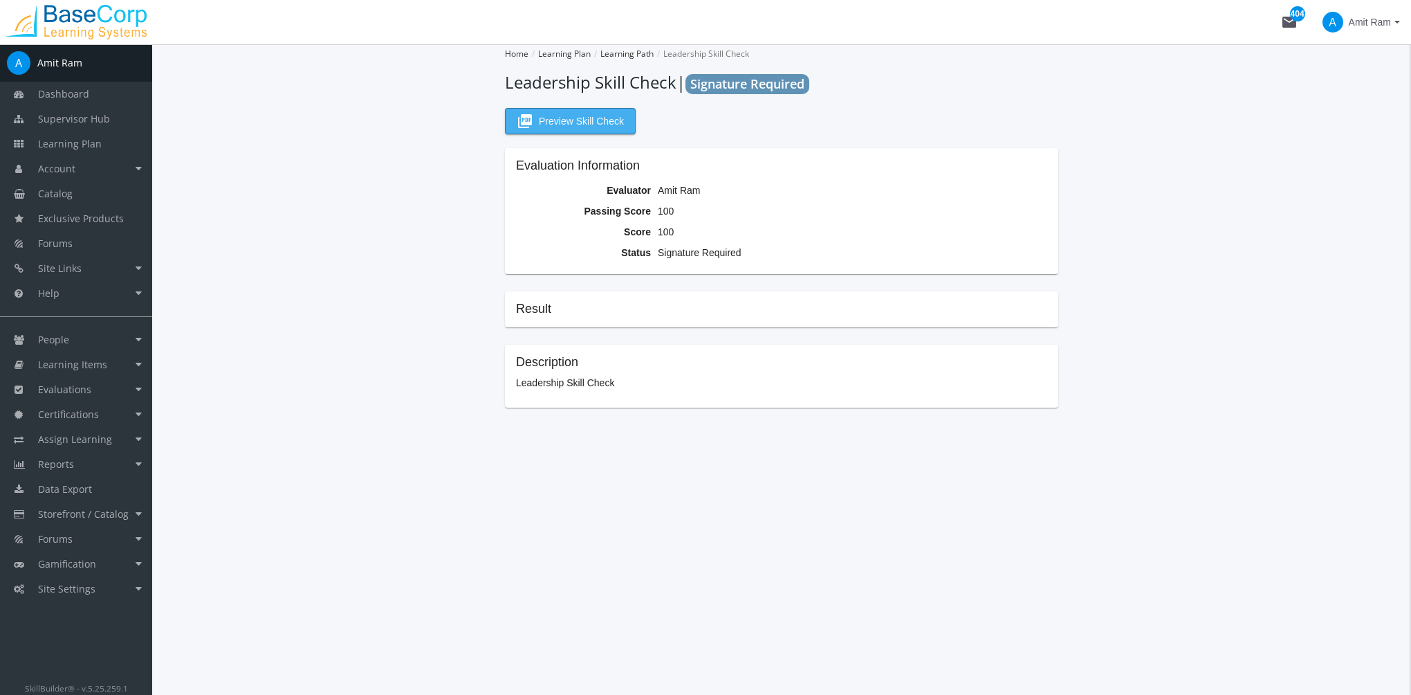
click at [581, 124] on span "picture_as_pdf Preview Skill Check" at bounding box center [570, 121] width 107 height 25
click at [1188, 382] on app-skill-check "Home Learning Plan Learning Path Leadership Skill Check Leadership Skill Check …" at bounding box center [781, 225] width 1224 height 363
drag, startPoint x: 664, startPoint y: 84, endPoint x: 504, endPoint y: 84, distance: 160.5
click at [504, 84] on app-skill-check "Home Learning Plan Learning Path Leadership Skill Check Leadership Skill Check …" at bounding box center [781, 225] width 1224 height 363
copy h1 "Leadership Skill Check"
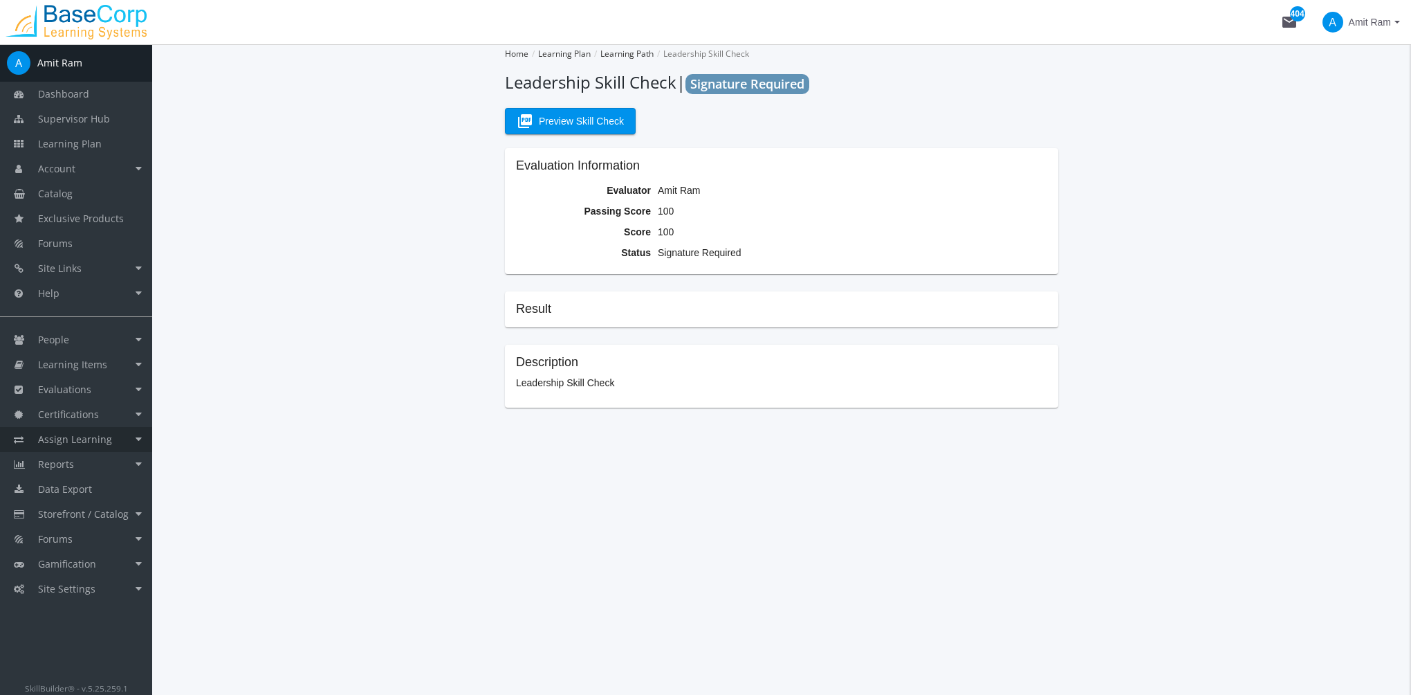
click at [101, 441] on span "Assign Learning" at bounding box center [75, 438] width 74 height 13
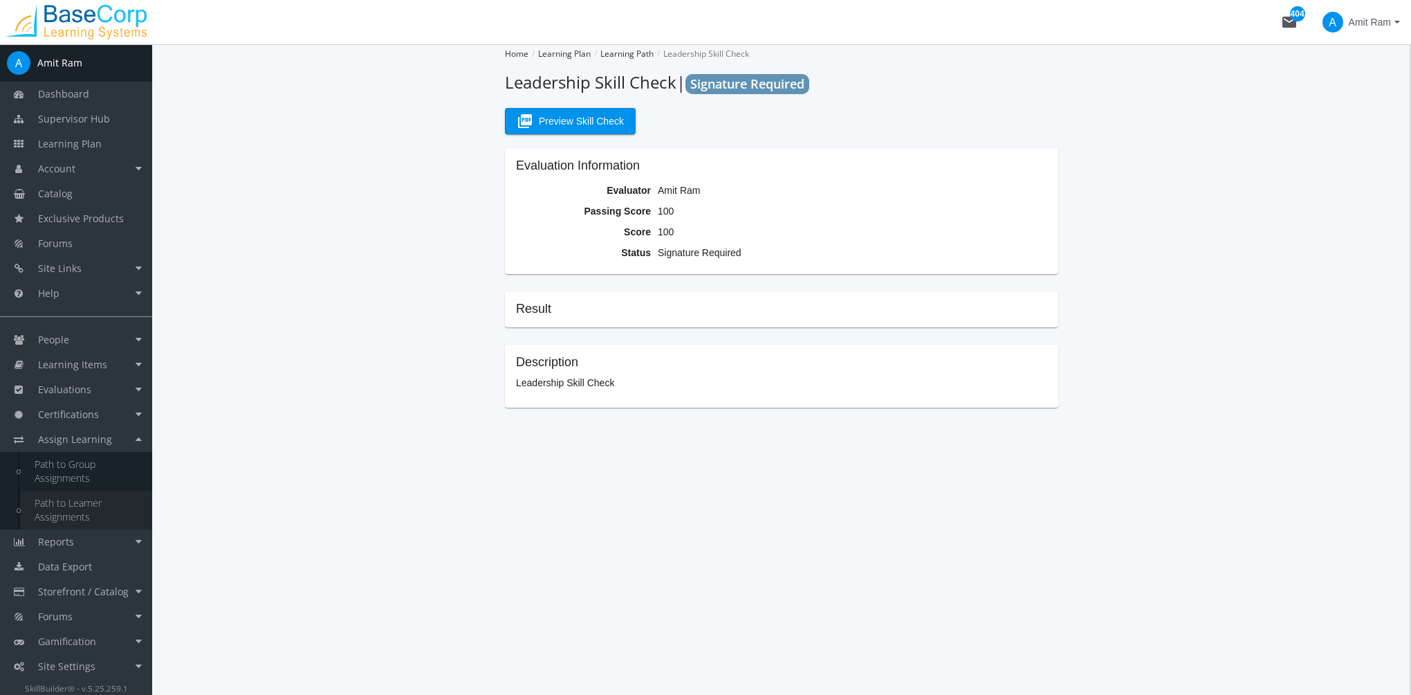
click at [89, 507] on link "Path to Learner Assignments" at bounding box center [86, 509] width 131 height 39
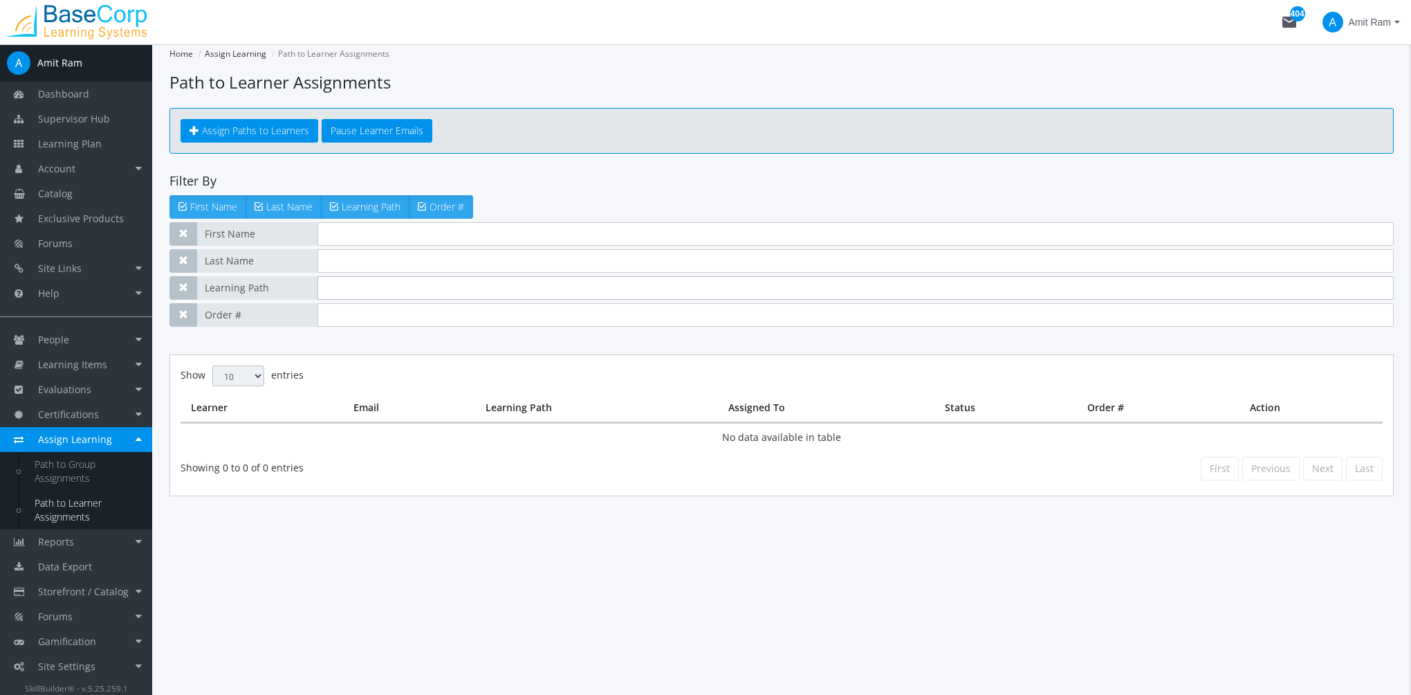
click at [343, 291] on input "text" at bounding box center [856, 288] width 1076 height 24
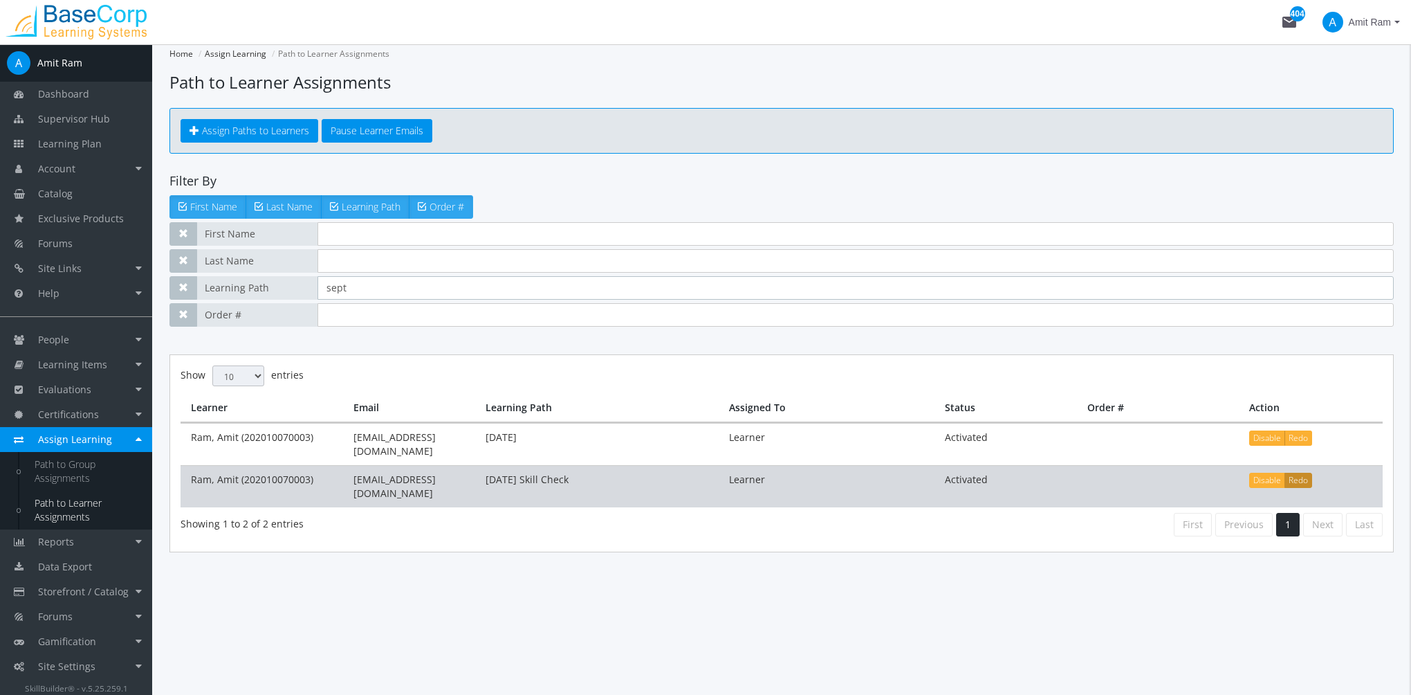
type input "sept"
click at [1305, 472] on button "Redo" at bounding box center [1299, 479] width 28 height 15
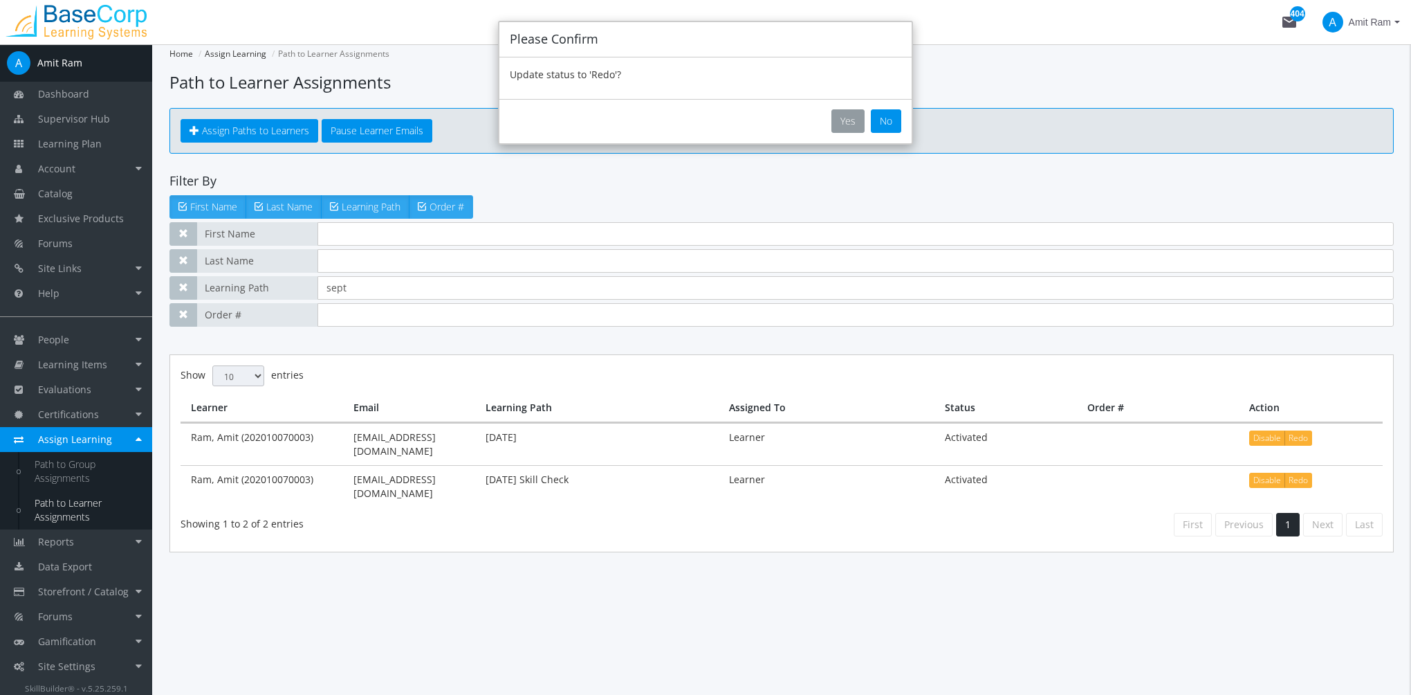
click at [854, 121] on button "Yes" at bounding box center [848, 121] width 33 height 24
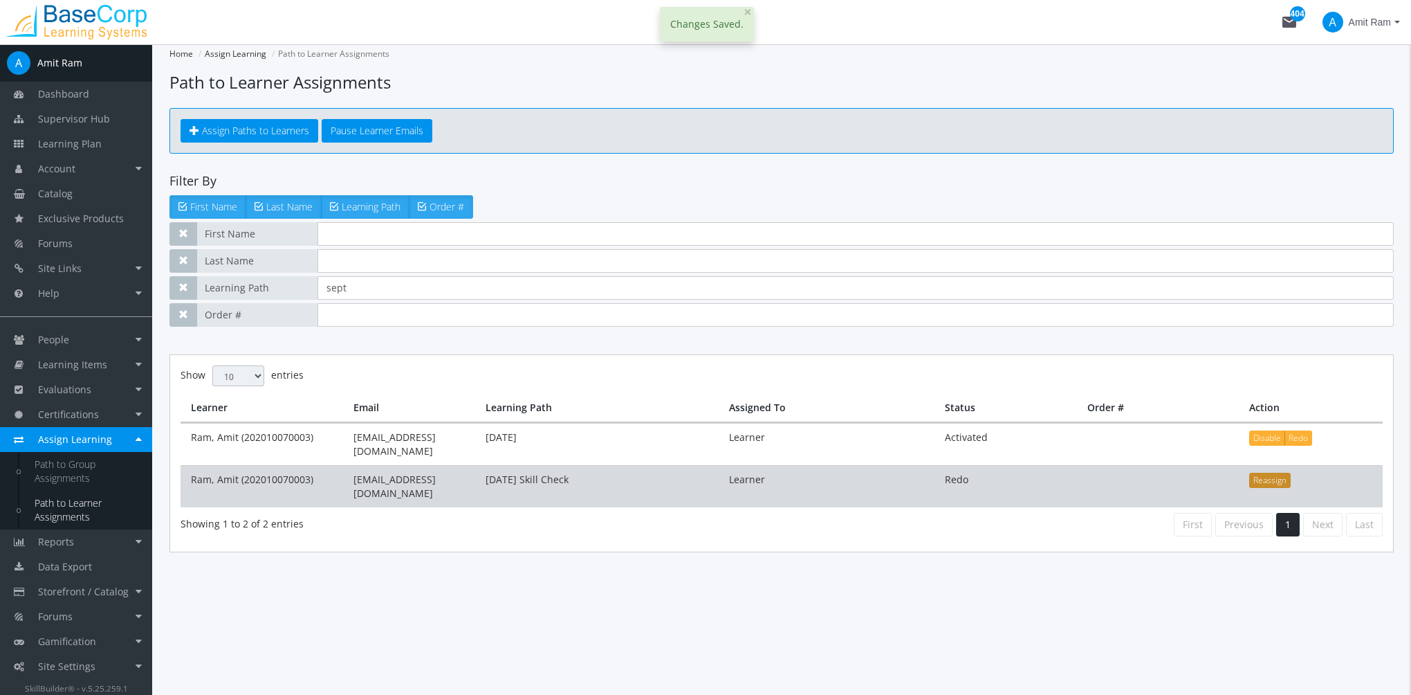
click at [1283, 472] on button "Reassign" at bounding box center [1270, 479] width 42 height 15
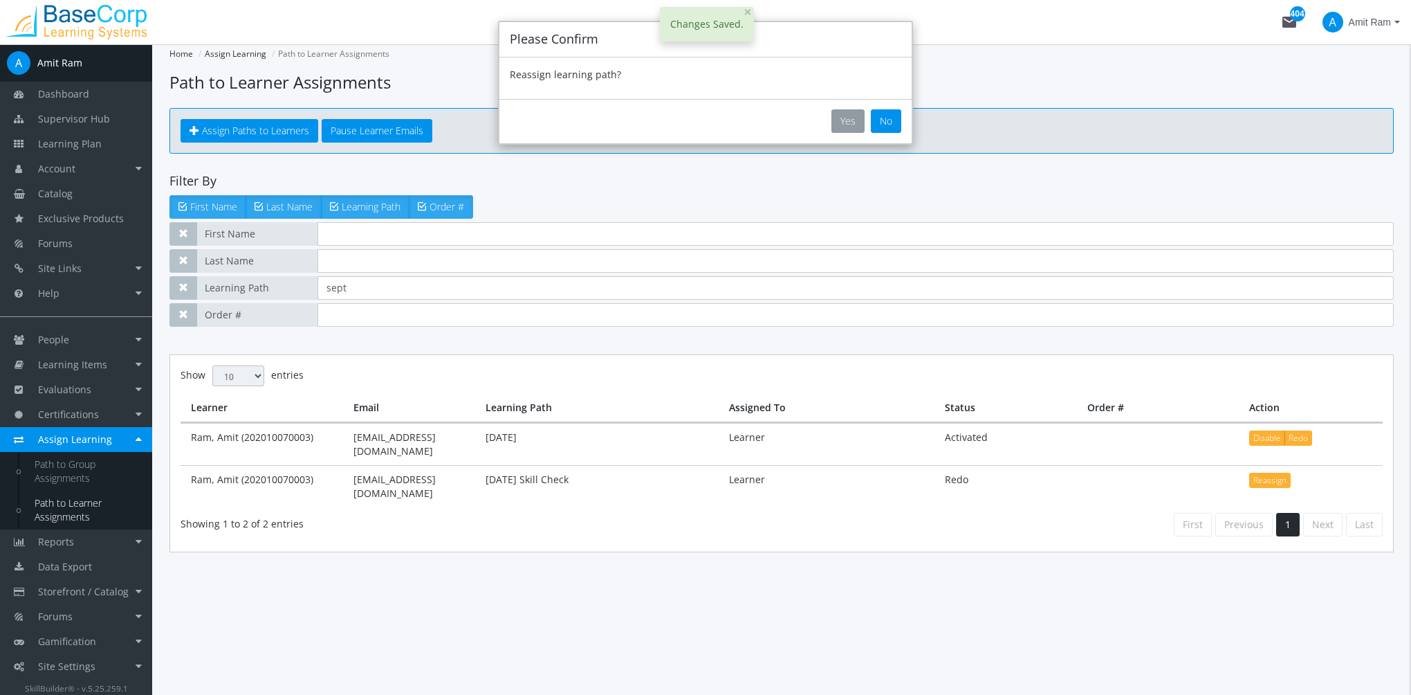
click at [852, 118] on button "Yes" at bounding box center [848, 121] width 33 height 24
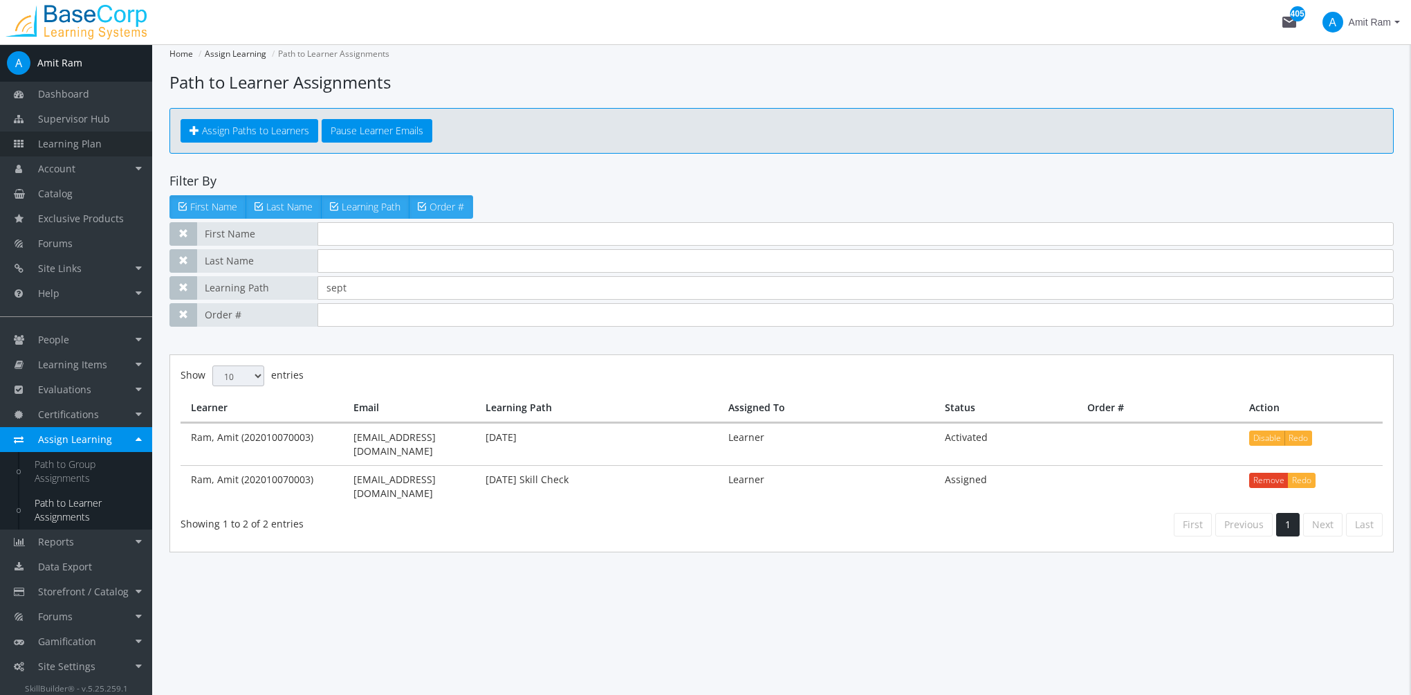
click at [80, 138] on span "Learning Plan" at bounding box center [70, 143] width 64 height 13
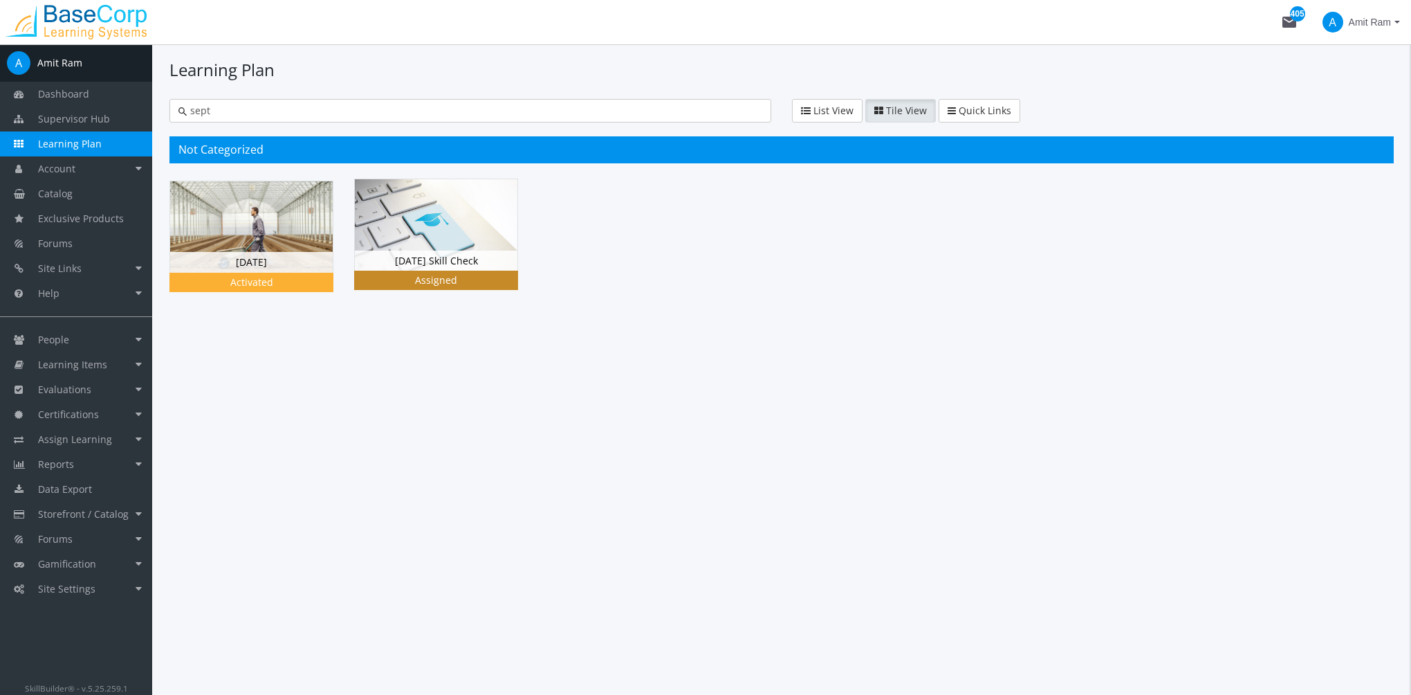
click at [457, 244] on img at bounding box center [436, 224] width 163 height 91
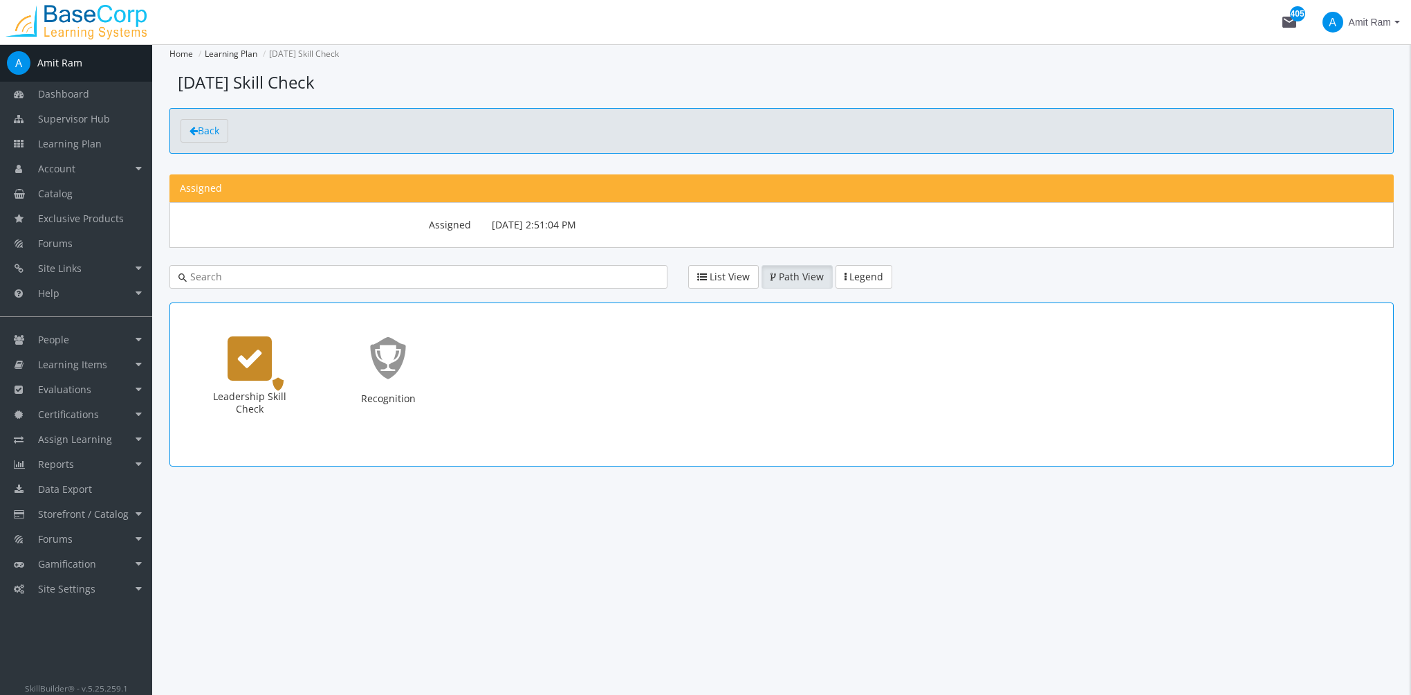
click at [260, 356] on icon "Leadership Skill Check" at bounding box center [250, 359] width 28 height 28
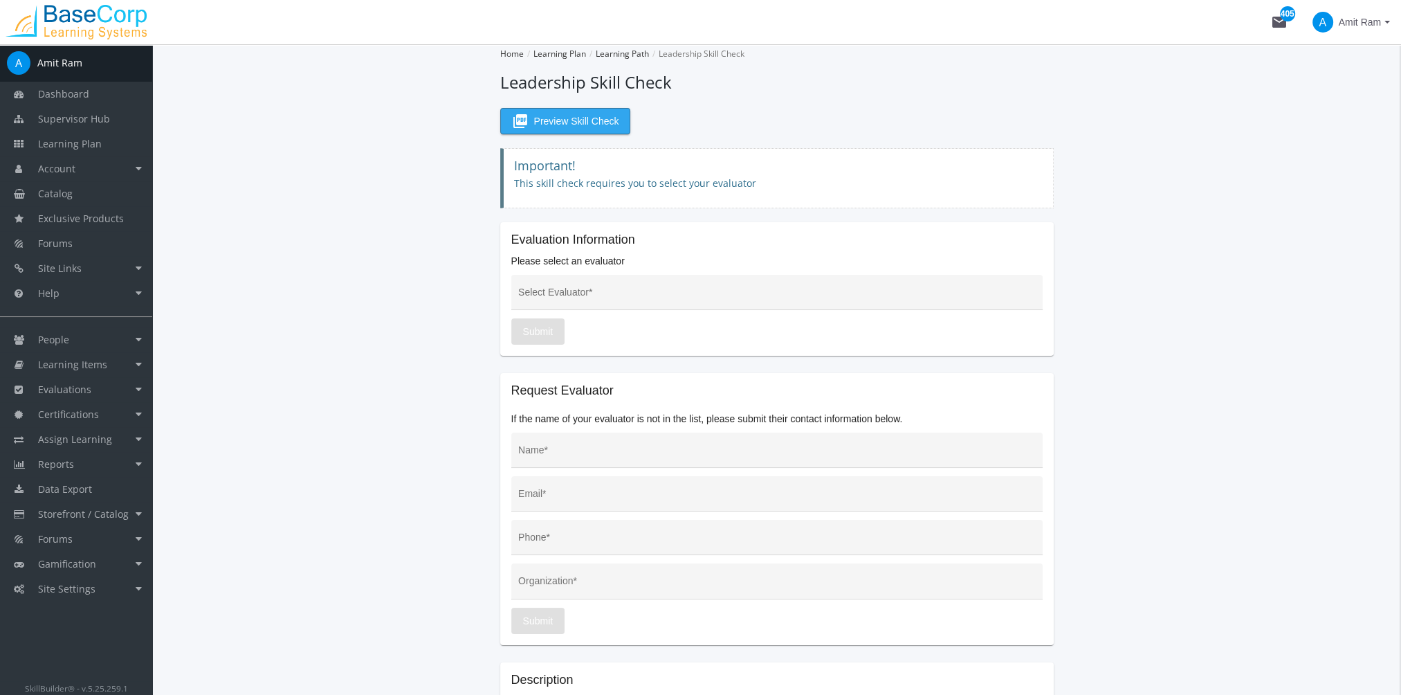
click at [556, 120] on span "picture_as_pdf Preview Skill Check" at bounding box center [565, 121] width 107 height 25
click at [1281, 310] on app-skill-check "Home Learning Plan Learning Path Leadership Skill Check Leadership Skill Check …" at bounding box center [776, 384] width 1214 height 681
click at [568, 290] on div "Select Evaluator *" at bounding box center [776, 296] width 517 height 28
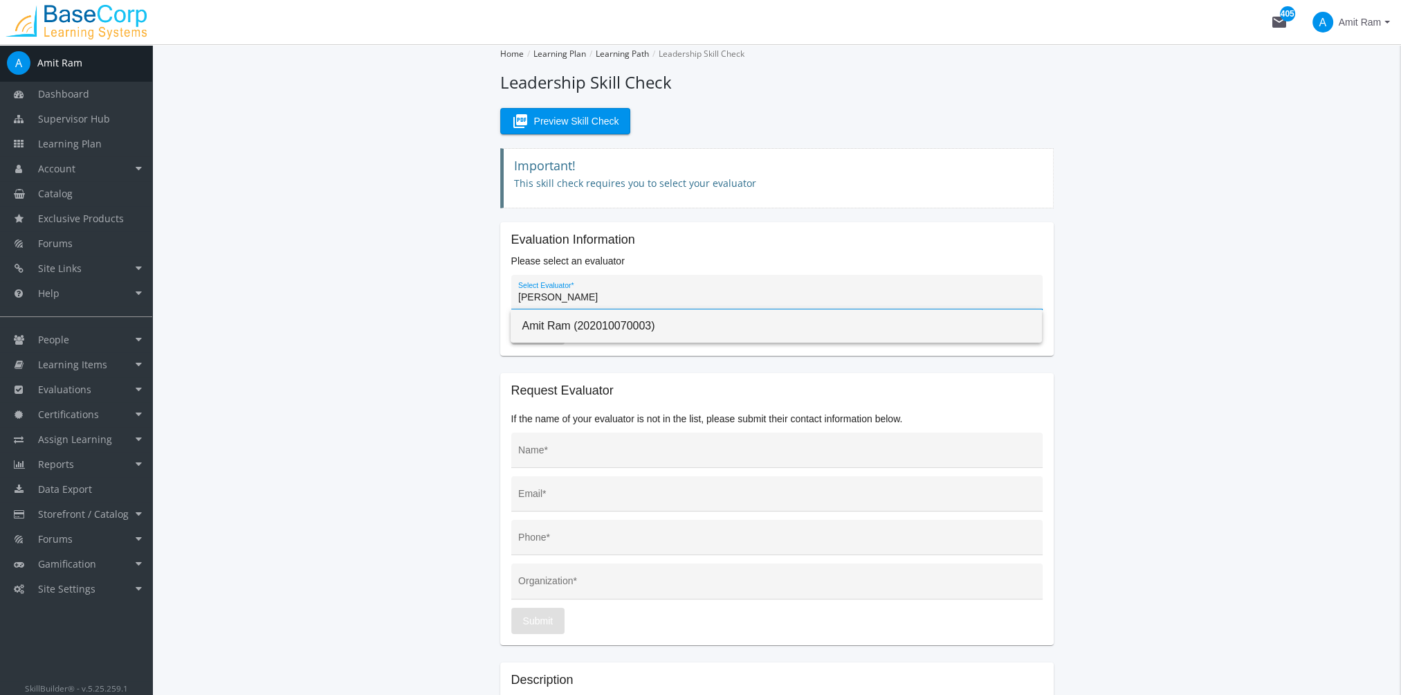
click at [594, 329] on span "Amit Ram (202010070003)" at bounding box center [776, 325] width 509 height 33
type input "Amit Ram (202010070003)"
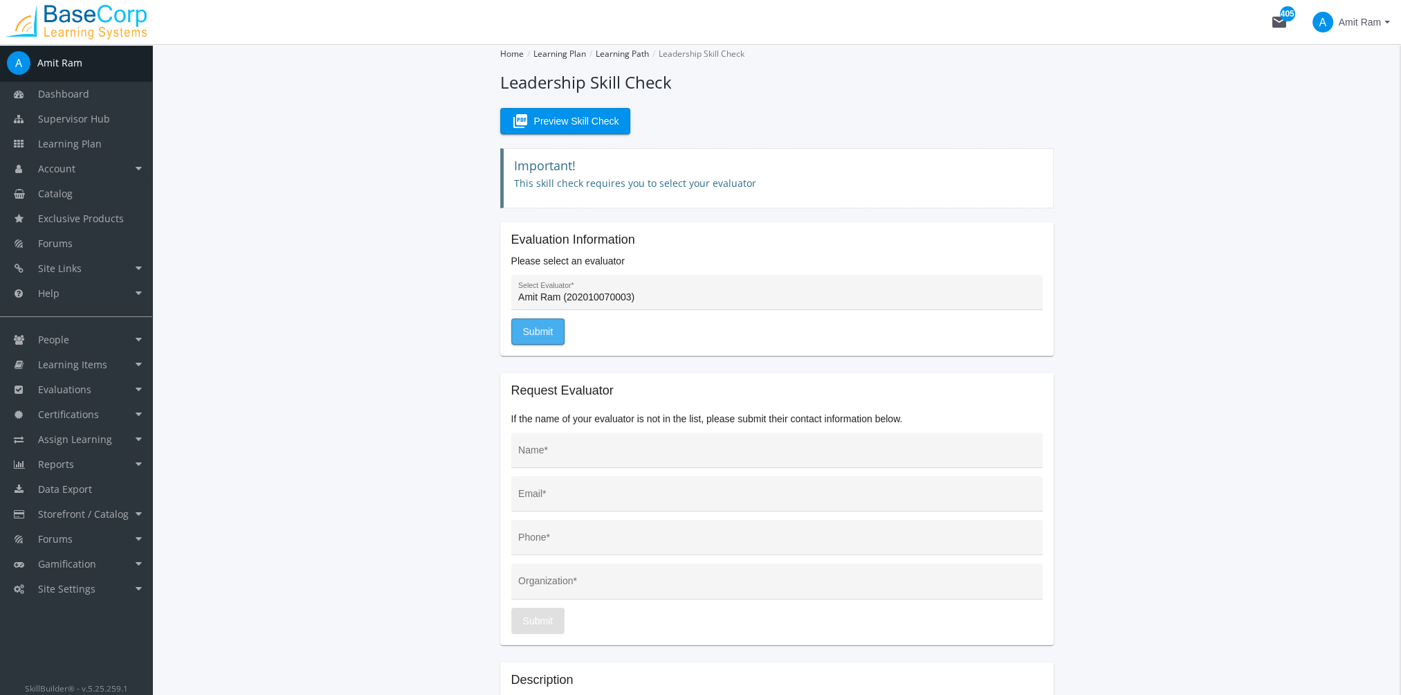
click at [538, 324] on span "Submit" at bounding box center [538, 331] width 30 height 25
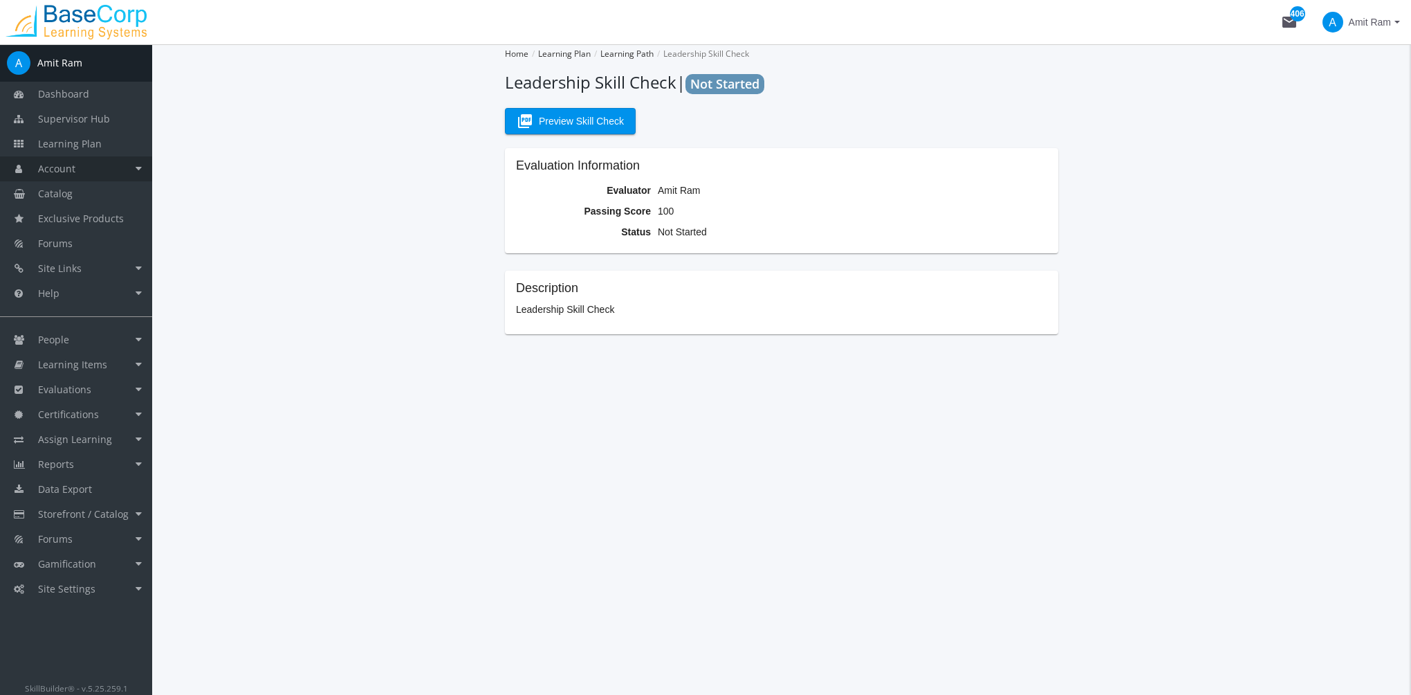
click at [118, 172] on link "Account" at bounding box center [76, 168] width 152 height 25
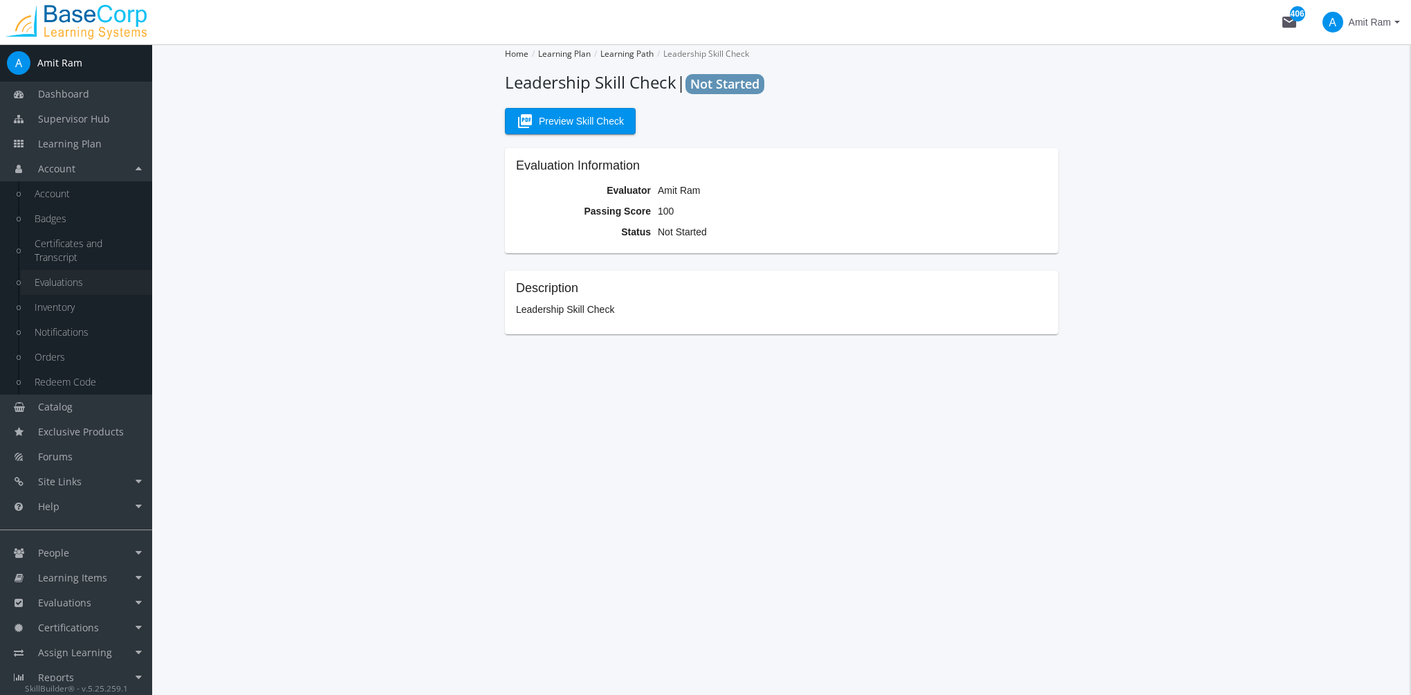
click at [93, 286] on link "Evaluations" at bounding box center [86, 282] width 131 height 25
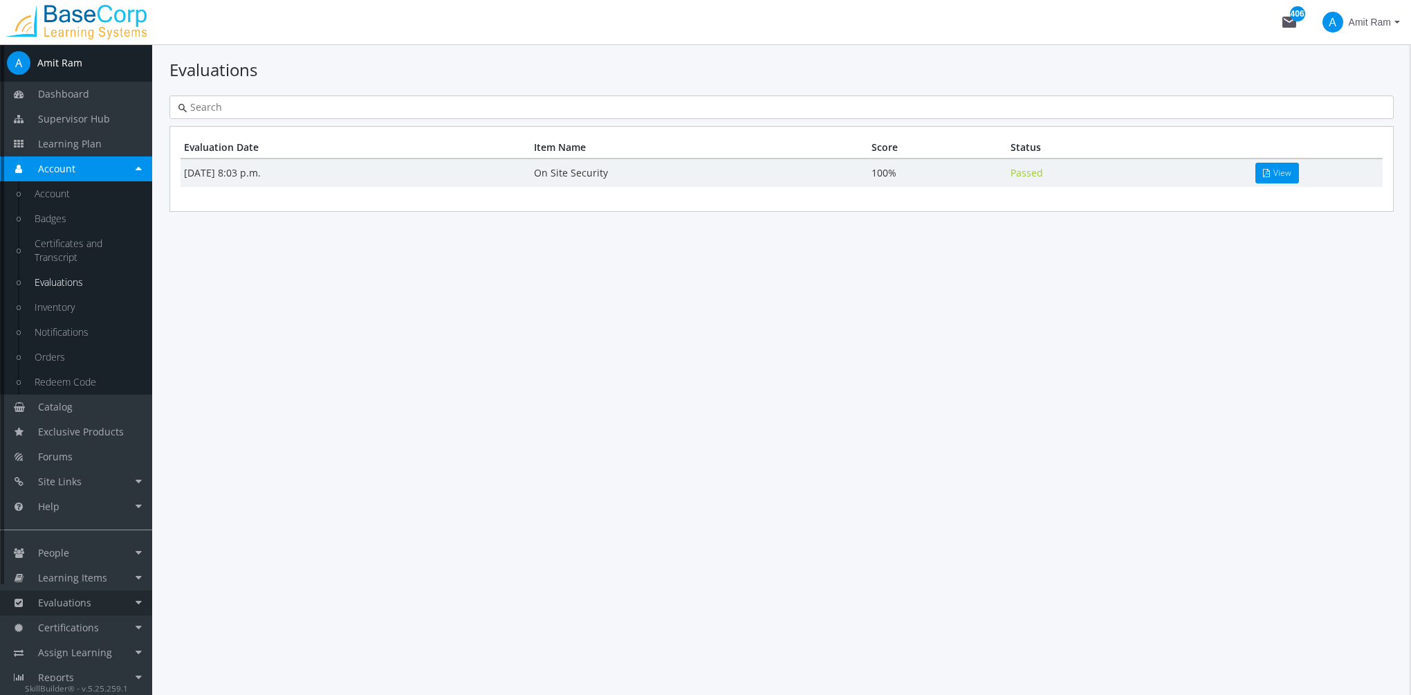
click at [110, 598] on link "Evaluations" at bounding box center [76, 602] width 152 height 25
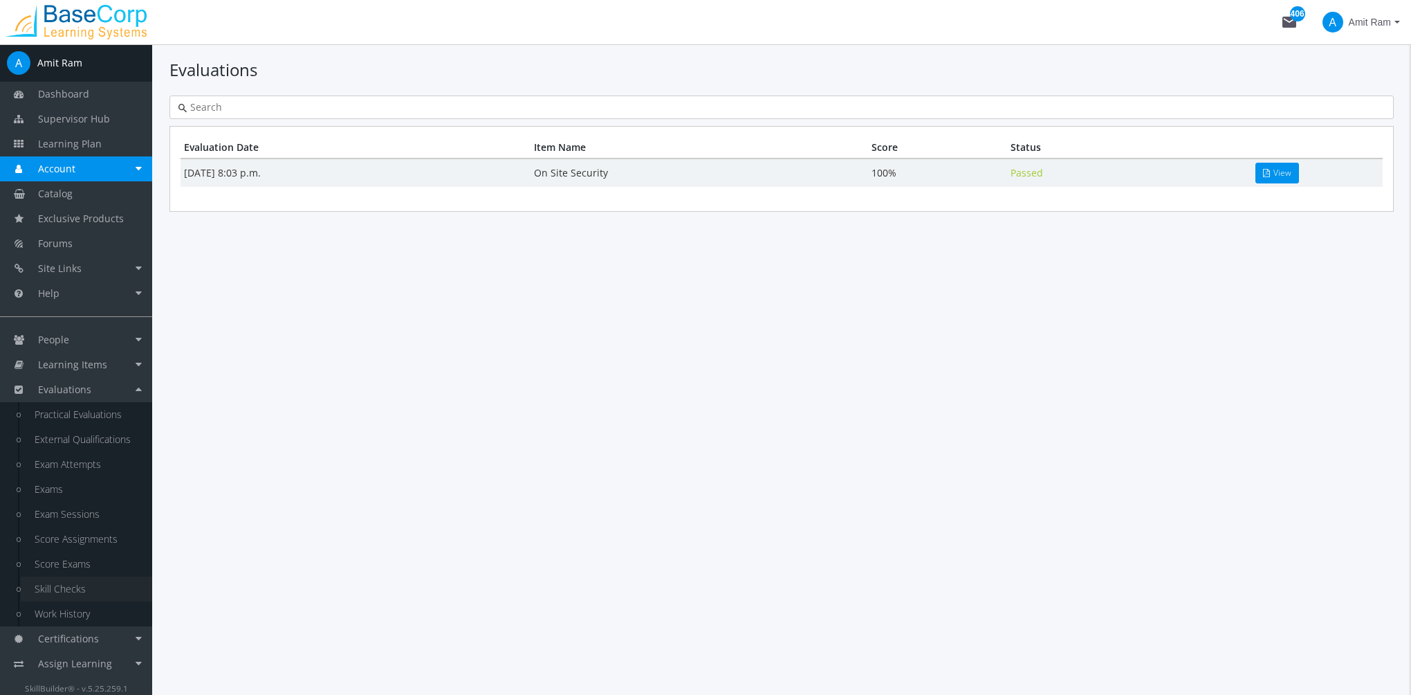
click at [89, 595] on link "Skill Checks" at bounding box center [86, 588] width 131 height 25
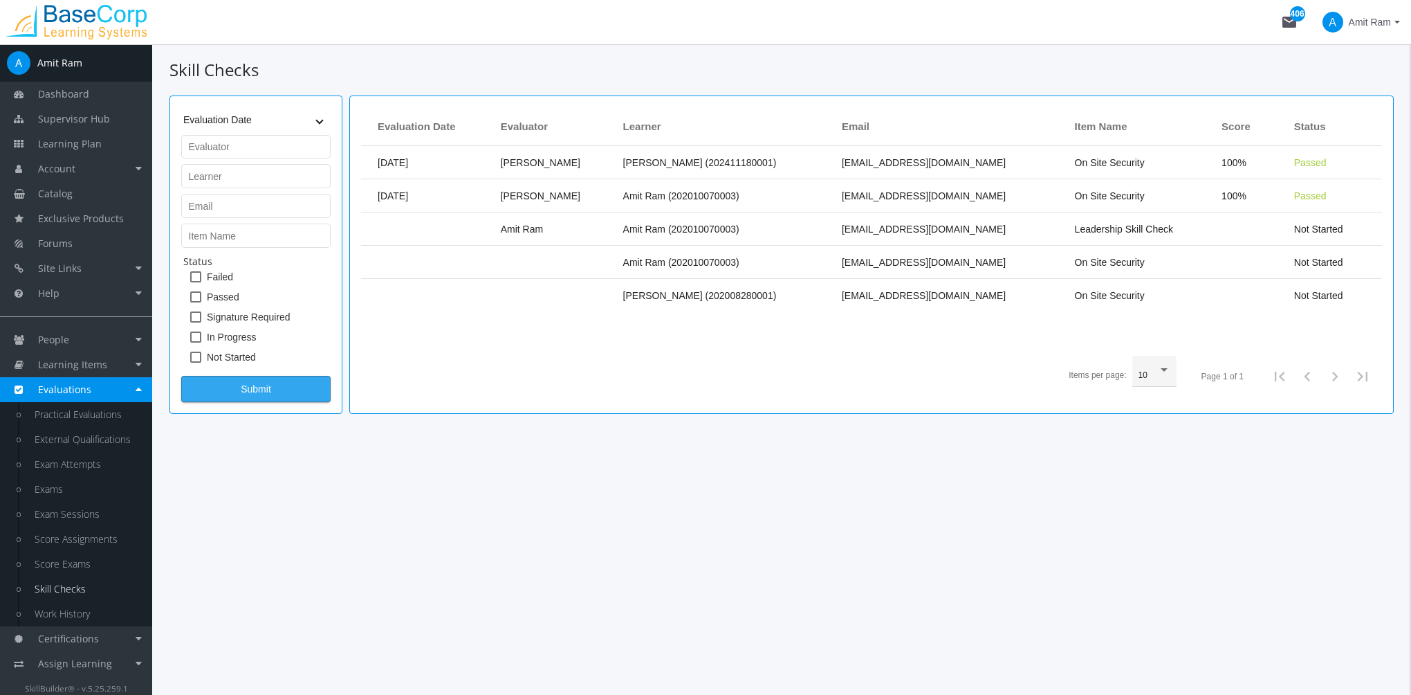
click at [290, 392] on span "Submit" at bounding box center [256, 388] width 126 height 25
click at [250, 356] on span "Not Started" at bounding box center [231, 357] width 49 height 17
click at [191, 362] on input "Not Started" at bounding box center [190, 362] width 1 height 1
checkbox input "true"
click at [257, 392] on span "Submit" at bounding box center [256, 388] width 126 height 25
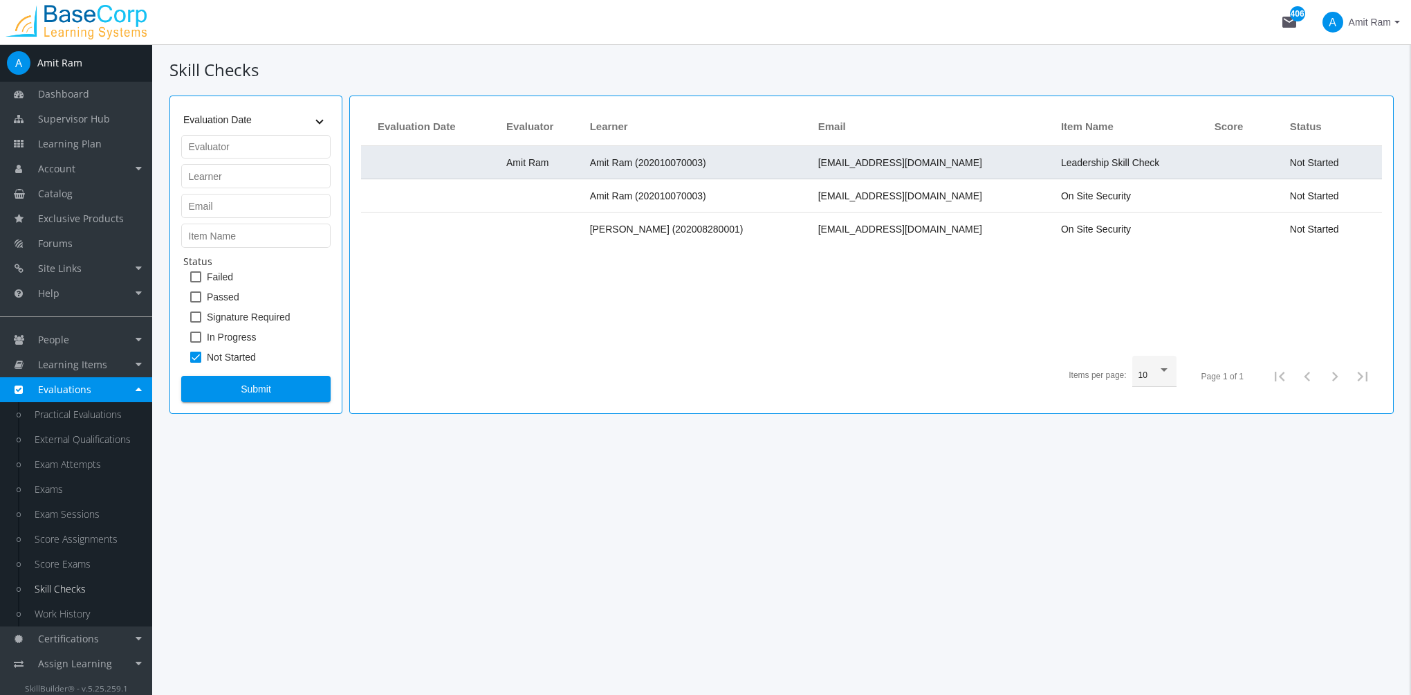
click at [794, 167] on td "Amit Ram (202010070003)" at bounding box center [697, 162] width 228 height 33
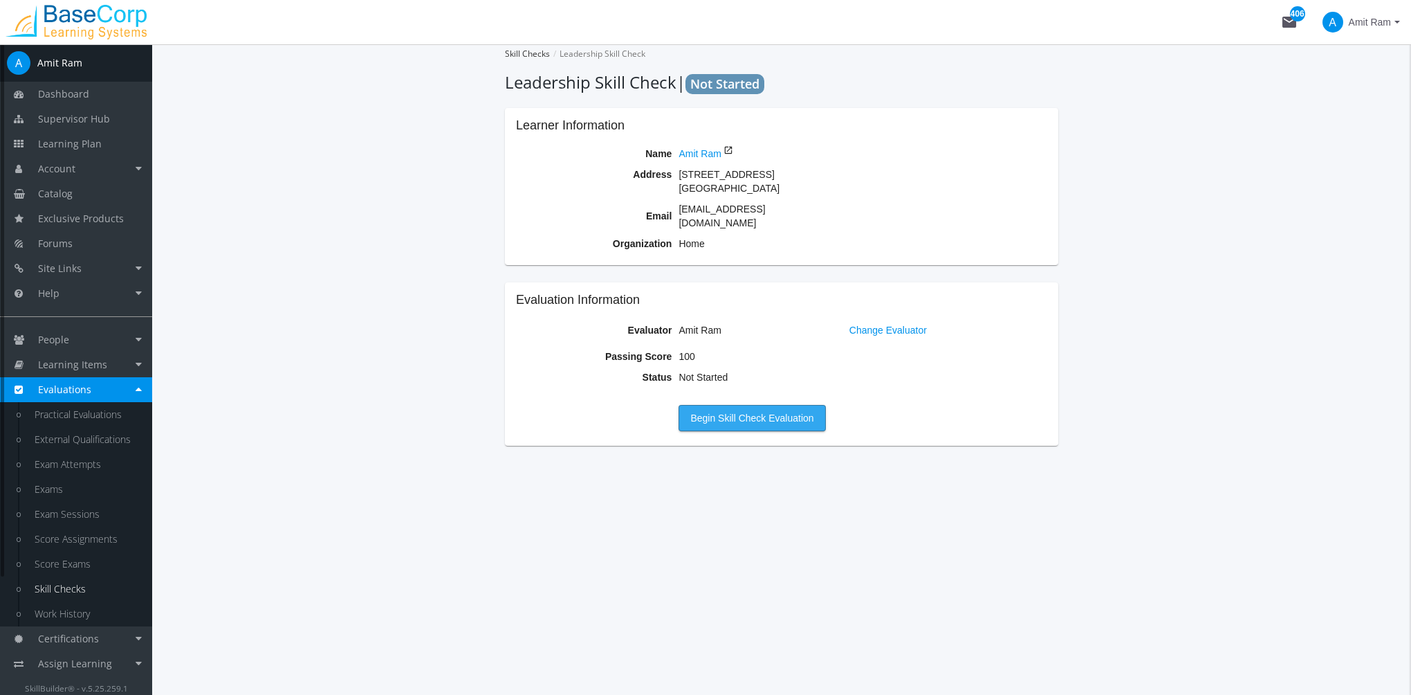
click at [773, 405] on span "Begin Skill Check Evaluation" at bounding box center [751, 417] width 123 height 25
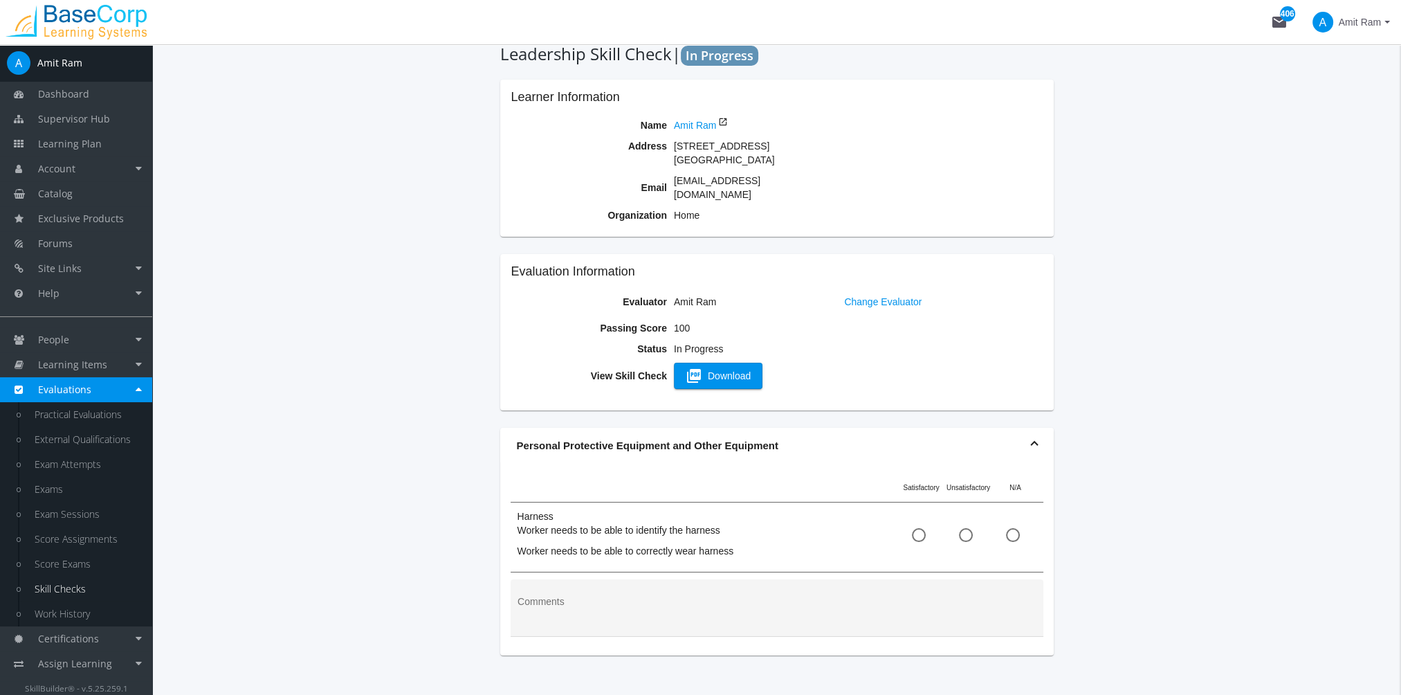
scroll to position [44, 0]
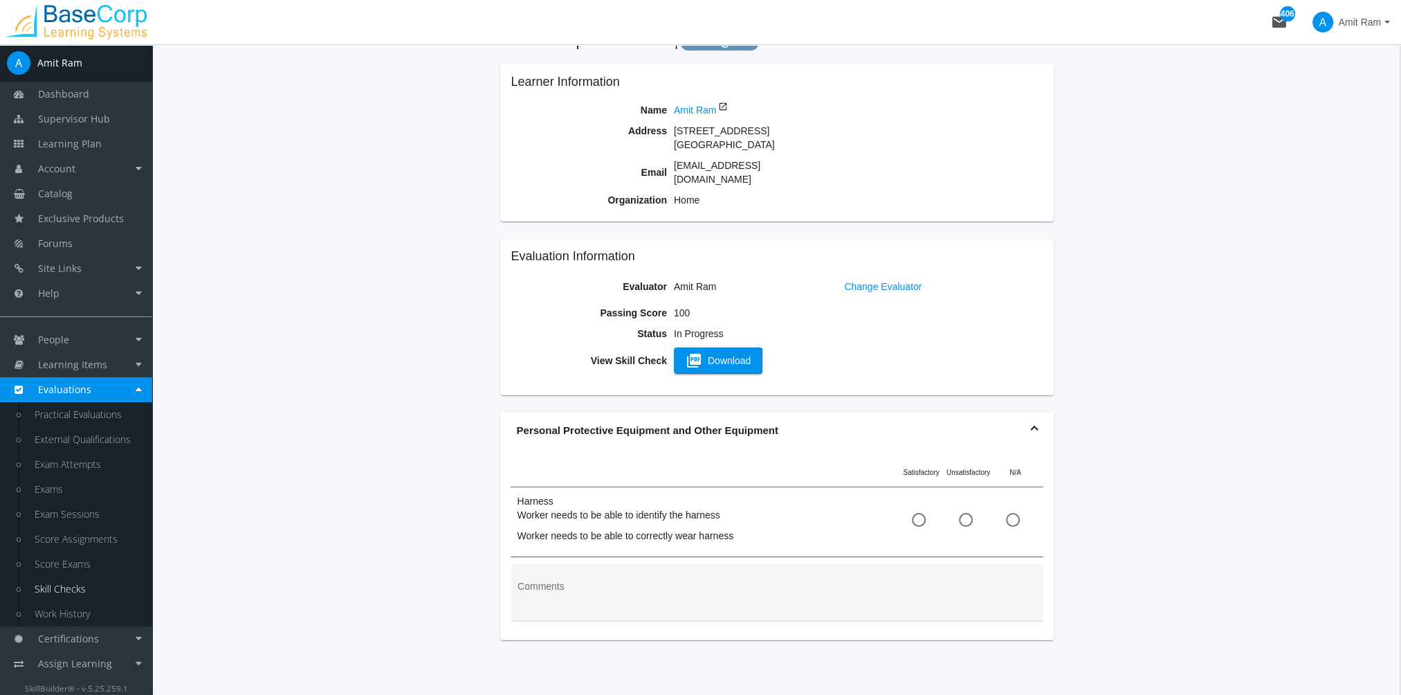
click at [922, 513] on span at bounding box center [919, 520] width 14 height 14
click at [922, 515] on input "radio" at bounding box center [919, 522] width 14 height 14
radio input "true"
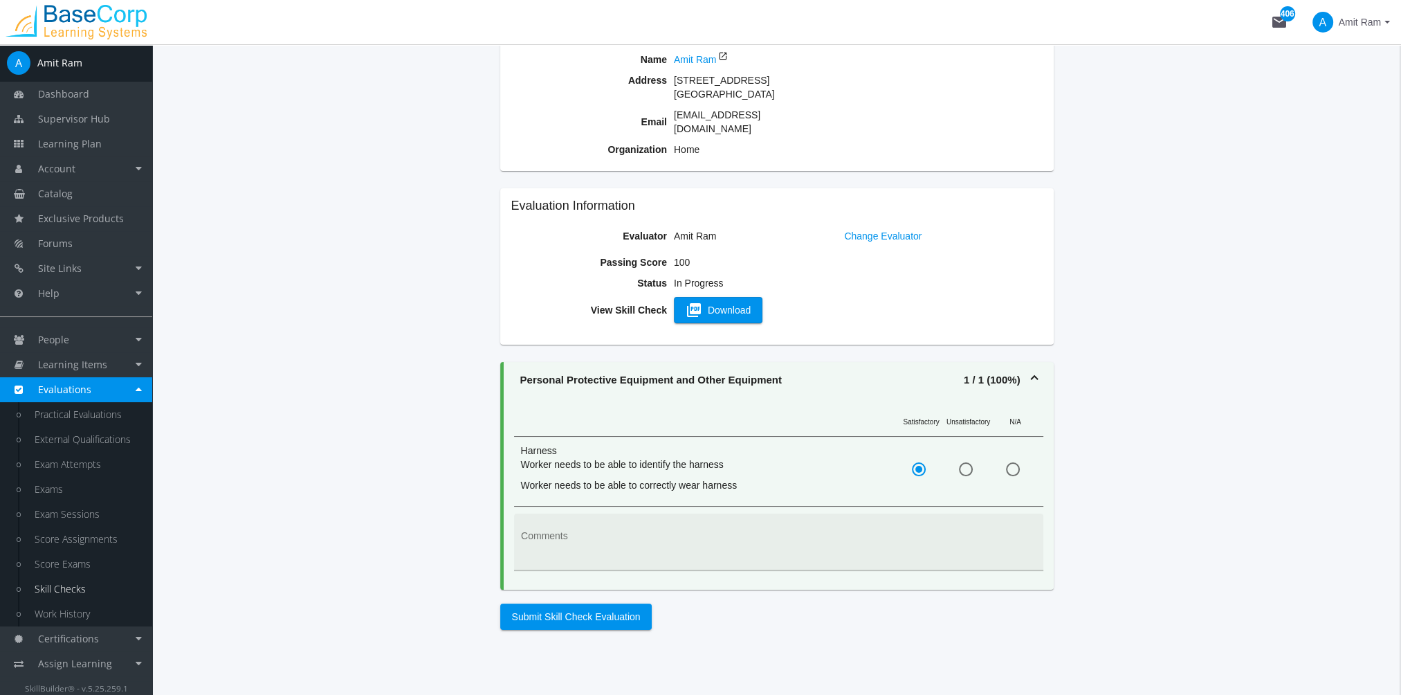
scroll to position [138, 0]
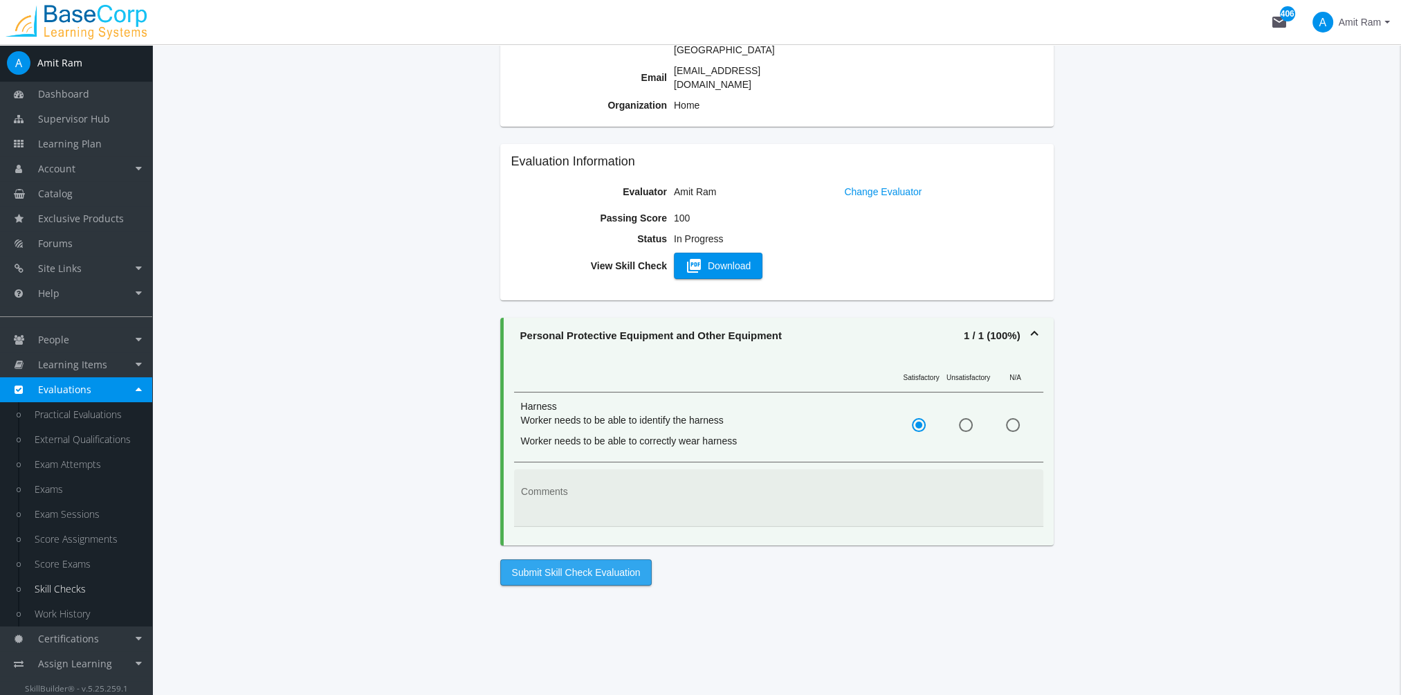
click at [551, 560] on span "Submit Skill Check Evaluation" at bounding box center [576, 572] width 129 height 25
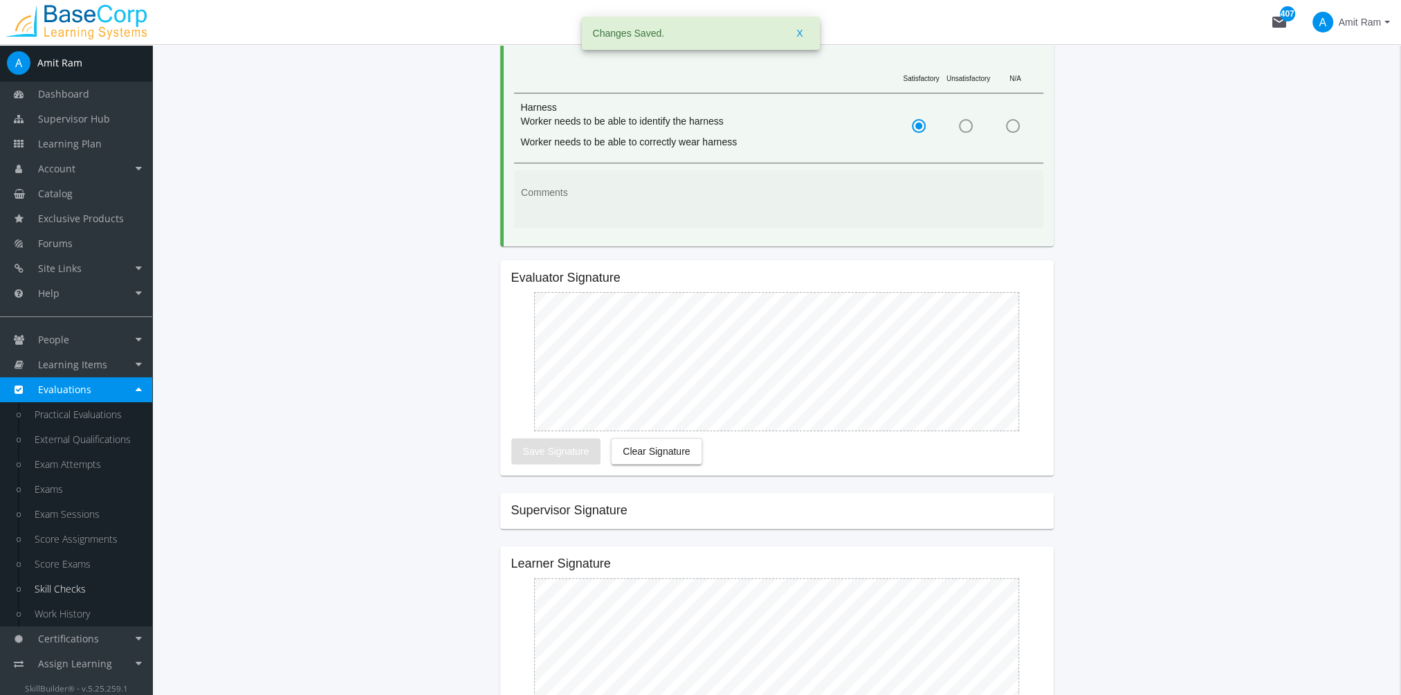
scroll to position [345, 0]
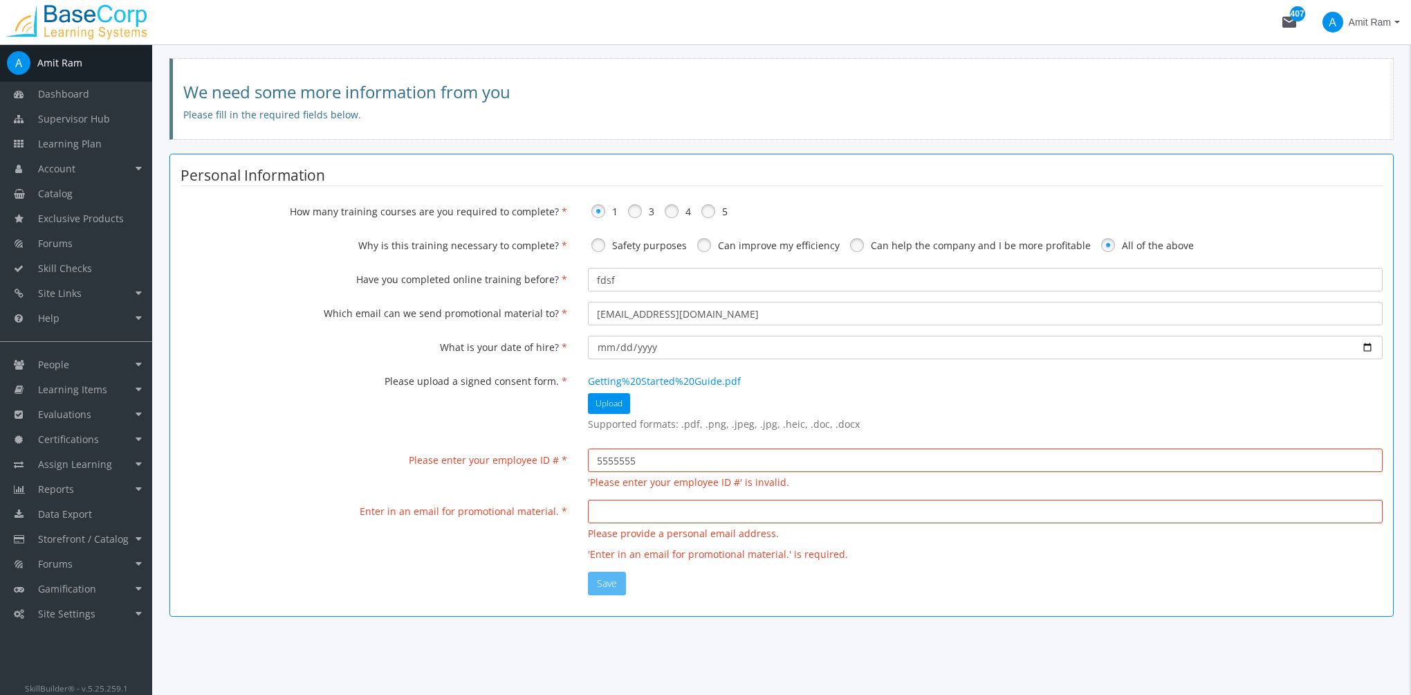
click at [1372, 27] on span "Amit Ram" at bounding box center [1370, 22] width 42 height 25
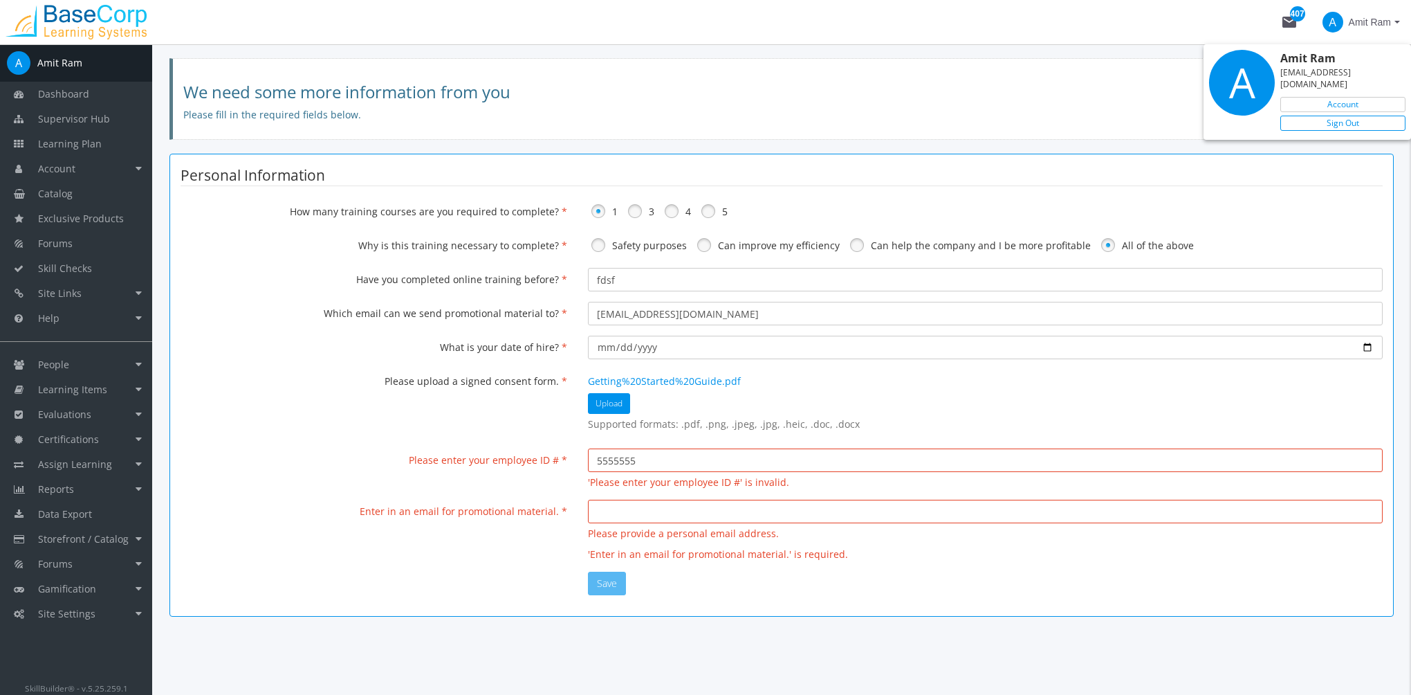
click at [1354, 116] on link "Sign Out" at bounding box center [1342, 123] width 125 height 15
